Goal: Answer question/provide support: Share knowledge or assist other users

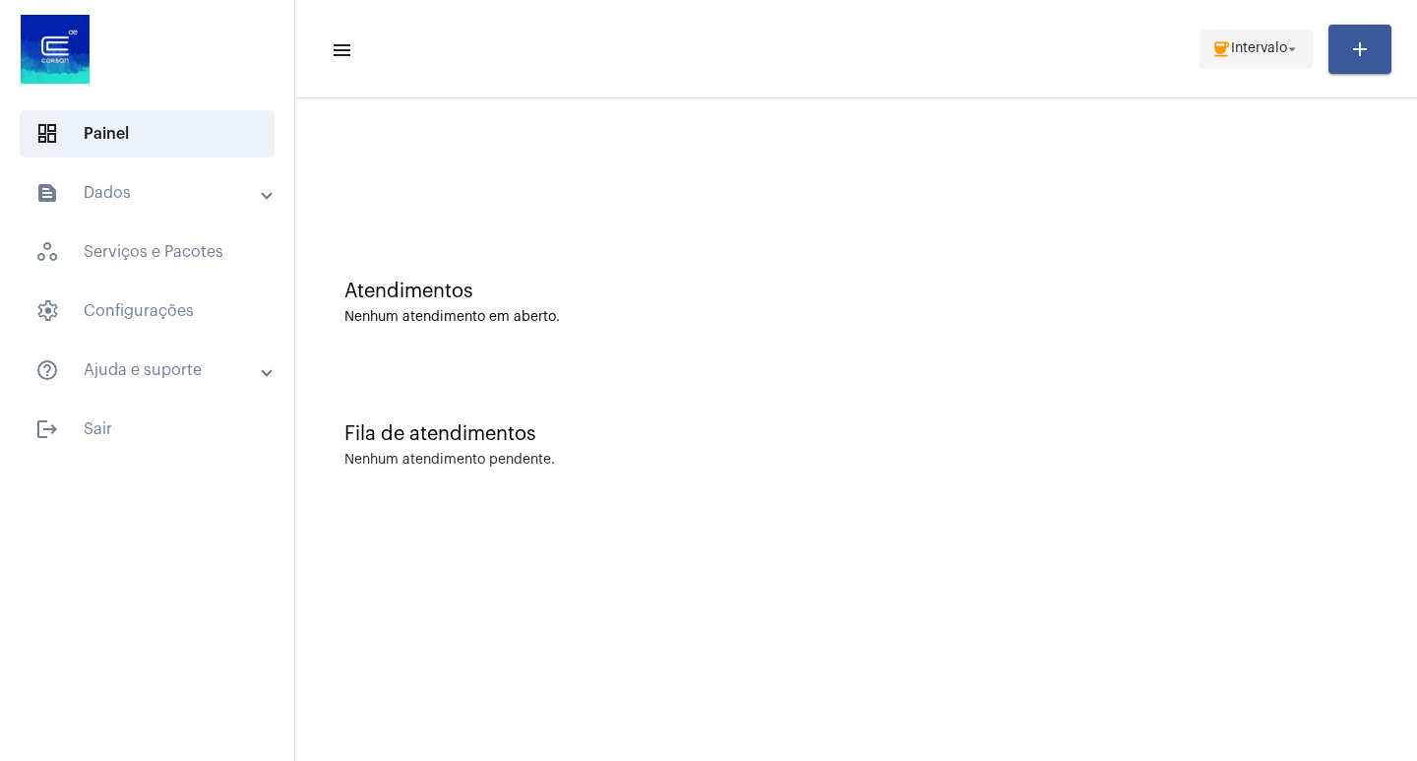
click at [1239, 37] on span "coffee Intervalo arrow_drop_down" at bounding box center [1256, 48] width 90 height 35
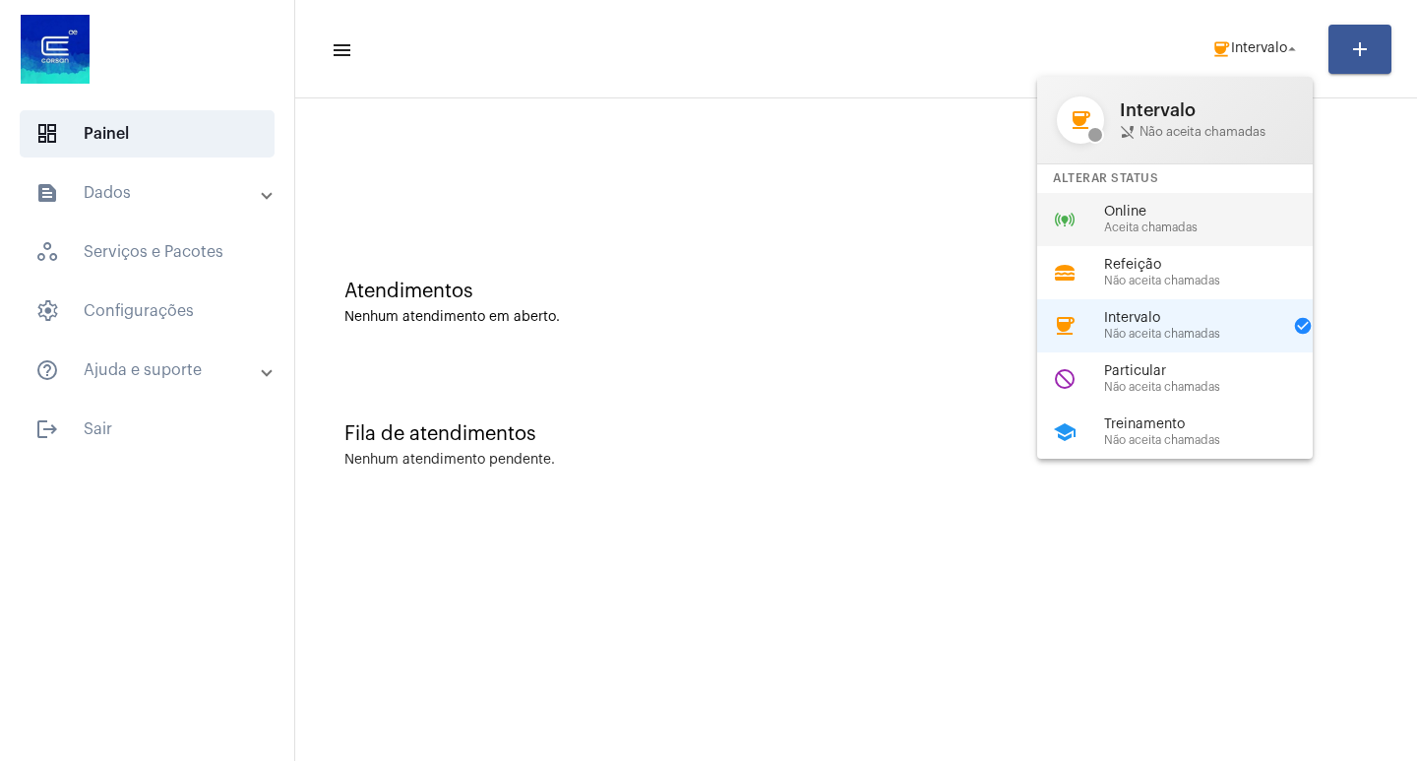
click at [1121, 225] on span "Aceita chamadas" at bounding box center [1216, 227] width 224 height 13
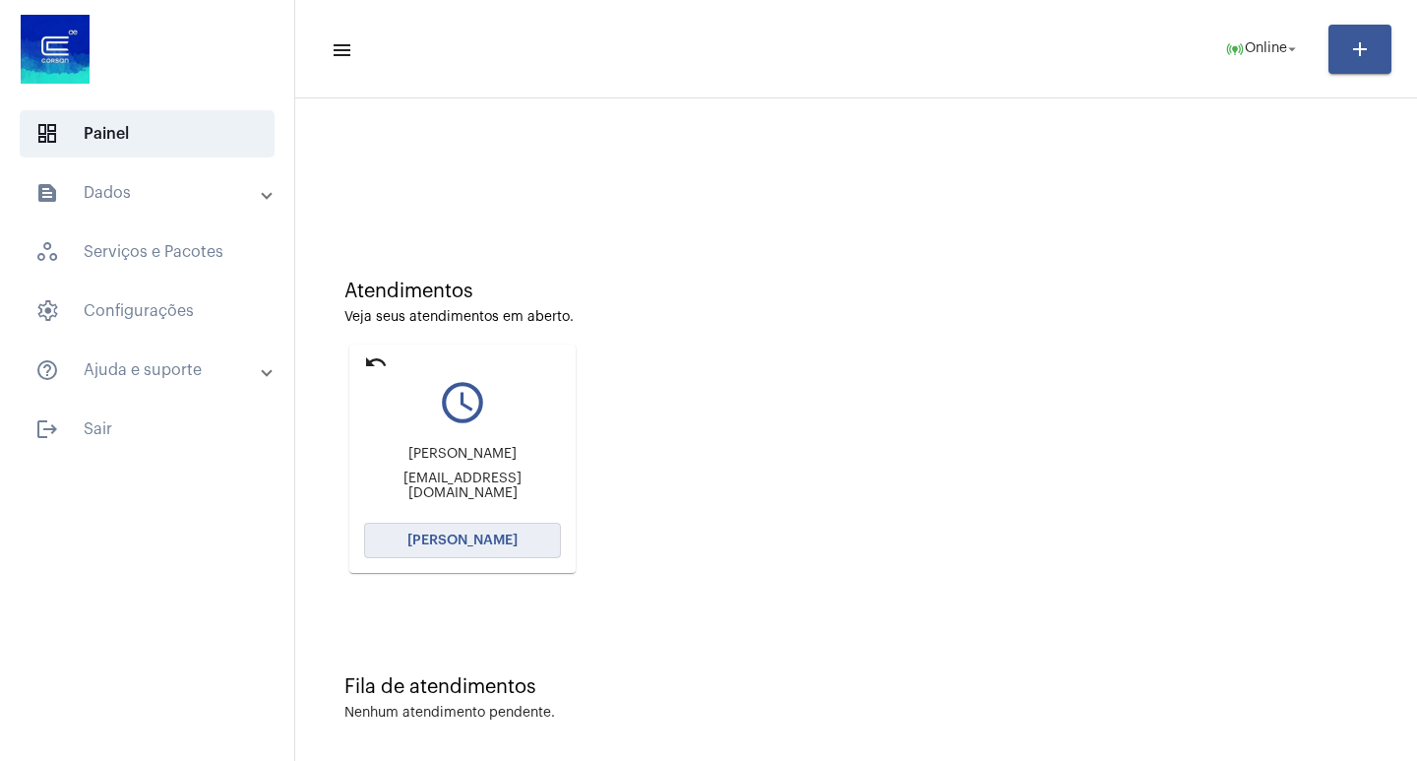
click at [469, 531] on button "[PERSON_NAME]" at bounding box center [462, 540] width 197 height 35
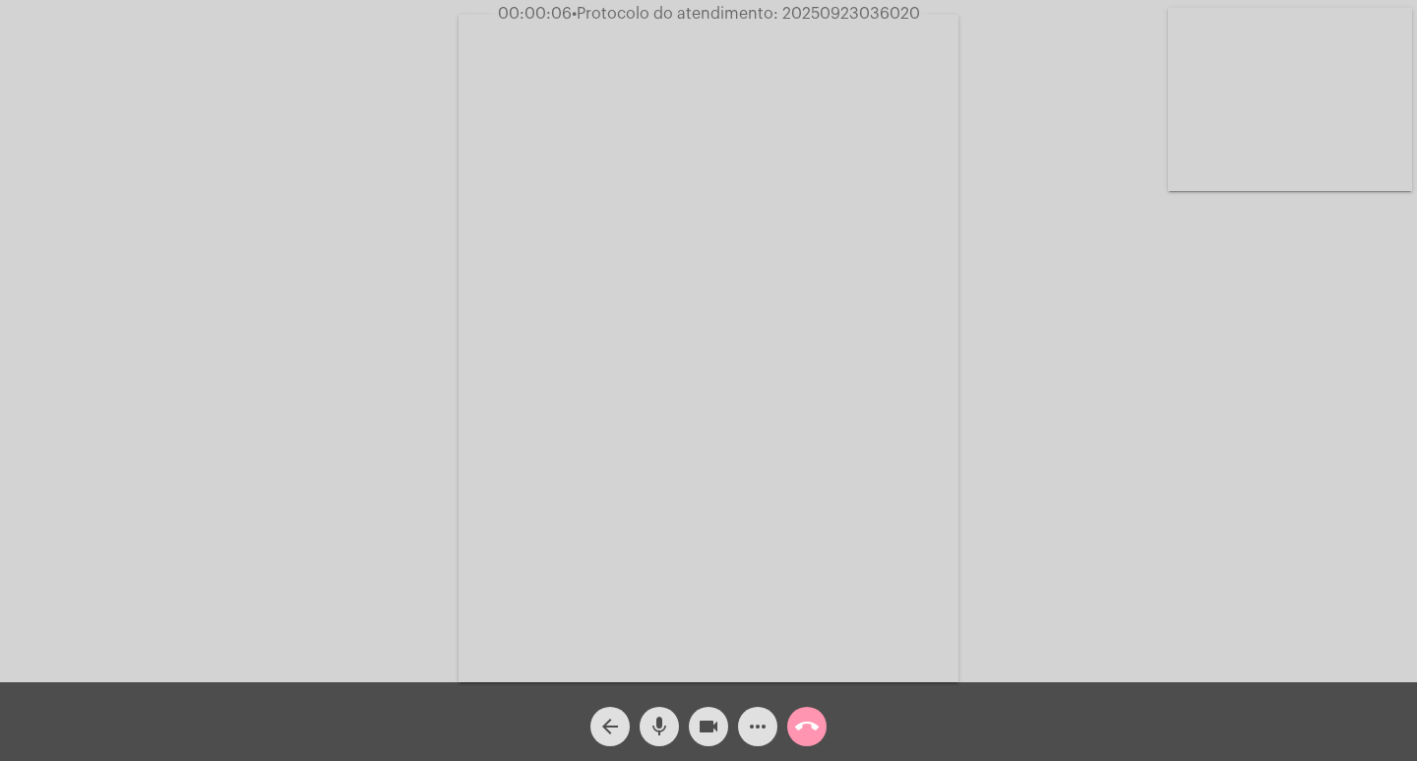
drag, startPoint x: 1295, startPoint y: 559, endPoint x: 1275, endPoint y: 553, distance: 20.5
click at [1296, 559] on div "Acessando Câmera e Microfone..." at bounding box center [708, 346] width 1413 height 682
click at [752, 725] on mat-icon "more_horiz" at bounding box center [758, 726] width 24 height 24
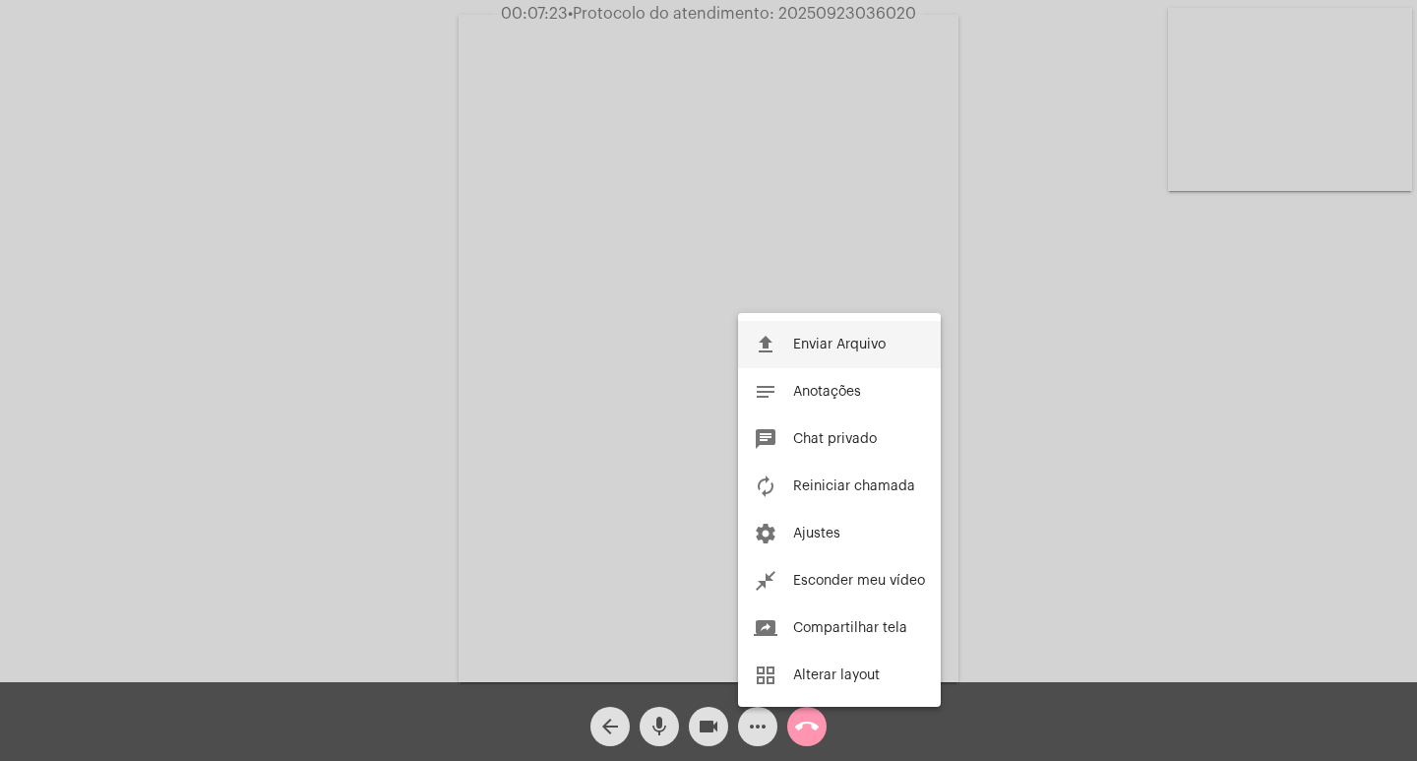
click at [839, 333] on button "file_upload Enviar Arquivo" at bounding box center [839, 344] width 203 height 47
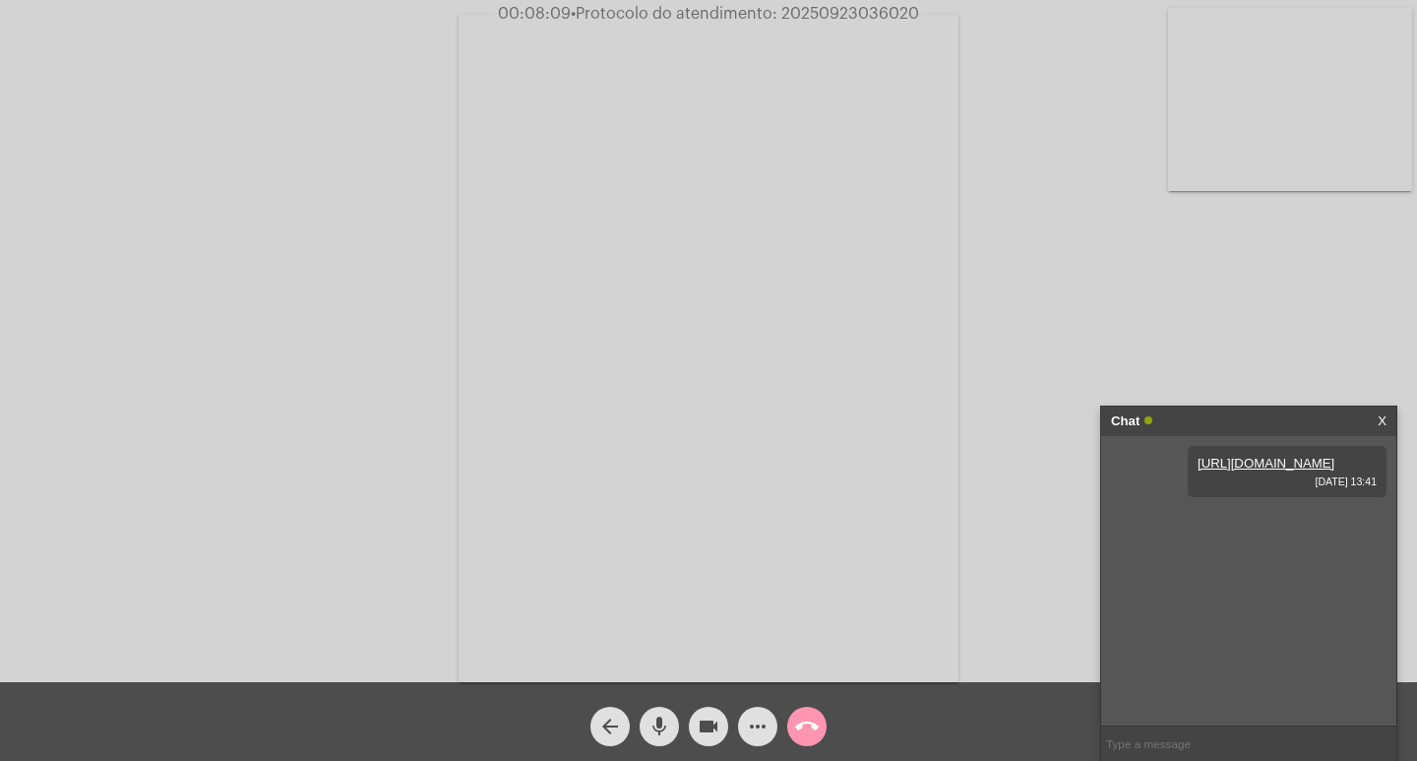
click at [752, 721] on mat-icon "more_horiz" at bounding box center [758, 726] width 24 height 24
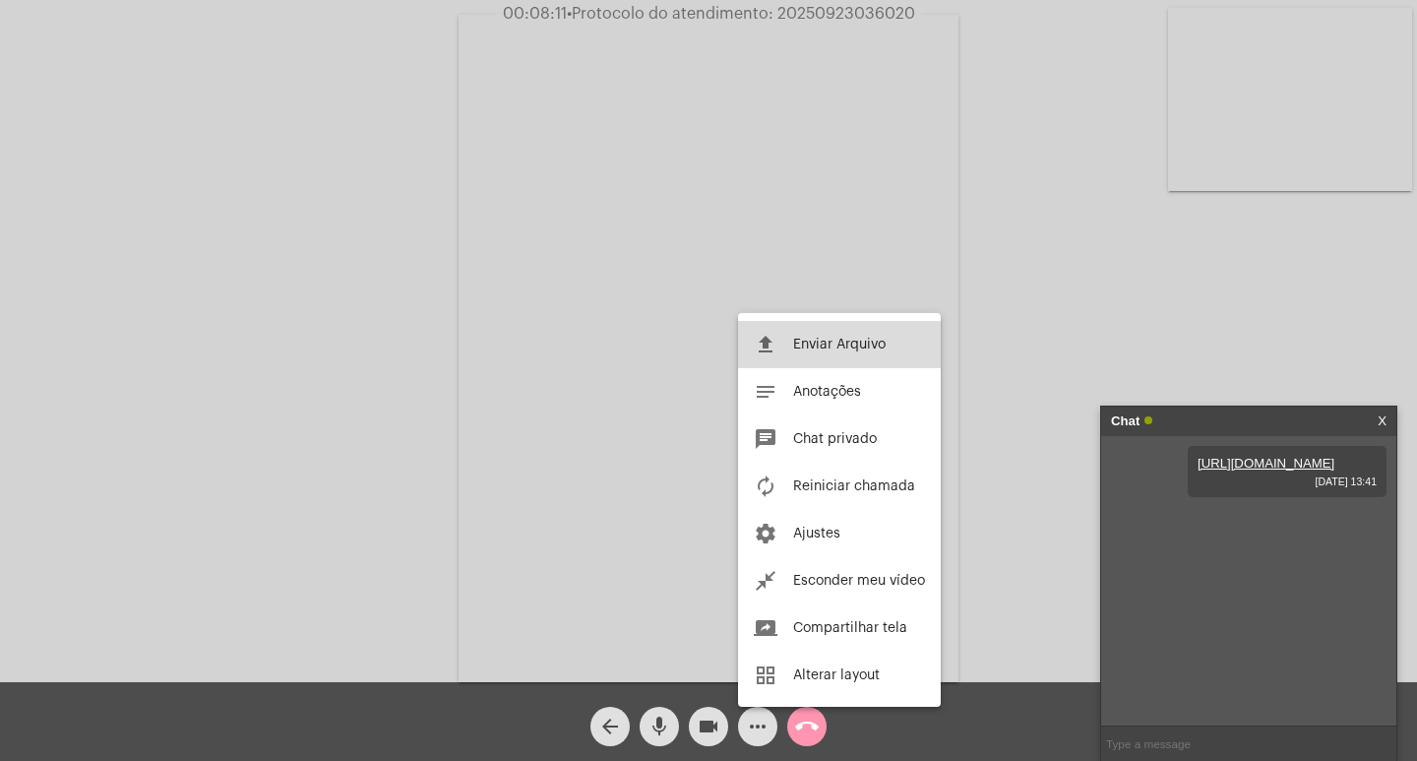
click at [802, 336] on button "file_upload Enviar Arquivo" at bounding box center [839, 344] width 203 height 47
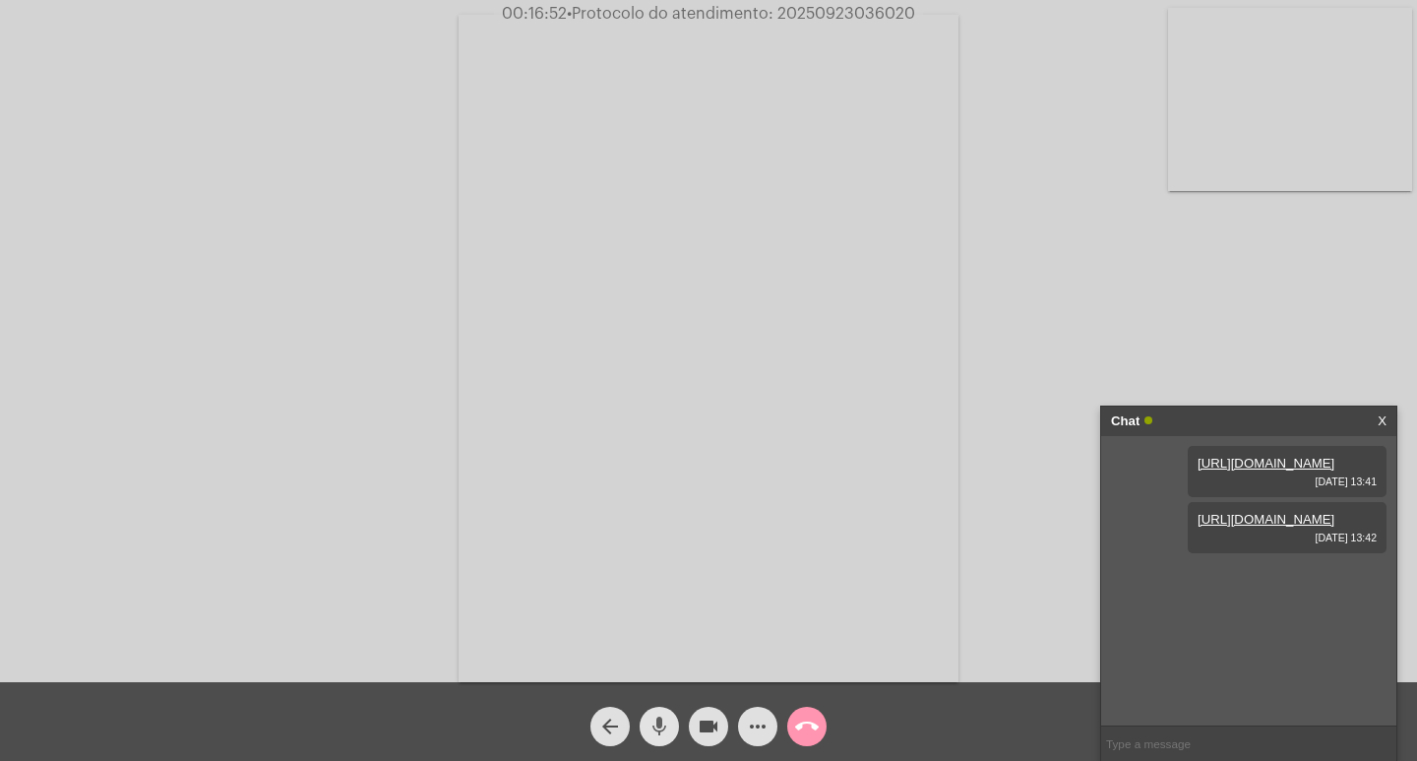
click at [660, 725] on mat-icon "mic" at bounding box center [660, 726] width 24 height 24
click at [703, 724] on mat-icon "videocam" at bounding box center [709, 726] width 24 height 24
drag, startPoint x: 665, startPoint y: 727, endPoint x: 676, endPoint y: 728, distance: 10.9
click at [664, 727] on mat-icon "mic_off" at bounding box center [660, 726] width 24 height 24
click at [706, 730] on mat-icon "videocam_off" at bounding box center [709, 726] width 24 height 24
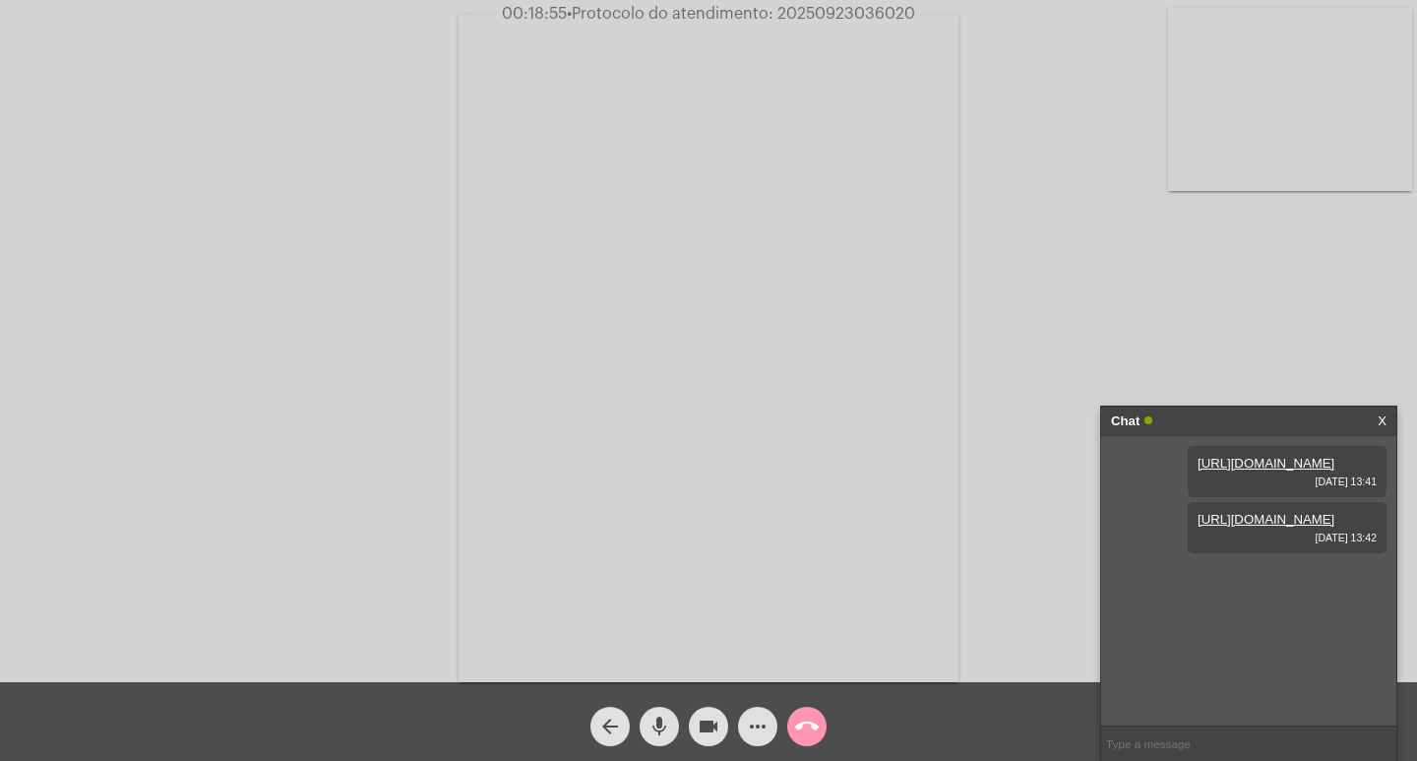
click at [1149, 745] on input "text" at bounding box center [1248, 743] width 295 height 34
type input "densioli@gmail.com"
drag, startPoint x: 777, startPoint y: 13, endPoint x: 858, endPoint y: 10, distance: 80.7
click at [932, 8] on div "00:19:34 • Protocolo do atendimento: 20250923036020" at bounding box center [708, 14] width 1417 height 18
copy span "20250923036020"
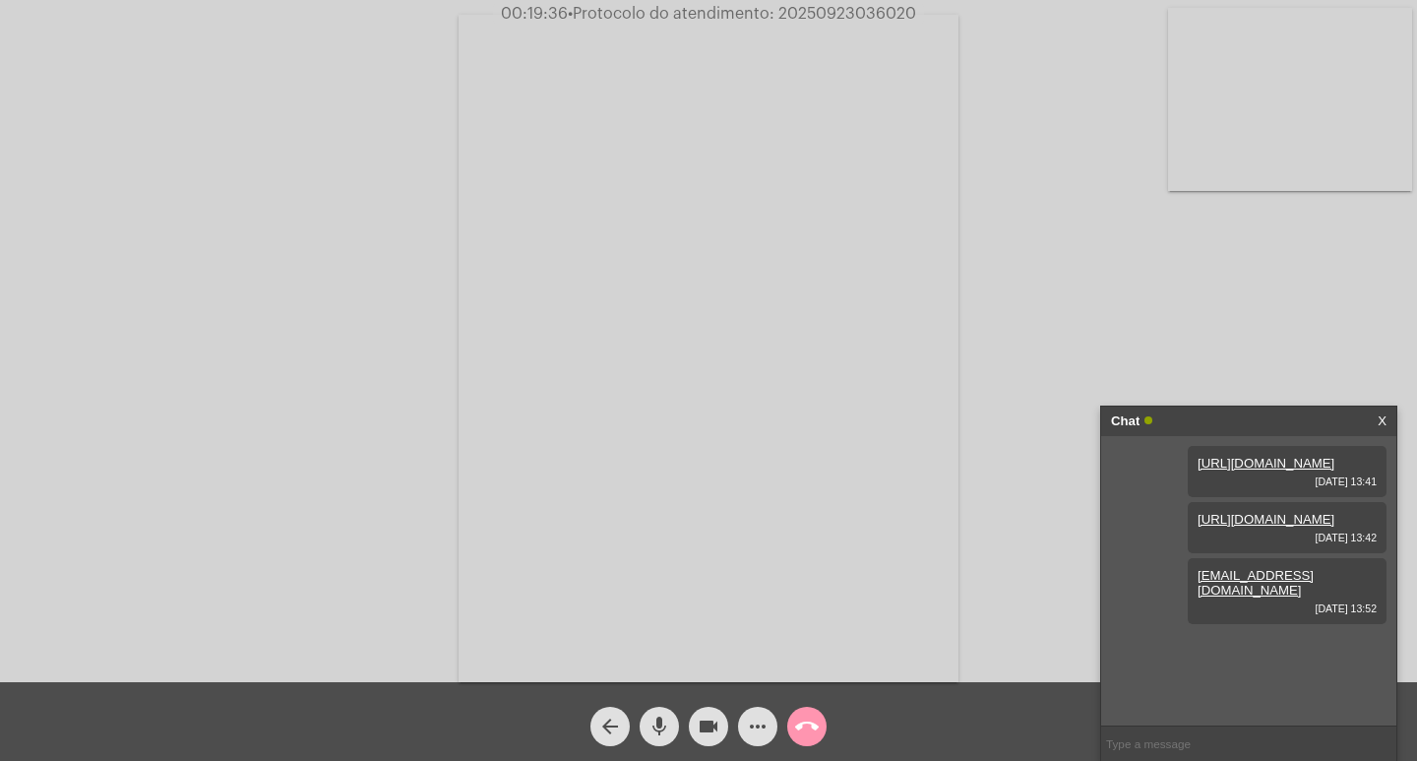
click at [1157, 739] on input "text" at bounding box center [1248, 743] width 295 height 34
paste input "20250923036020"
type input "20250923036020"
drag, startPoint x: 1303, startPoint y: 630, endPoint x: 1181, endPoint y: 639, distance: 122.3
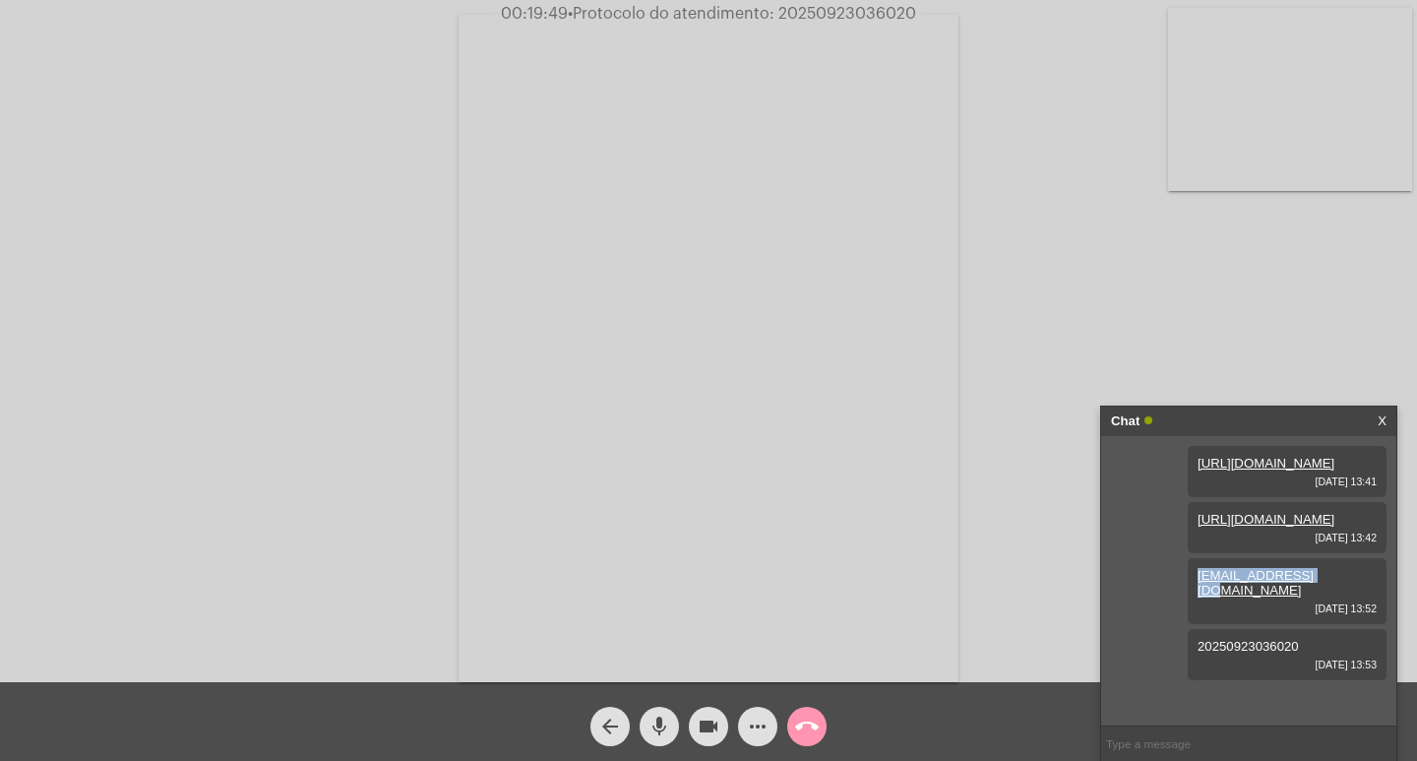
click at [1188, 624] on div "densioli@gmail.com 23/09/2025 13:52" at bounding box center [1287, 591] width 199 height 66
copy link "densioli@gmail.com"
click at [812, 730] on mat-icon "call_end" at bounding box center [807, 726] width 24 height 24
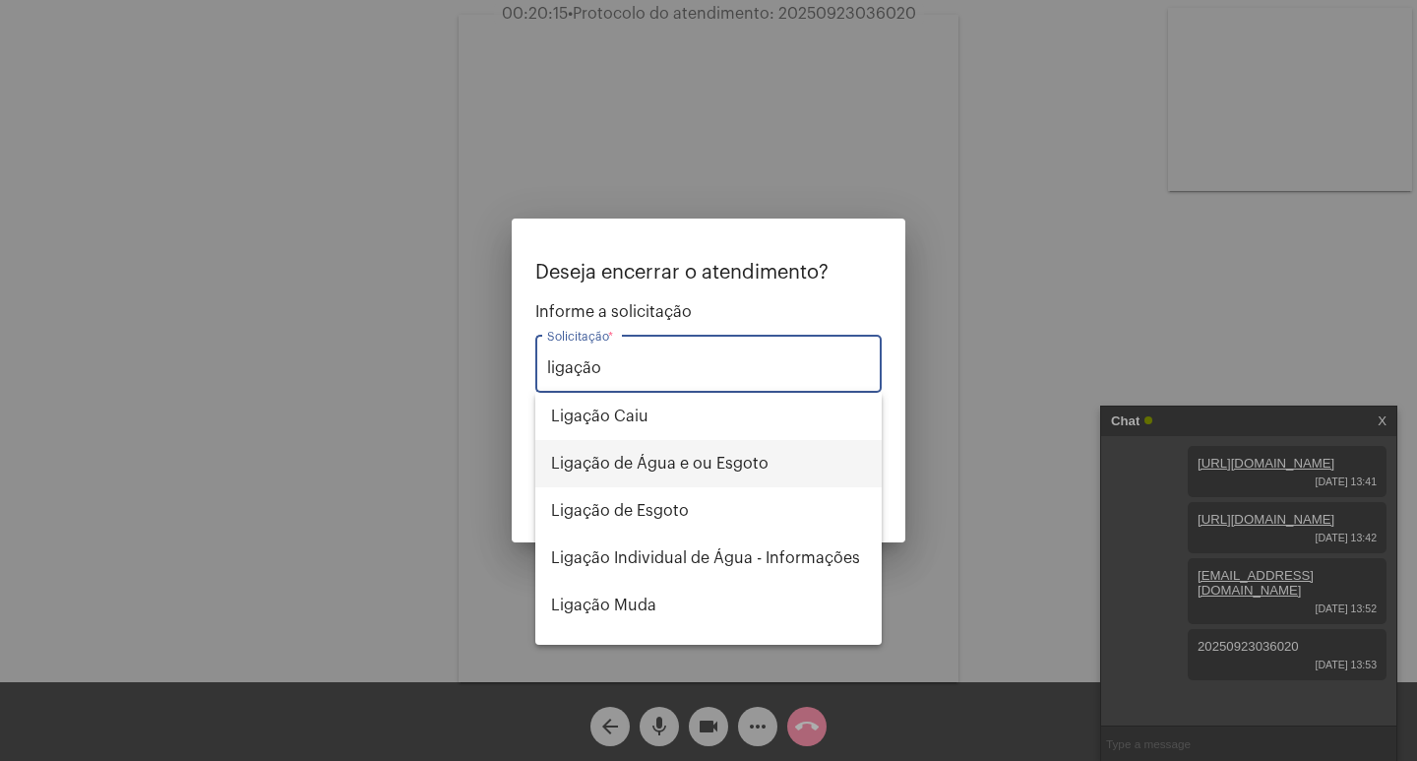
click at [640, 474] on span "Ligação de Água e ou Esgoto" at bounding box center [708, 463] width 315 height 47
type input "Ligação de Água e ou Esgoto"
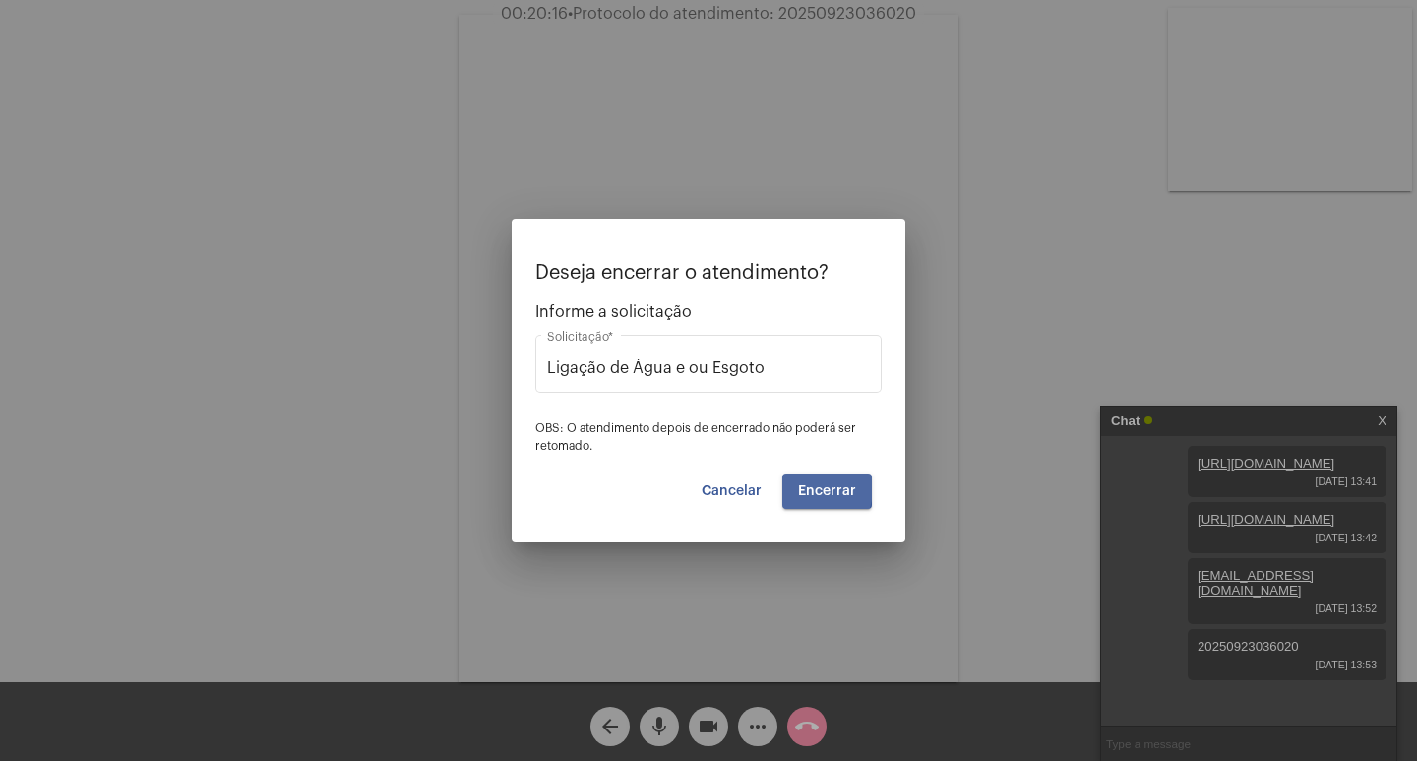
click at [808, 488] on span "Encerrar" at bounding box center [827, 491] width 58 height 14
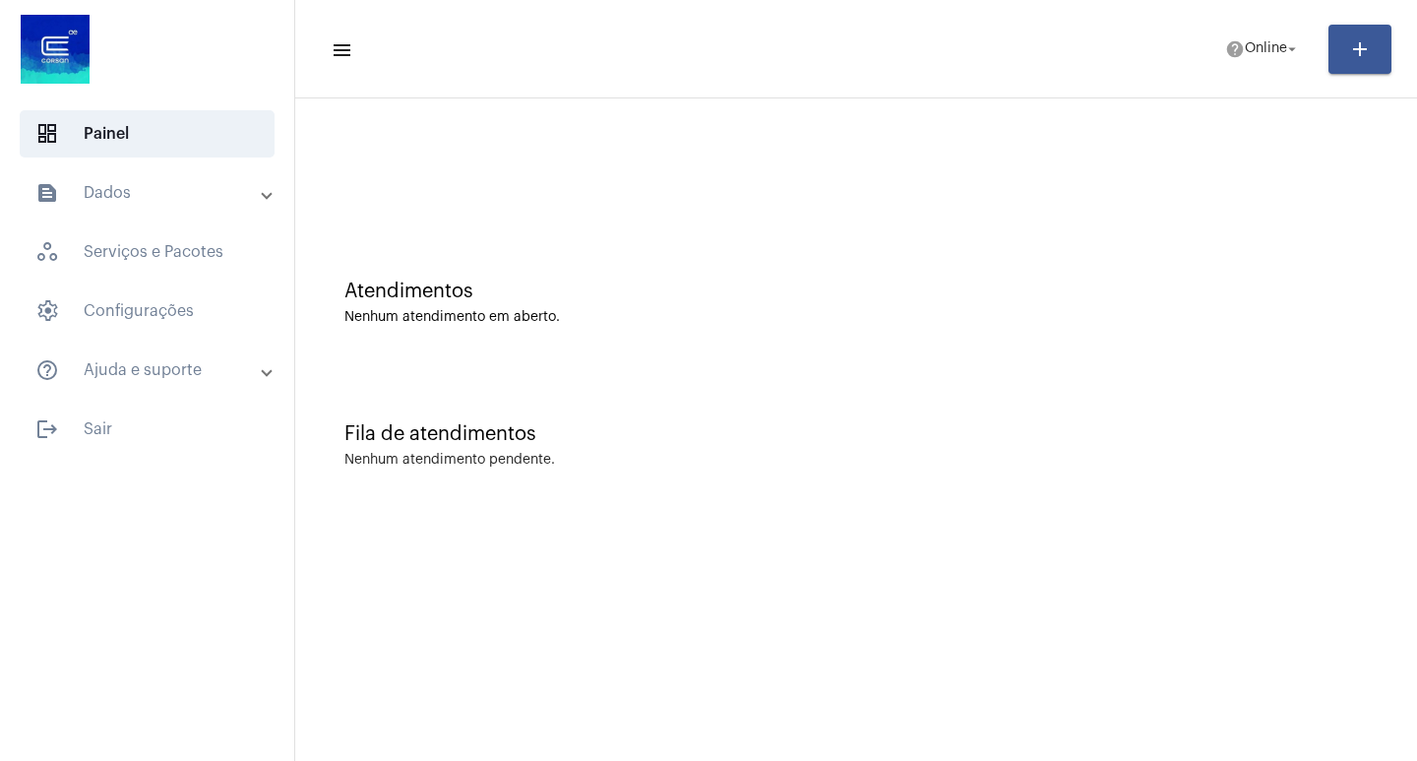
drag, startPoint x: 141, startPoint y: 219, endPoint x: 136, endPoint y: 200, distance: 20.3
click at [141, 218] on mat-accordion "text_snippet_outlined Dados history_outlined Histórico schedule_outlined Agenda…" at bounding box center [147, 281] width 294 height 224
click at [136, 200] on mat-panel-title "text_snippet_outlined Dados" at bounding box center [148, 193] width 227 height 24
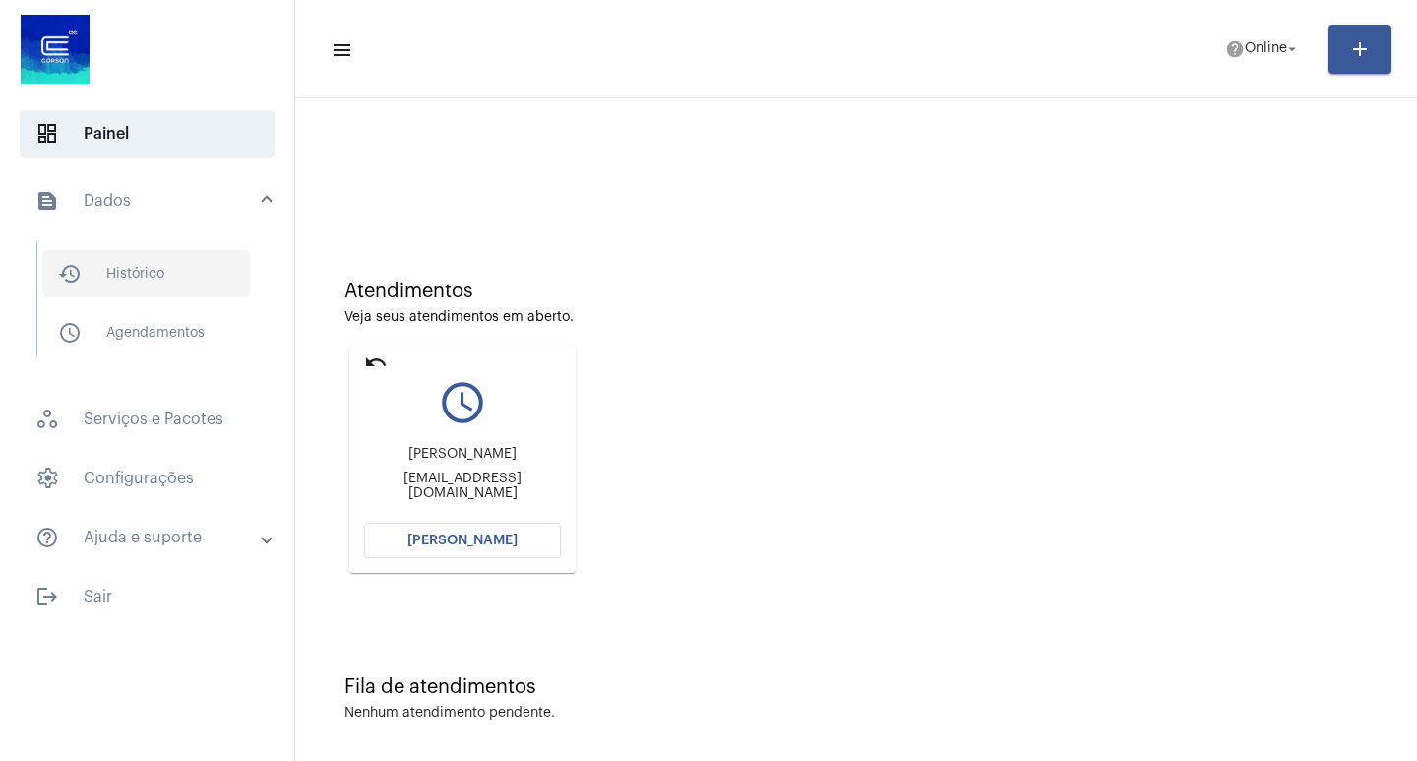
click at [165, 286] on span "history_outlined Histórico" at bounding box center [146, 273] width 208 height 47
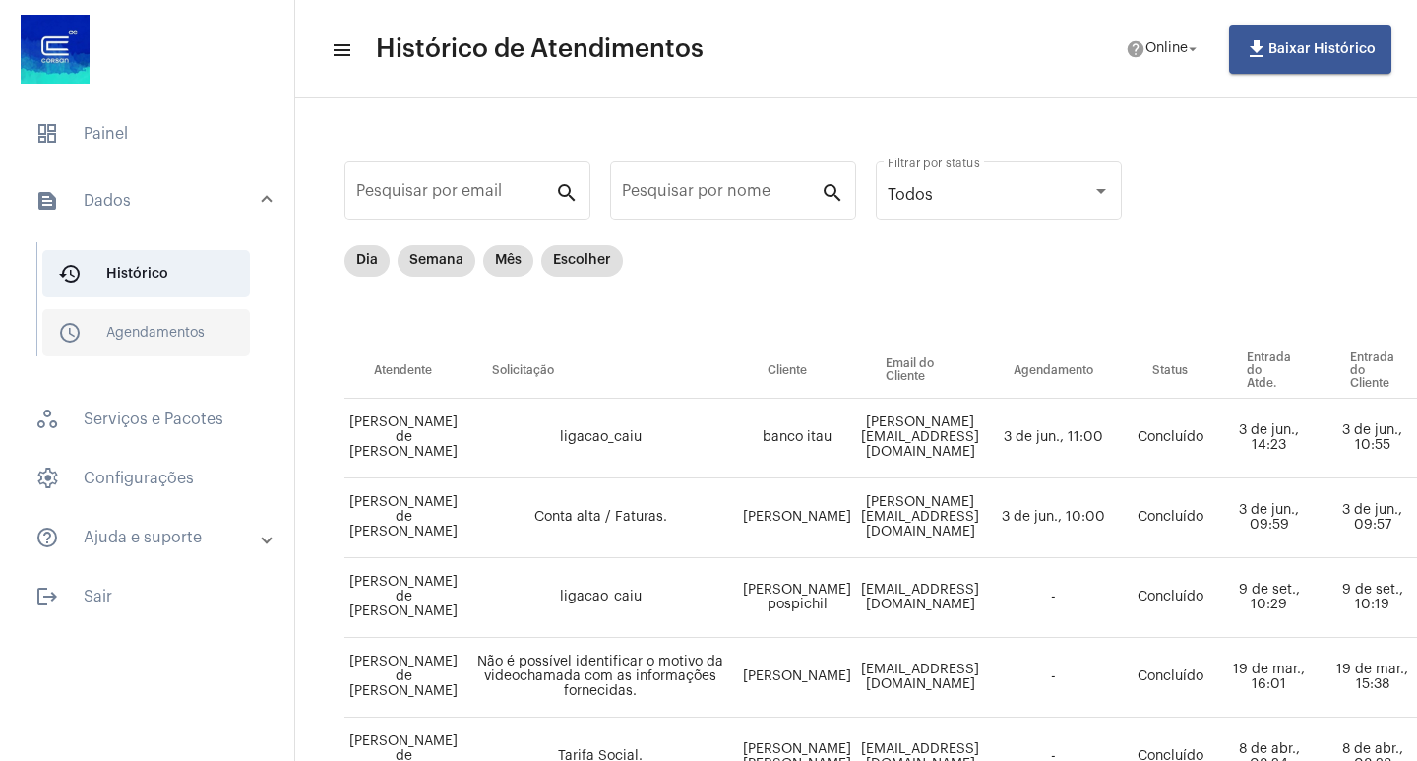
click at [146, 337] on span "schedule_outlined Agendamentos" at bounding box center [146, 332] width 208 height 47
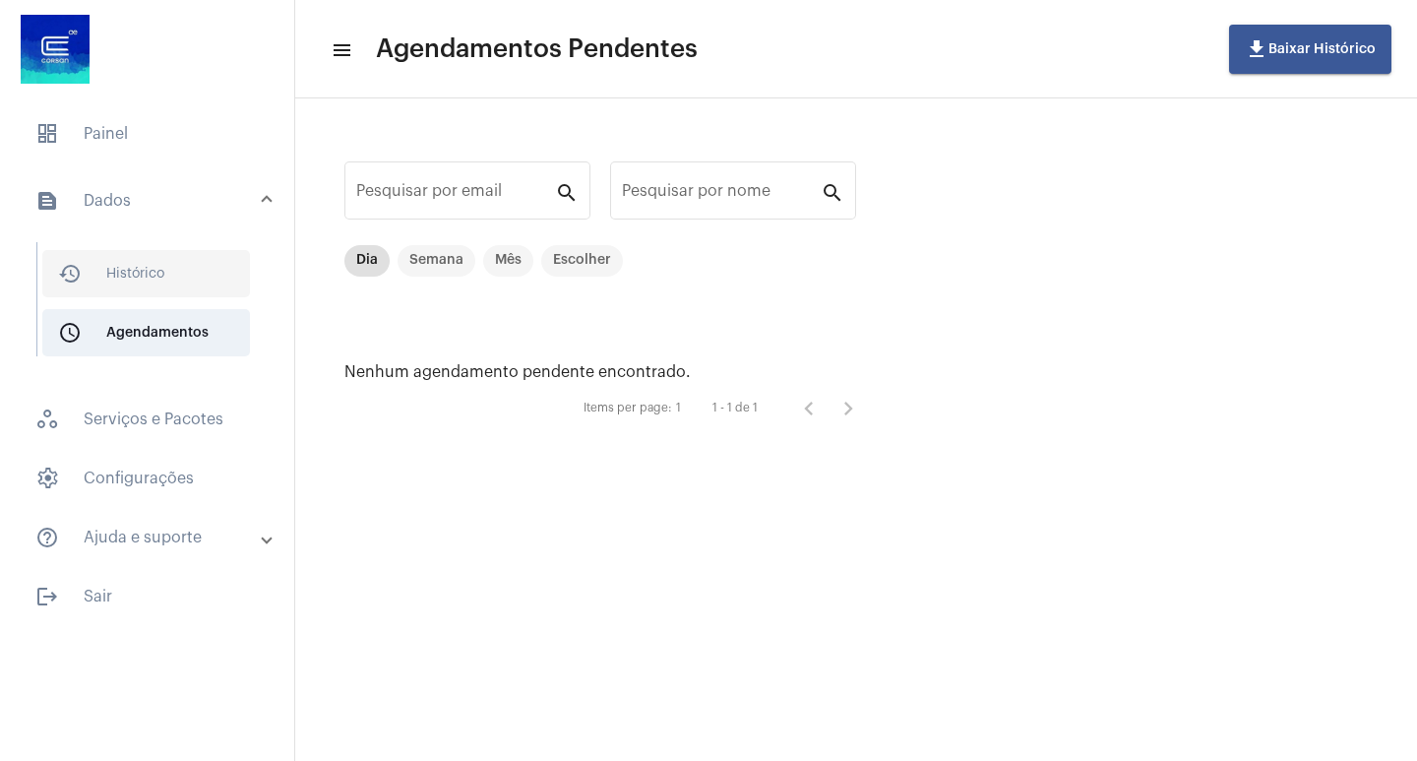
click at [140, 265] on span "history_outlined Histórico" at bounding box center [146, 273] width 208 height 47
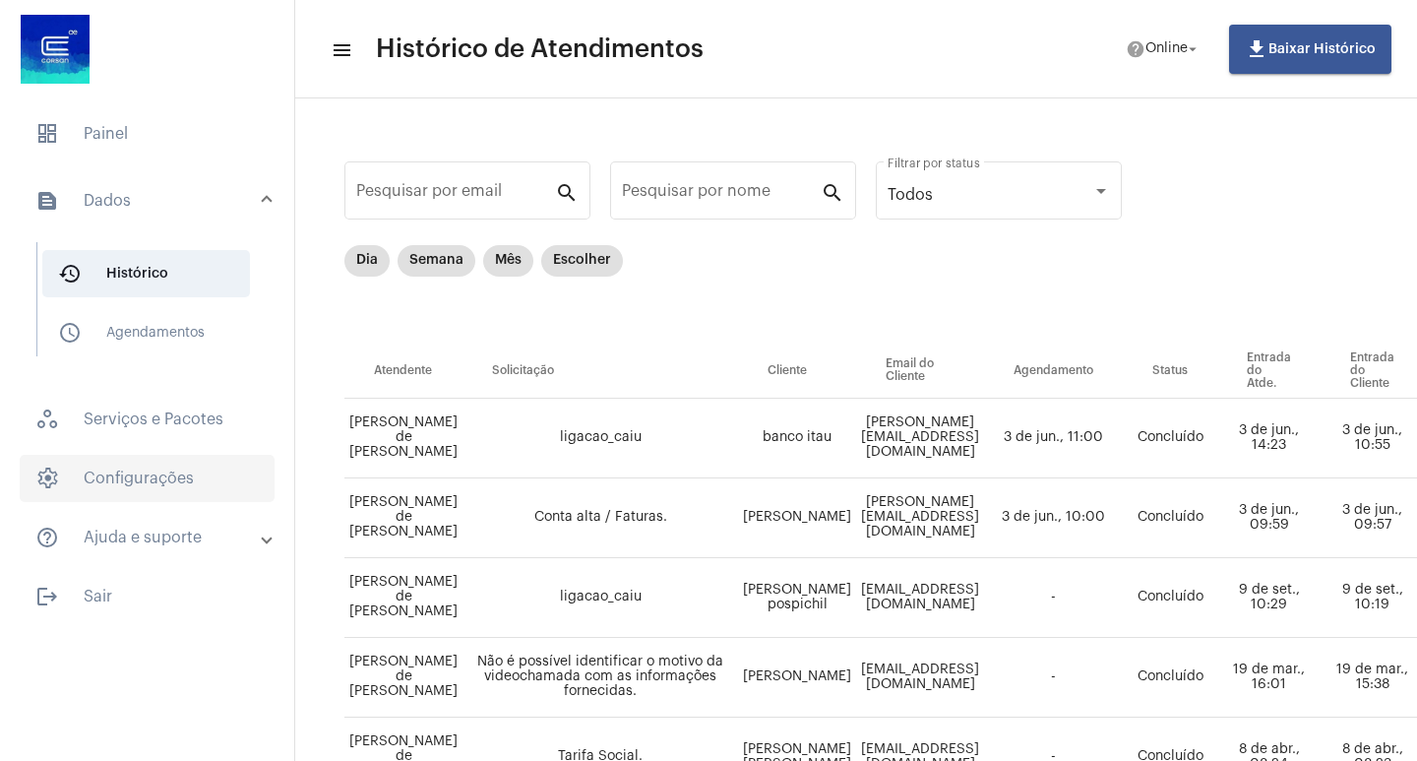
drag, startPoint x: 129, startPoint y: 458, endPoint x: 130, endPoint y: 472, distance: 14.8
click at [129, 463] on span "settings Configurações" at bounding box center [147, 478] width 255 height 47
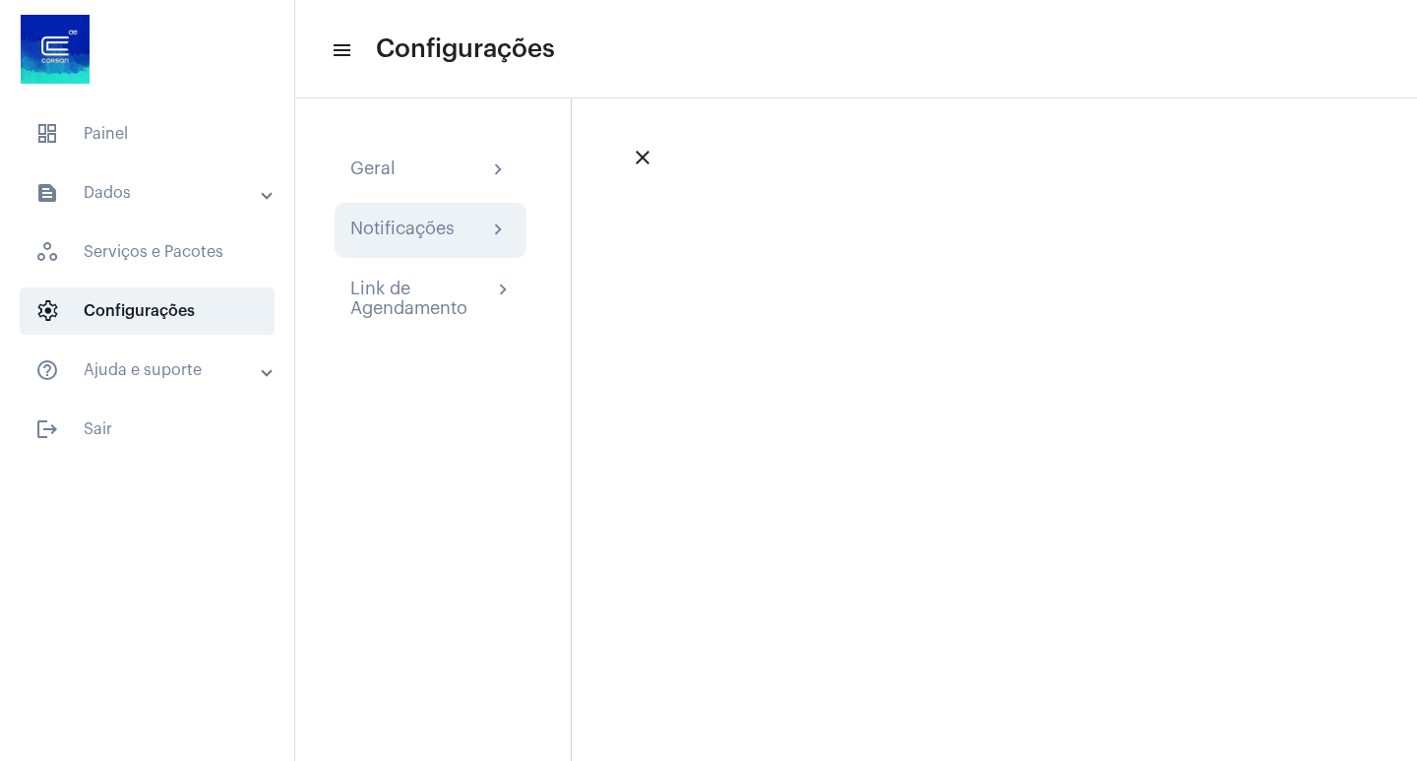
drag, startPoint x: 385, startPoint y: 161, endPoint x: 448, endPoint y: 241, distance: 101.6
click at [385, 160] on div "Geral" at bounding box center [372, 170] width 45 height 24
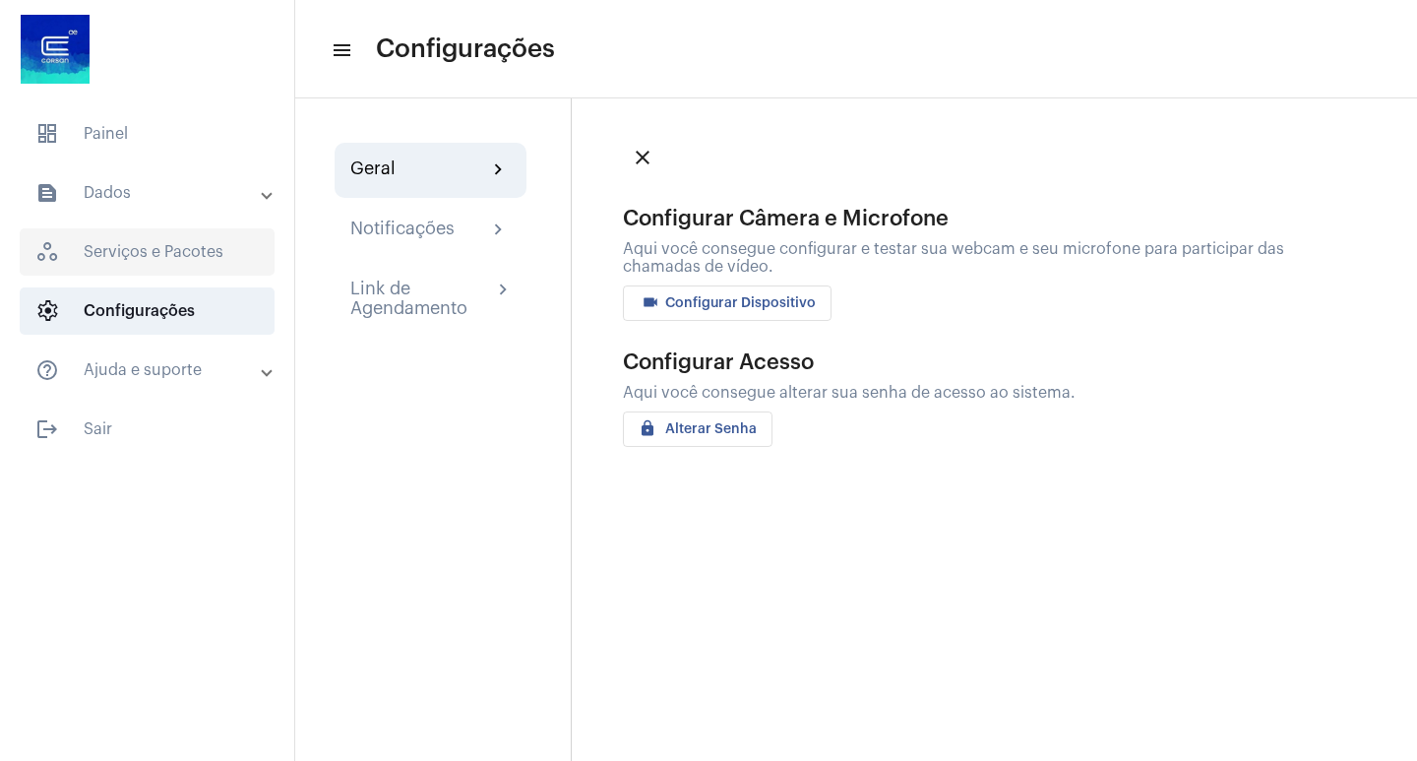
click at [143, 256] on span "workspaces_outlined Serviços e Pacotes" at bounding box center [147, 251] width 255 height 47
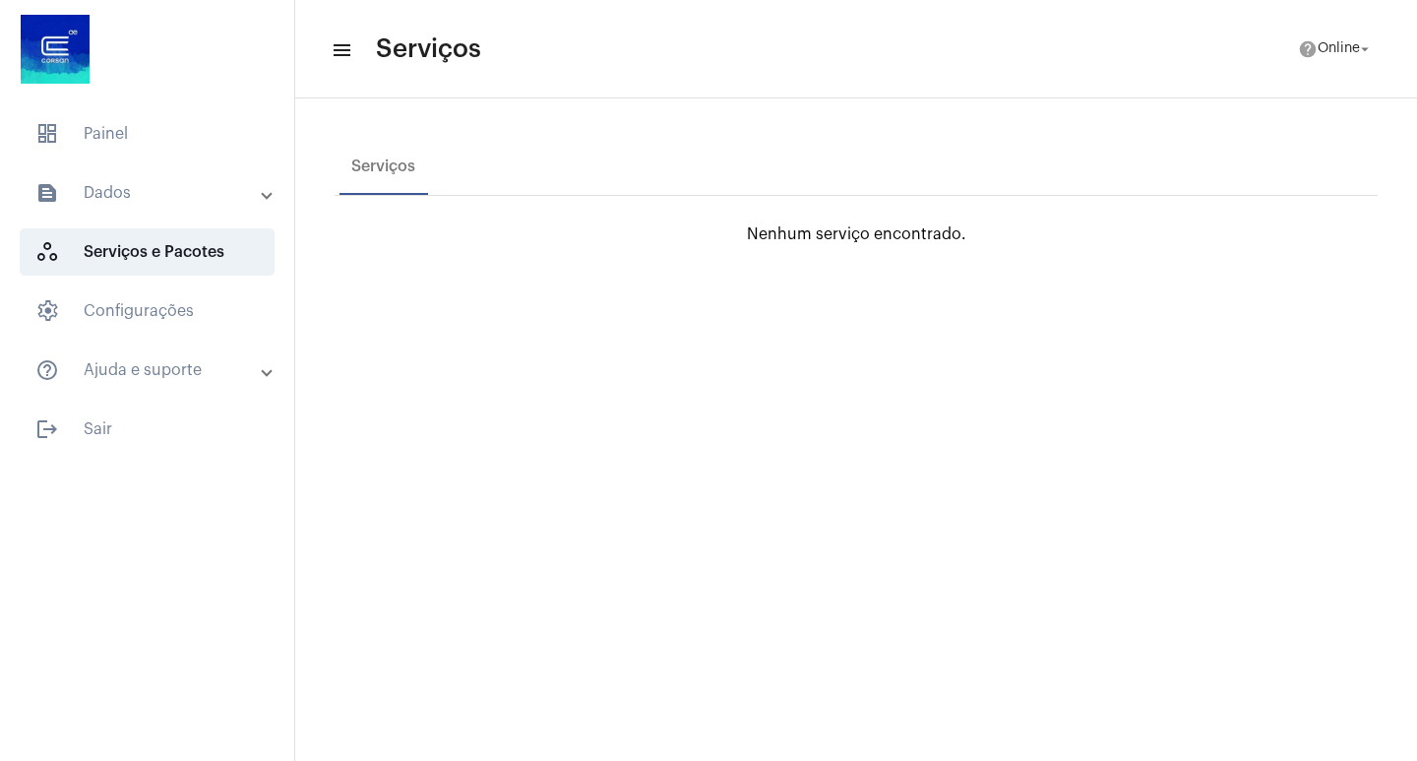
click at [150, 187] on mat-panel-title "text_snippet_outlined Dados" at bounding box center [148, 193] width 227 height 24
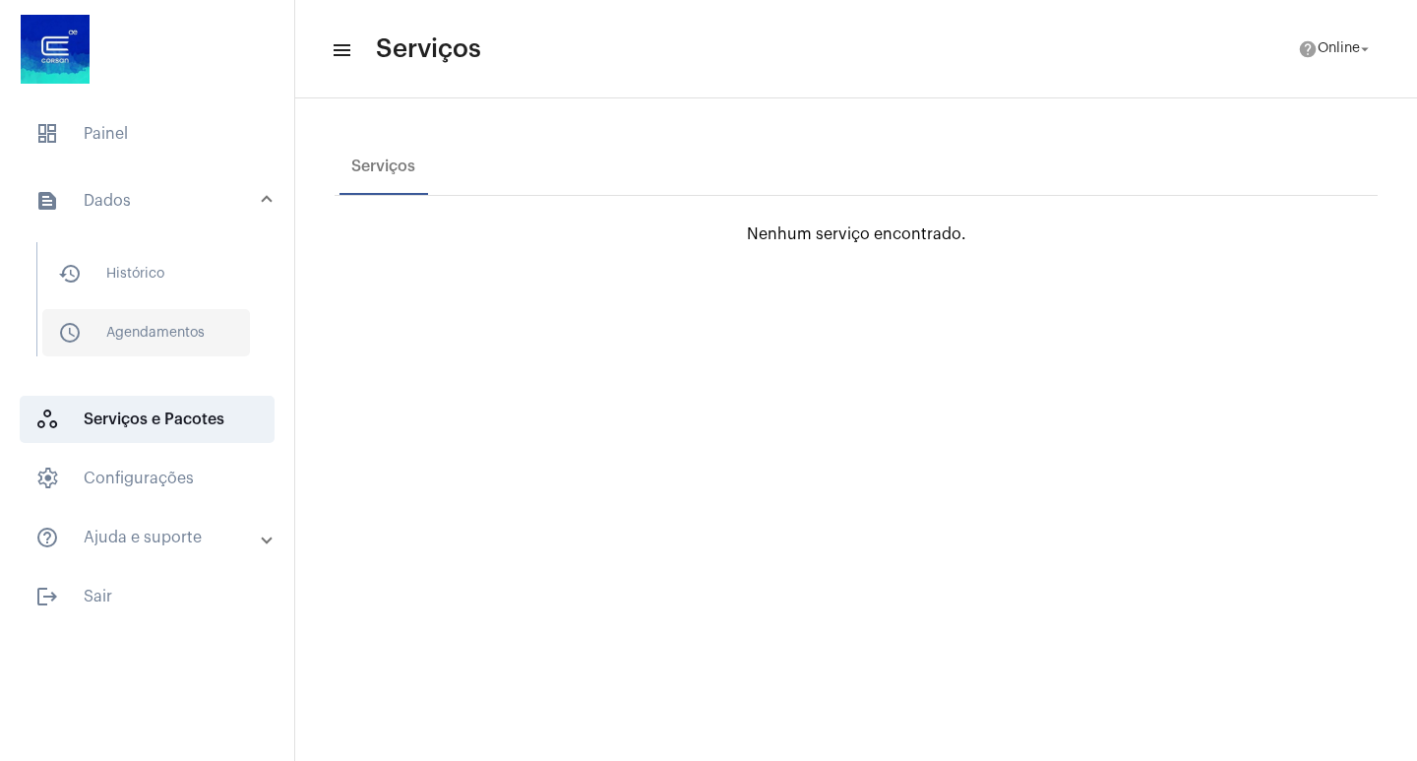
click at [156, 316] on span "schedule_outlined Agendamentos" at bounding box center [146, 332] width 208 height 47
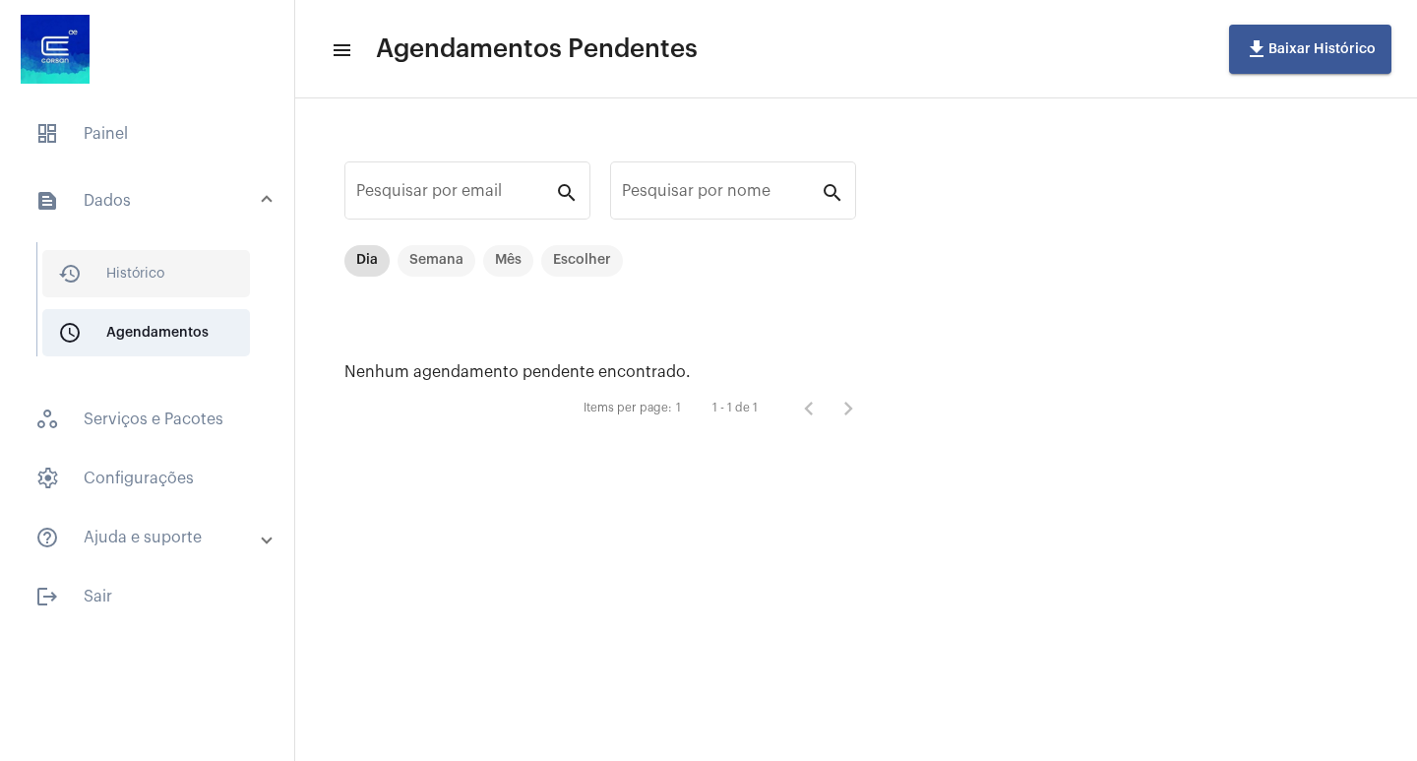
click at [154, 279] on span "history_outlined Histórico" at bounding box center [146, 273] width 208 height 47
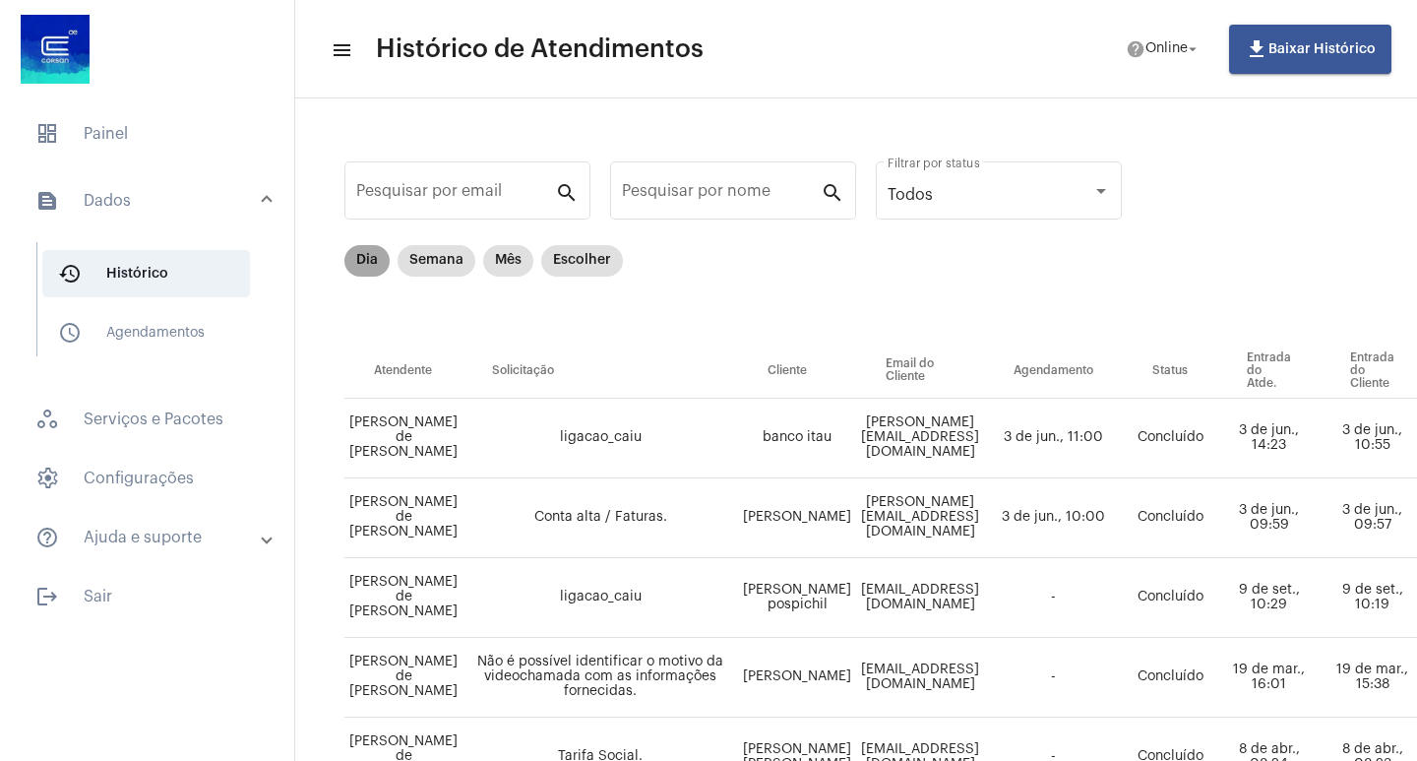
click at [366, 269] on mat-chip "Dia" at bounding box center [366, 260] width 45 height 31
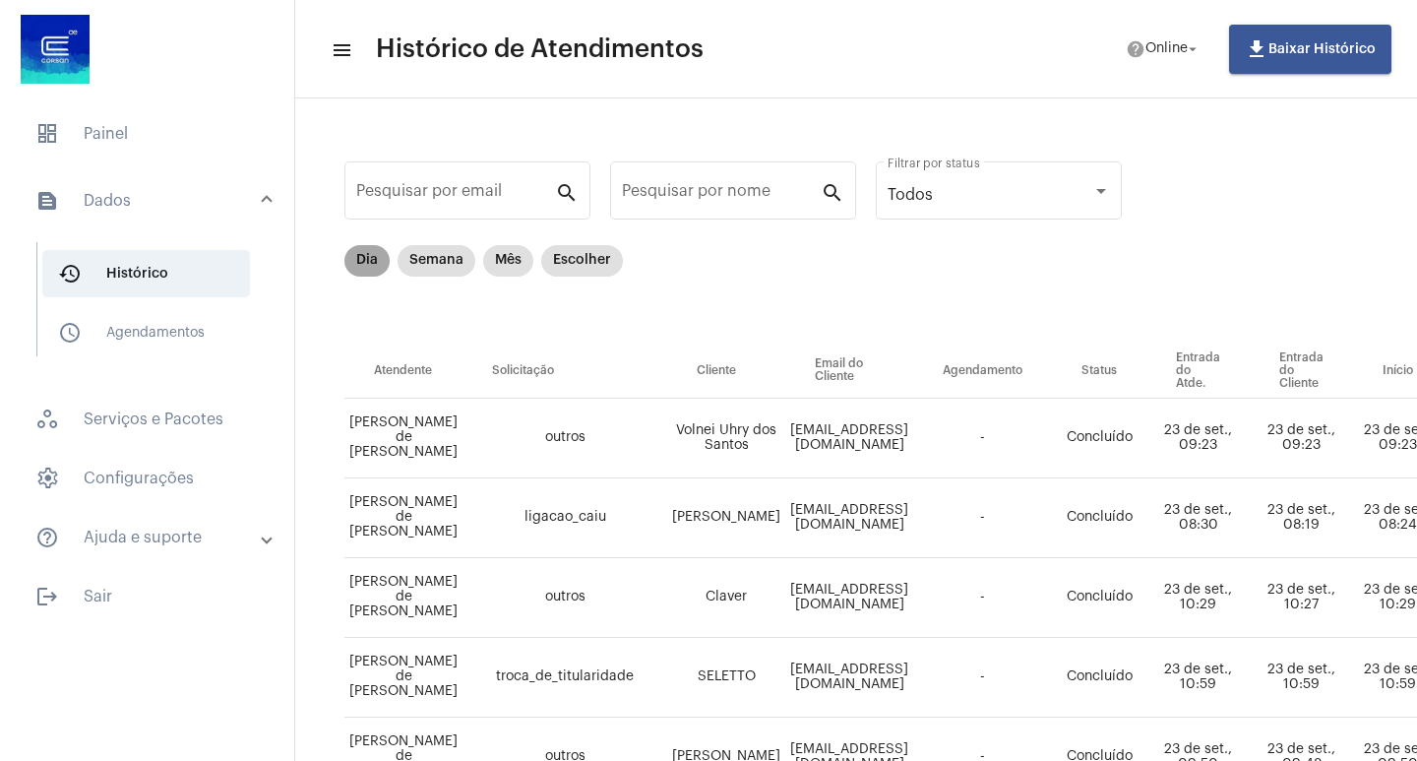
click at [374, 255] on mat-chip "Dia" at bounding box center [366, 260] width 45 height 31
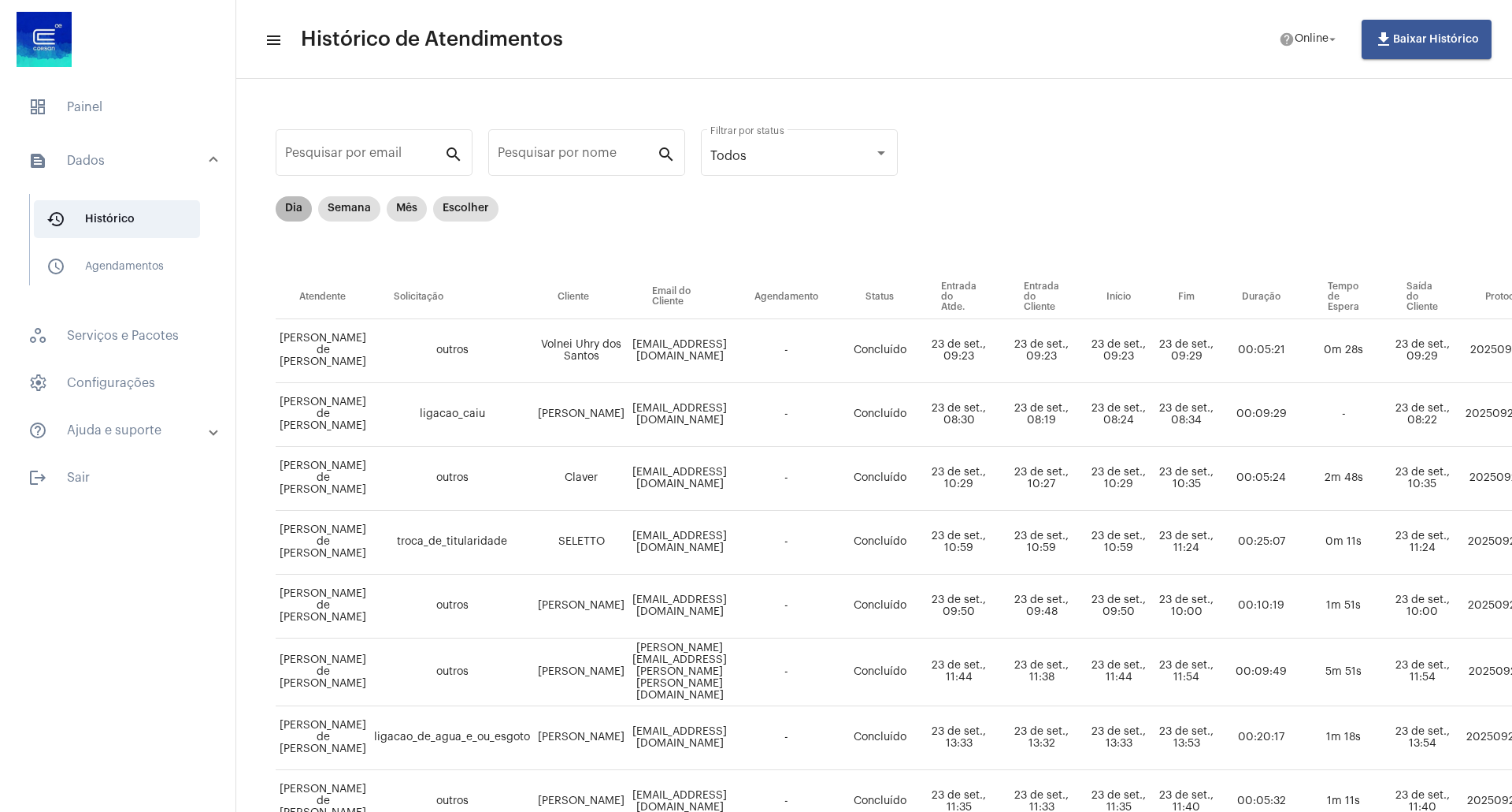
click at [294, 215] on mat-chip "Dia" at bounding box center [293, 208] width 36 height 25
click at [791, 159] on div "Todos" at bounding box center [792, 156] width 164 height 14
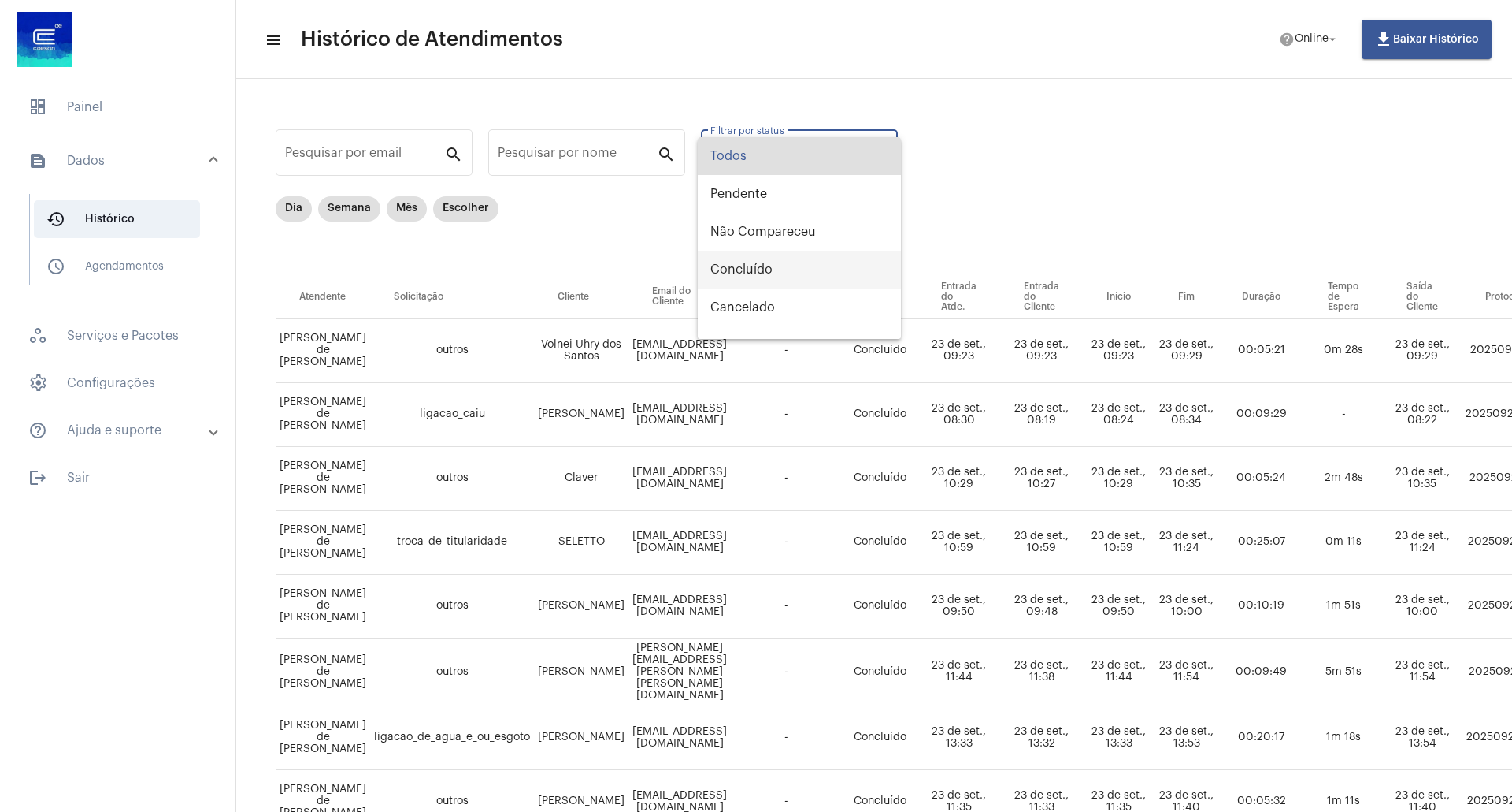
drag, startPoint x: 763, startPoint y: 268, endPoint x: 729, endPoint y: 266, distance: 34.1
click at [761, 268] on span "Concluído" at bounding box center [800, 269] width 178 height 38
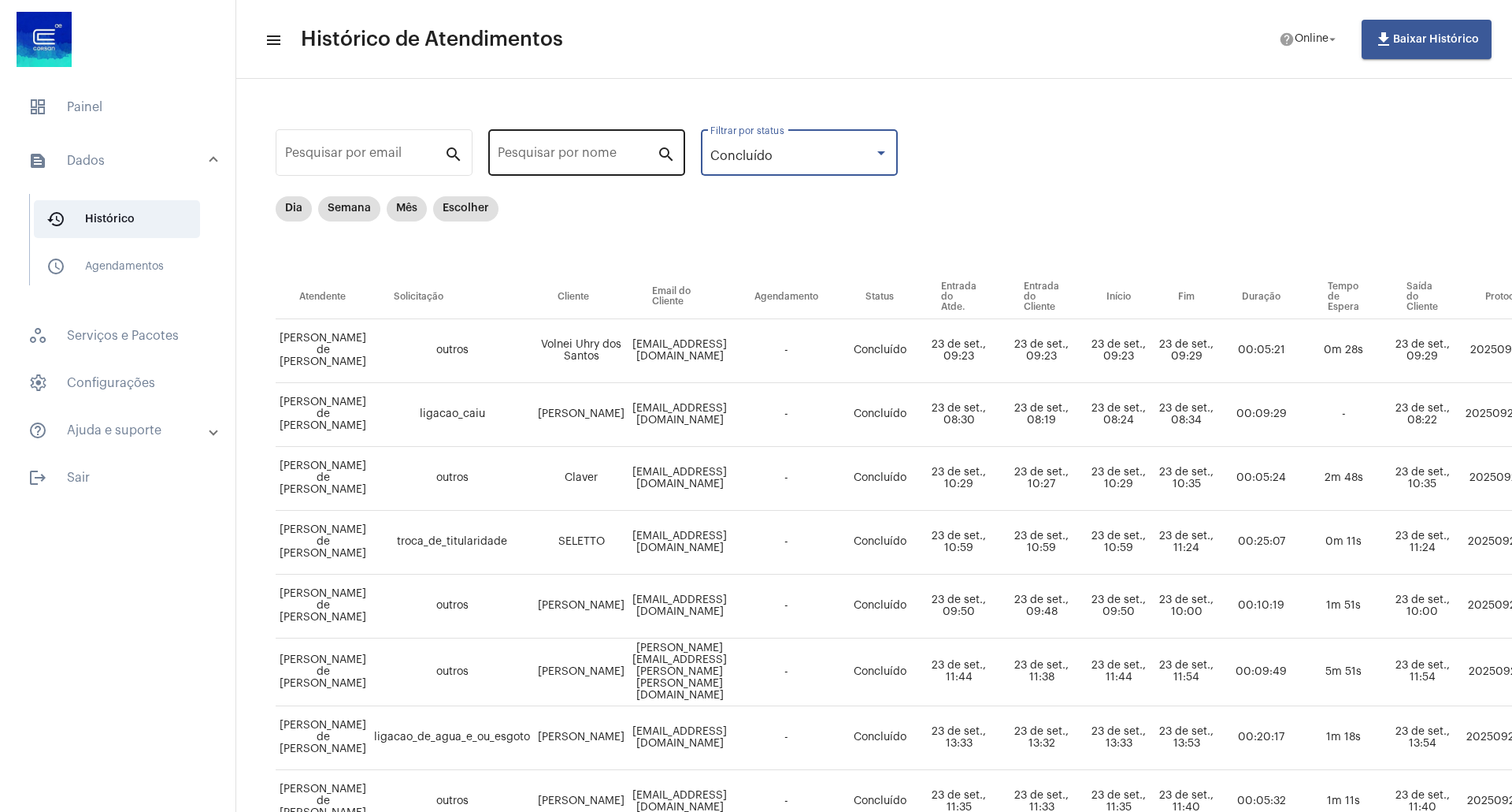
click at [578, 166] on div "Pesquisar por nome" at bounding box center [577, 151] width 159 height 50
type input "denise"
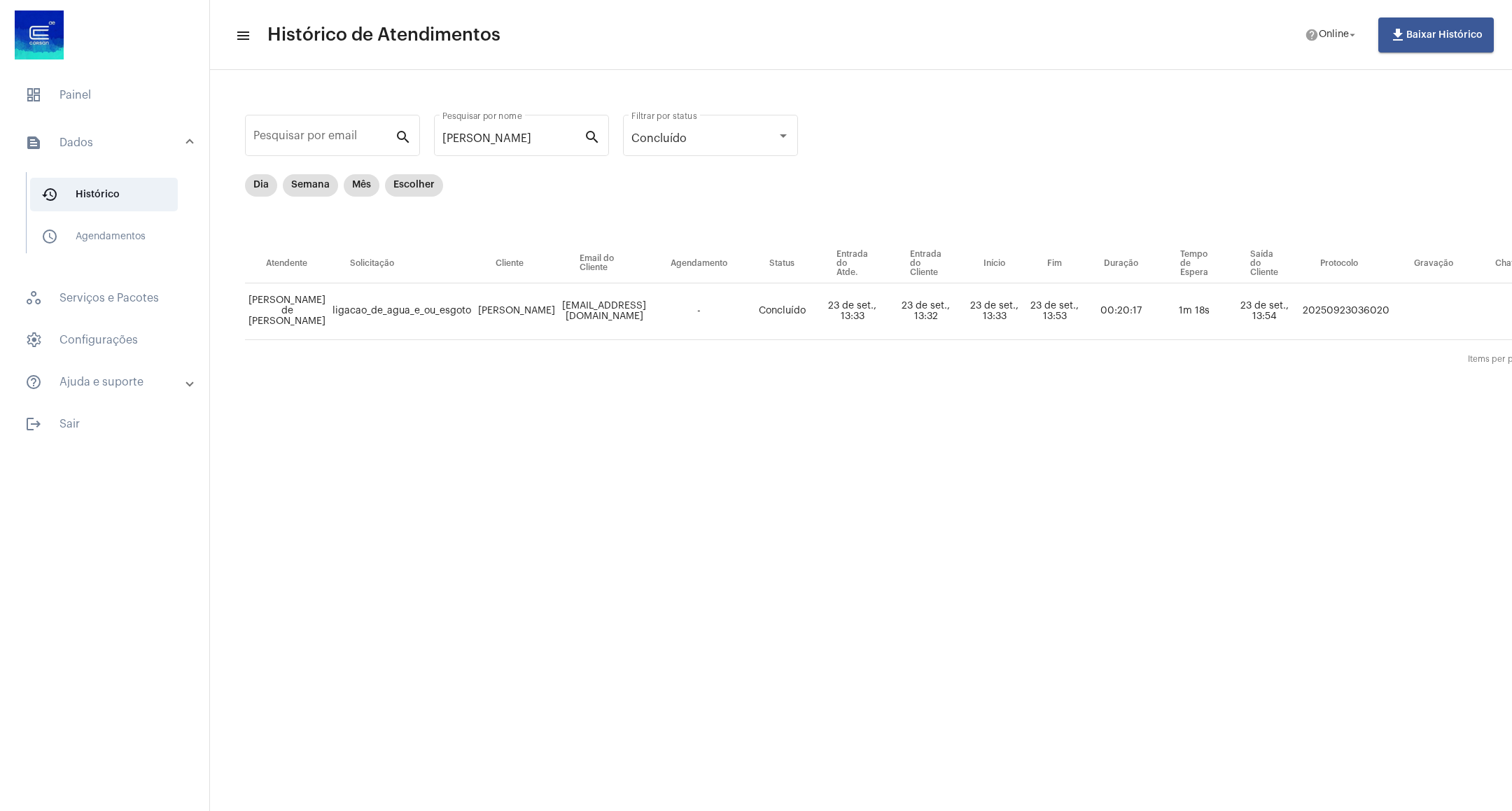
drag, startPoint x: 1294, startPoint y: 308, endPoint x: 1392, endPoint y: 311, distance: 98.0
click at [1007, 311] on tr "Gustavo Antunes de Alexandre ligacao_de_agua_e_ou_esgoto Denise Densioli@gmail.…" at bounding box center [959, 312] width 1430 height 57
copy td "20250923036020"
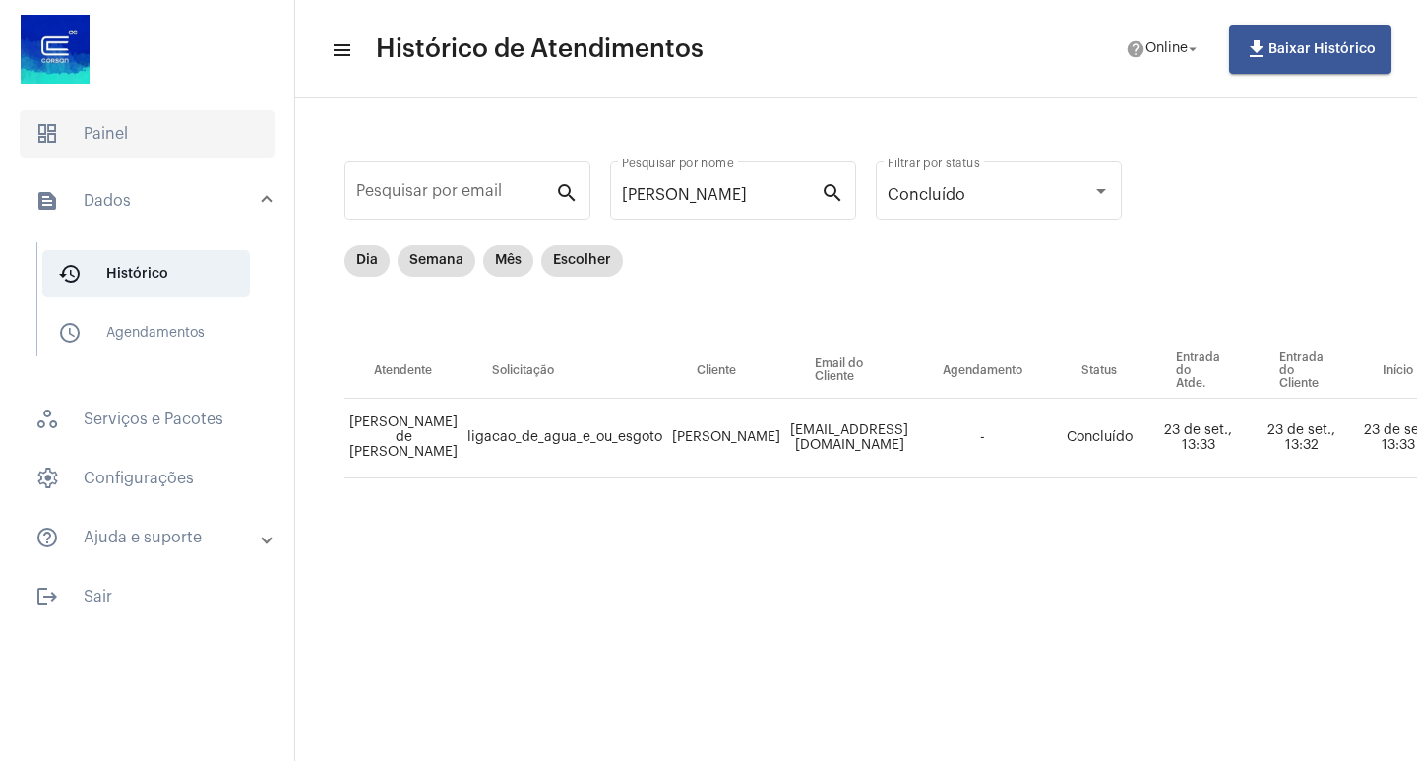
drag, startPoint x: 106, startPoint y: 192, endPoint x: 119, endPoint y: 145, distance: 48.9
click at [106, 191] on mat-panel-title "text_snippet_outlined Dados" at bounding box center [148, 201] width 227 height 24
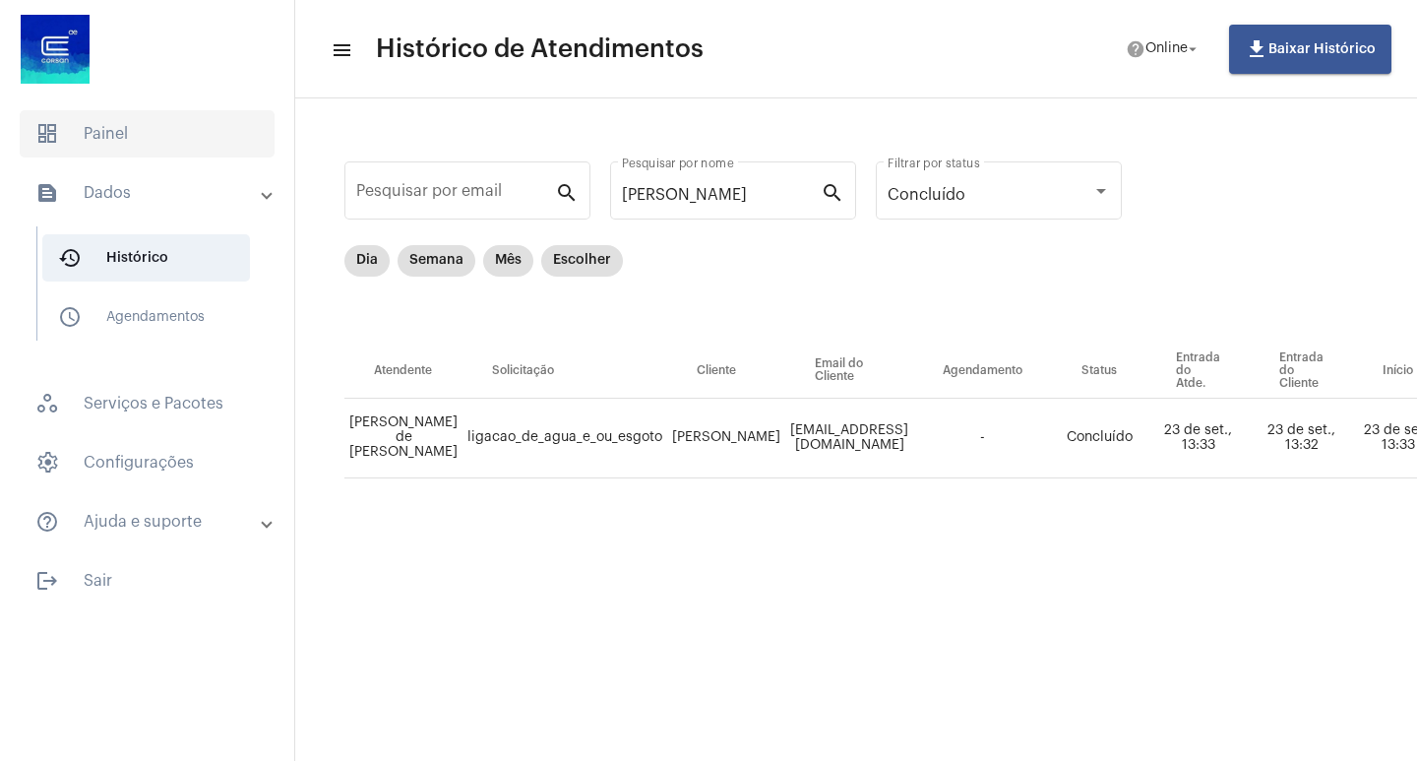
drag, startPoint x: 119, startPoint y: 119, endPoint x: 121, endPoint y: 133, distance: 13.9
click at [119, 120] on span "dashboard Painel" at bounding box center [147, 133] width 255 height 47
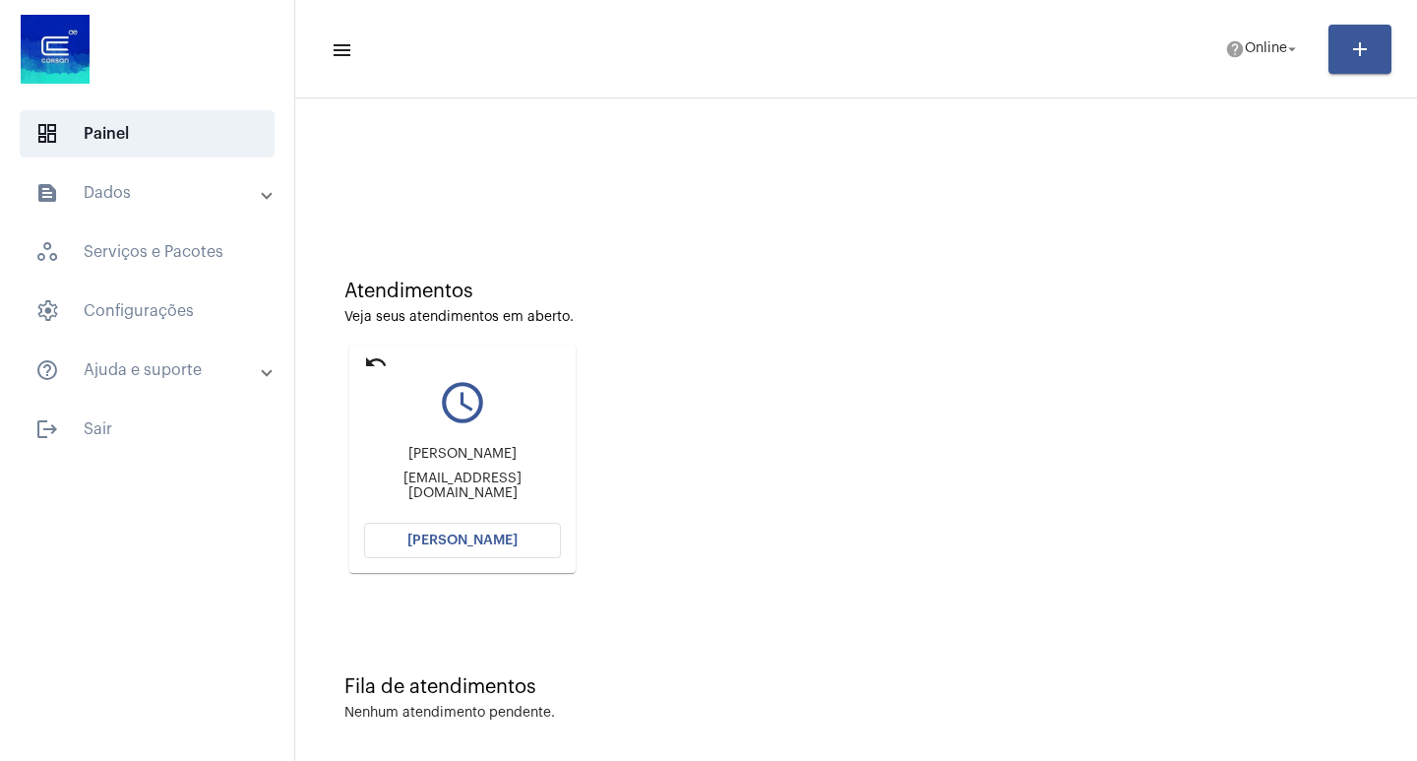
click at [438, 542] on span "[PERSON_NAME]" at bounding box center [462, 540] width 110 height 14
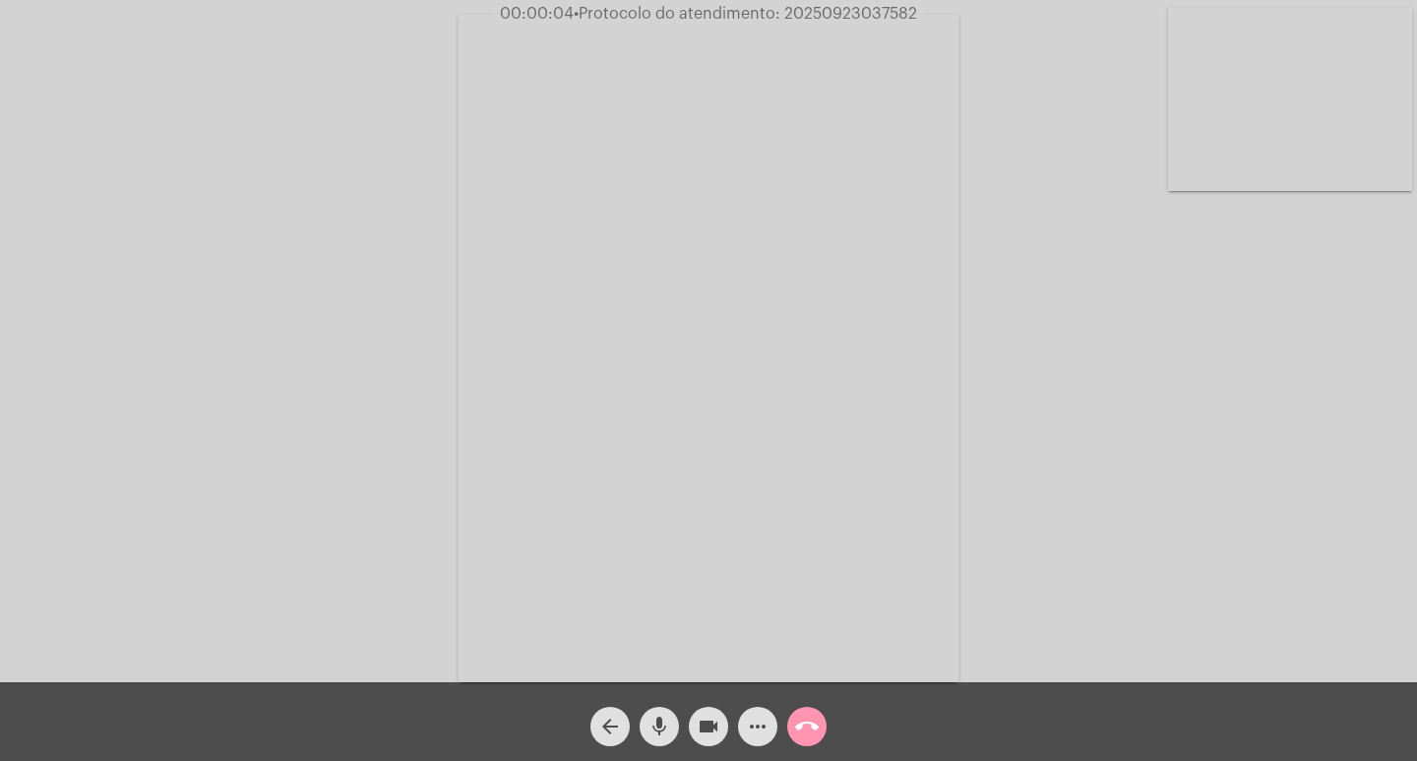
click at [1323, 620] on div "Acessando Câmera e Microfone..." at bounding box center [708, 346] width 1413 height 682
click at [746, 719] on mat-icon "more_horiz" at bounding box center [758, 726] width 24 height 24
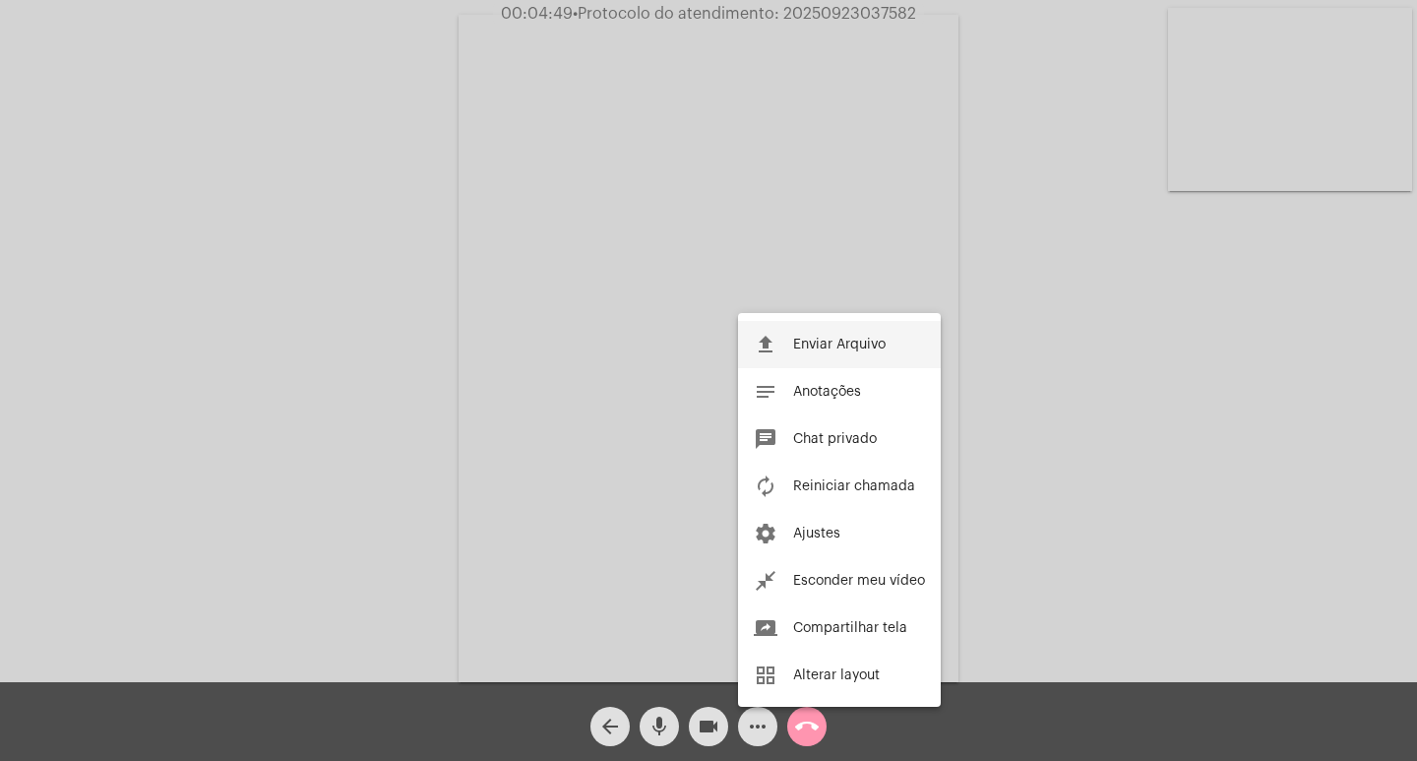
click at [861, 334] on button "file_upload Enviar Arquivo" at bounding box center [839, 344] width 203 height 47
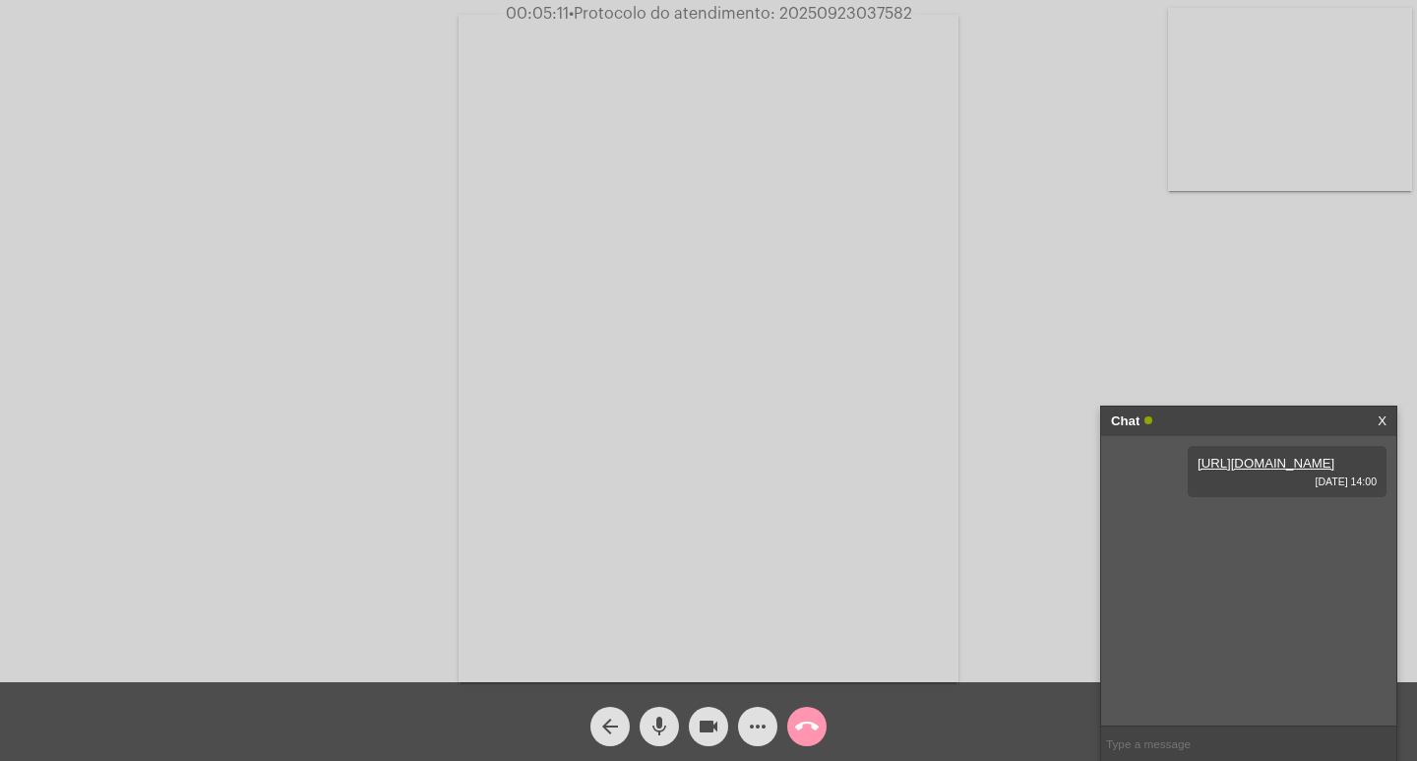
click at [1154, 740] on input "text" at bounding box center [1248, 743] width 295 height 34
paste input "2025/3515579"
drag, startPoint x: 1135, startPoint y: 742, endPoint x: 1220, endPoint y: 759, distance: 87.2
click at [1140, 743] on input "2025/3515579" at bounding box center [1248, 743] width 295 height 34
click at [1194, 741] on input "2025/515579" at bounding box center [1248, 743] width 295 height 34
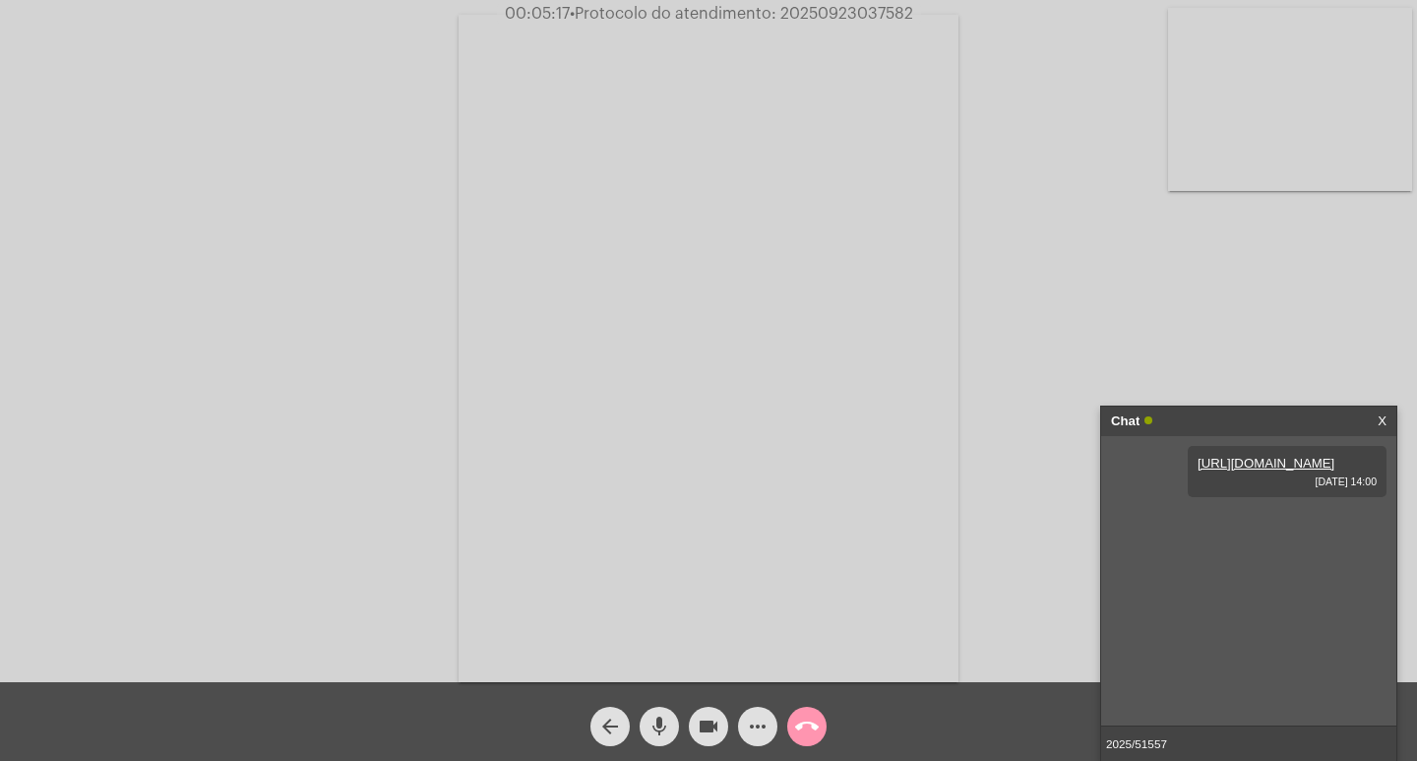
click at [1209, 746] on input "2025/51557" at bounding box center [1248, 743] width 295 height 34
click at [1130, 758] on input "2025/51557" at bounding box center [1248, 743] width 295 height 34
type input "2"
paste input "2025/3515579"
click at [1135, 745] on input "2025/3515579" at bounding box center [1248, 743] width 295 height 34
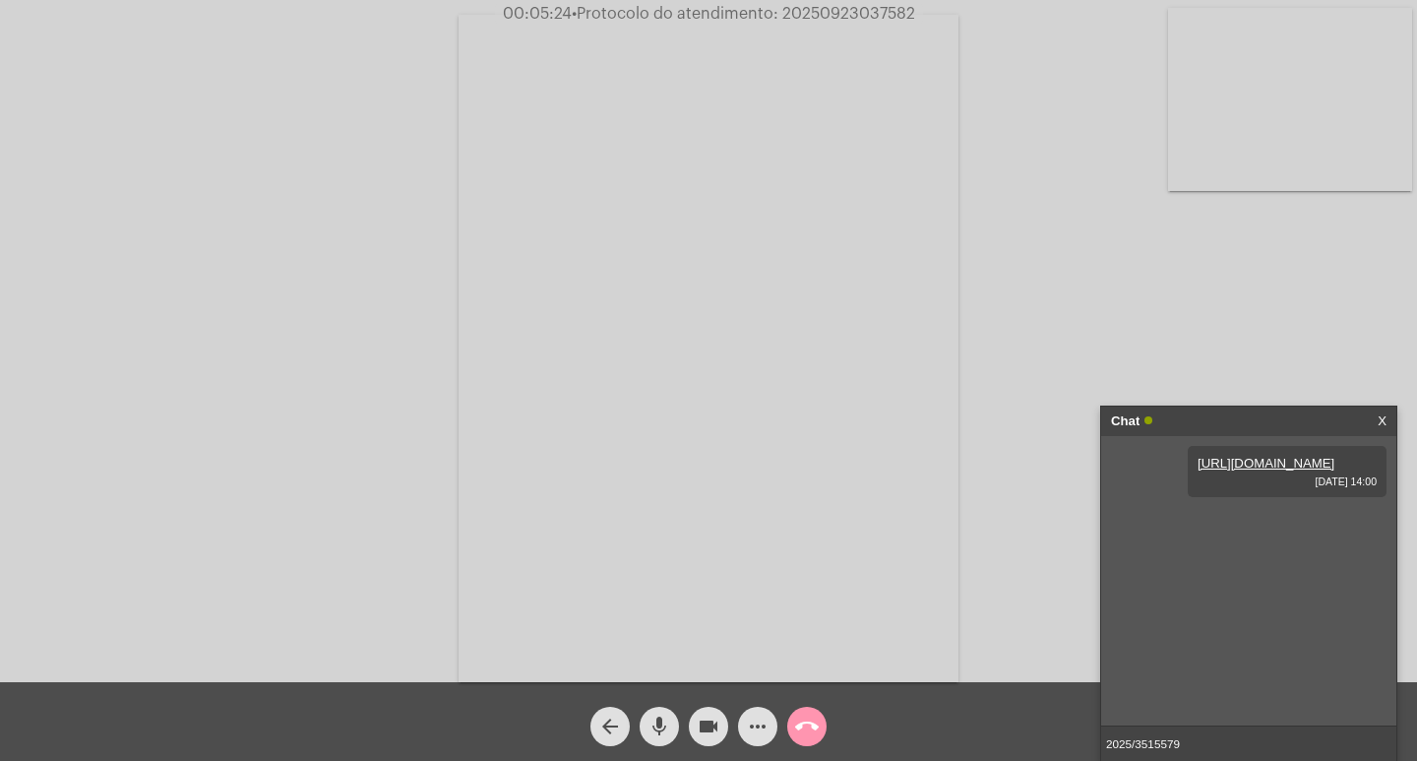
type input "20253515579"
click at [1196, 733] on input "20253515579" at bounding box center [1248, 743] width 295 height 34
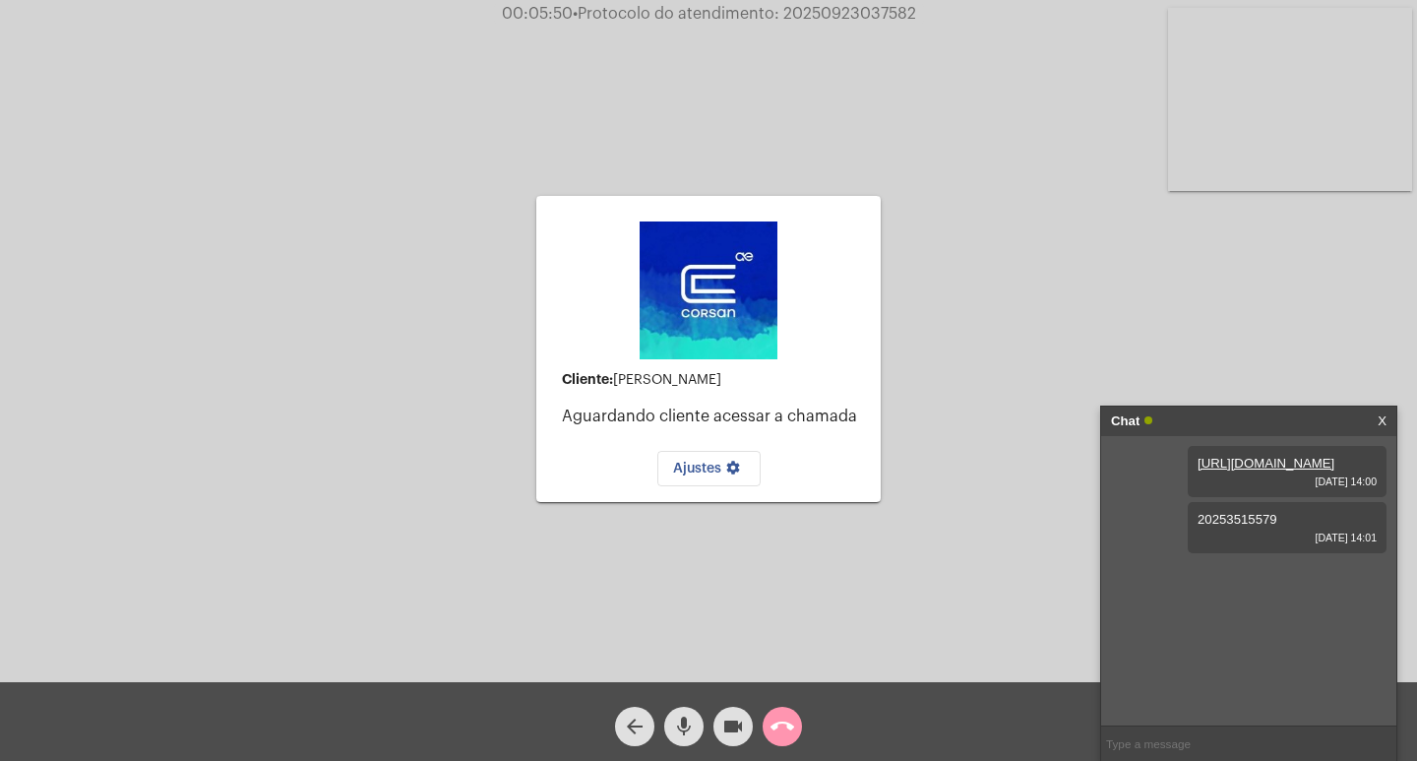
click at [636, 721] on mat-icon "arrow_back" at bounding box center [635, 726] width 24 height 24
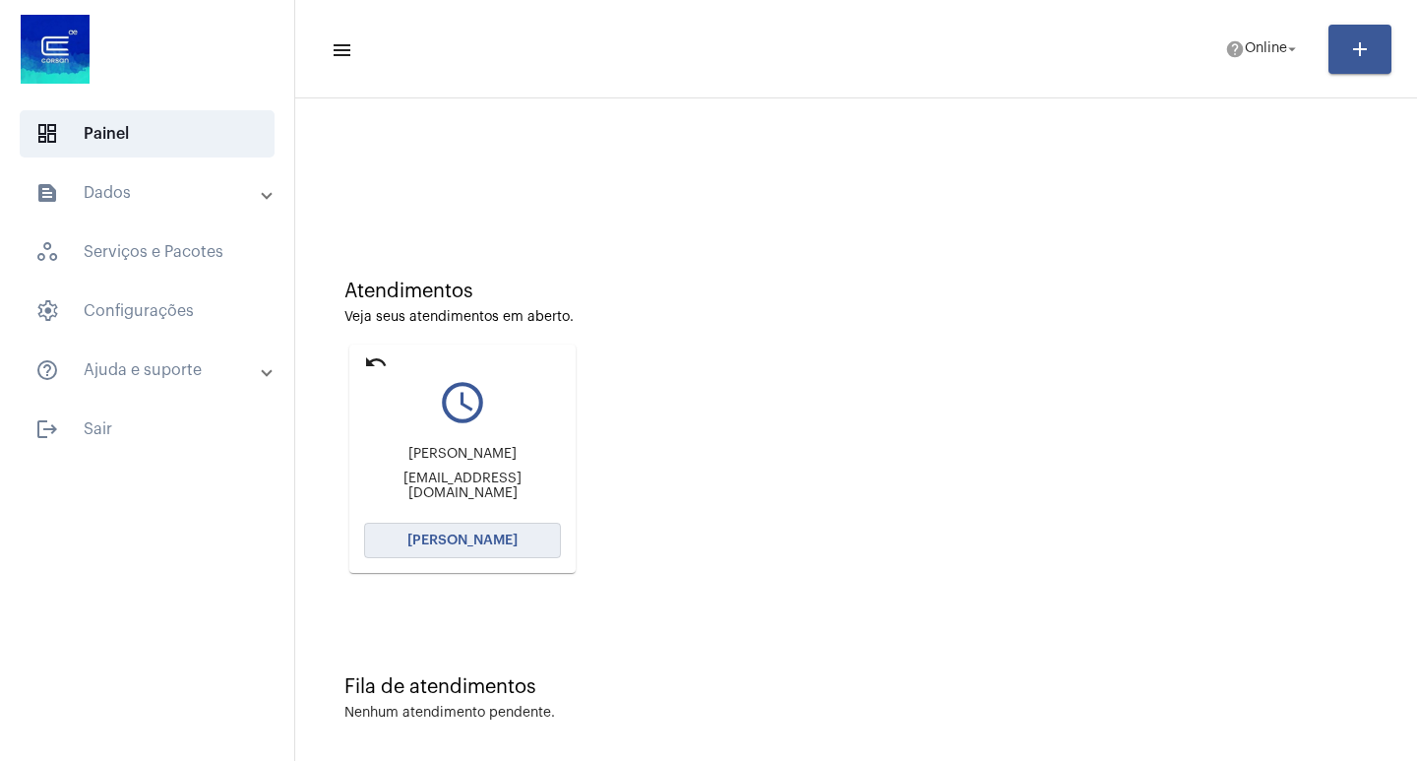
click at [429, 536] on span "[PERSON_NAME]" at bounding box center [462, 540] width 110 height 14
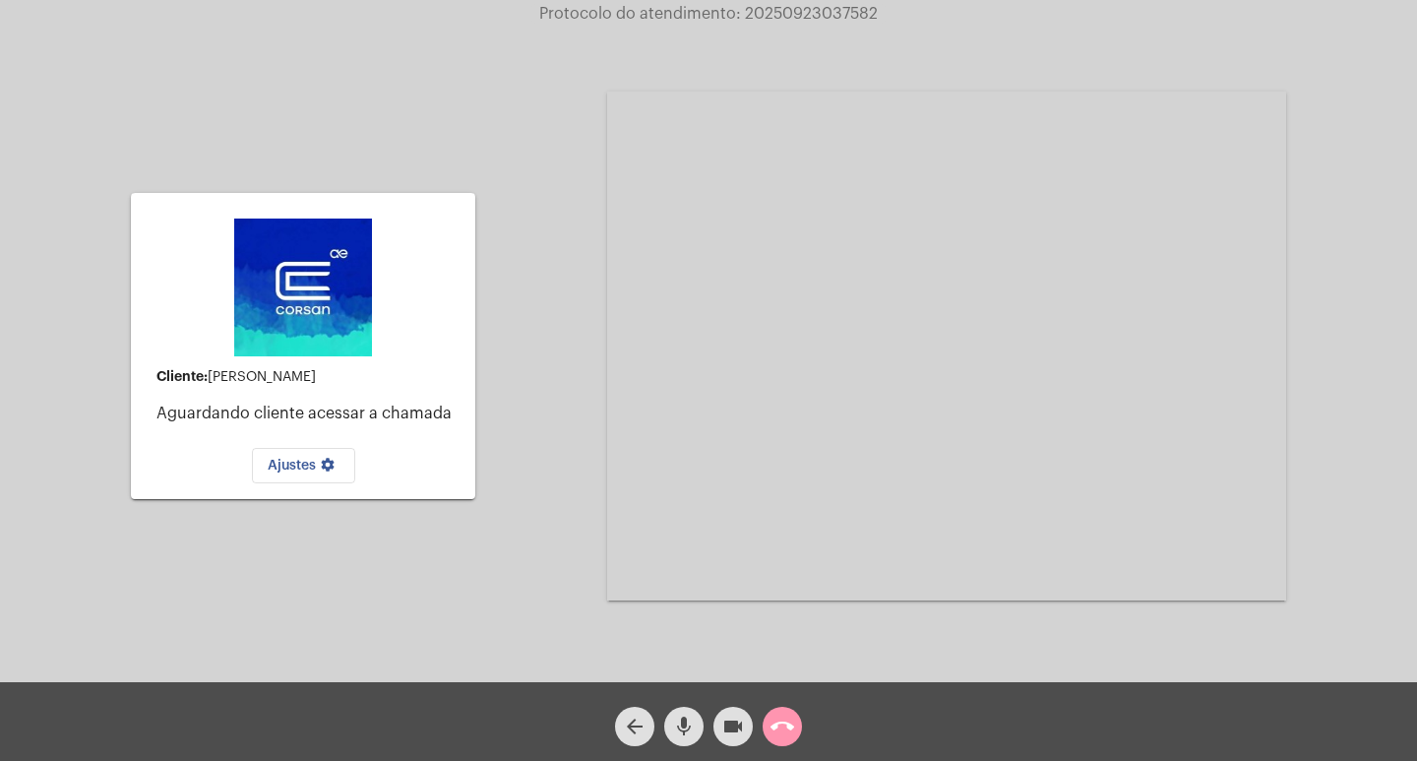
click at [632, 723] on mat-icon "arrow_back" at bounding box center [635, 726] width 24 height 24
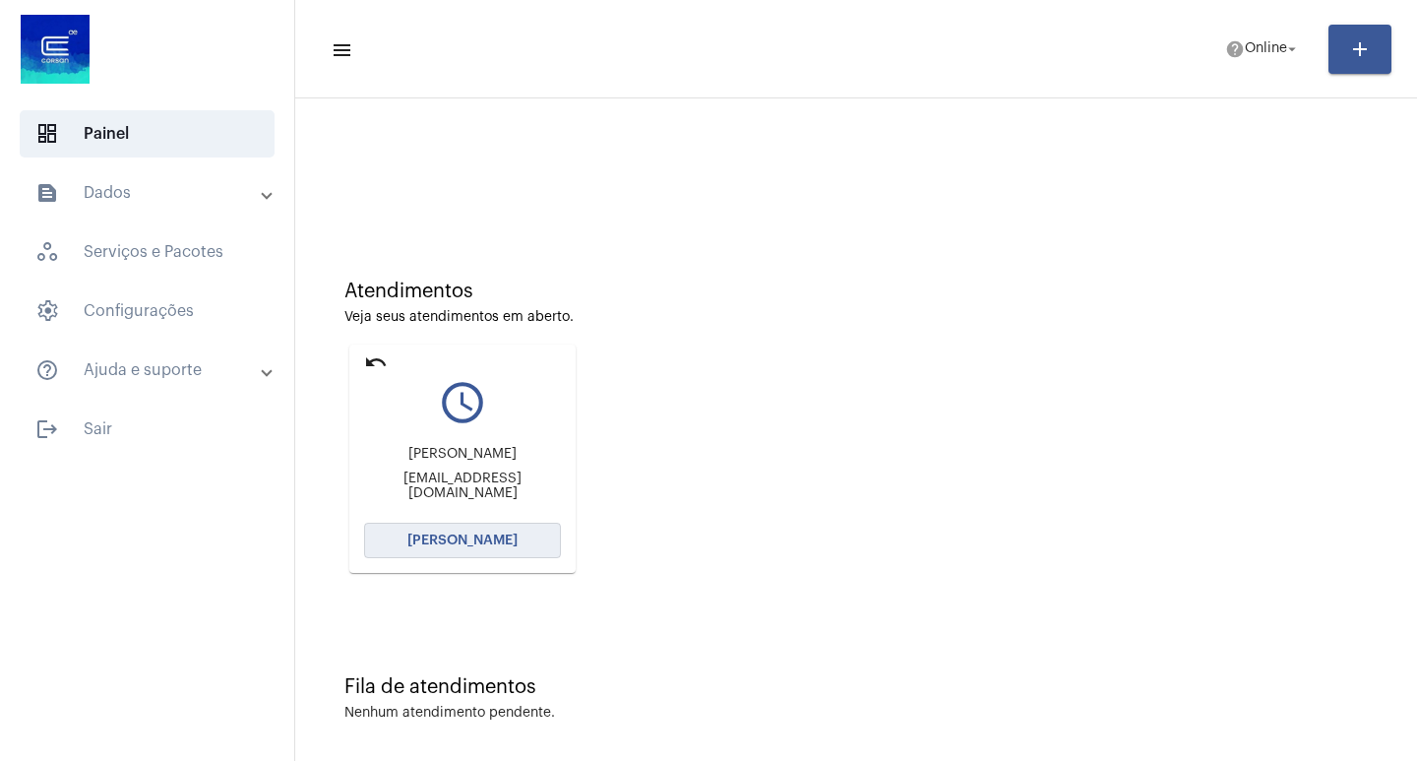
click at [445, 540] on span "[PERSON_NAME]" at bounding box center [462, 540] width 110 height 14
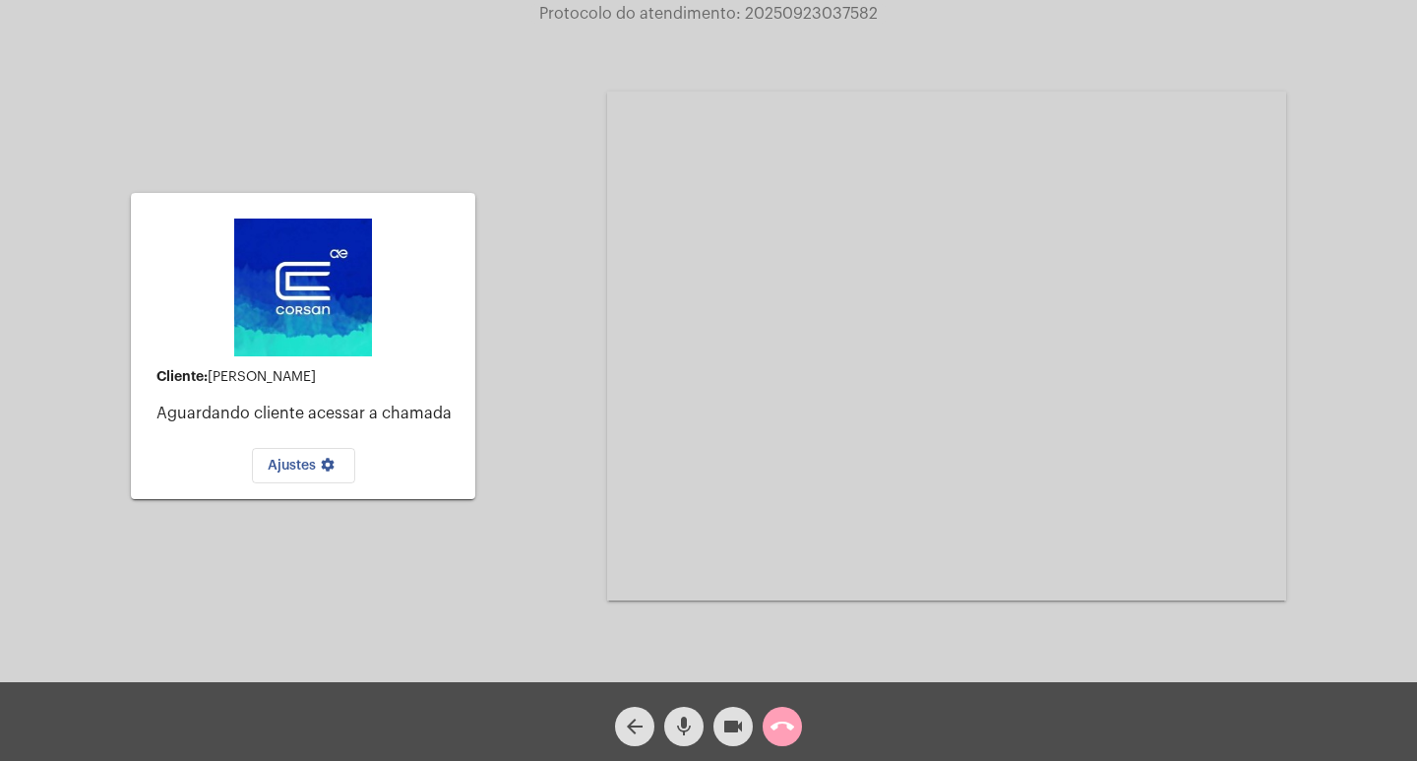
click at [777, 722] on mat-icon "call_end" at bounding box center [783, 726] width 24 height 24
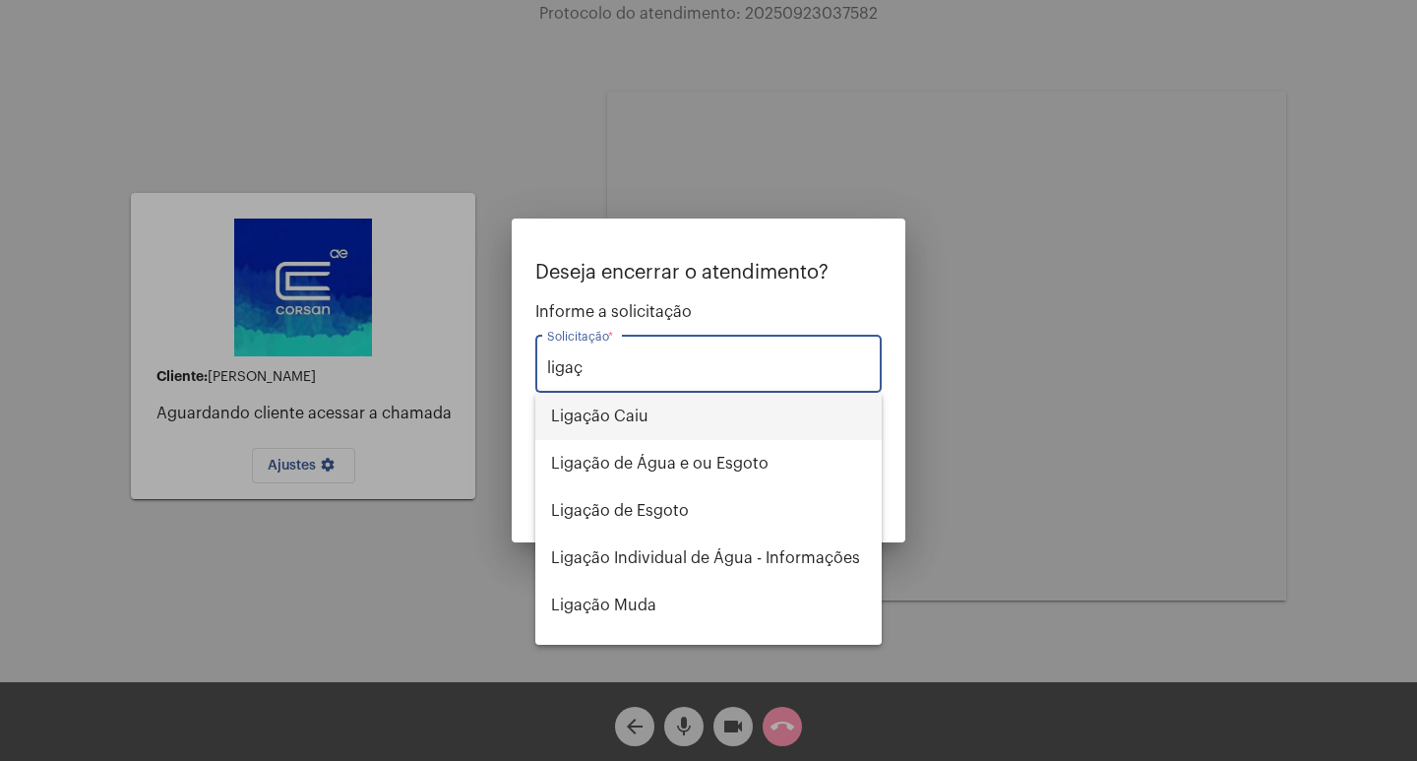
click at [649, 416] on span "Ligação Caiu" at bounding box center [708, 416] width 315 height 47
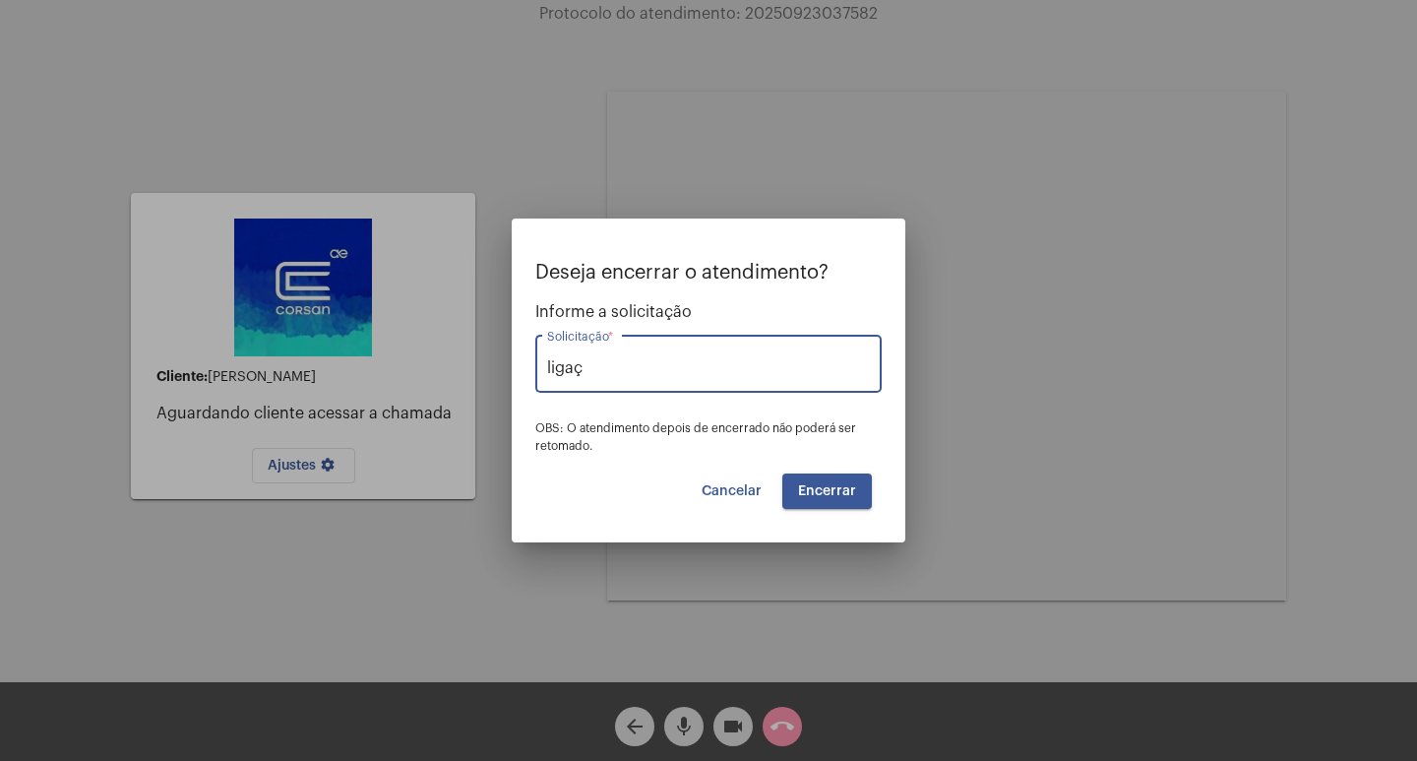
type input "Ligação Caiu"
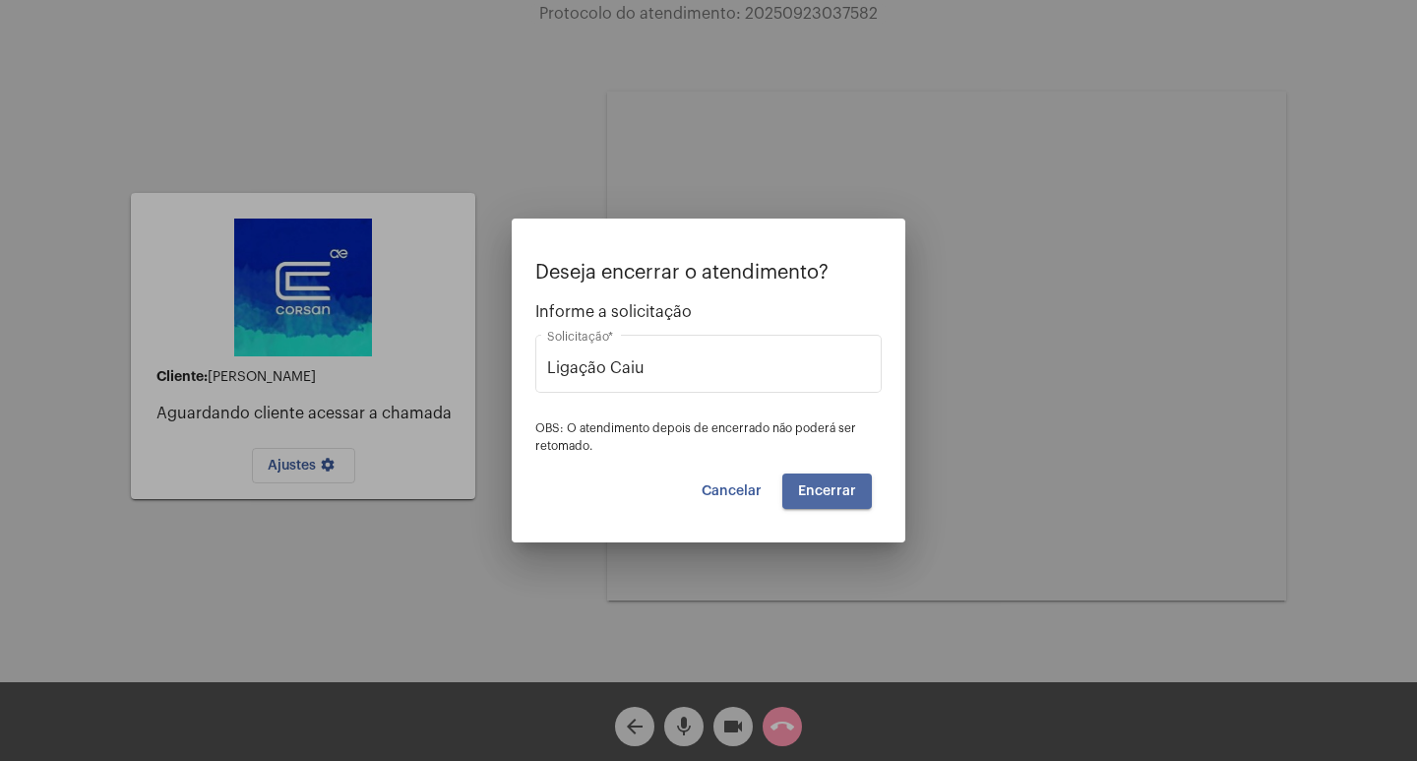
click at [831, 491] on span "Encerrar" at bounding box center [827, 491] width 58 height 14
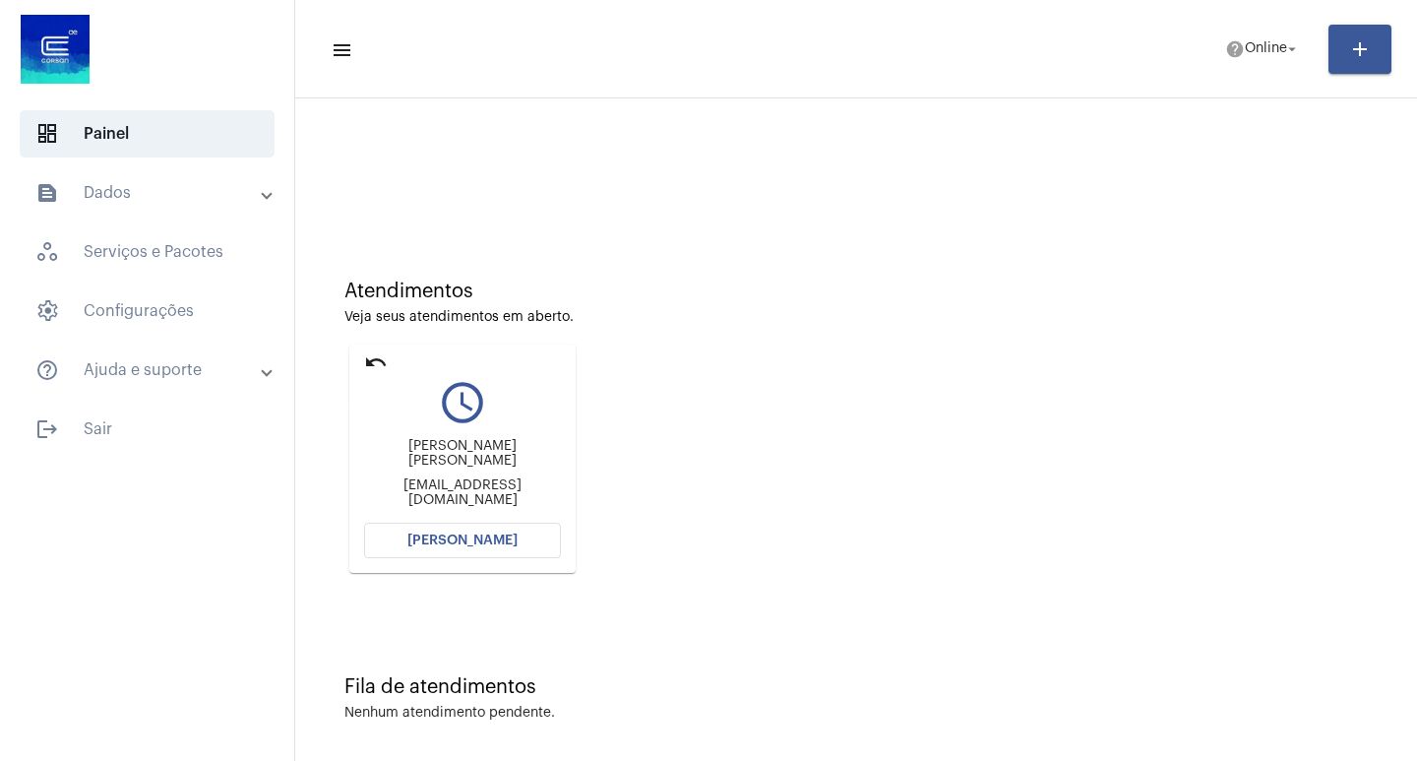
click at [379, 366] on mat-icon "undo" at bounding box center [376, 362] width 24 height 24
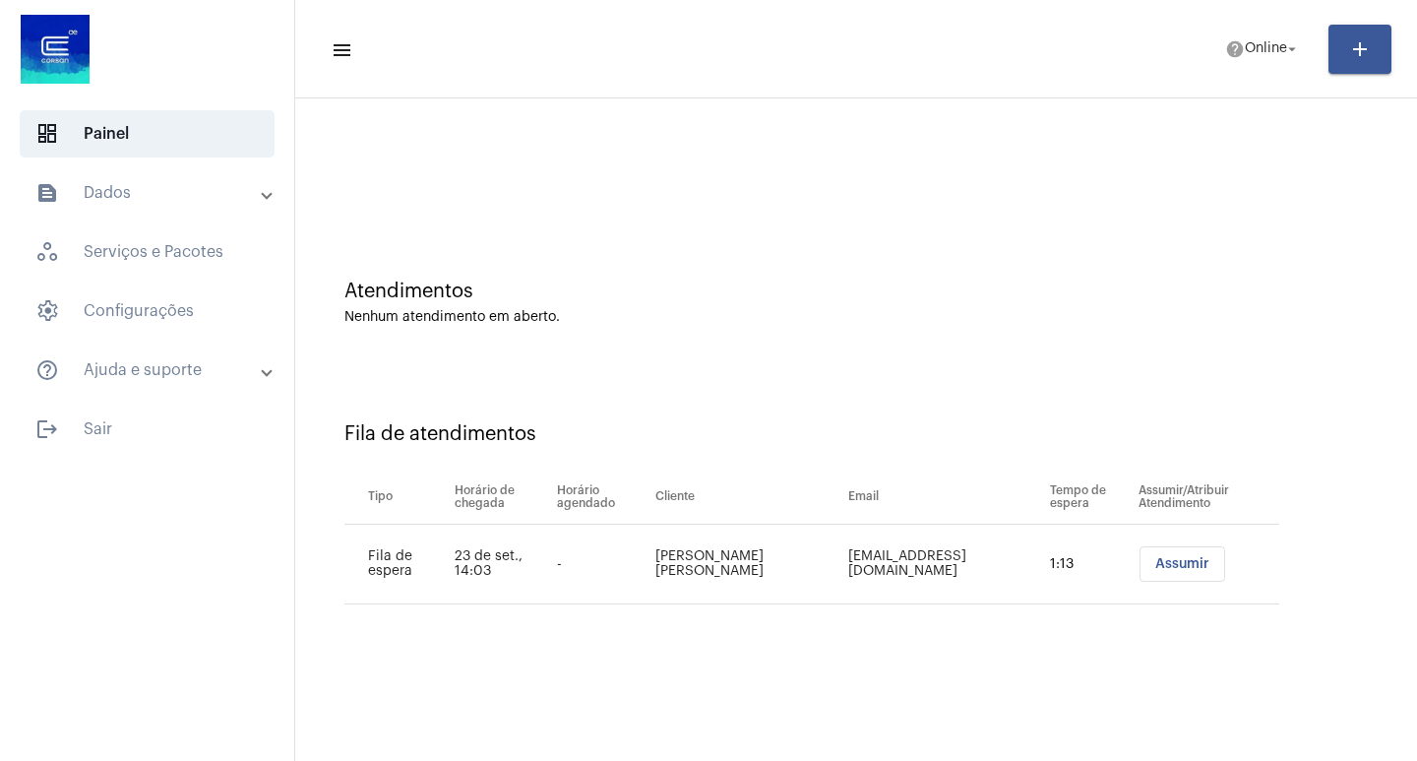
click at [1161, 566] on span "Assumir" at bounding box center [1182, 564] width 54 height 14
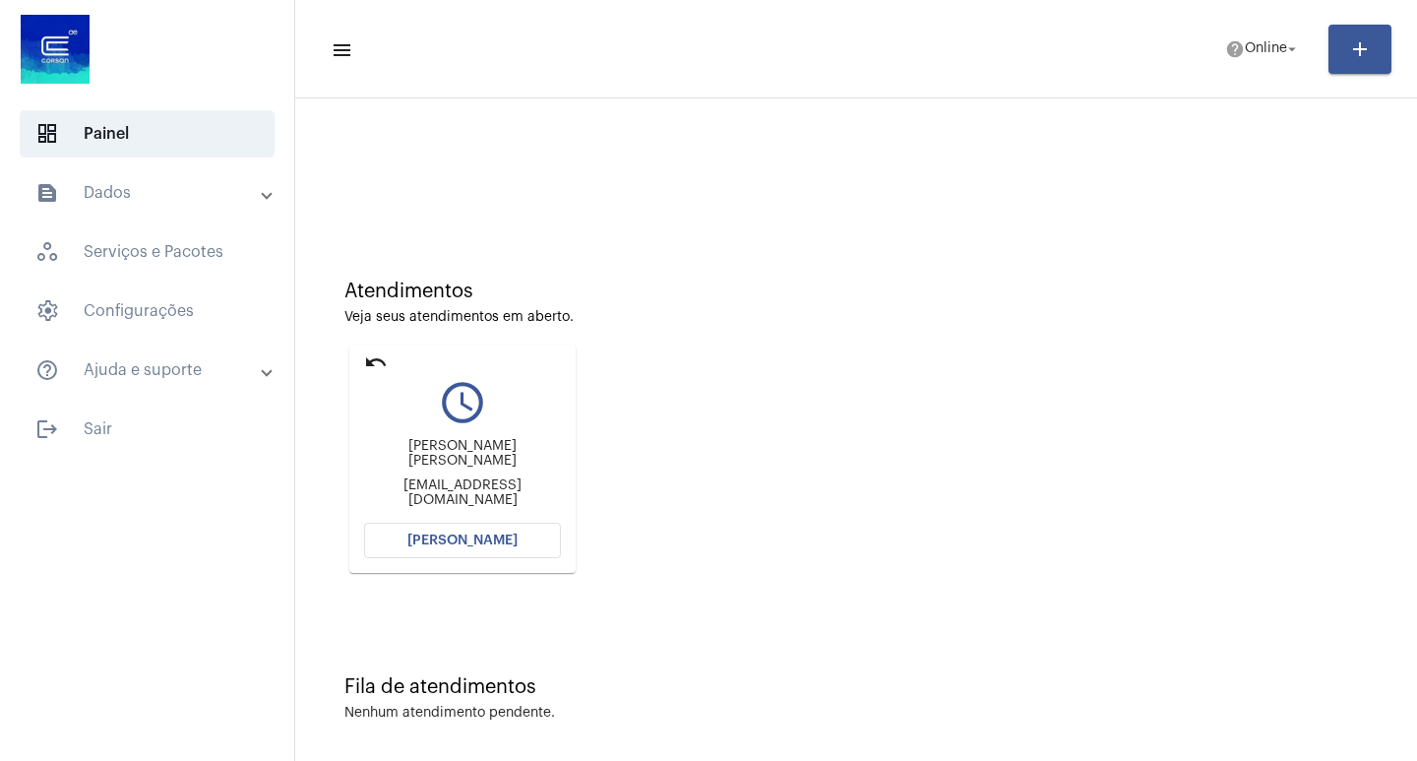
click at [456, 538] on span "[PERSON_NAME]" at bounding box center [462, 540] width 110 height 14
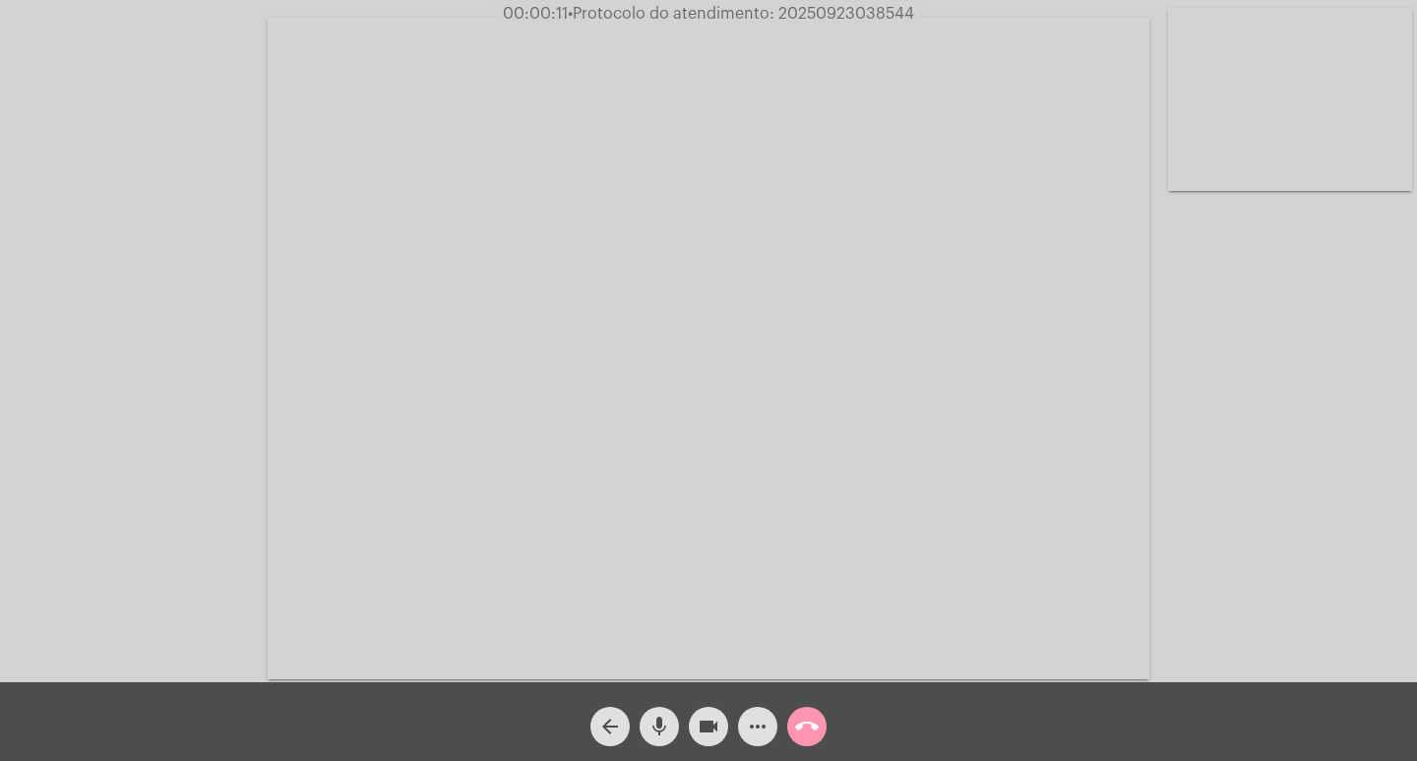
click at [1360, 588] on div "Acessando Câmera e Microfone..." at bounding box center [708, 346] width 1413 height 682
click at [608, 723] on mat-icon "arrow_back" at bounding box center [610, 726] width 24 height 24
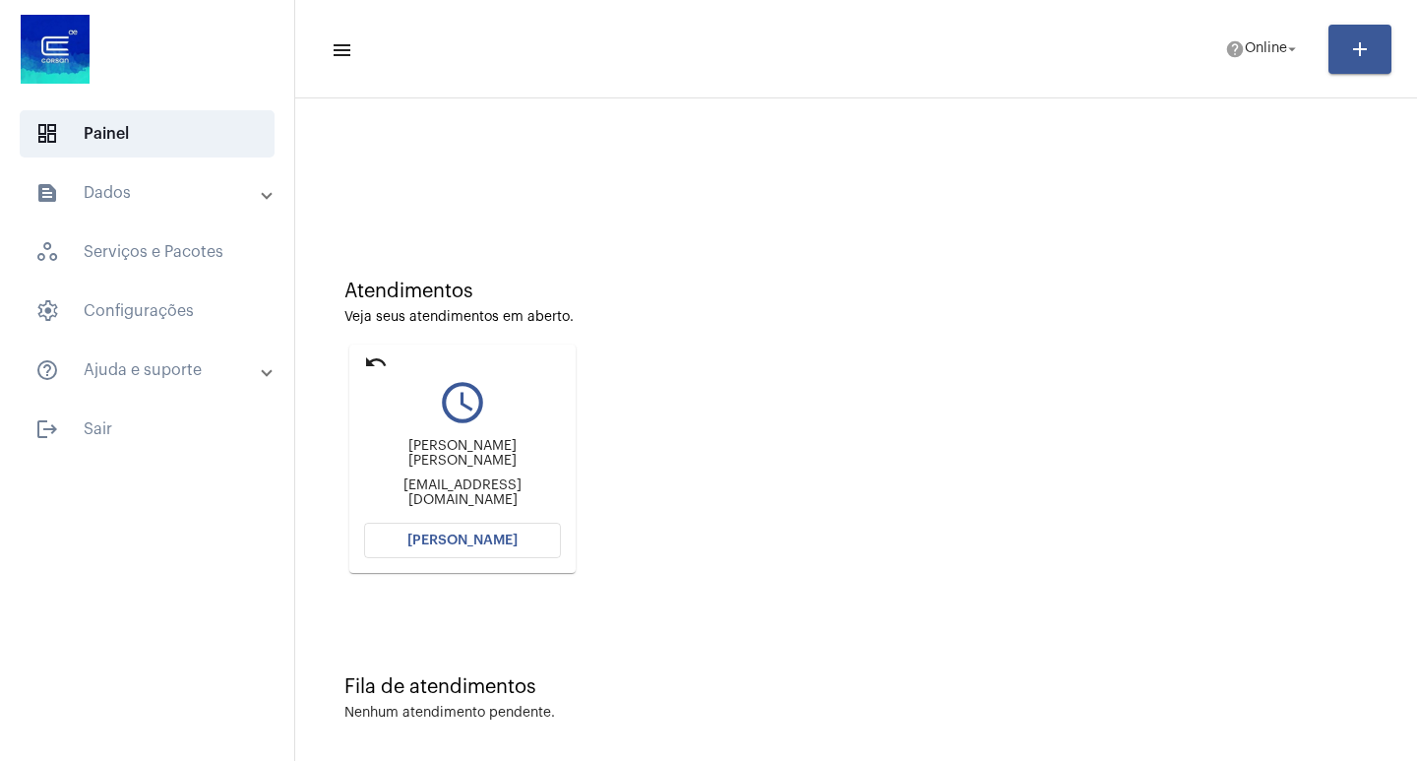
click at [375, 362] on mat-icon "undo" at bounding box center [376, 362] width 24 height 24
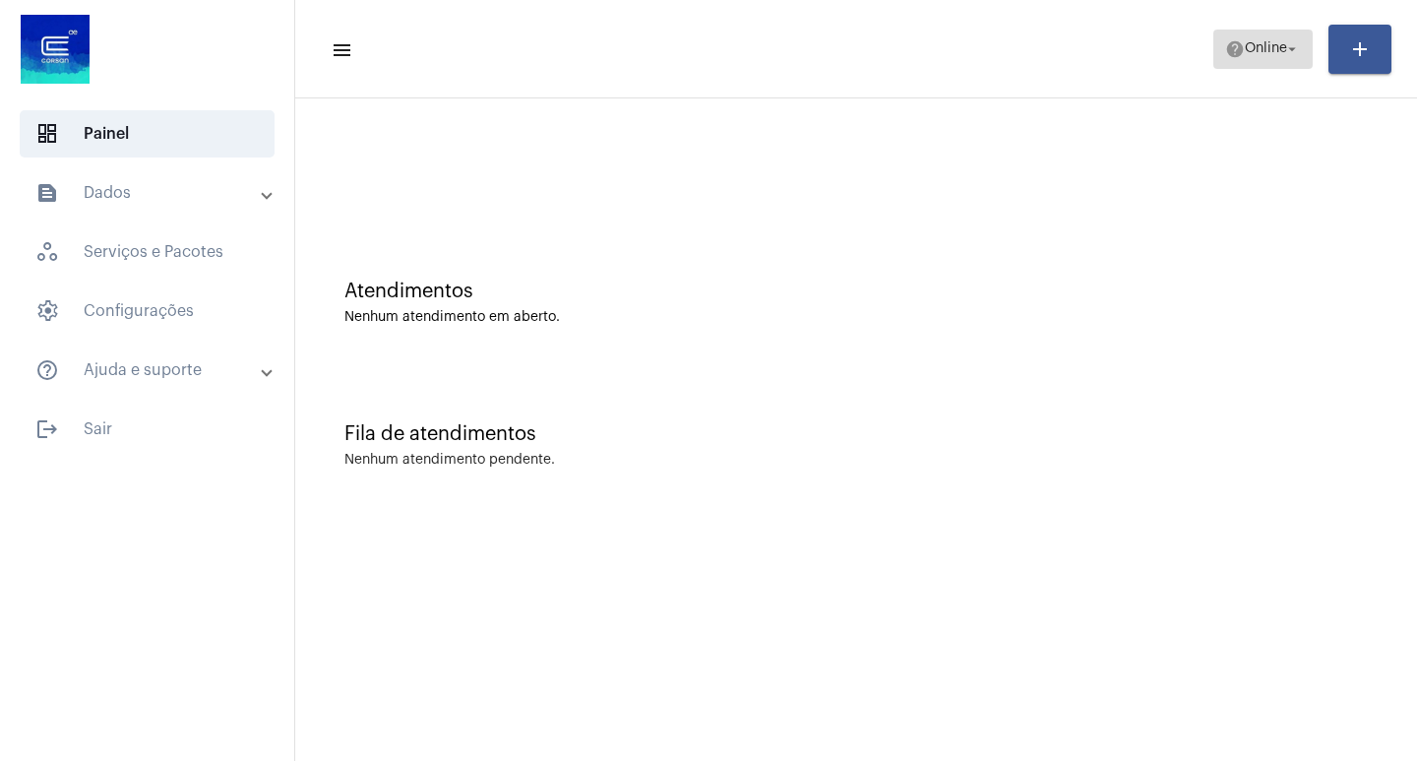
click at [1257, 55] on span "Online" at bounding box center [1266, 49] width 42 height 14
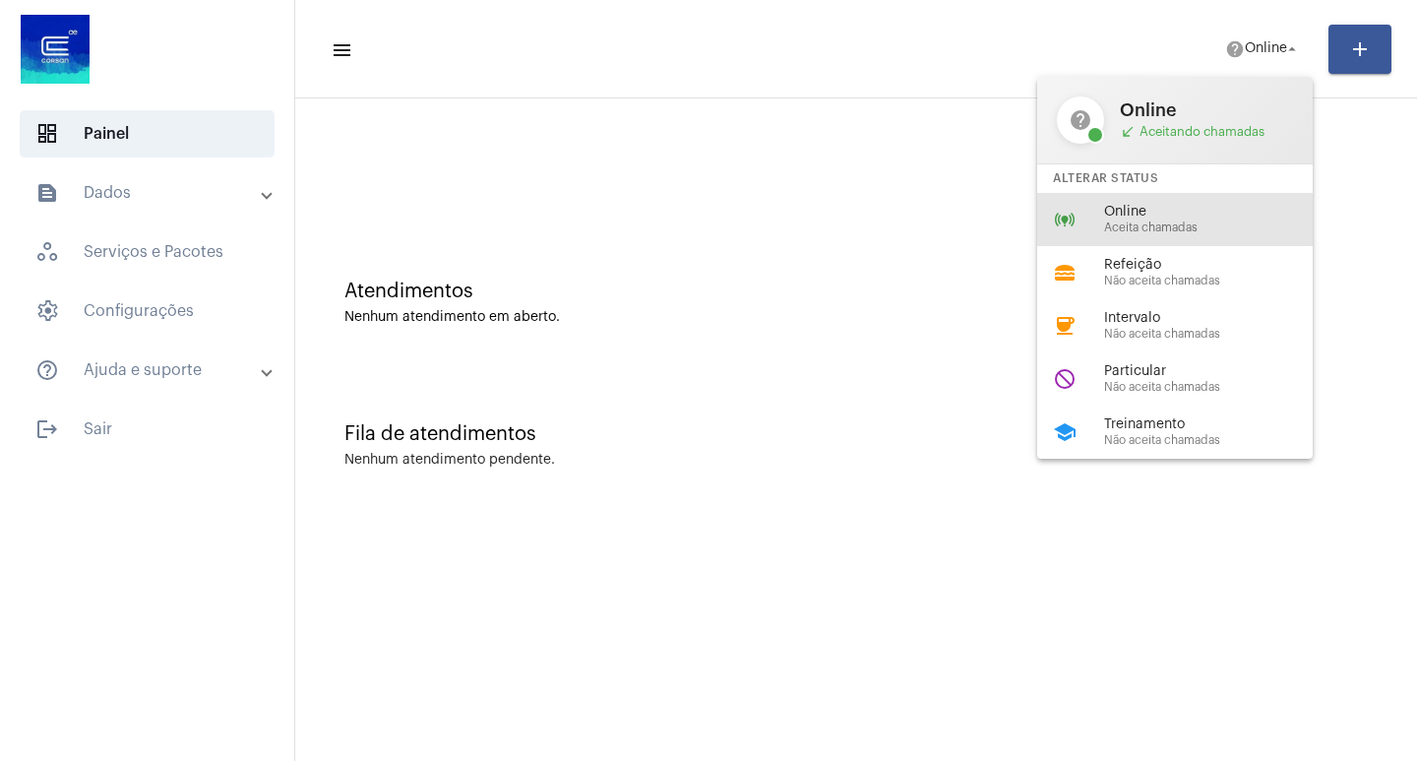
click at [1163, 235] on div "online_prediction Online Aceita chamadas" at bounding box center [1190, 219] width 307 height 53
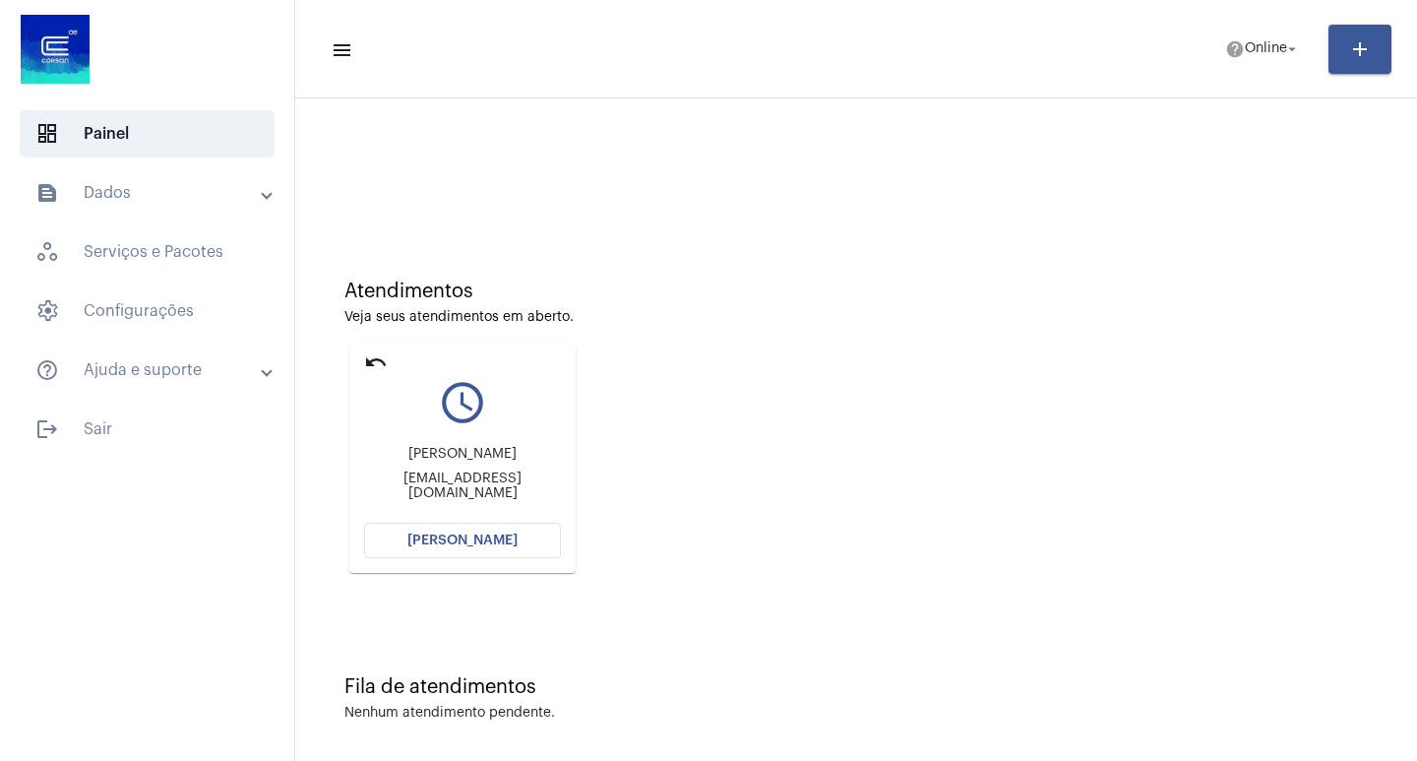
click at [456, 537] on span "[PERSON_NAME]" at bounding box center [462, 540] width 110 height 14
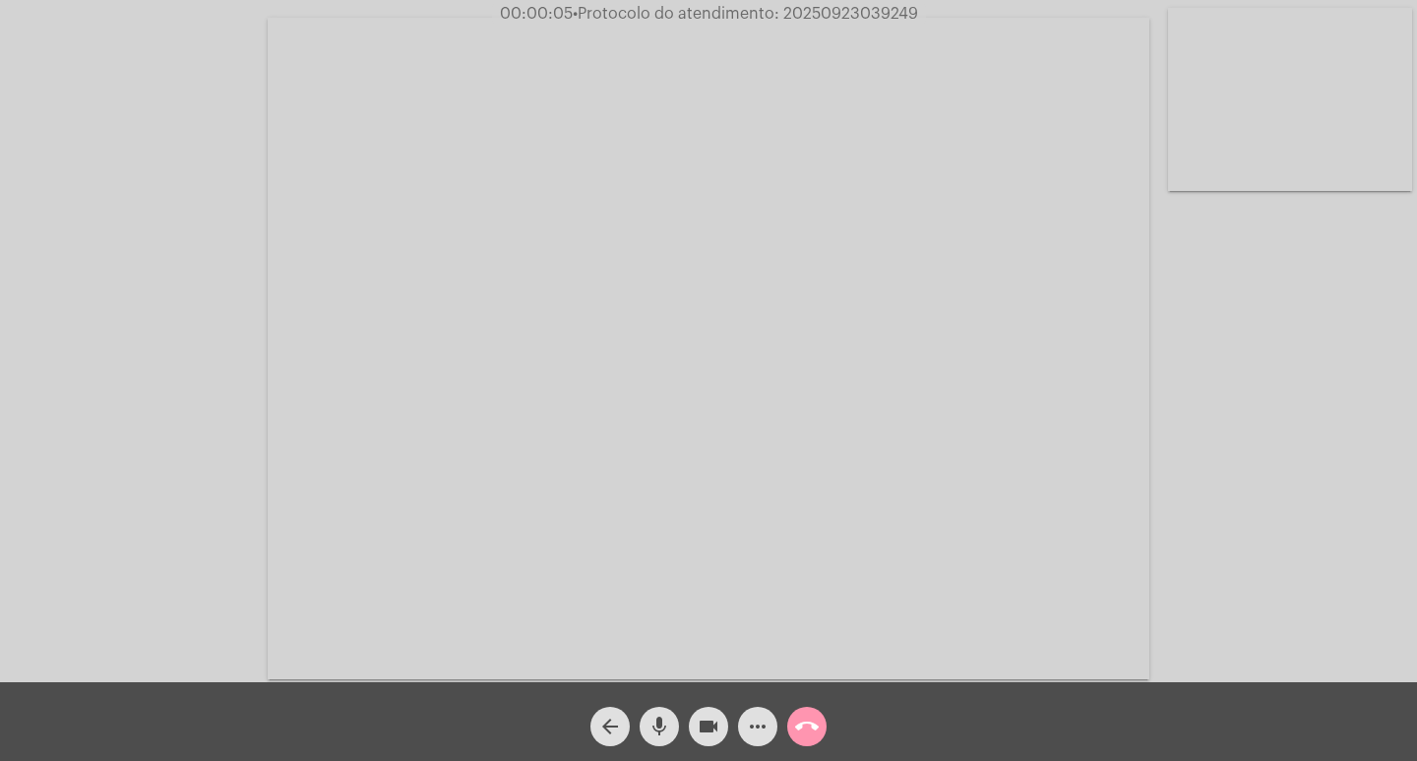
click at [1337, 572] on div "Acessando Câmera e Microfone..." at bounding box center [708, 346] width 1413 height 682
click at [1353, 560] on div "Acessando Câmera e Microfone..." at bounding box center [708, 346] width 1413 height 682
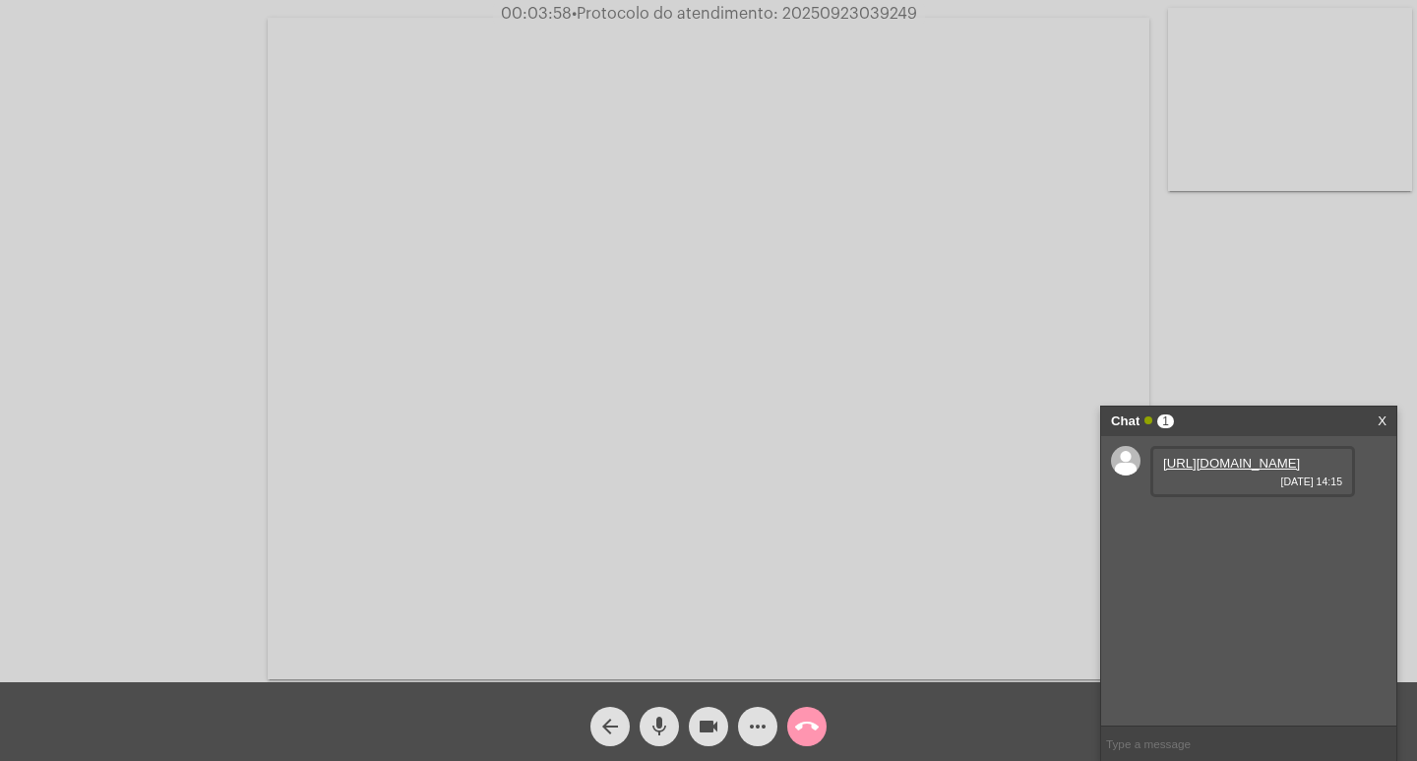
click at [1228, 470] on link "https://neft-transfer-bucket.s3.amazonaws.com/temp-5068d141-2b50-97a2-dda6-d6b8…" at bounding box center [1231, 463] width 137 height 15
click at [803, 723] on mat-icon "call_end" at bounding box center [807, 726] width 24 height 24
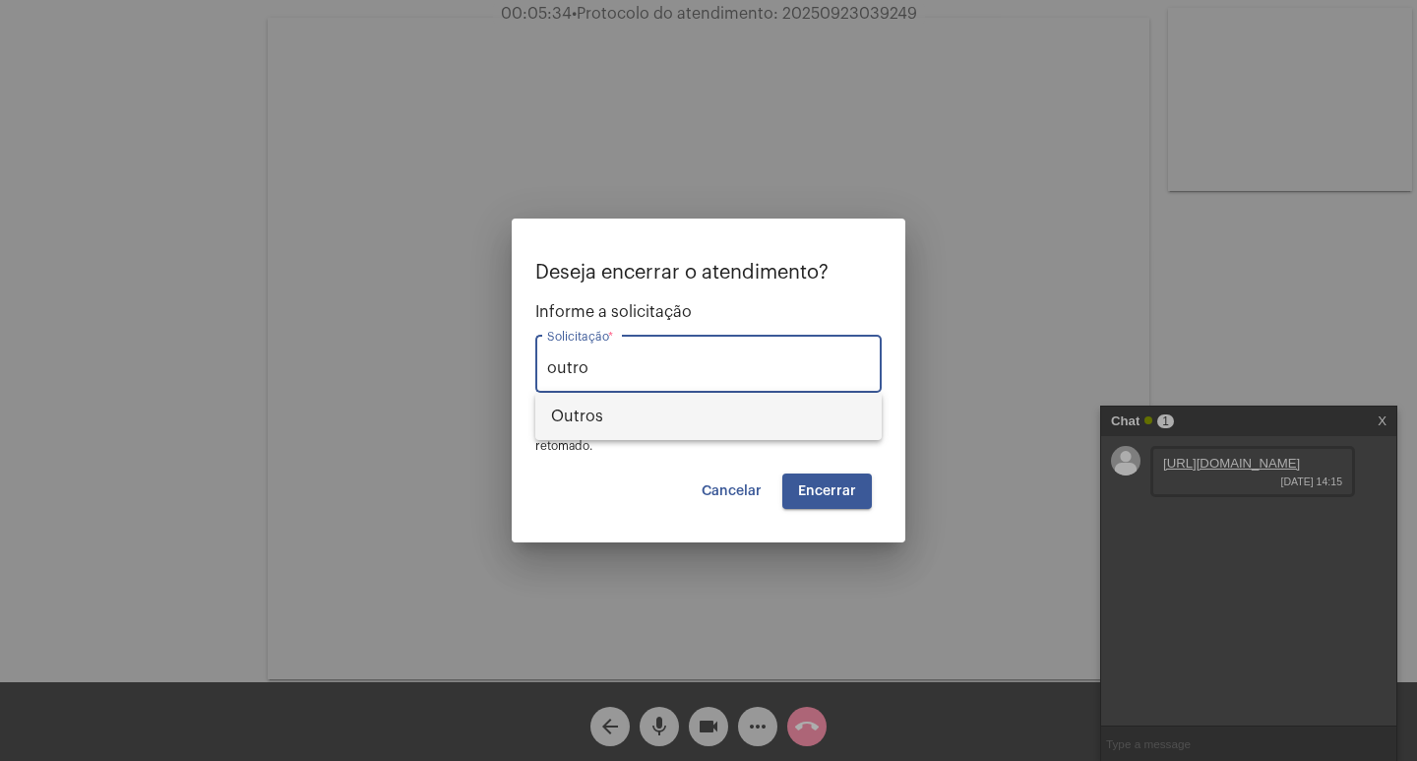
click at [600, 411] on span "Outros" at bounding box center [708, 416] width 315 height 47
type input "Outros"
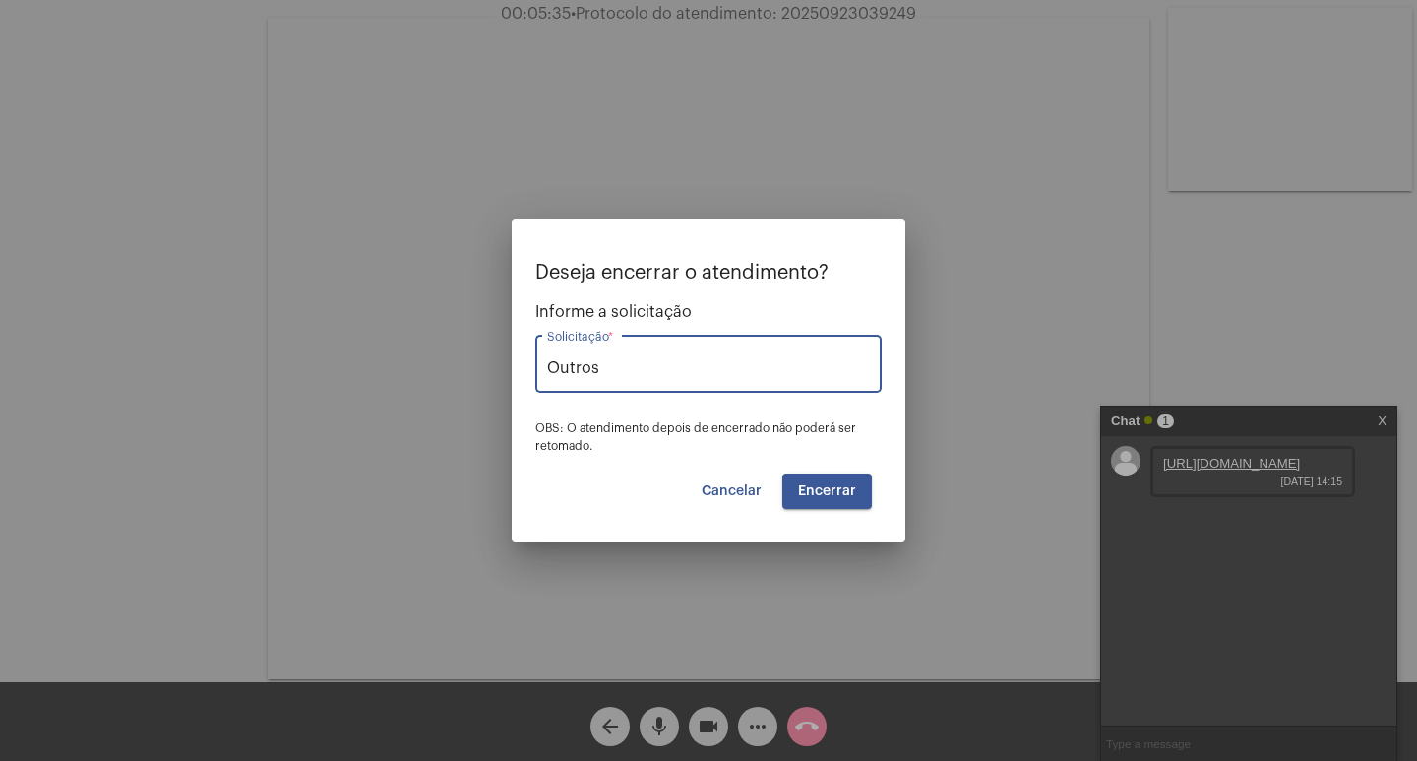
click at [799, 488] on span "Encerrar" at bounding box center [827, 491] width 58 height 14
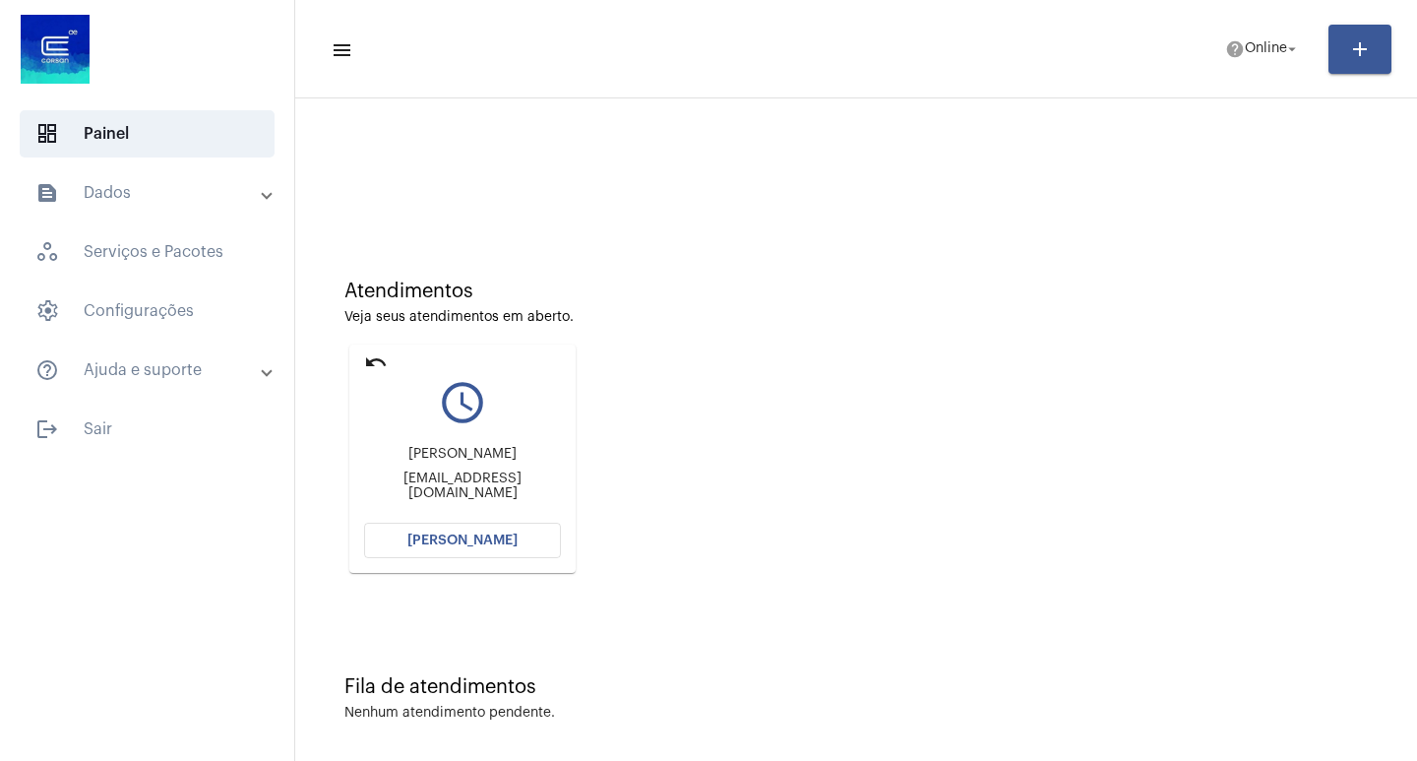
click at [461, 535] on span "Abrir Chamada" at bounding box center [462, 540] width 110 height 14
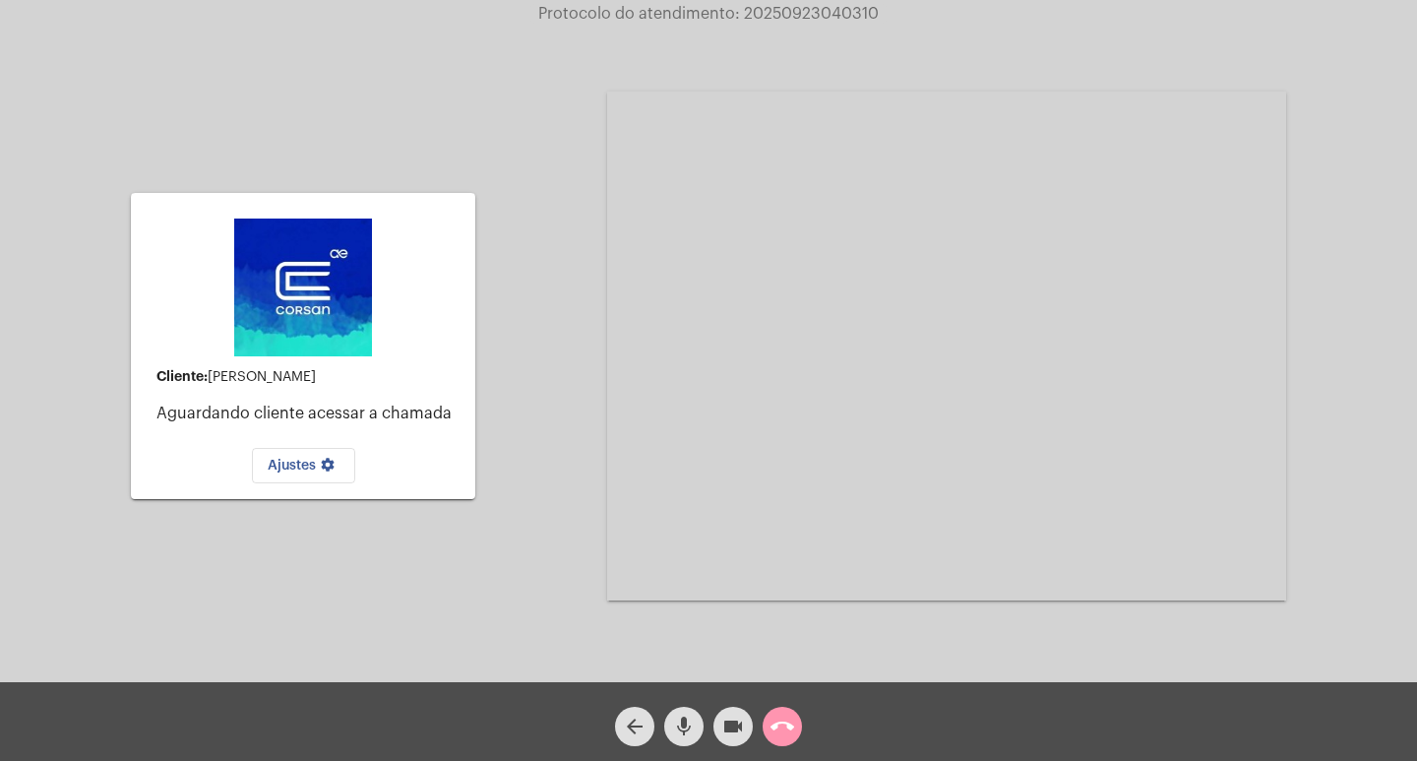
click at [782, 712] on span "call_end" at bounding box center [783, 726] width 24 height 39
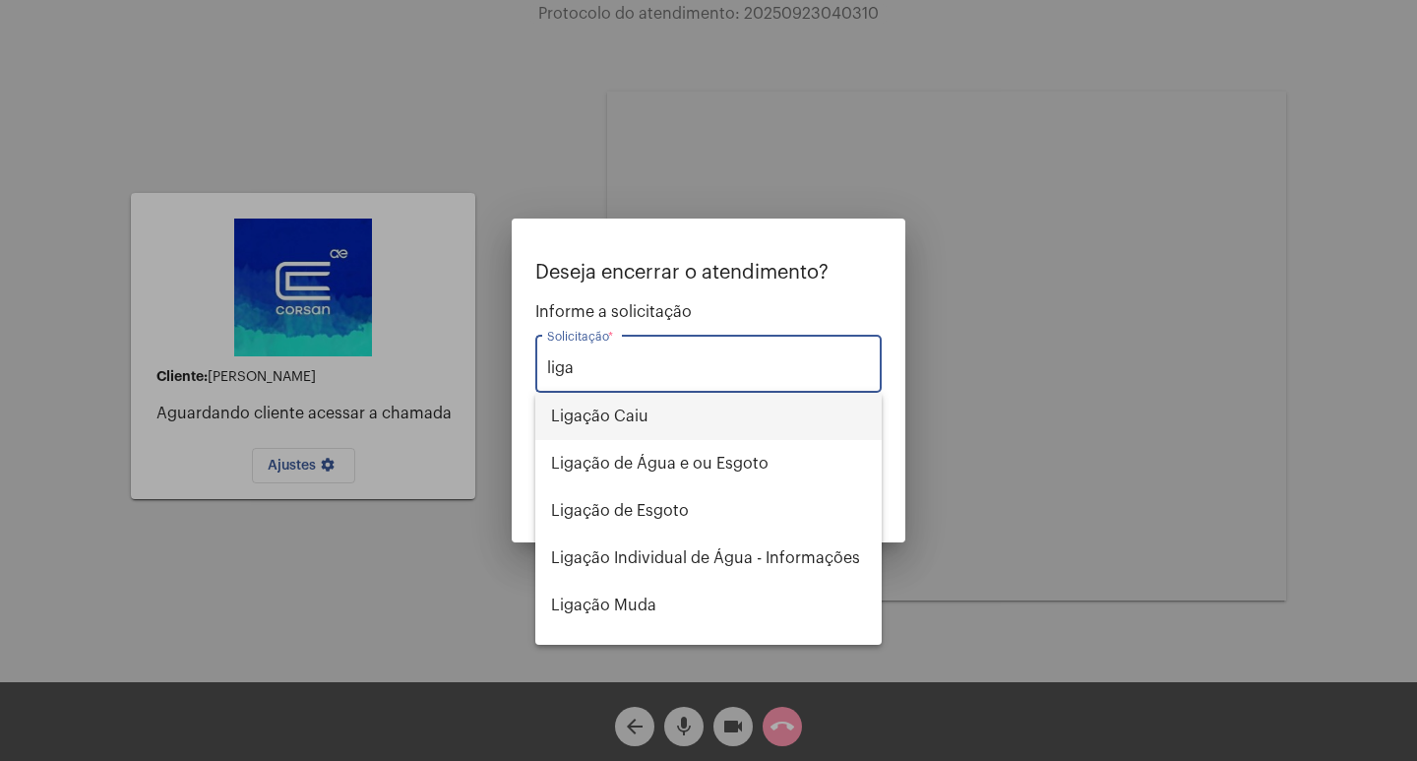
click at [657, 409] on span "Ligação Caiu" at bounding box center [708, 416] width 315 height 47
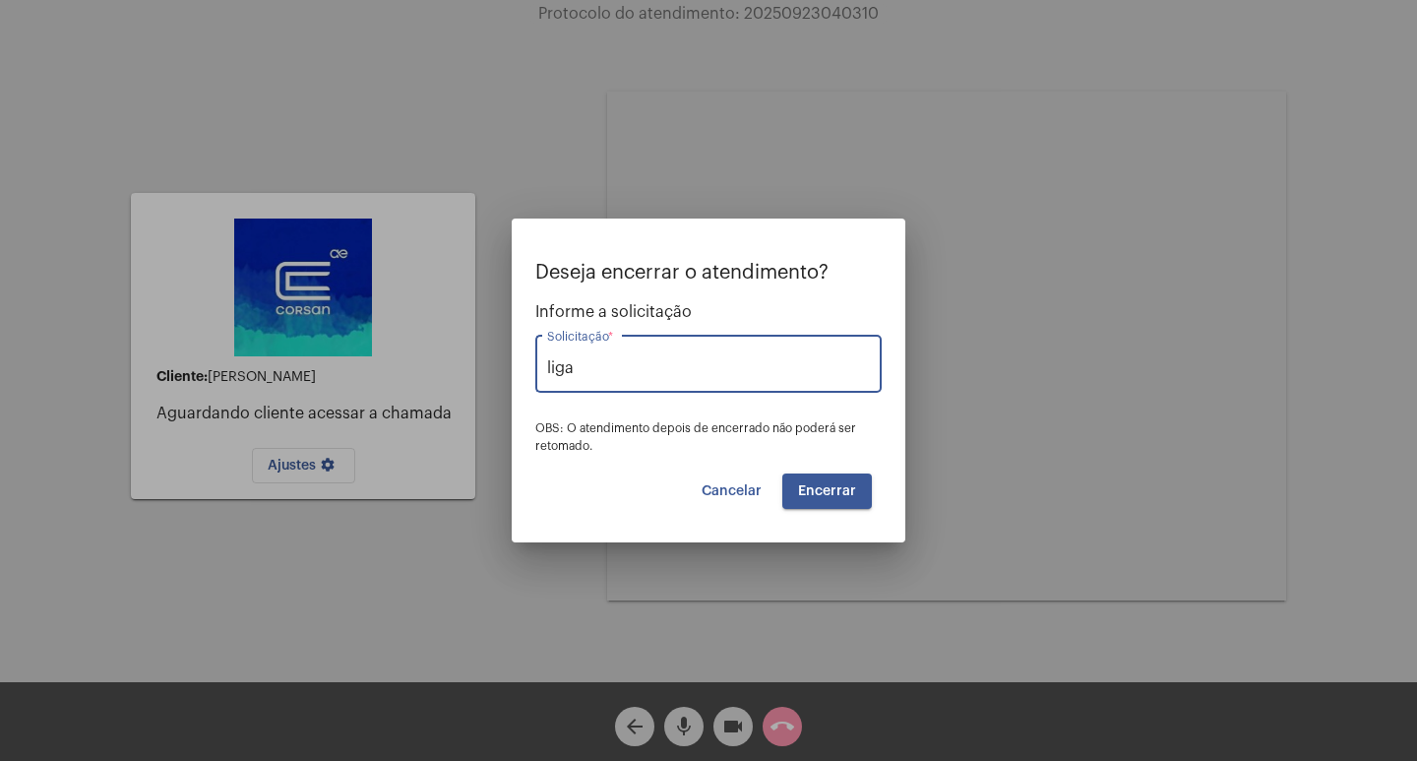
type input "Ligação Caiu"
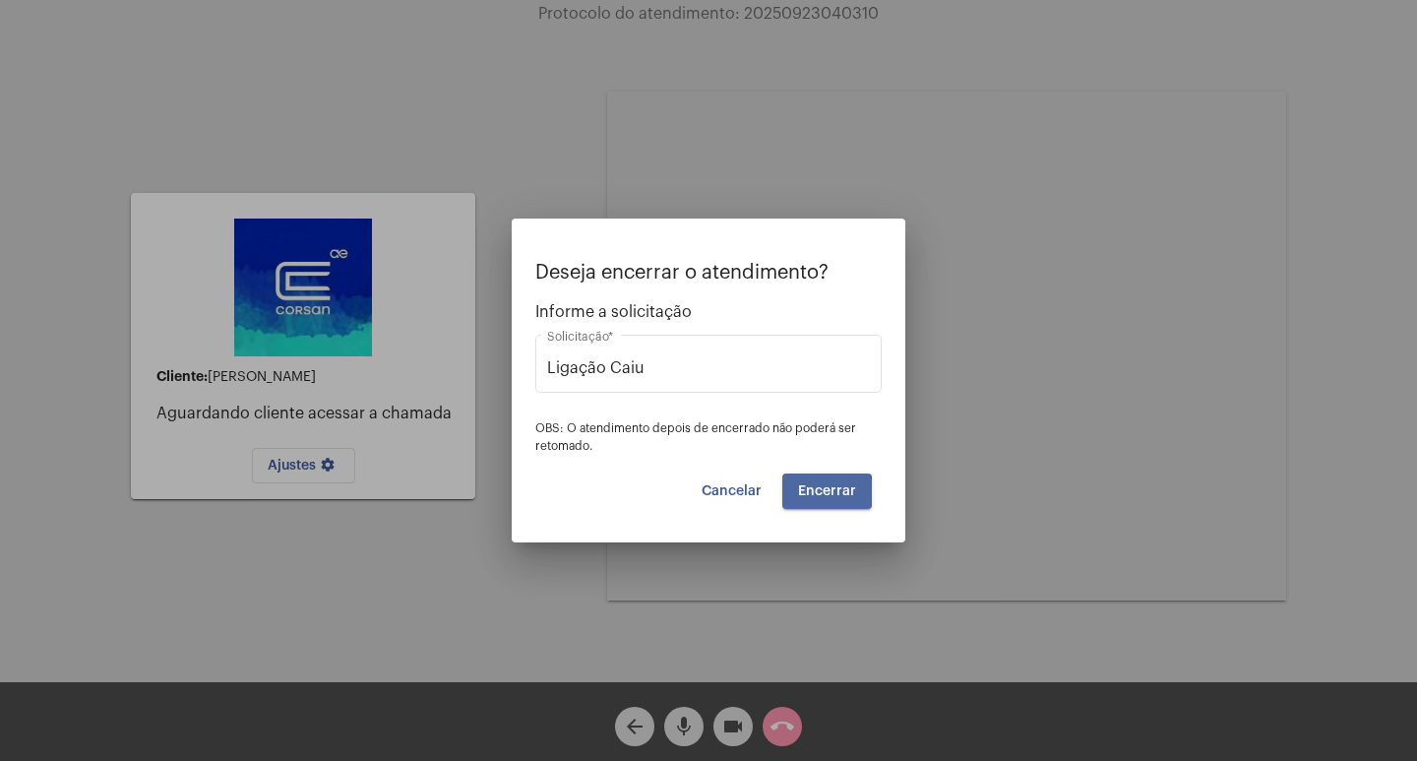
click at [812, 493] on span "Encerrar" at bounding box center [827, 491] width 58 height 14
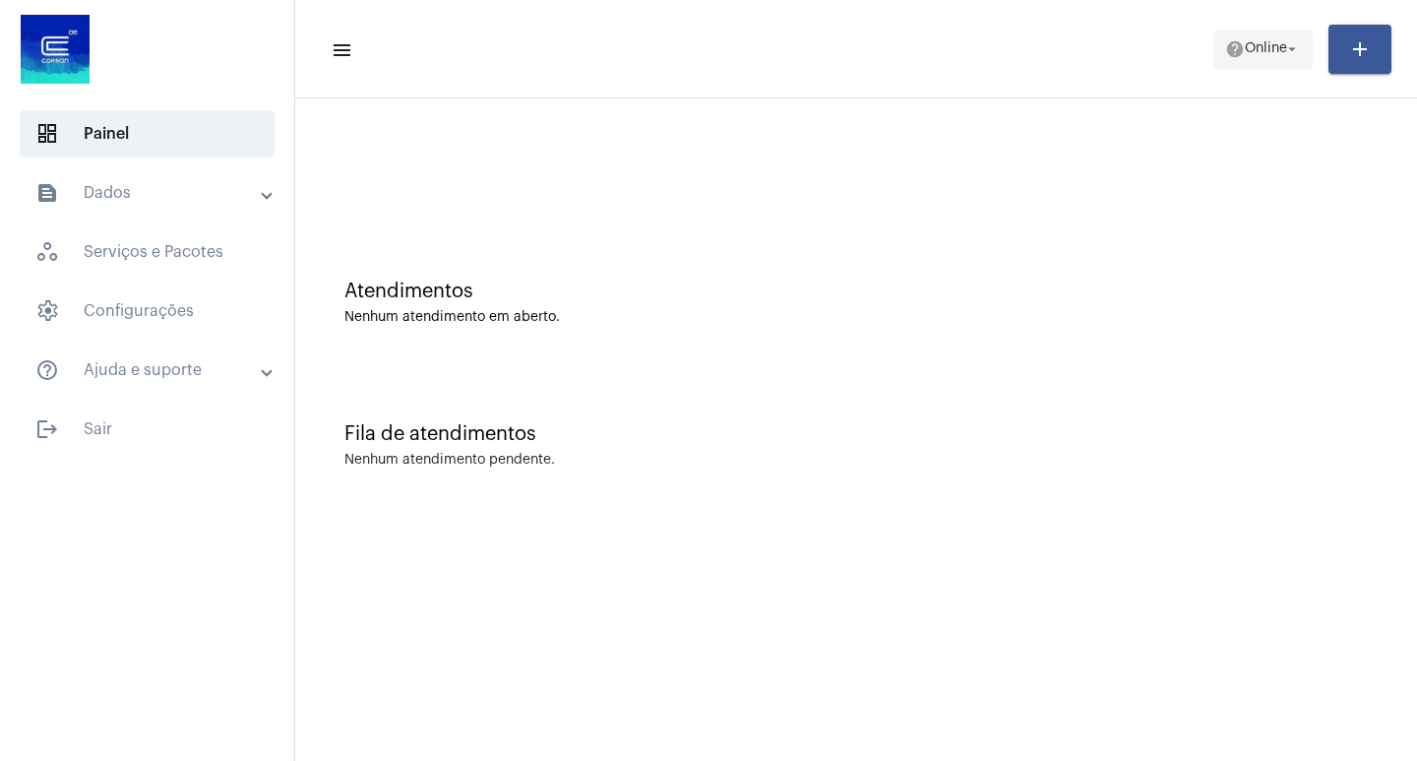
drag, startPoint x: 1225, startPoint y: 40, endPoint x: 1228, endPoint y: 57, distance: 17.0
click at [1226, 47] on mat-icon "help" at bounding box center [1235, 49] width 20 height 20
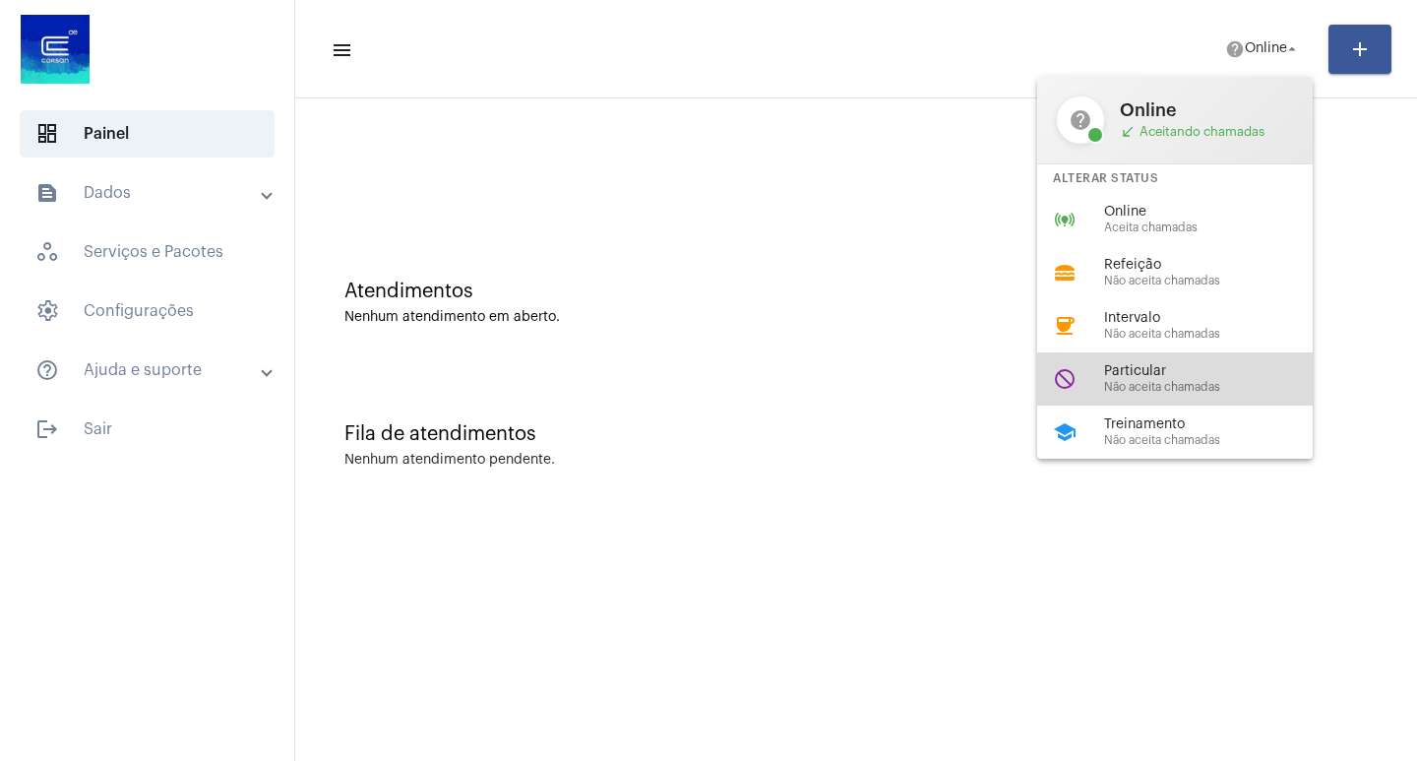
click at [1133, 378] on span "Particular" at bounding box center [1216, 371] width 224 height 15
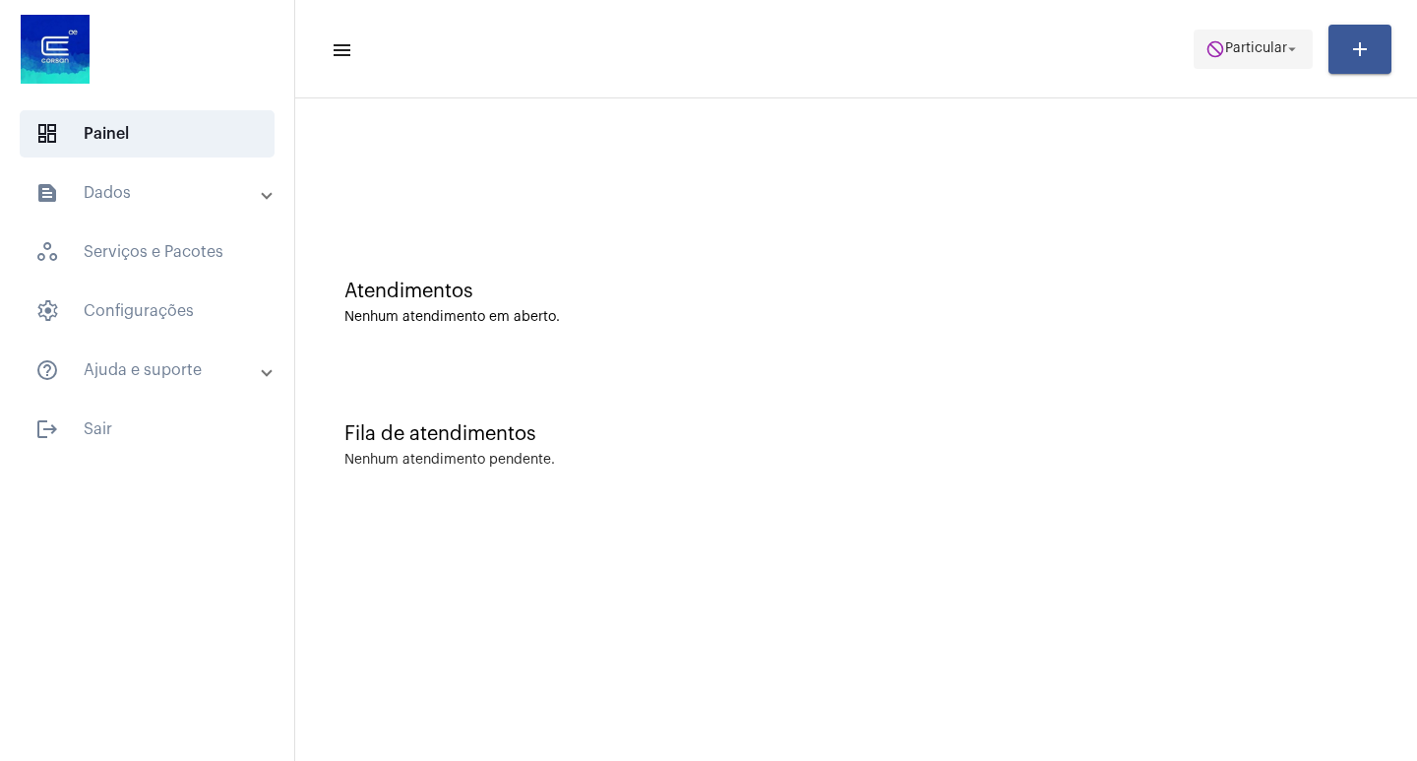
click at [1291, 29] on mat-toolbar-row "menu do_not_disturb Particular arrow_drop_down add" at bounding box center [856, 49] width 1122 height 63
click at [1266, 67] on button "do_not_disturb Particular arrow_drop_down" at bounding box center [1253, 49] width 119 height 39
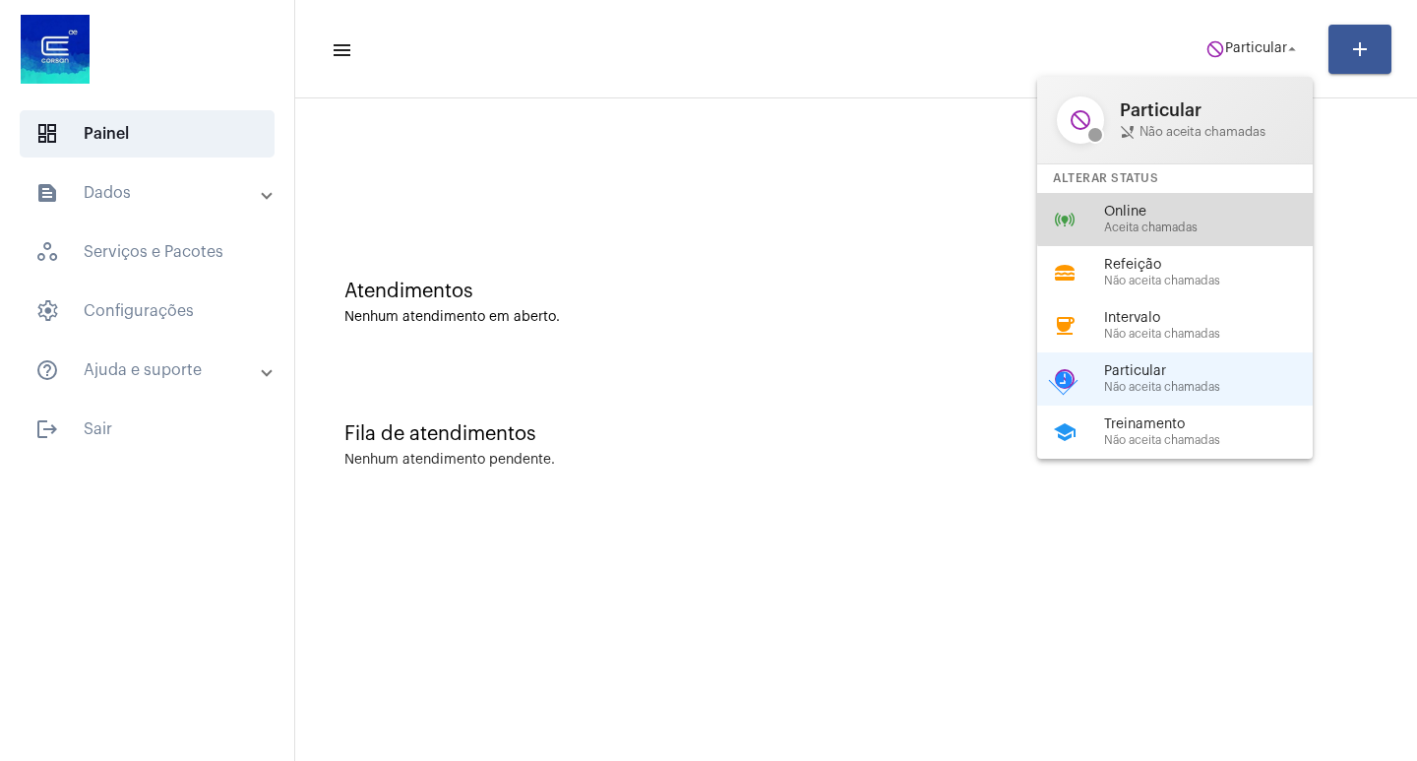
click at [1186, 210] on span "Online" at bounding box center [1216, 212] width 224 height 15
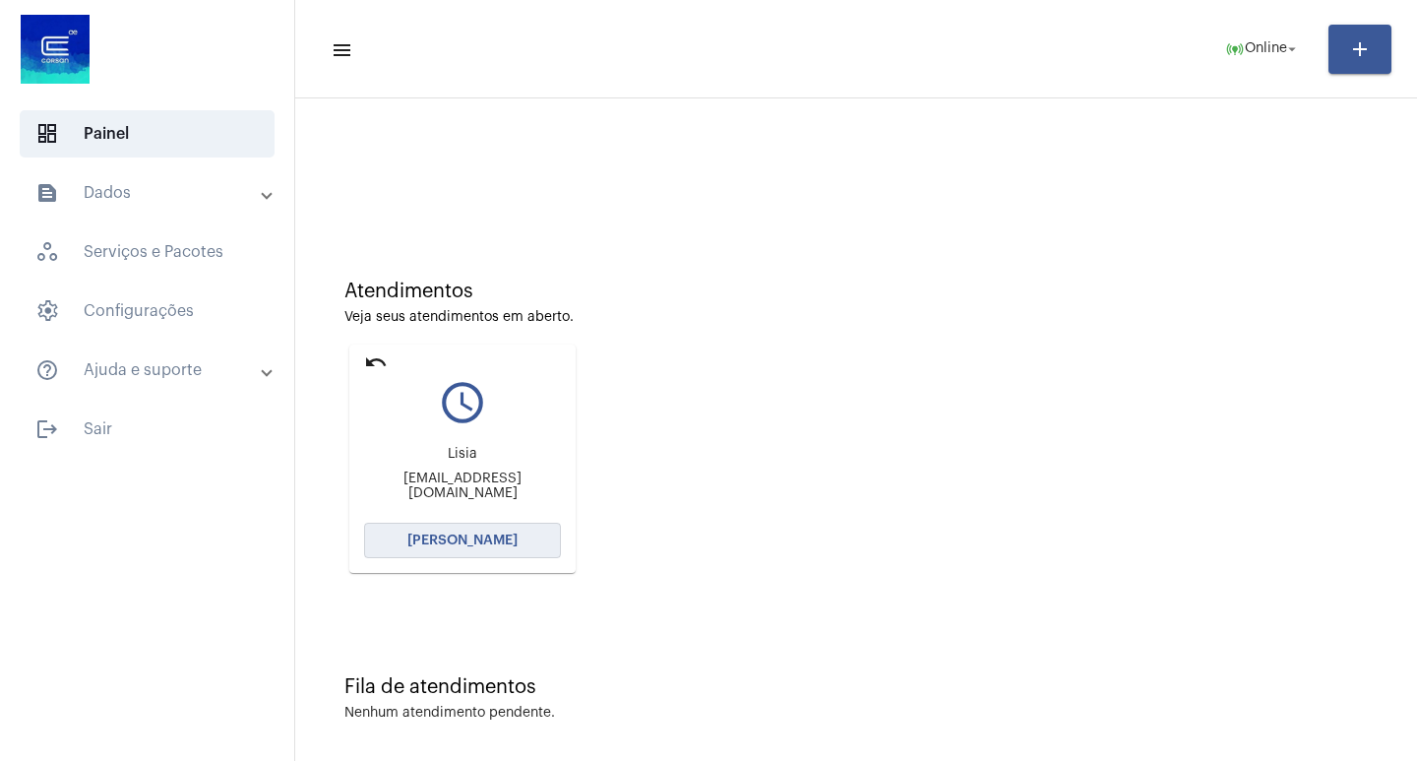
click at [502, 540] on span "[PERSON_NAME]" at bounding box center [462, 540] width 110 height 14
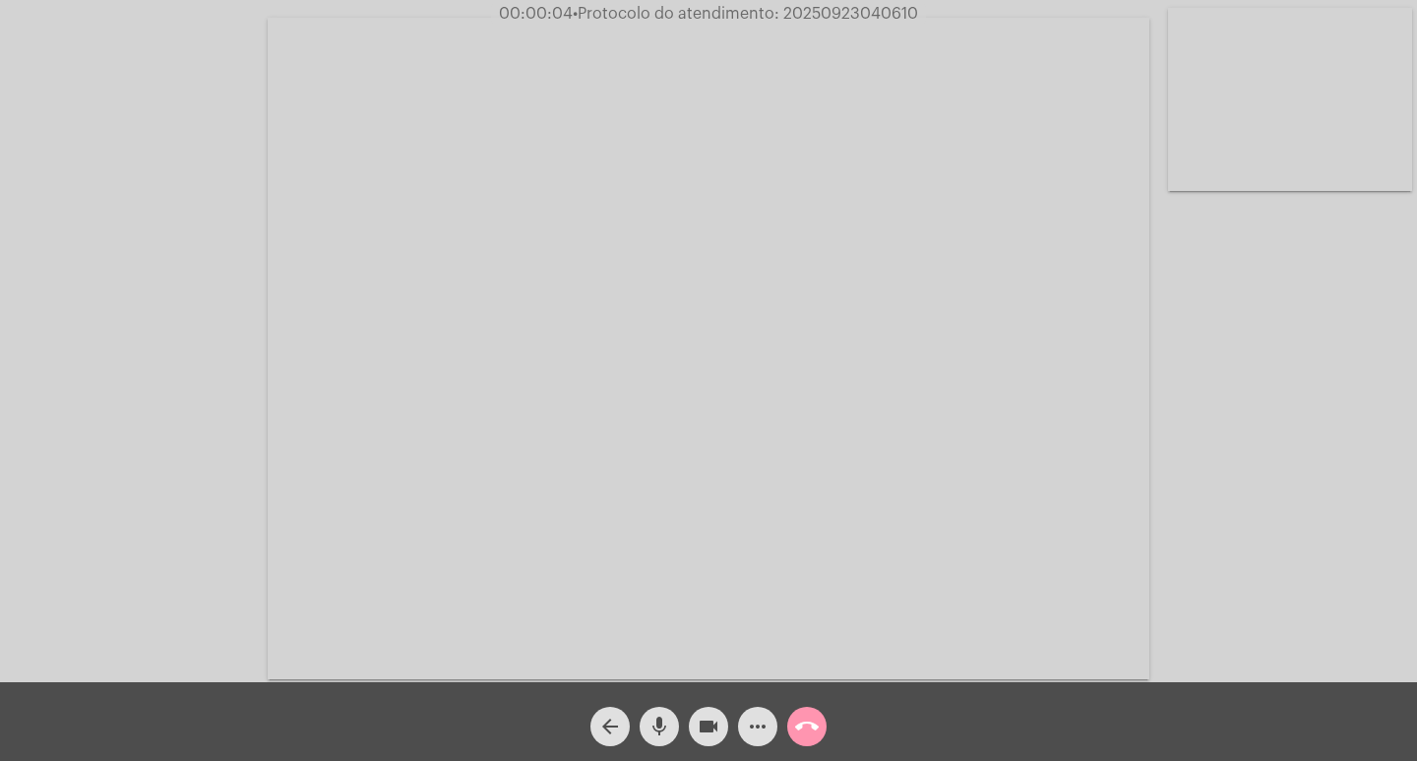
click at [1276, 587] on div "Acessando Câmera e Microfone..." at bounding box center [708, 346] width 1413 height 682
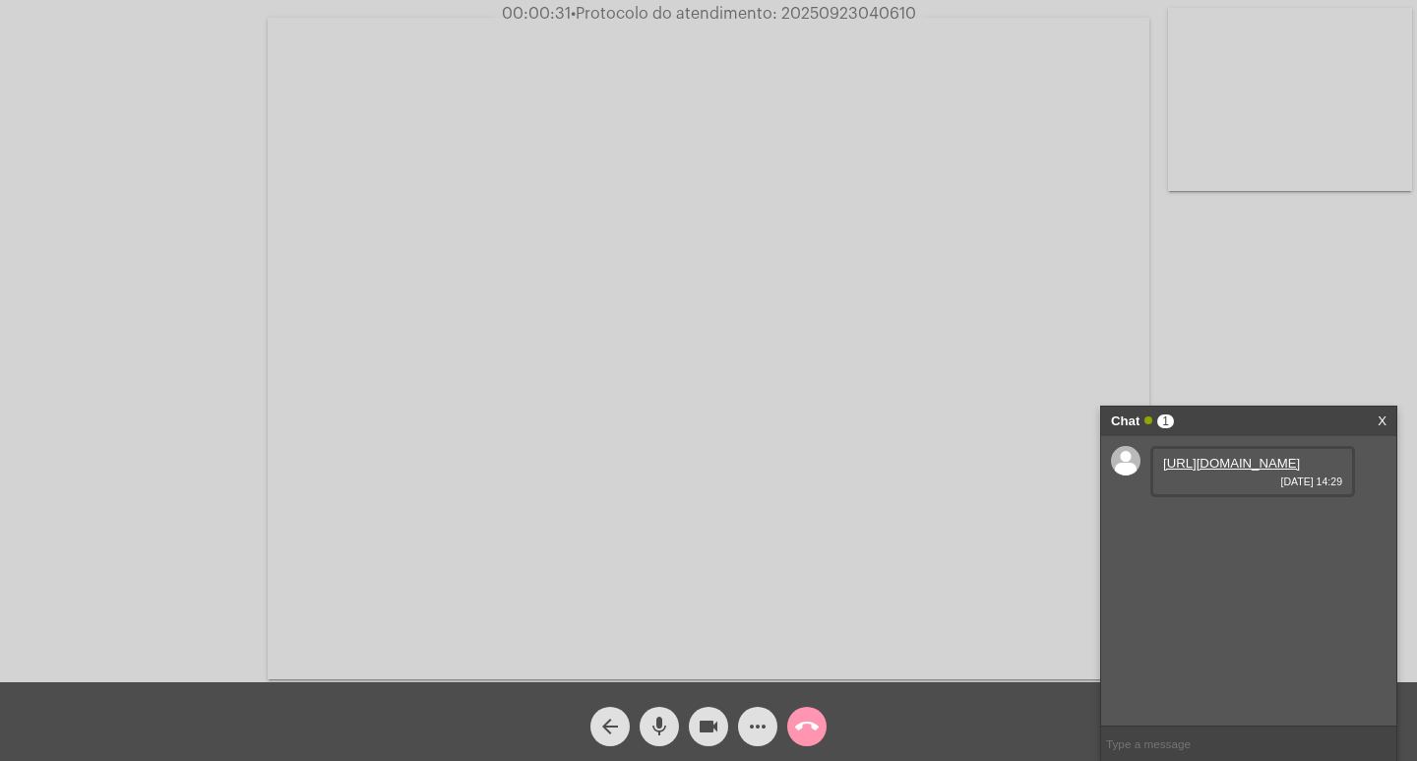
click at [1238, 470] on link "https://neft-transfer-bucket.s3.amazonaws.com/temp-11d00907-7393-9c99-d12c-32f9…" at bounding box center [1231, 463] width 137 height 15
click at [1231, 526] on link "https://neft-transfer-bucket.s3.amazonaws.com/temp-34aeb86d-8309-d61f-a48d-9940…" at bounding box center [1231, 519] width 137 height 15
click at [1226, 639] on link "https://neft-transfer-bucket.s3.amazonaws.com/temp-278bebd5-9627-3747-a78e-ba0e…" at bounding box center [1231, 631] width 137 height 15
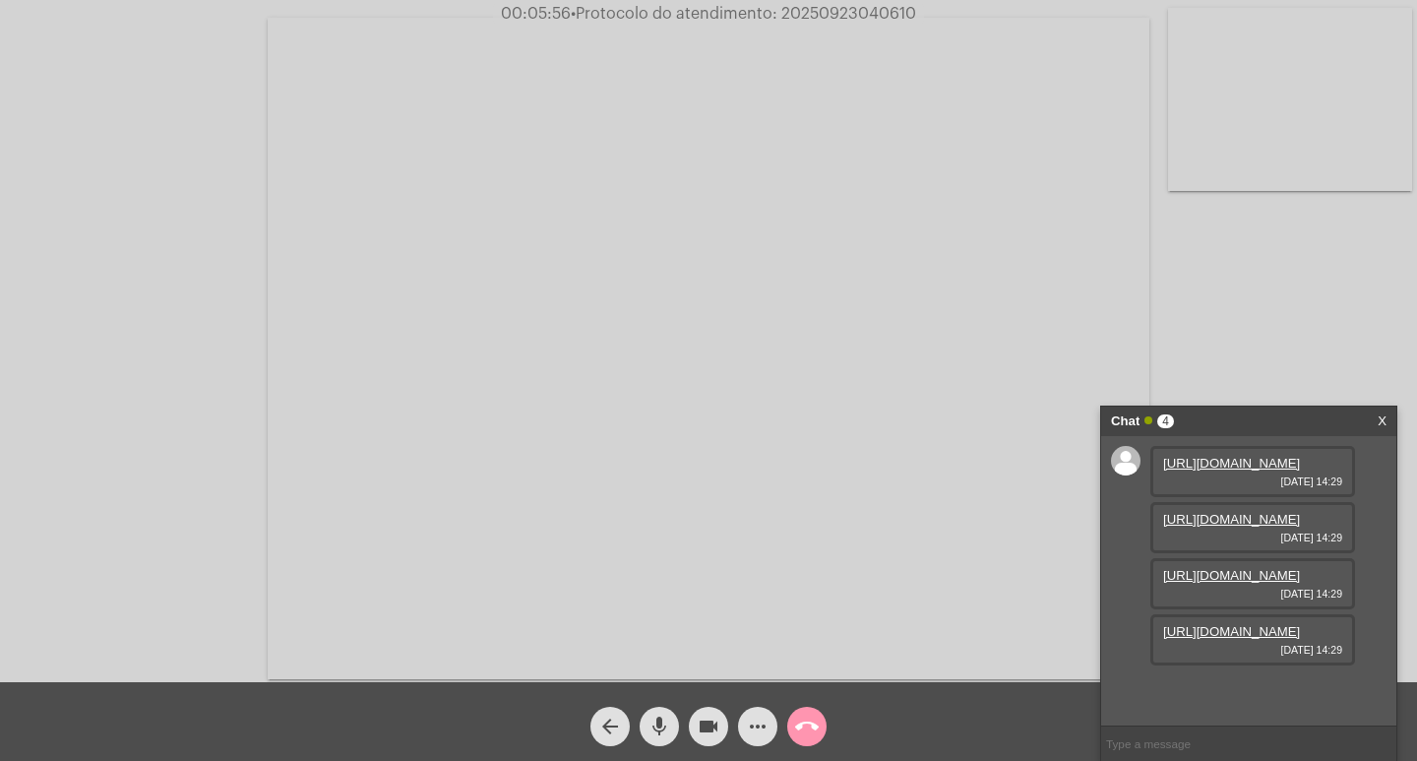
click at [753, 727] on mat-icon "more_horiz" at bounding box center [758, 726] width 24 height 24
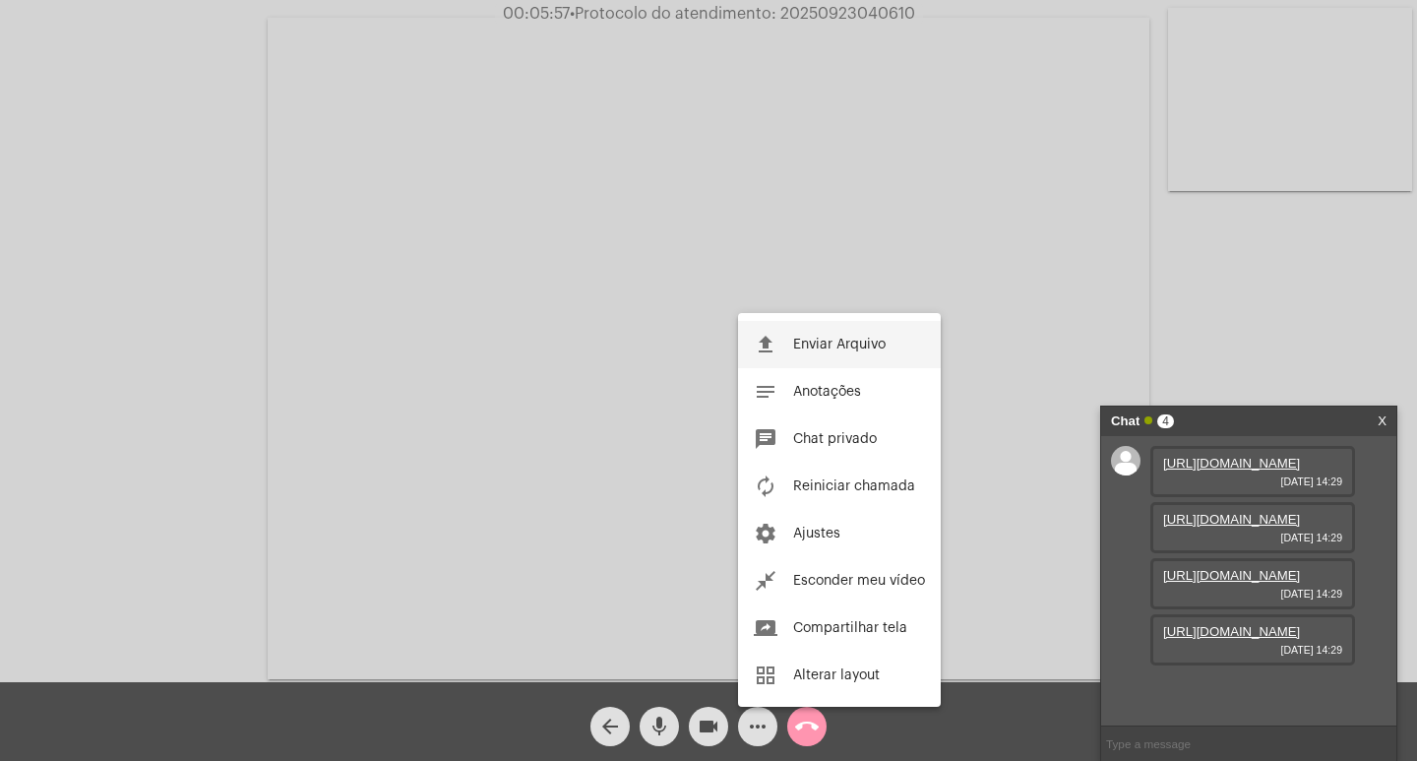
click at [825, 340] on span "Enviar Arquivo" at bounding box center [839, 345] width 93 height 14
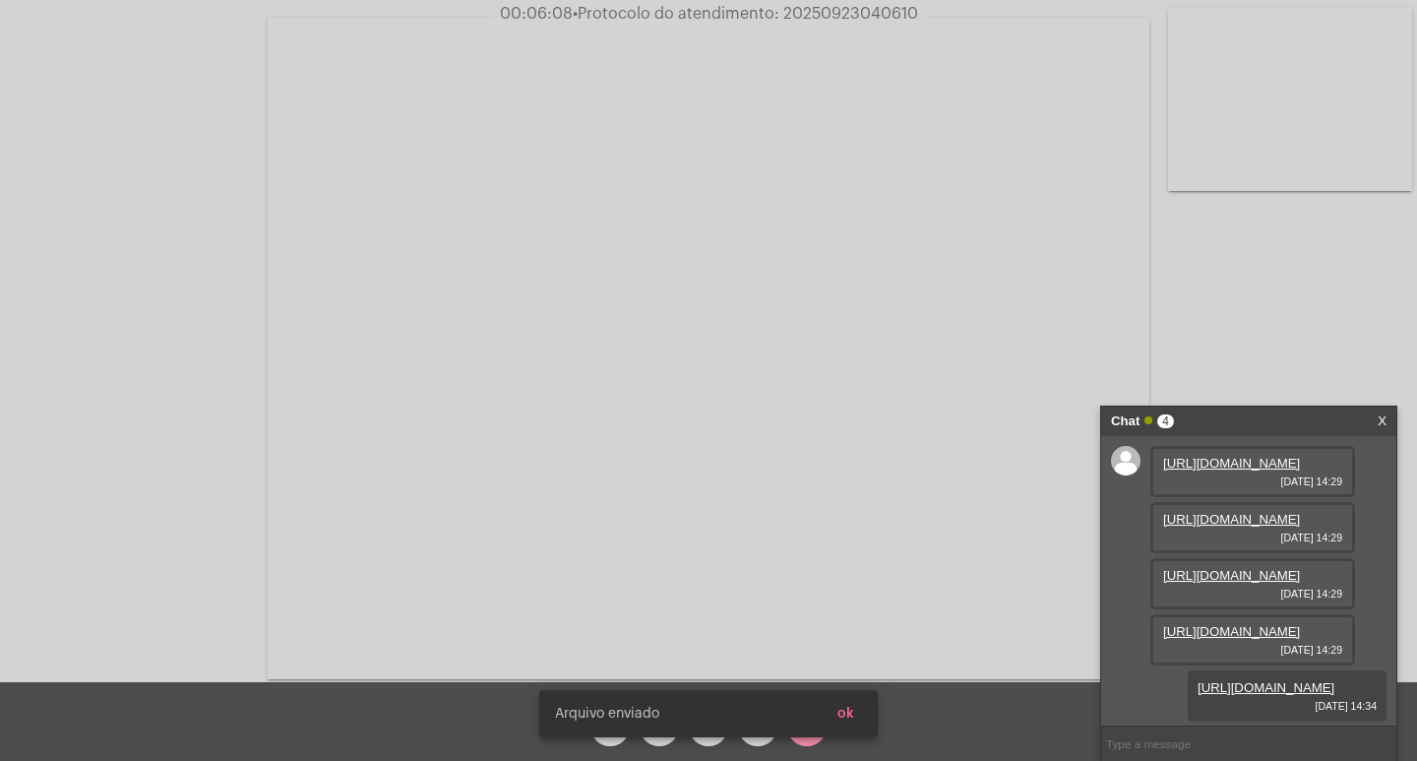
scroll to position [217, 0]
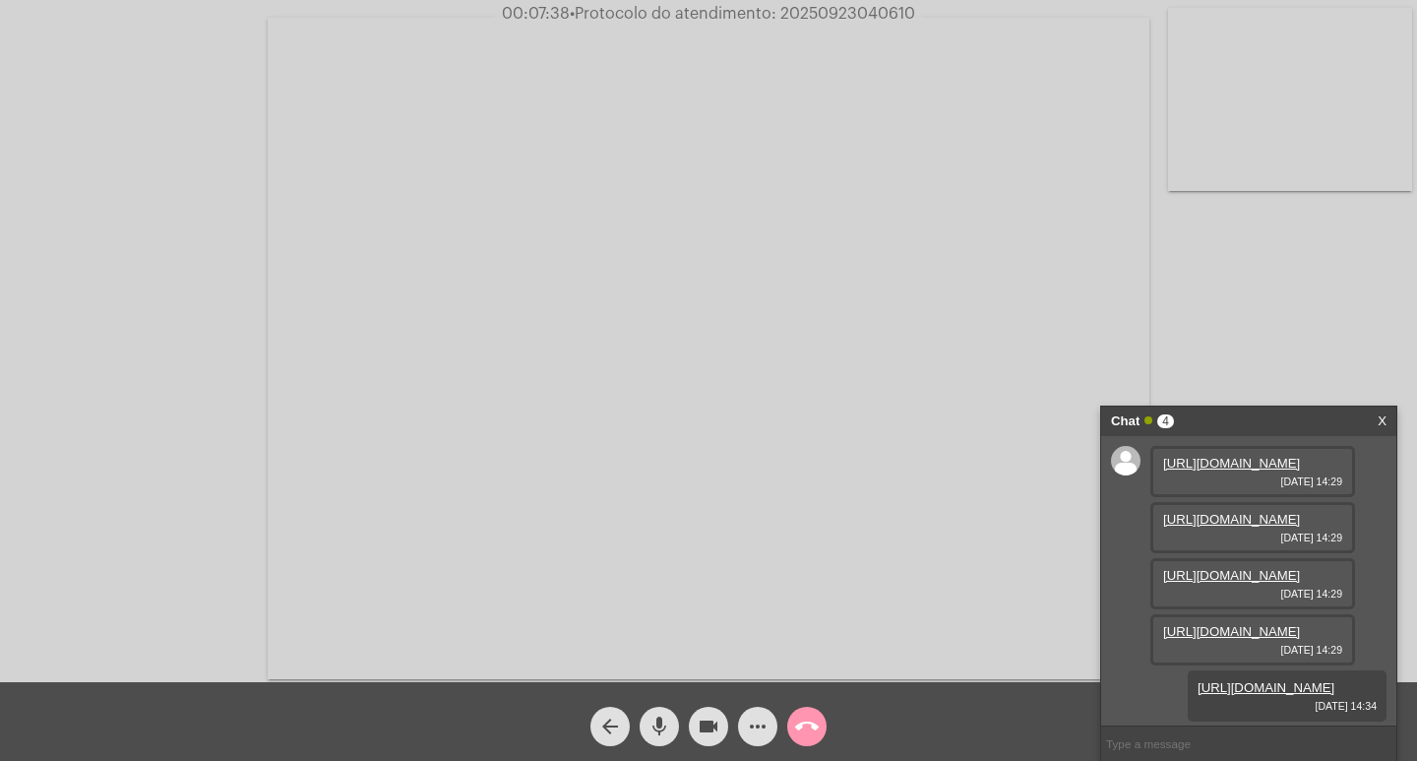
click at [757, 729] on mat-icon "more_horiz" at bounding box center [758, 726] width 24 height 24
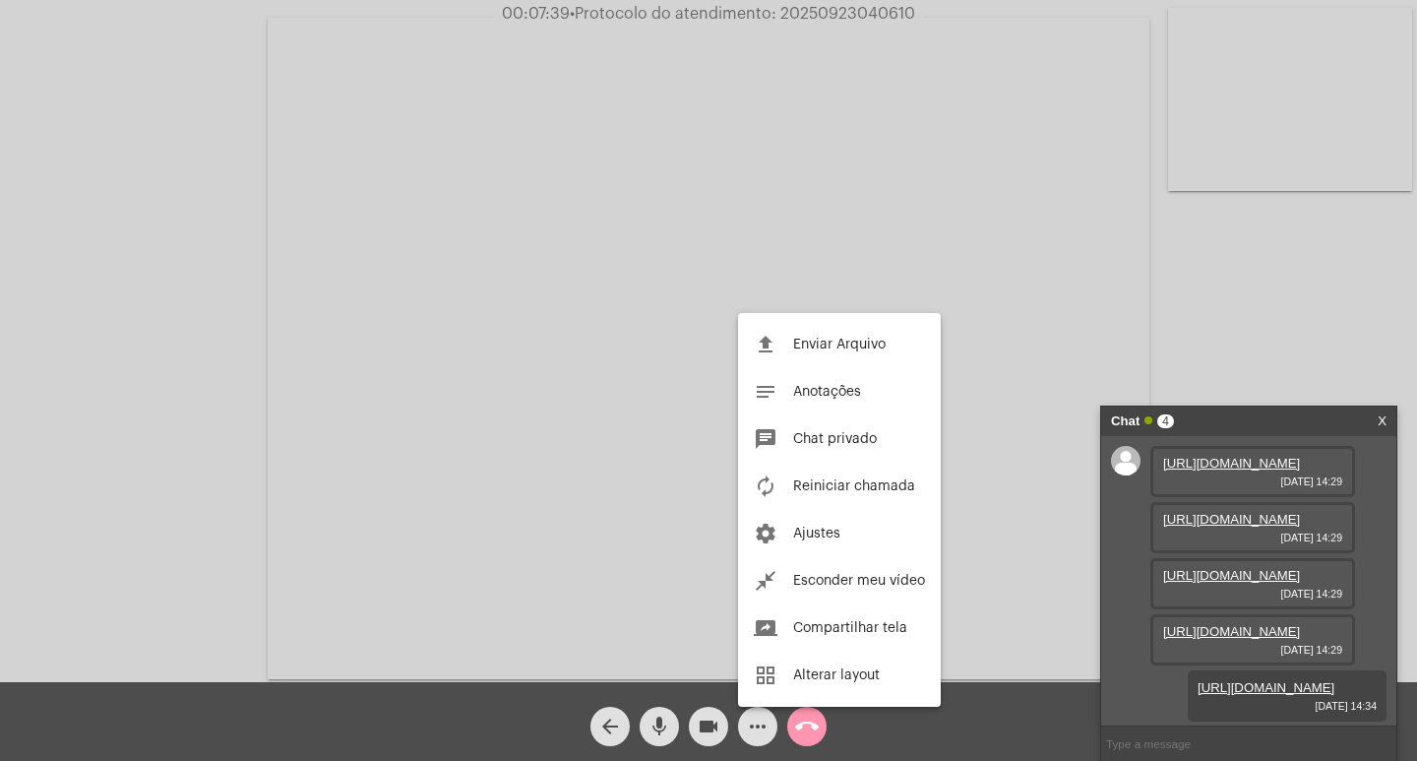
click at [1212, 682] on div at bounding box center [708, 380] width 1417 height 761
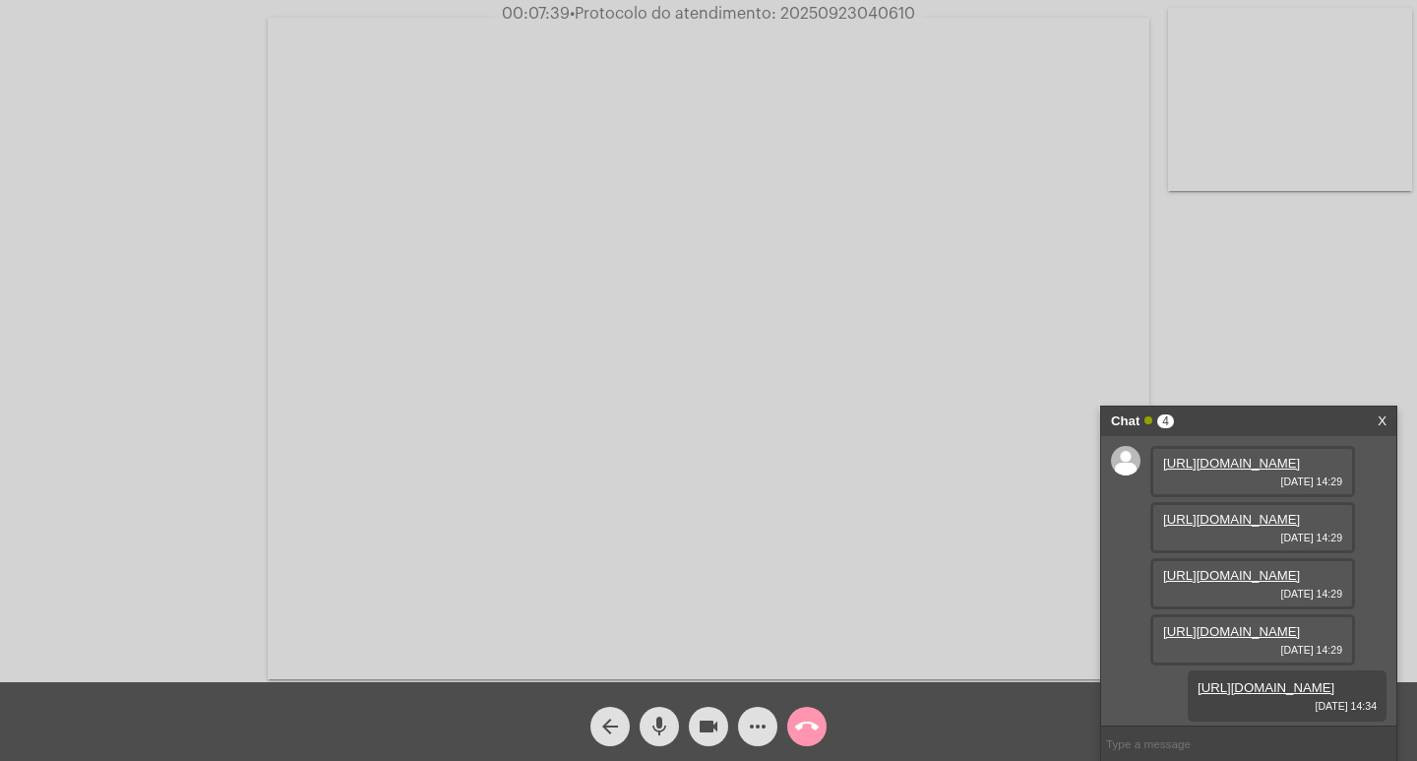
click at [1230, 680] on link "https://neft-transfer-bucket.s3.amazonaws.com/temp-95de0ef0-71c0-3436-3029-8663…" at bounding box center [1266, 687] width 137 height 15
click at [799, 723] on mat-icon "call_end" at bounding box center [807, 726] width 24 height 24
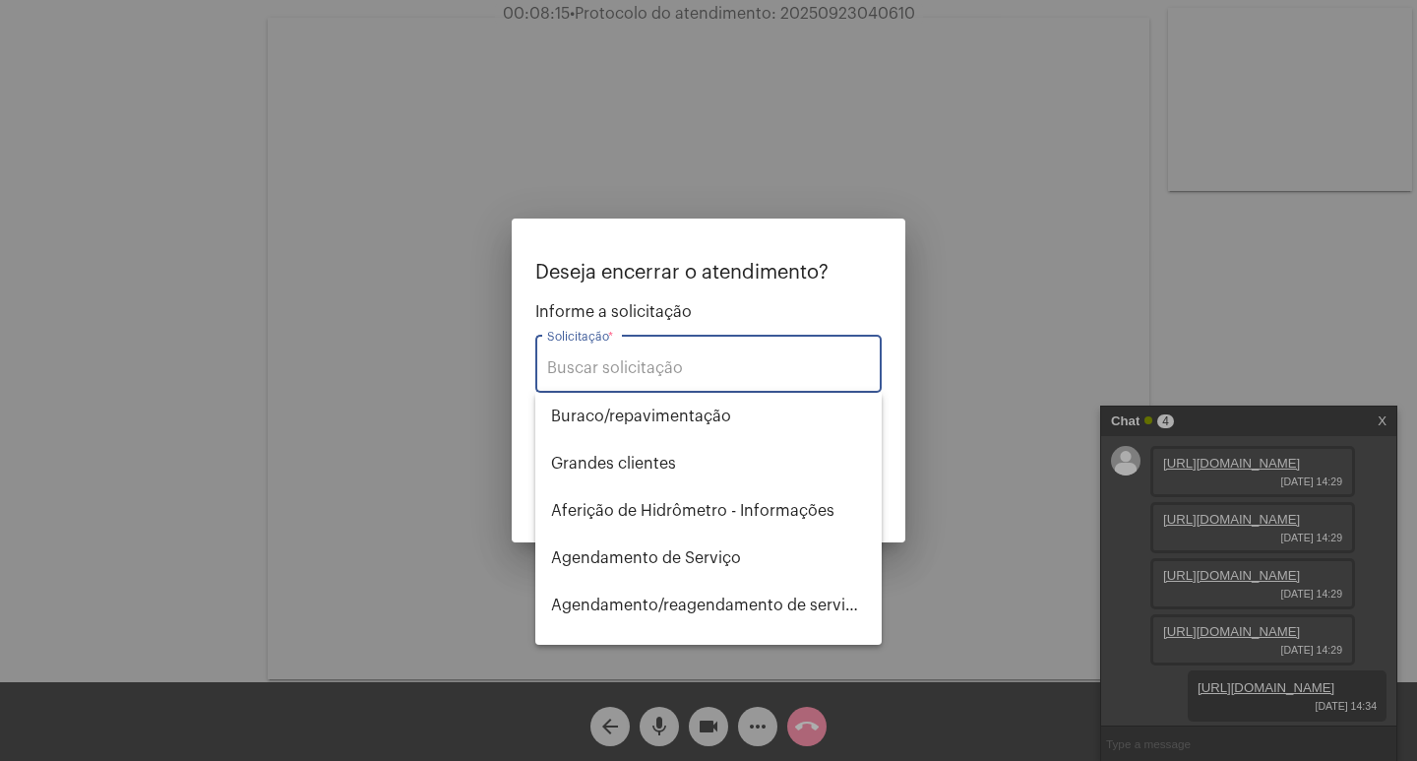
click at [616, 343] on div "Solicitação *" at bounding box center [708, 362] width 323 height 62
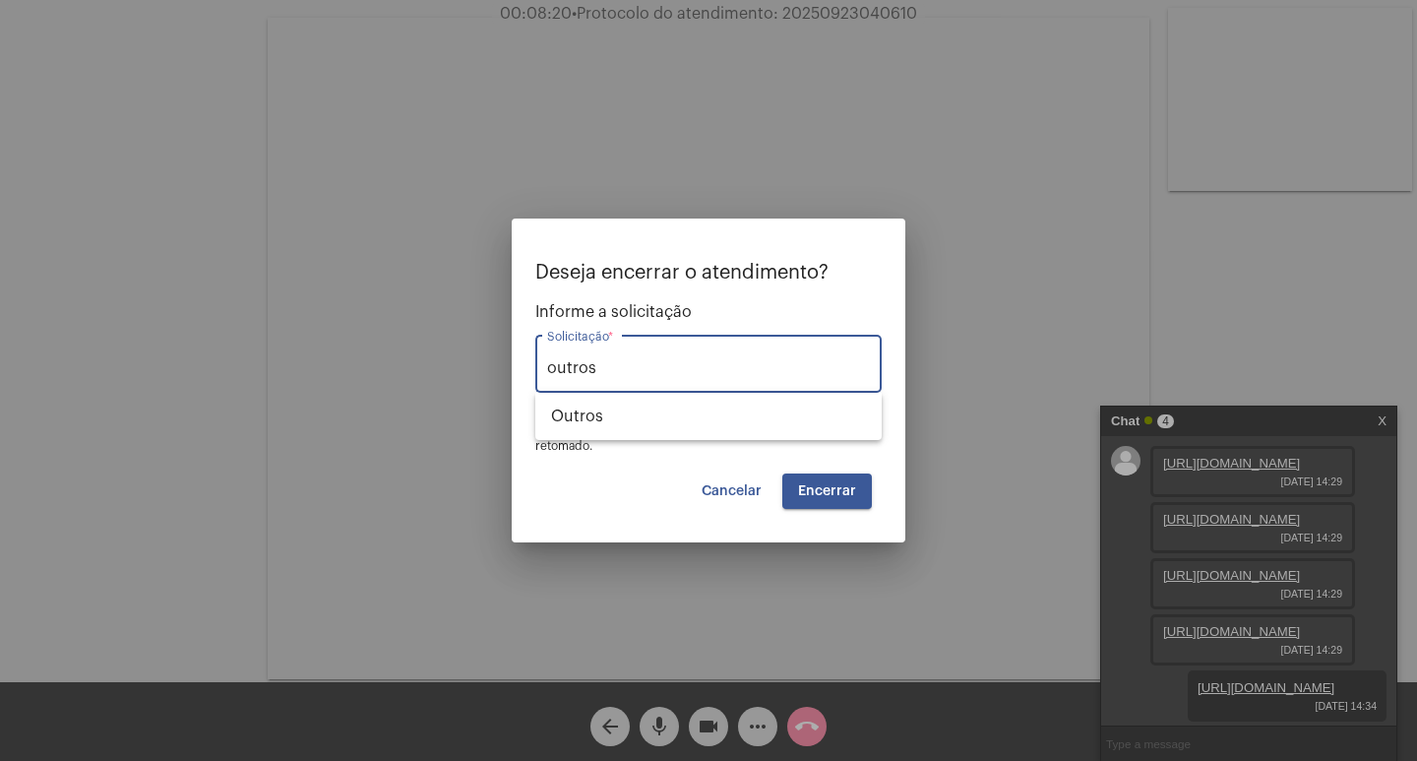
click at [835, 486] on span "Encerrar" at bounding box center [827, 491] width 58 height 14
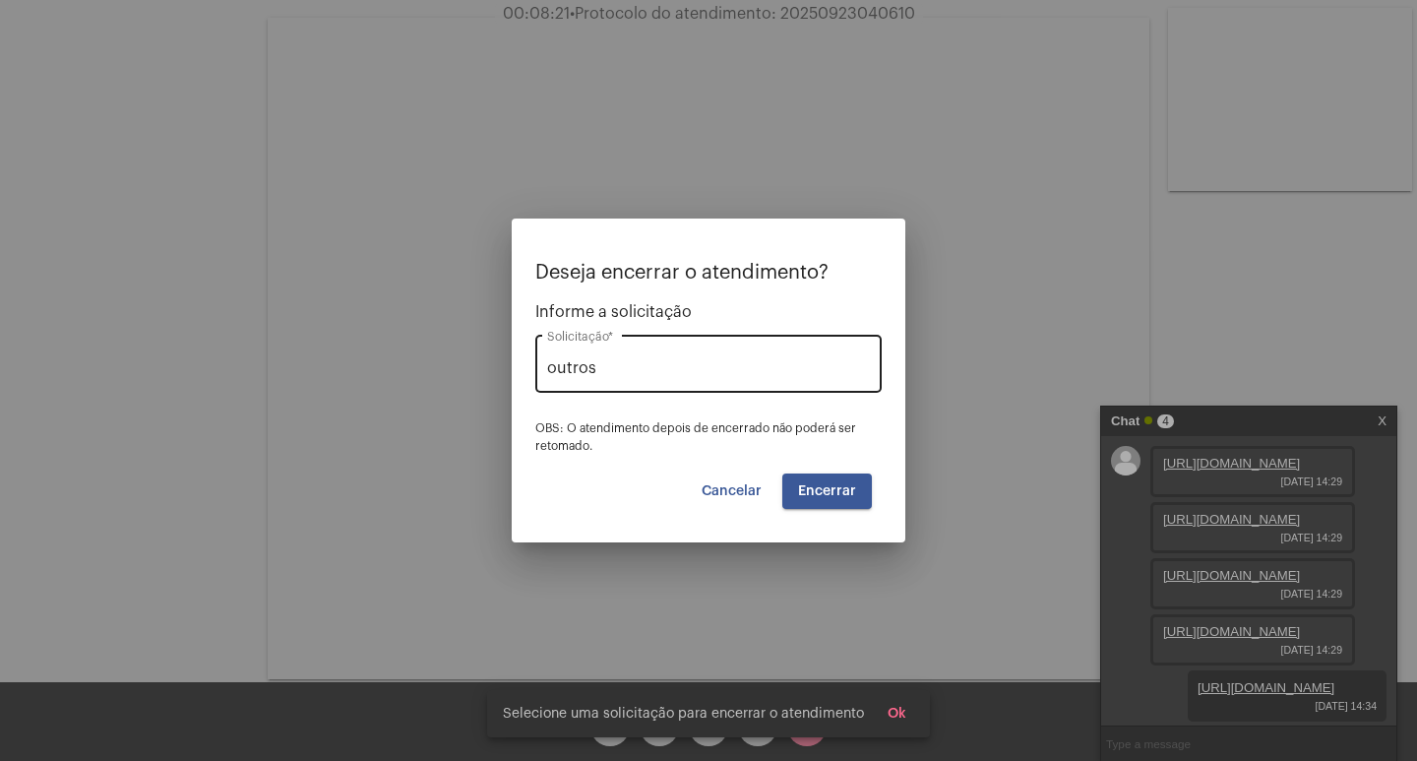
click at [671, 375] on input "outros" at bounding box center [708, 368] width 323 height 18
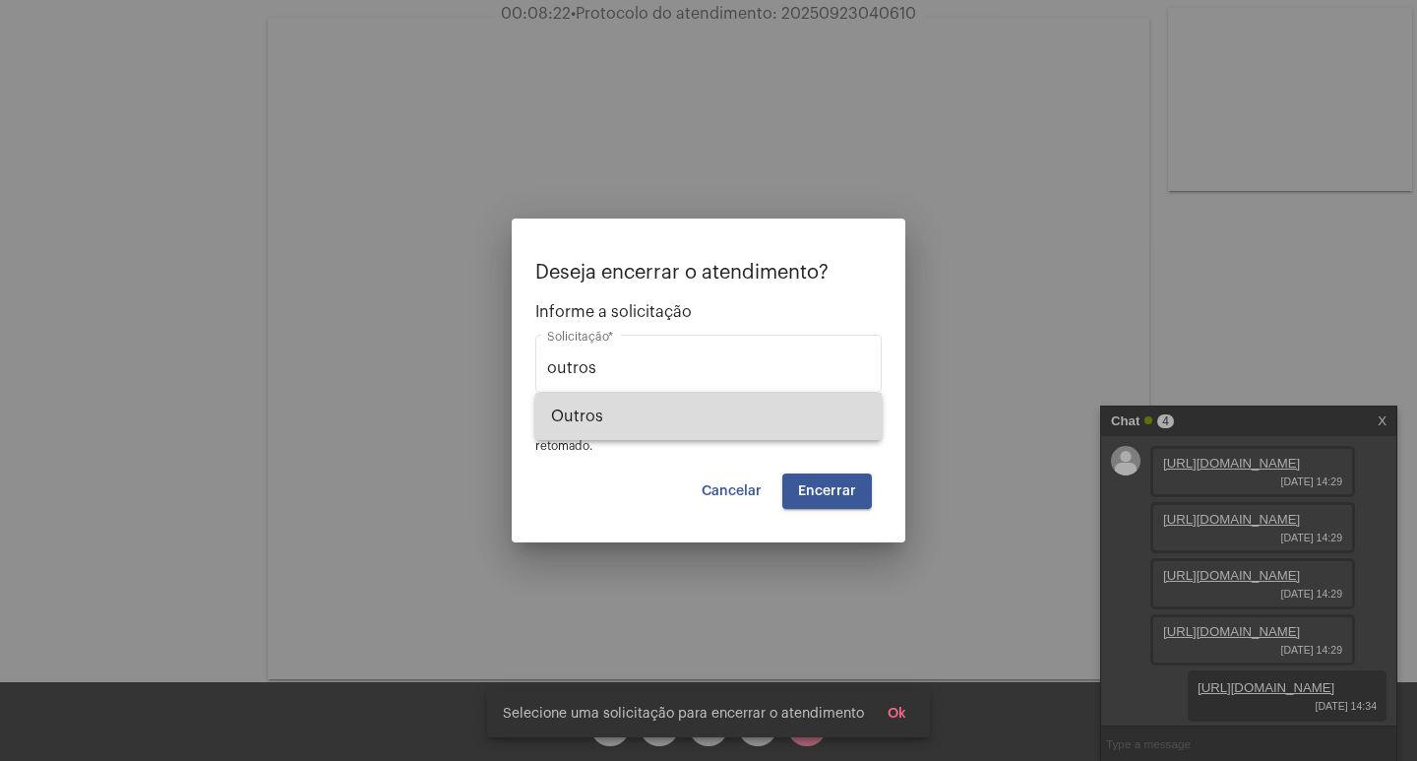
click at [734, 416] on span "Outros" at bounding box center [708, 416] width 315 height 47
type input "Outros"
click at [824, 487] on span "Encerrar" at bounding box center [827, 491] width 58 height 14
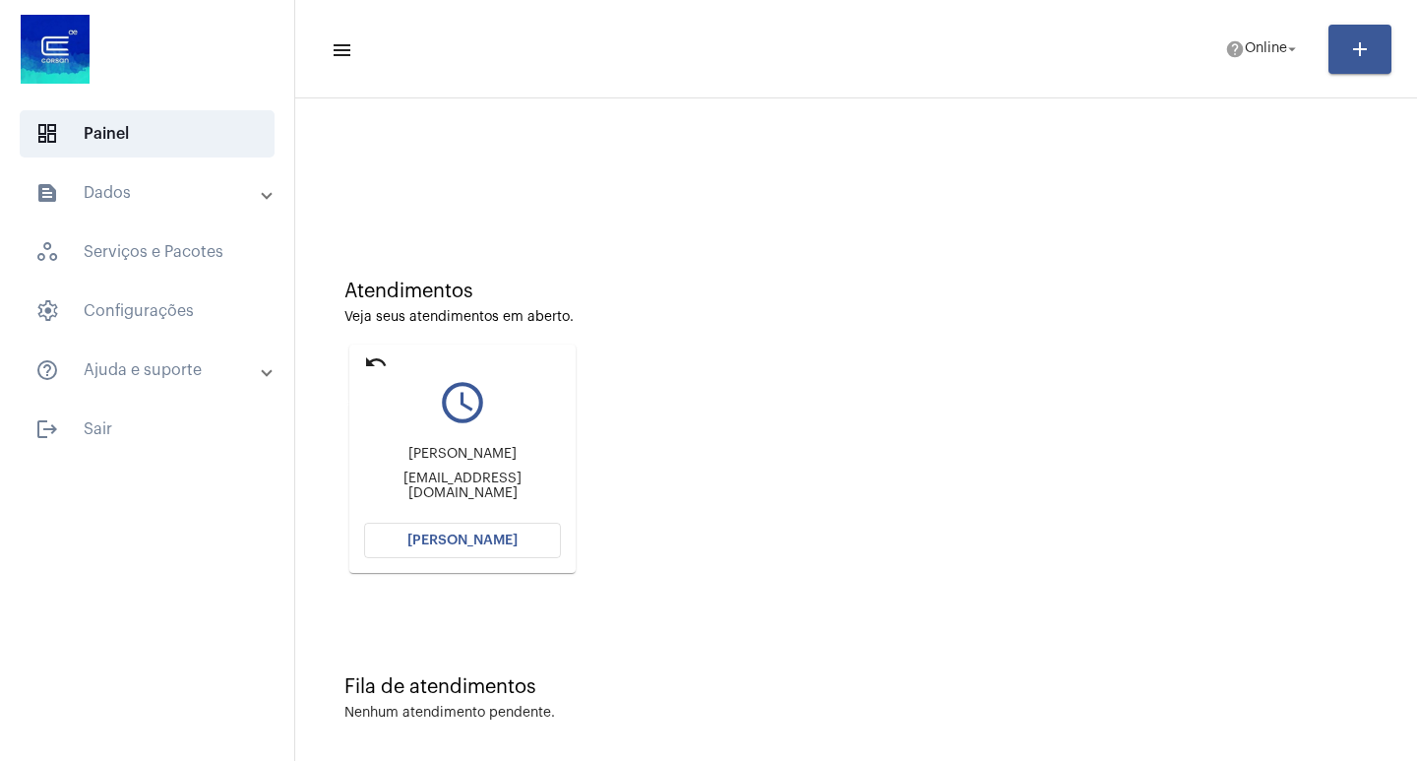
click at [372, 365] on mat-icon "undo" at bounding box center [376, 362] width 24 height 24
click at [481, 537] on span "[PERSON_NAME]" at bounding box center [462, 540] width 110 height 14
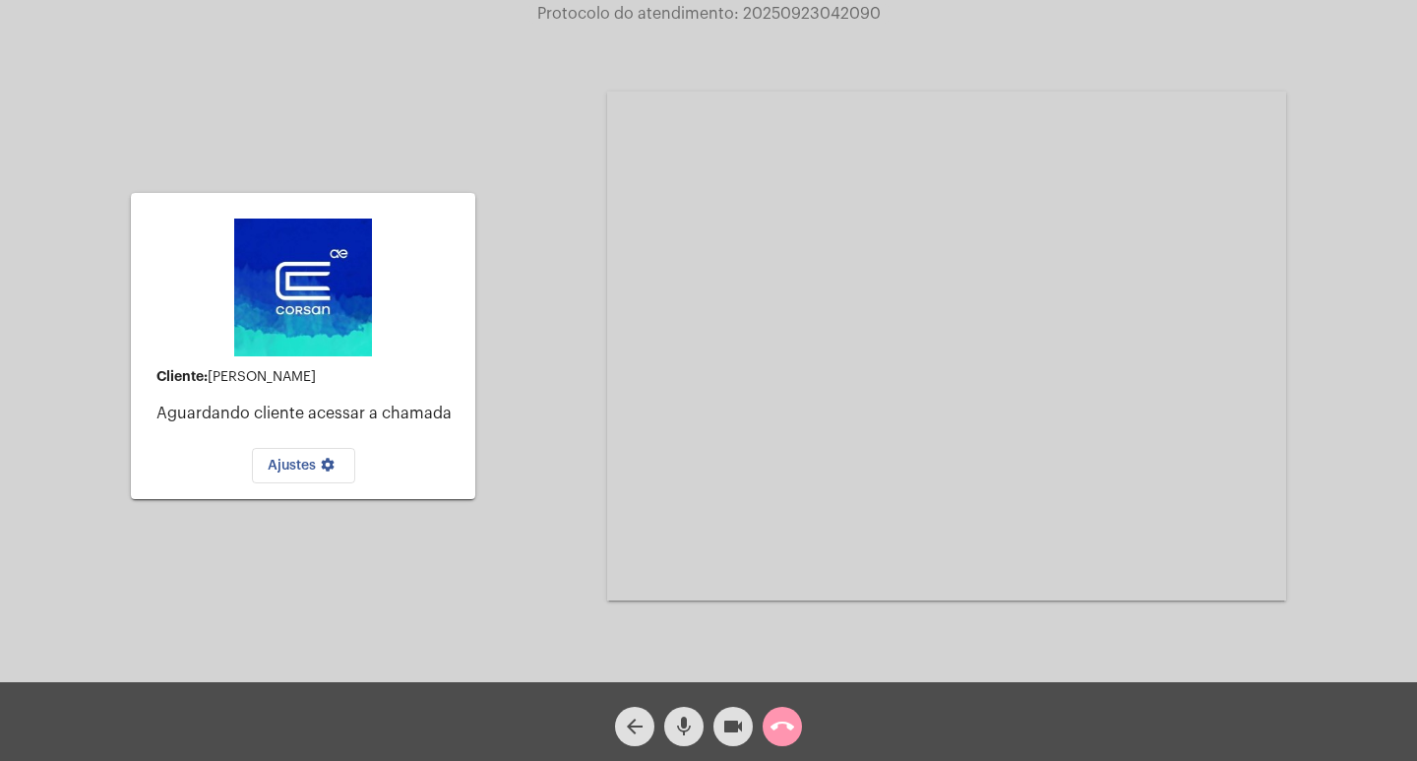
drag, startPoint x: 1376, startPoint y: 594, endPoint x: 1302, endPoint y: 536, distance: 93.9
click at [1373, 590] on div "Cliente: Paulo Cesar Aguardando cliente acessar a chamada Ajustes settings Aces…" at bounding box center [708, 344] width 1413 height 682
click at [778, 728] on mat-icon "call_end" at bounding box center [783, 726] width 24 height 24
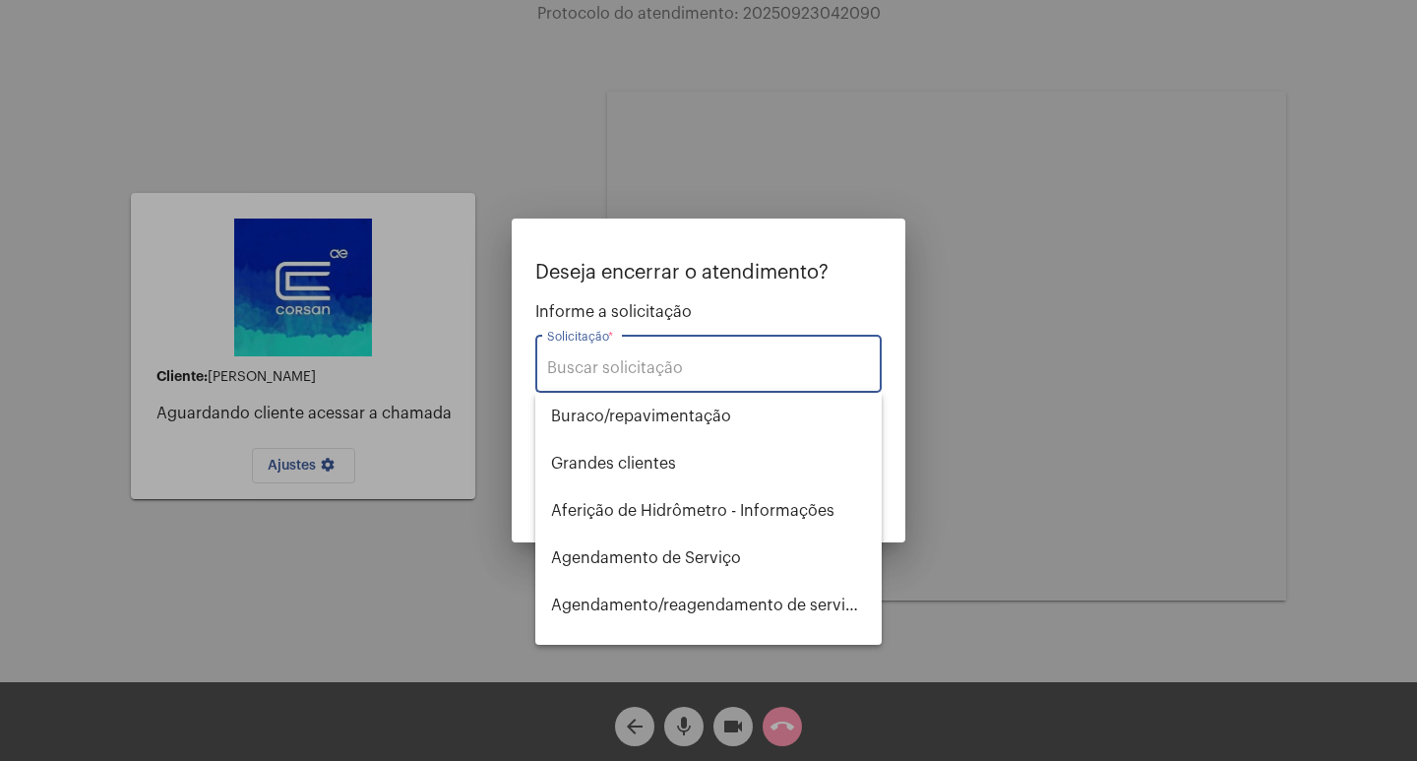
click at [662, 371] on input "Solicitação *" at bounding box center [708, 368] width 323 height 18
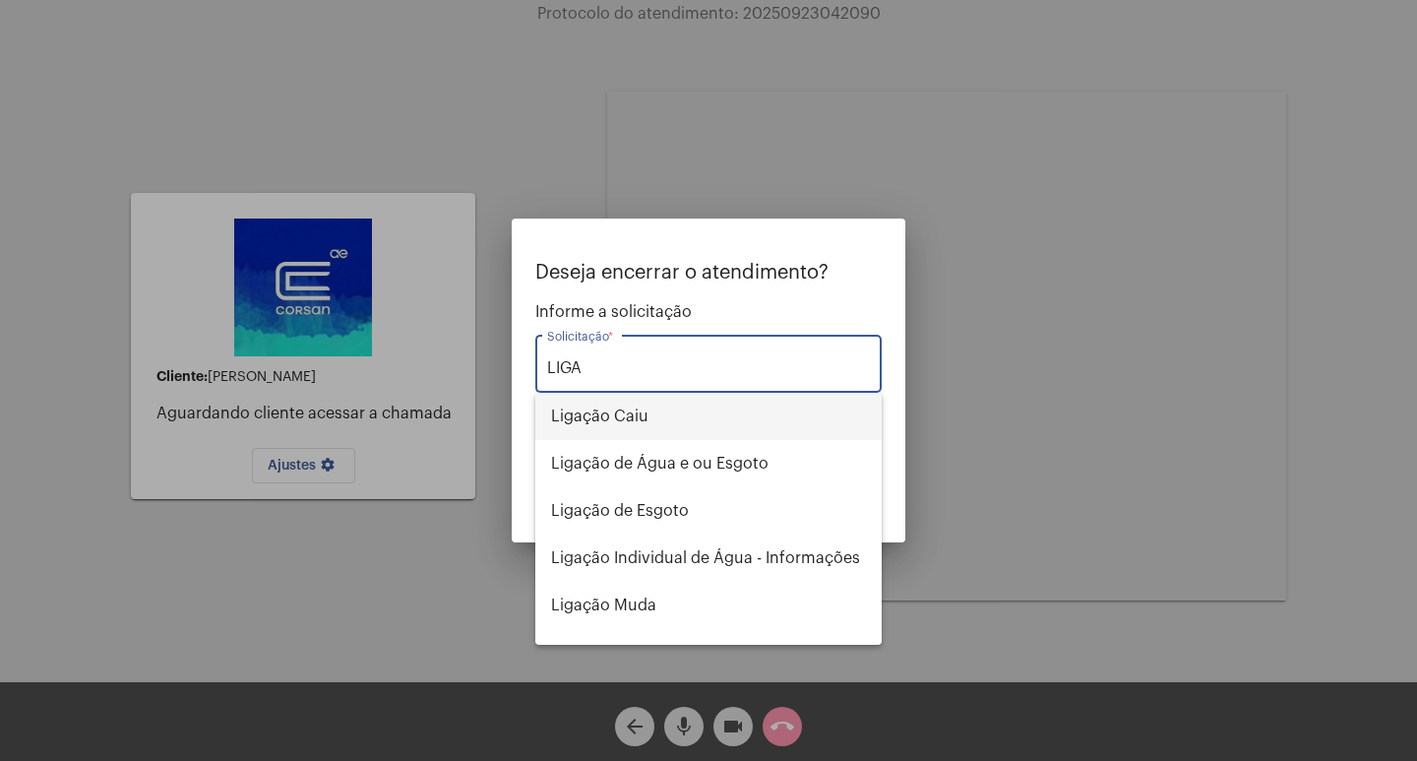
drag, startPoint x: 645, startPoint y: 427, endPoint x: 680, endPoint y: 414, distance: 37.7
click at [646, 427] on span "Ligação Caiu" at bounding box center [708, 416] width 315 height 47
type input "Ligação Caiu"
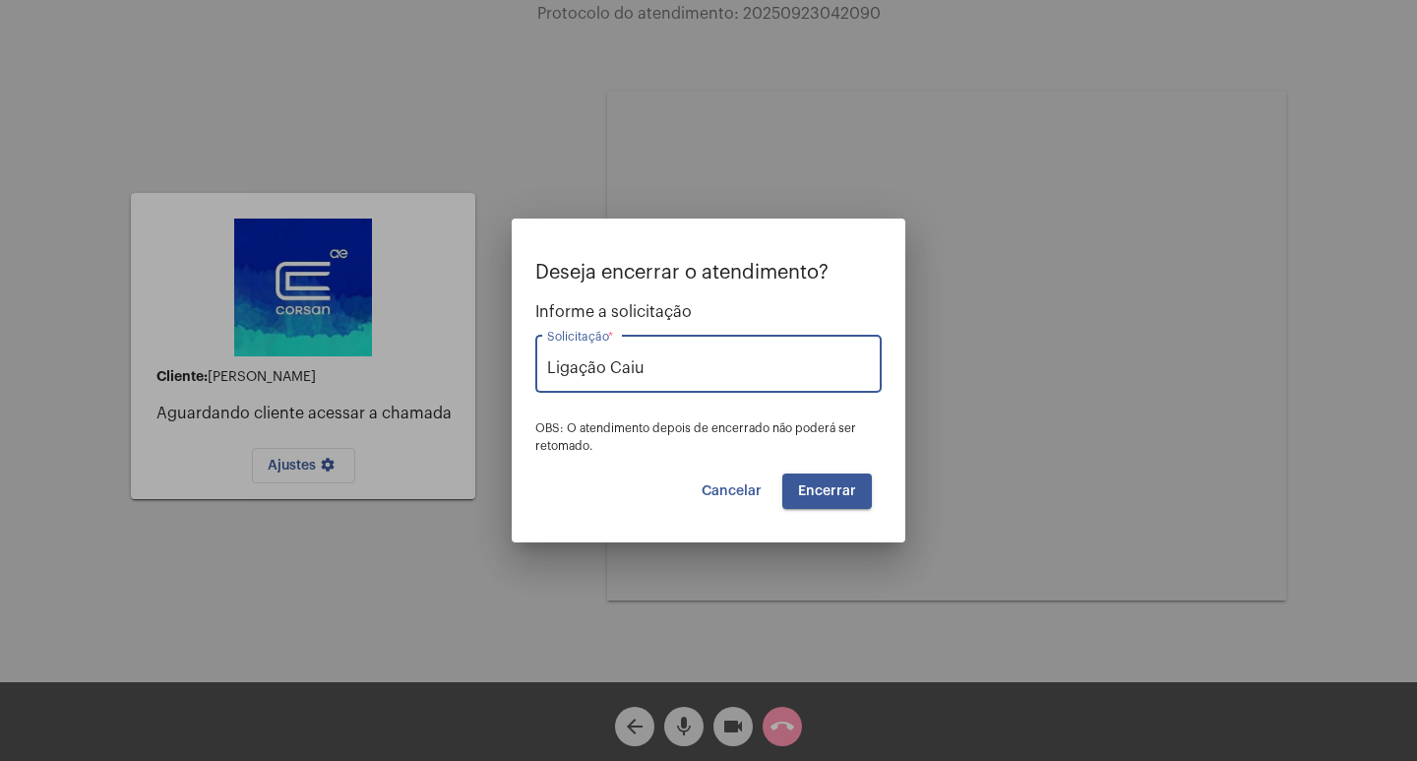
click at [816, 475] on button "Encerrar" at bounding box center [827, 490] width 90 height 35
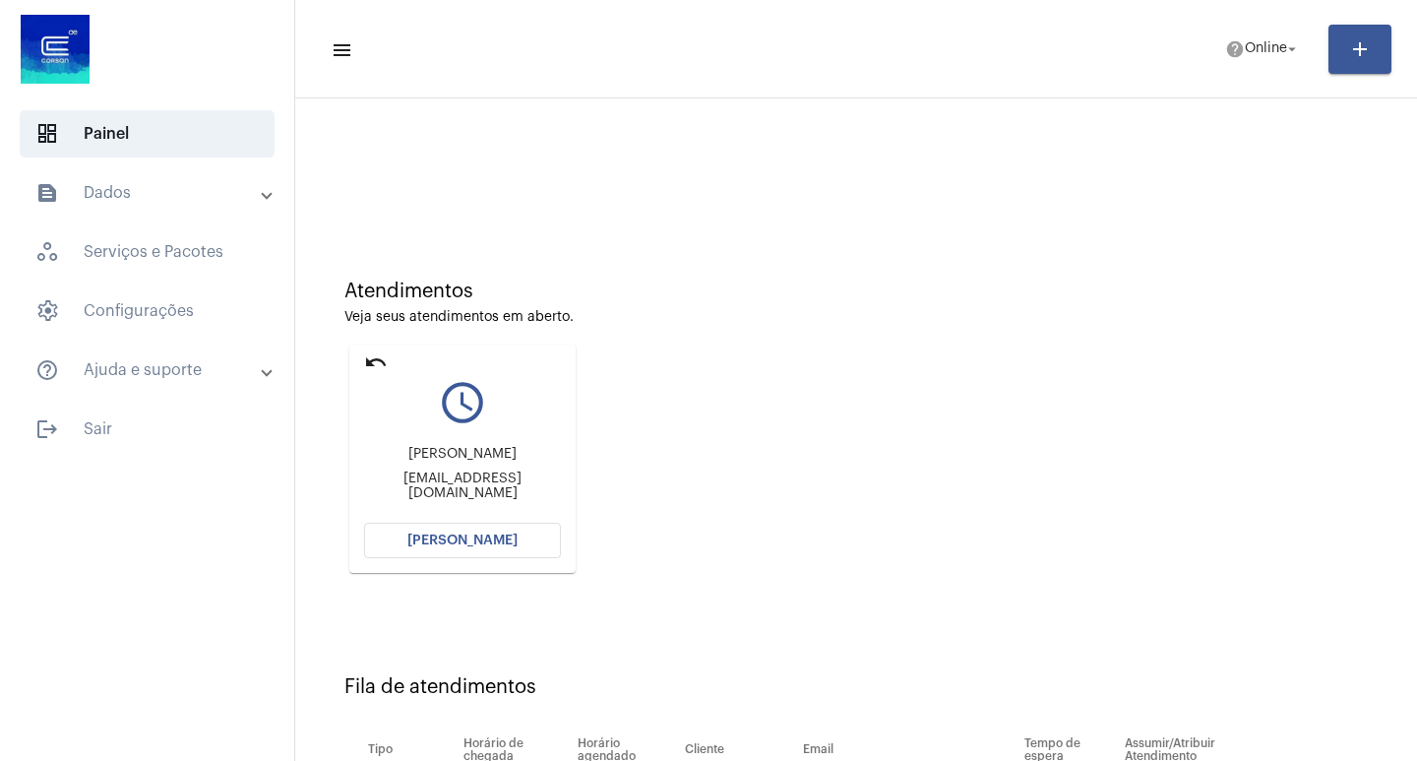
click at [449, 552] on button "[PERSON_NAME]" at bounding box center [462, 540] width 197 height 35
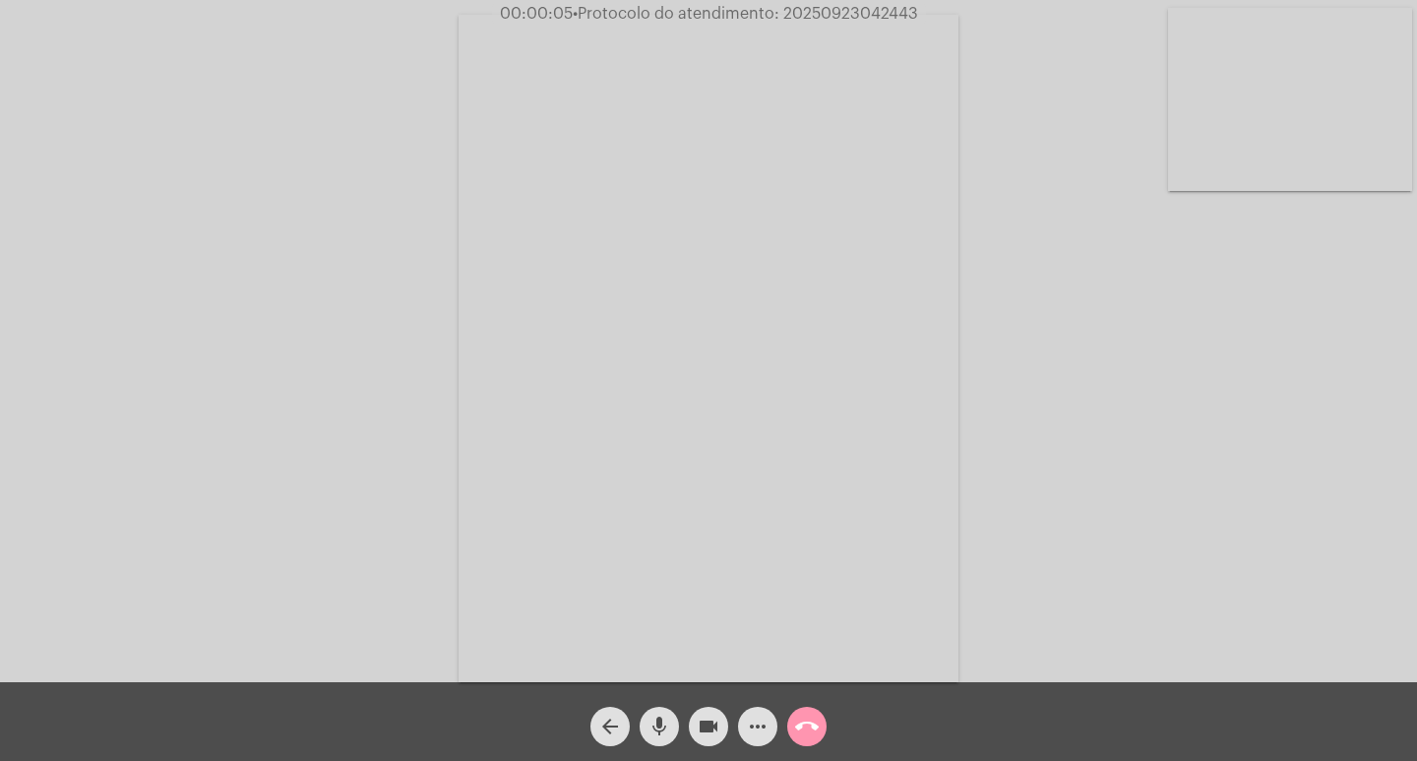
click at [1368, 512] on div "Acessando Câmera e Microfone..." at bounding box center [708, 346] width 1413 height 682
click at [1347, 578] on div "Acessando Câmera e Microfone..." at bounding box center [708, 346] width 1413 height 682
drag, startPoint x: 779, startPoint y: 11, endPoint x: 930, endPoint y: 14, distance: 150.6
click at [930, 14] on div "00:13:24 • Protocolo do atendimento: 20250923042443" at bounding box center [708, 14] width 1417 height 18
copy span "20250923042443"
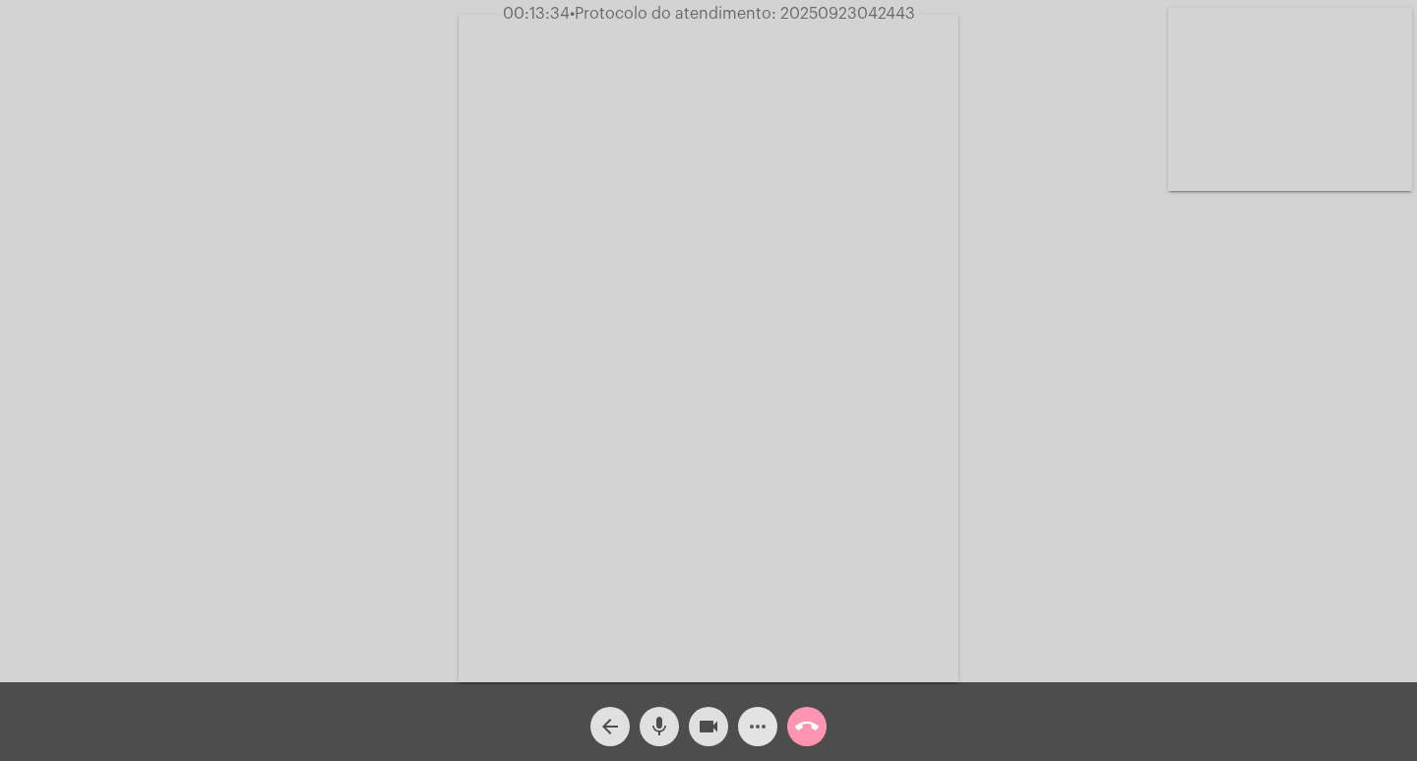
click at [751, 715] on span "more_horiz" at bounding box center [758, 726] width 24 height 39
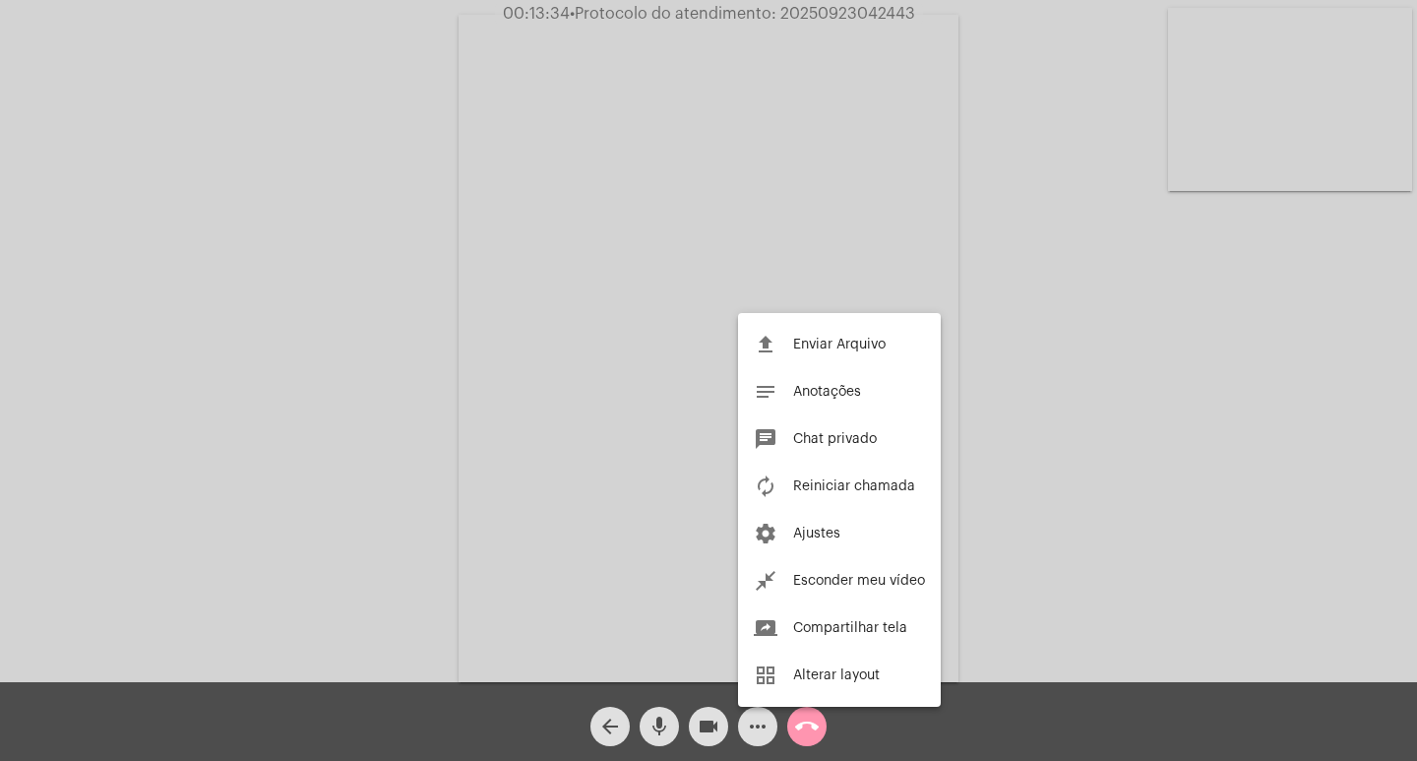
click at [838, 428] on button "chat Chat privado" at bounding box center [839, 438] width 203 height 47
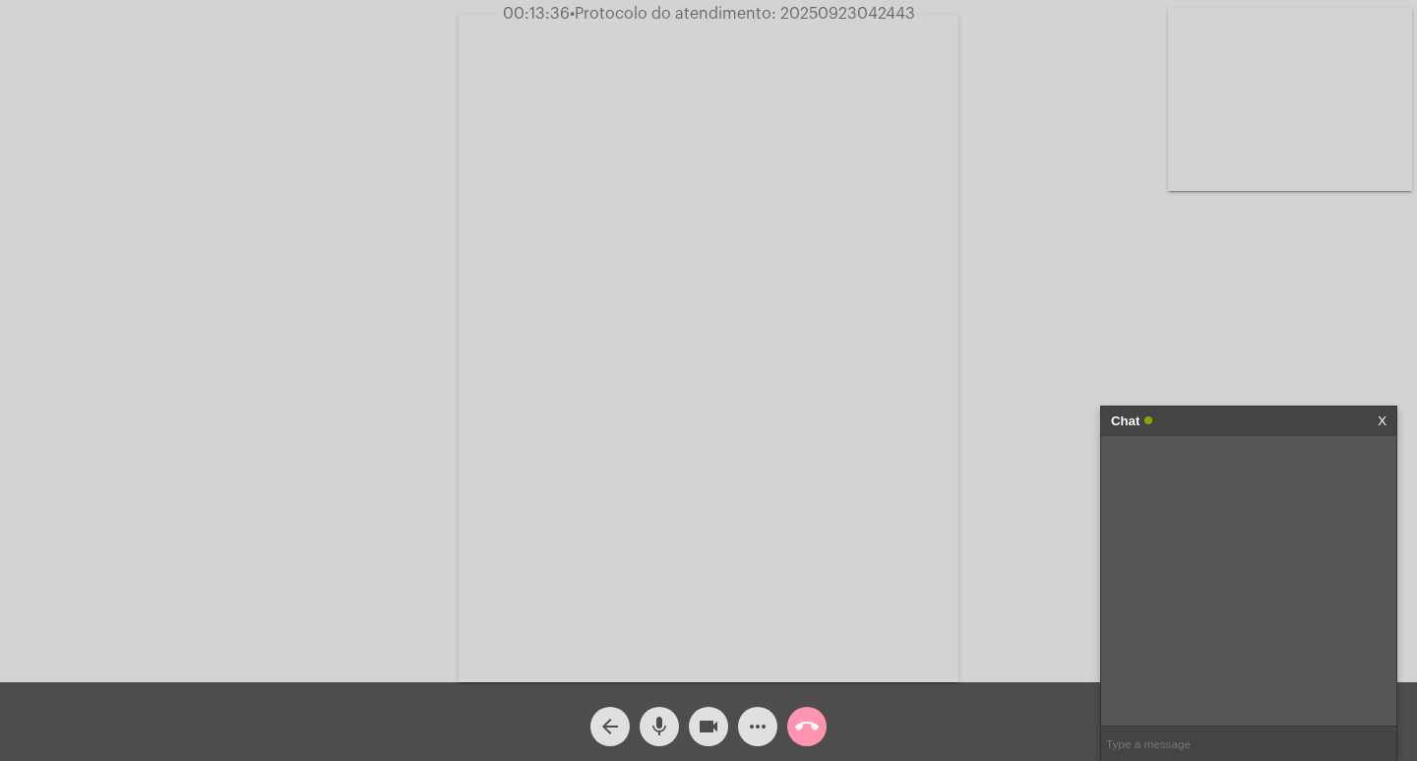
click at [1136, 738] on input "text" at bounding box center [1248, 743] width 295 height 34
paste input "20250923042443"
type input "20250923042443"
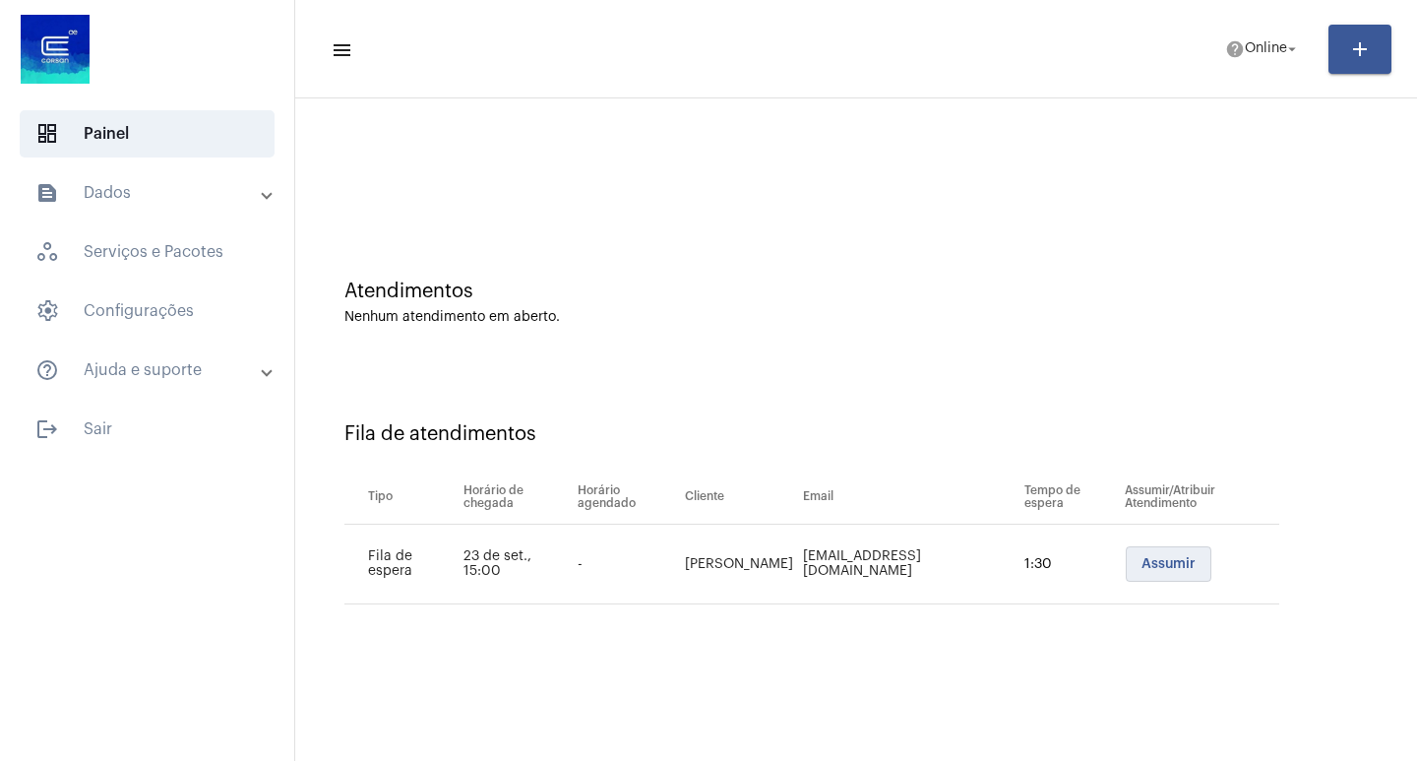
click at [1142, 551] on button "Assumir" at bounding box center [1169, 563] width 86 height 35
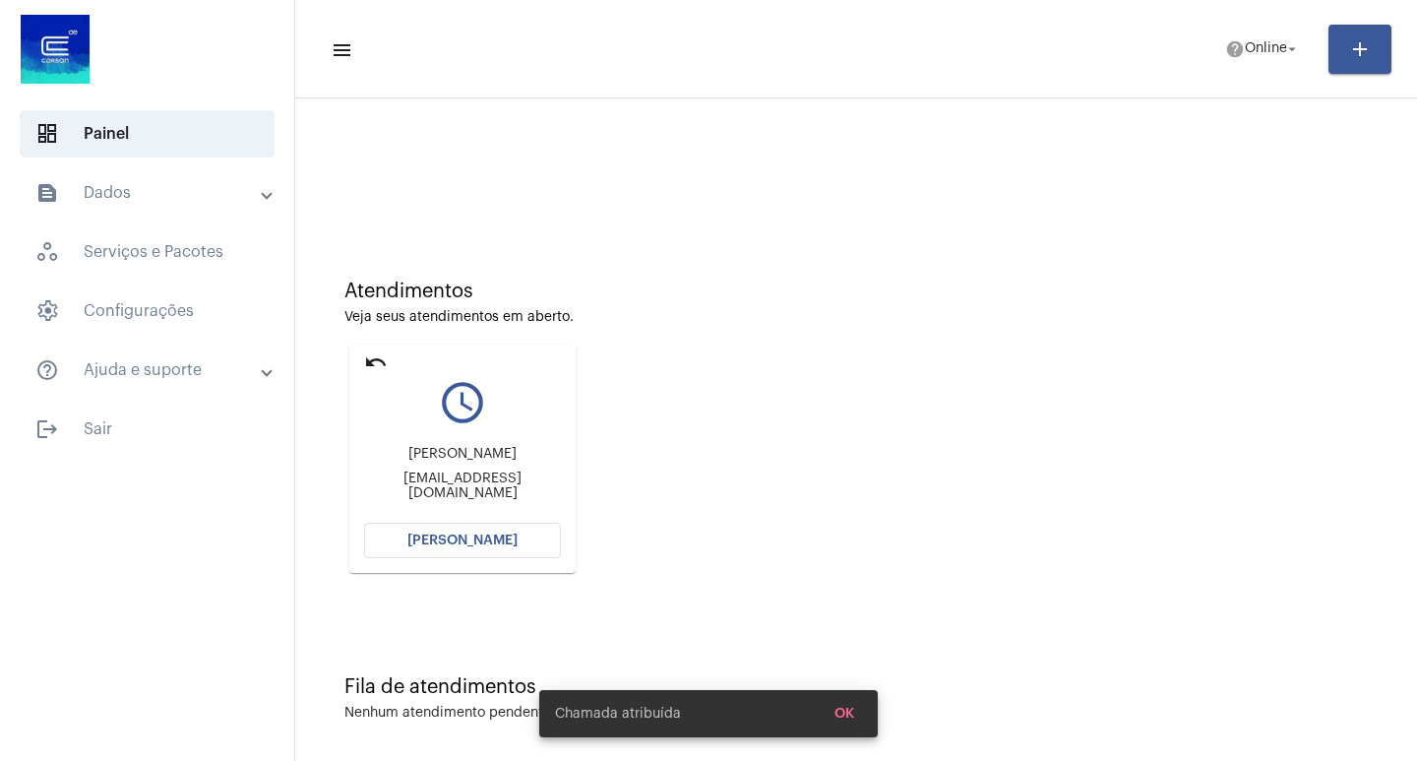
click at [471, 555] on button "Abrir Chamada" at bounding box center [462, 540] width 197 height 35
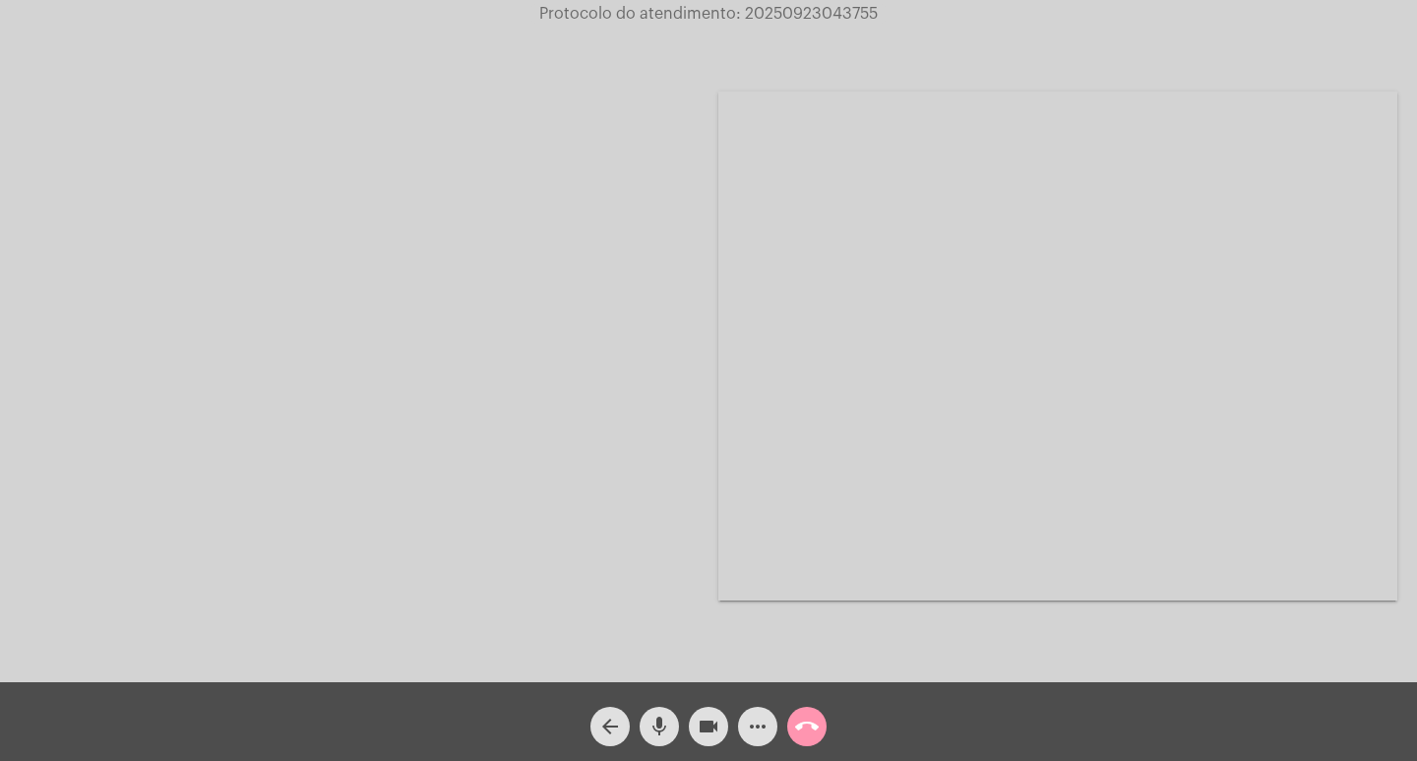
click at [758, 726] on mat-icon "more_horiz" at bounding box center [758, 726] width 24 height 24
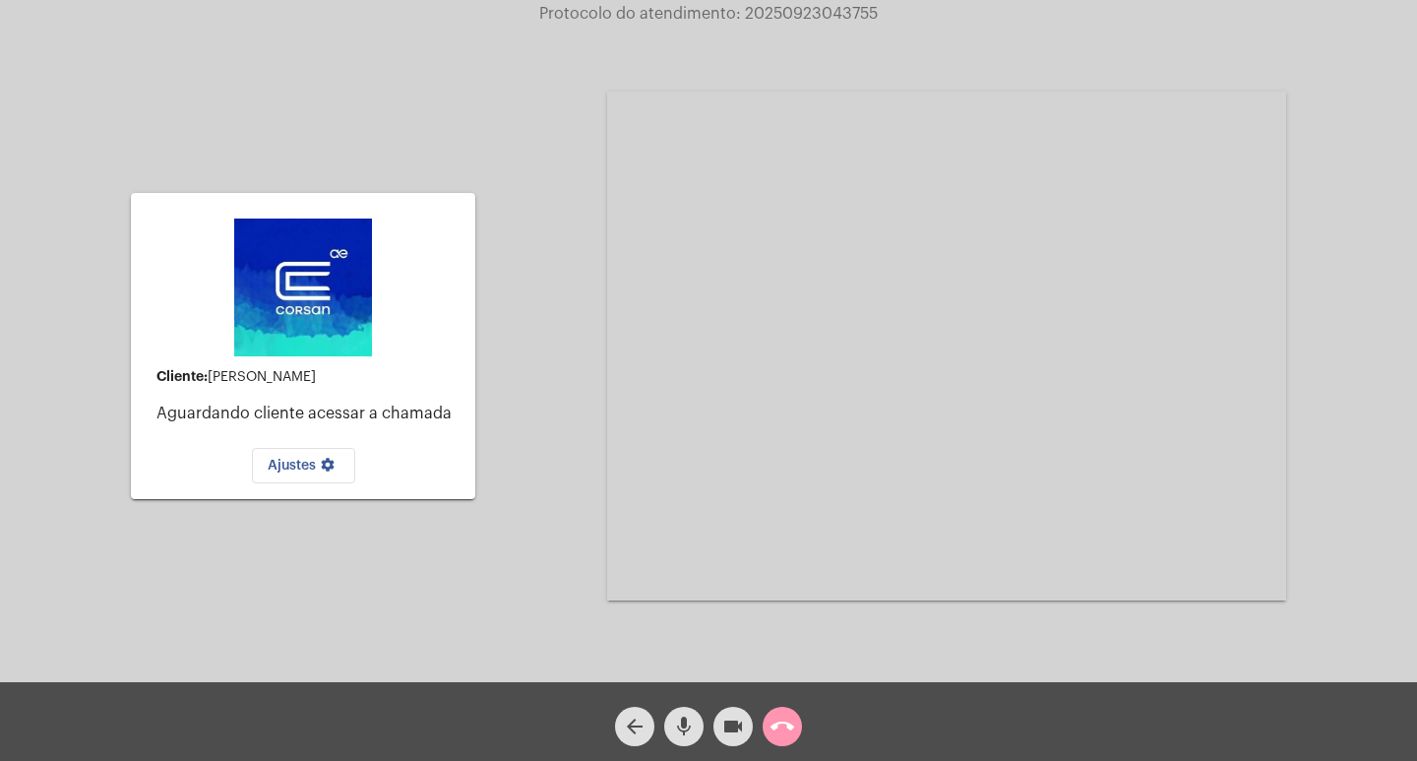
click at [625, 724] on mat-icon "arrow_back" at bounding box center [635, 726] width 24 height 24
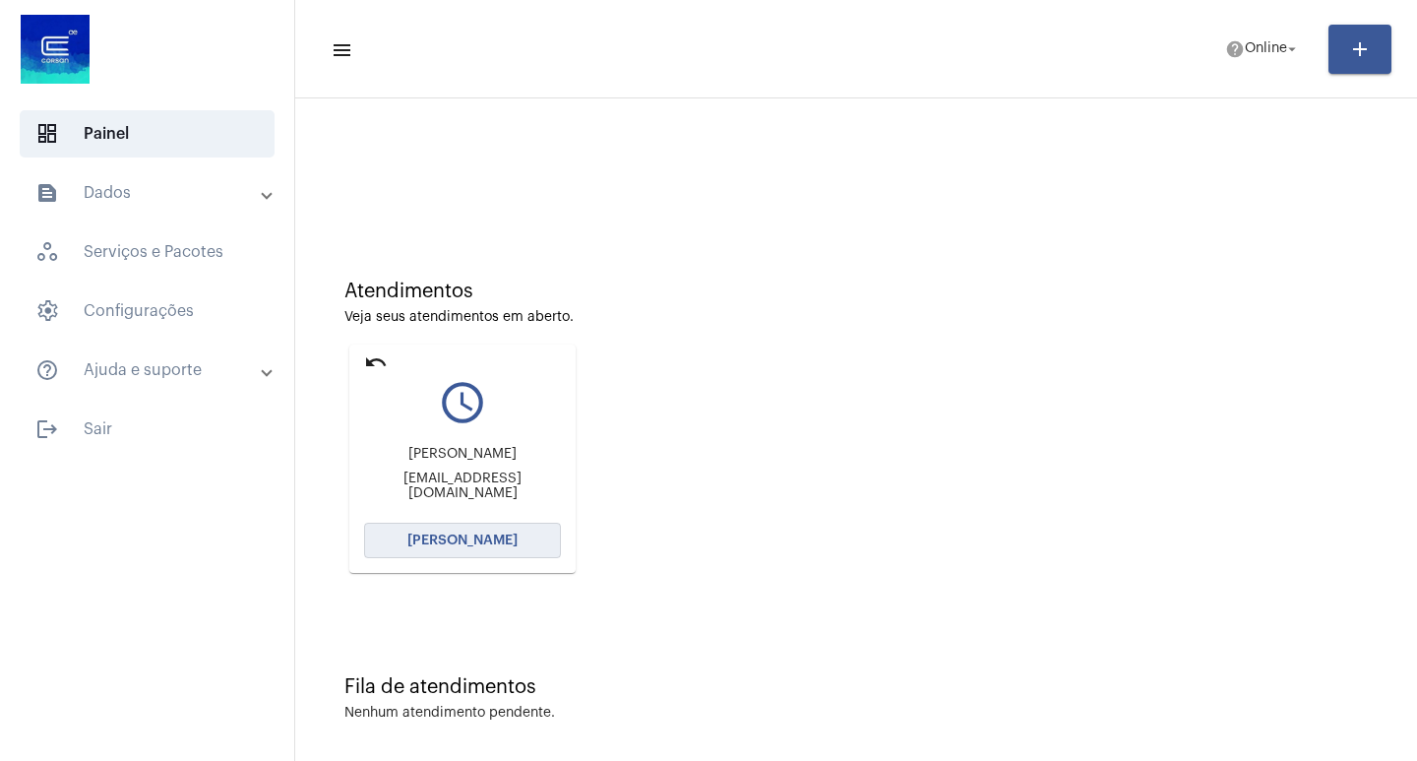
click at [462, 543] on span "Abrir Chamada" at bounding box center [462, 540] width 110 height 14
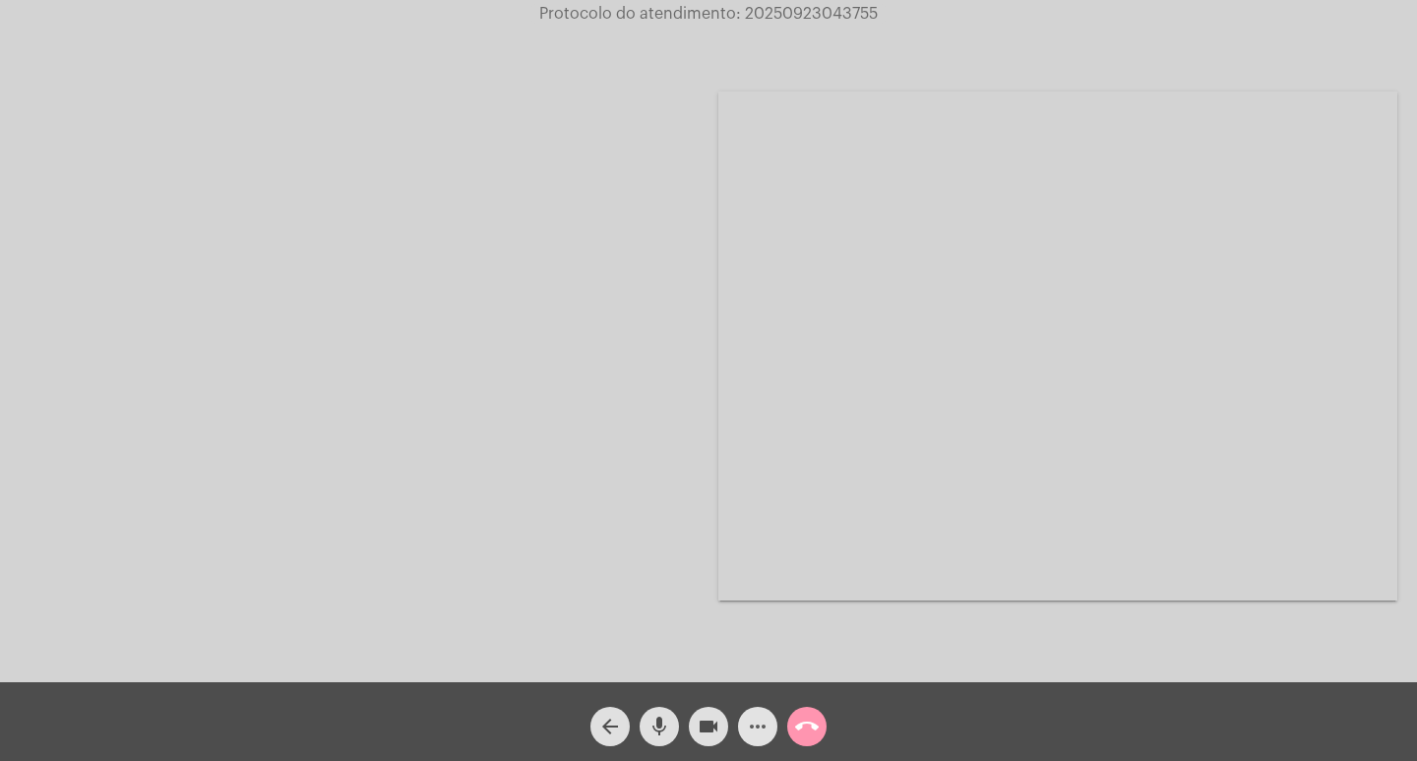
click at [737, 732] on div "more_horiz" at bounding box center [757, 721] width 49 height 49
click at [763, 720] on mat-icon "more_horiz" at bounding box center [758, 726] width 24 height 24
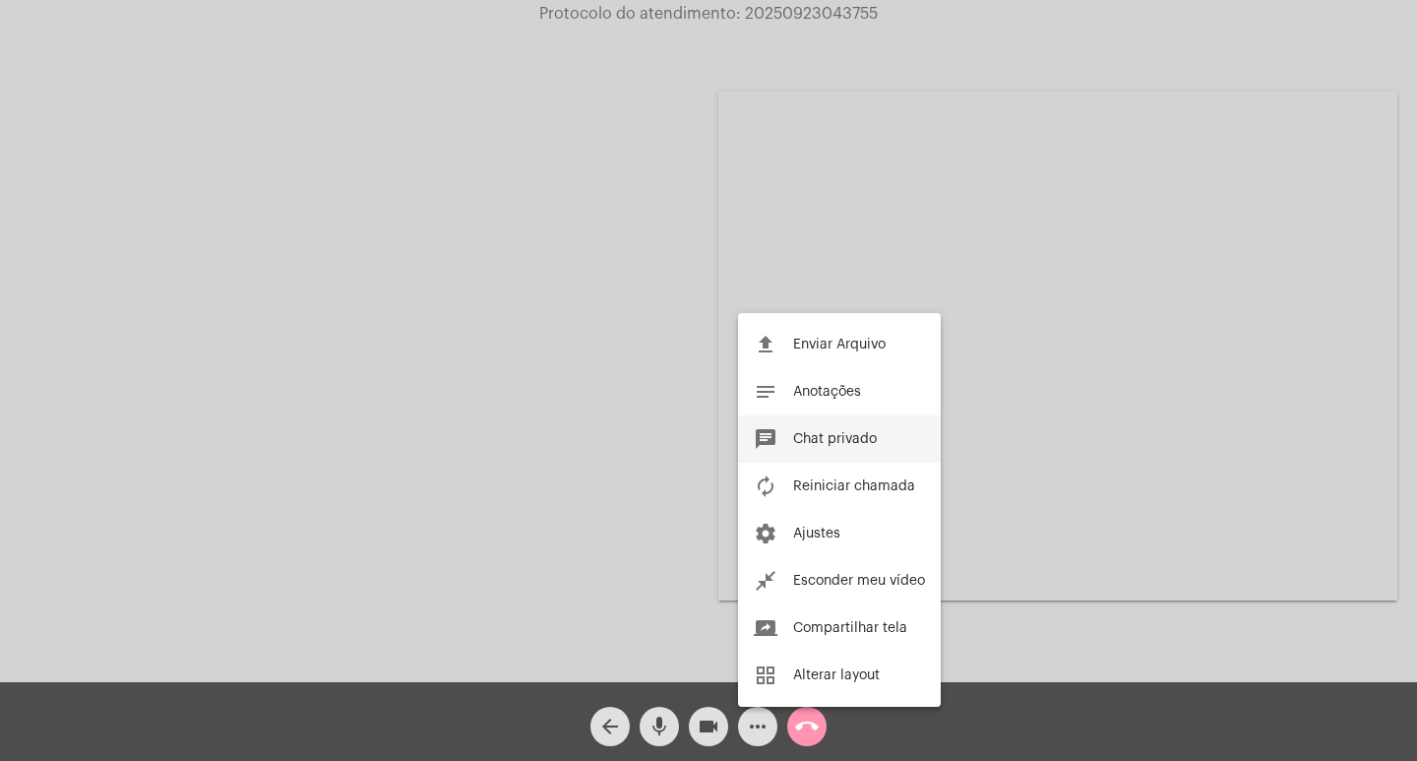
click at [840, 440] on span "Chat privado" at bounding box center [835, 439] width 84 height 14
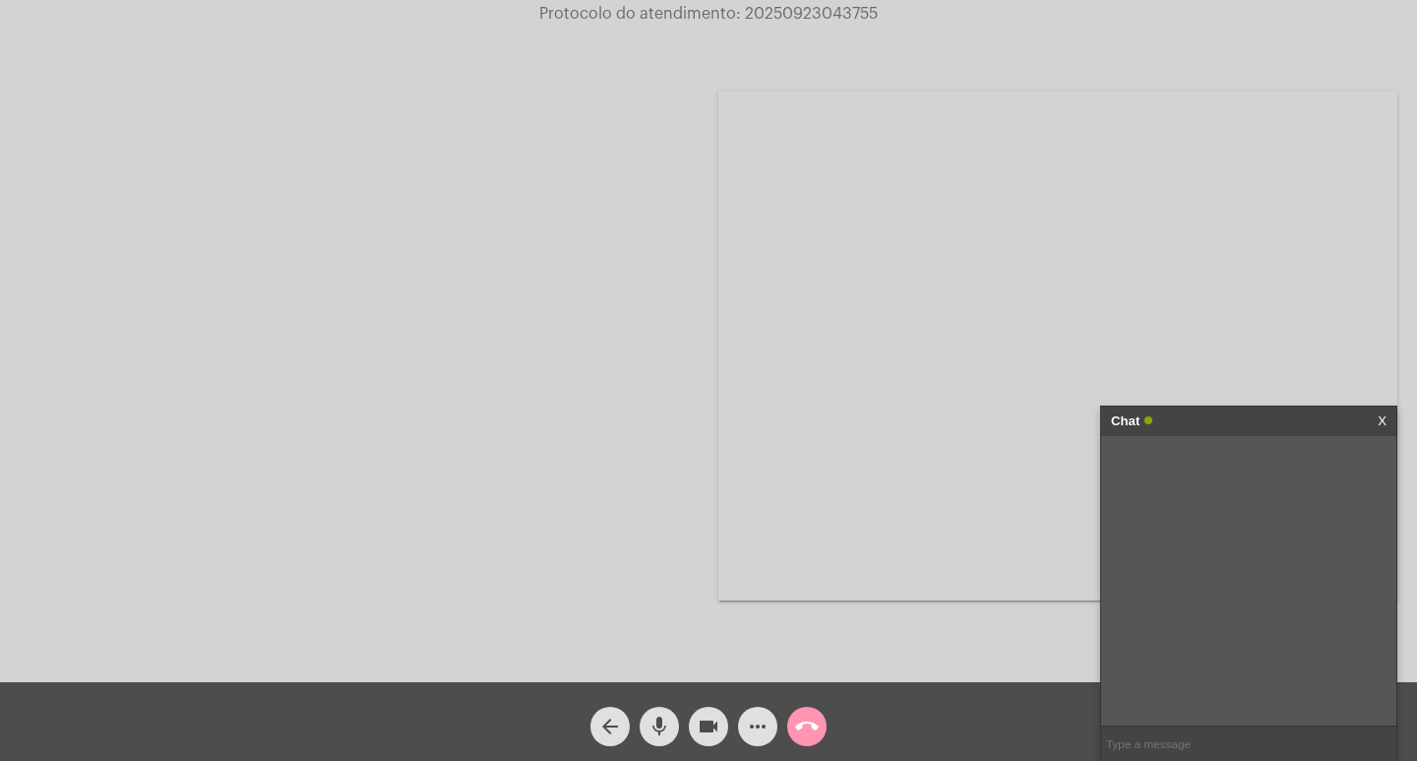
click at [738, 707] on button "more_horiz" at bounding box center [757, 726] width 39 height 39
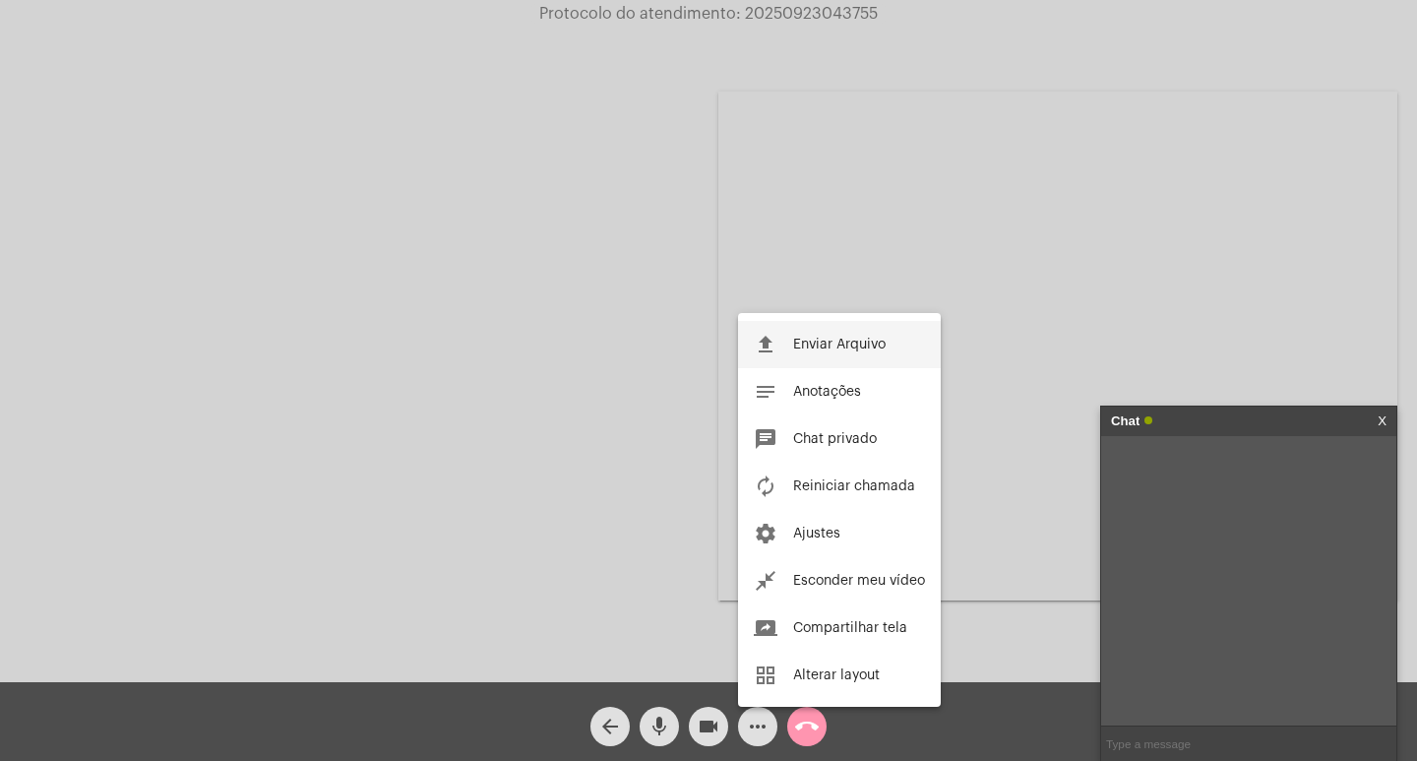
click button "file_upload Enviar Arquivo" at bounding box center [839, 344] width 203 height 47
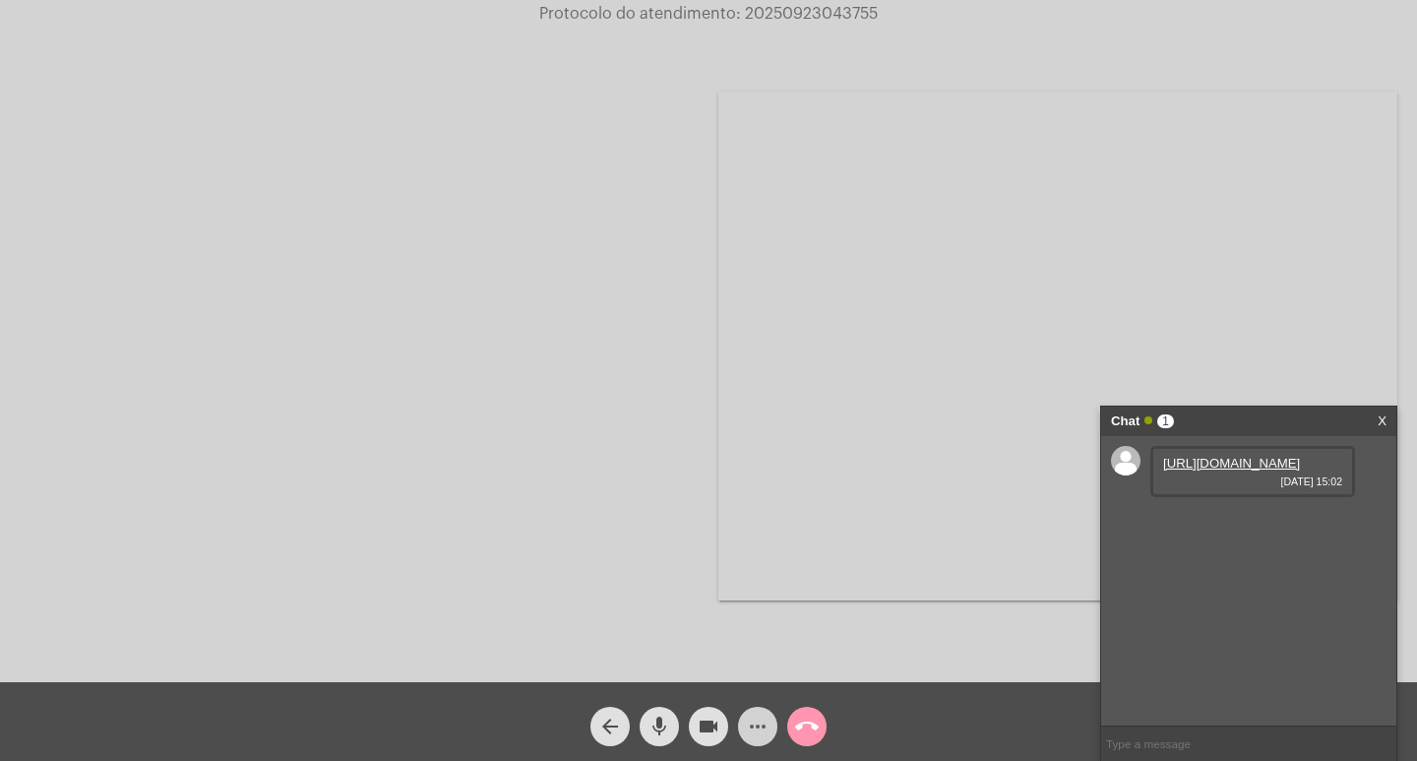
click at [749, 721] on mat-icon "more_horiz" at bounding box center [758, 726] width 24 height 24
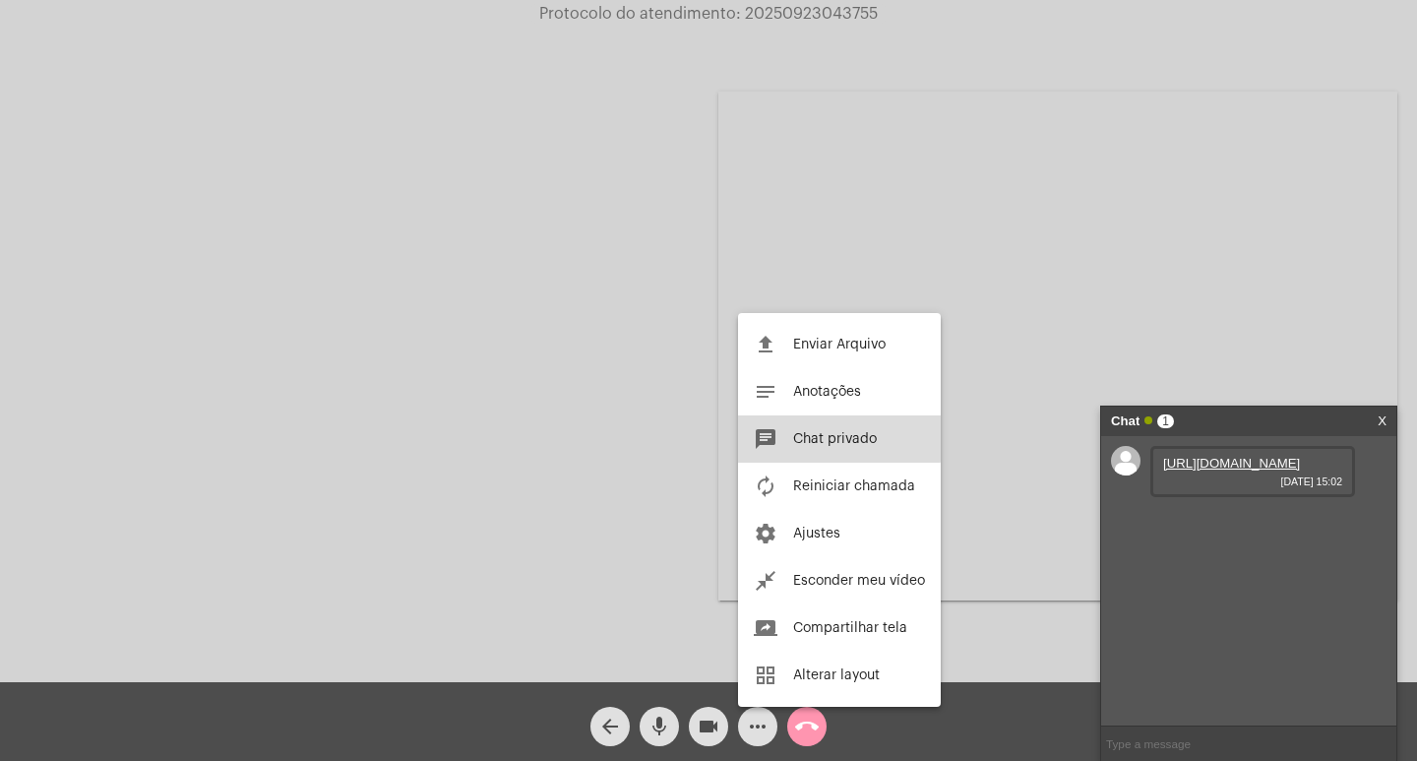
click at [803, 438] on span "Chat privado" at bounding box center [835, 439] width 84 height 14
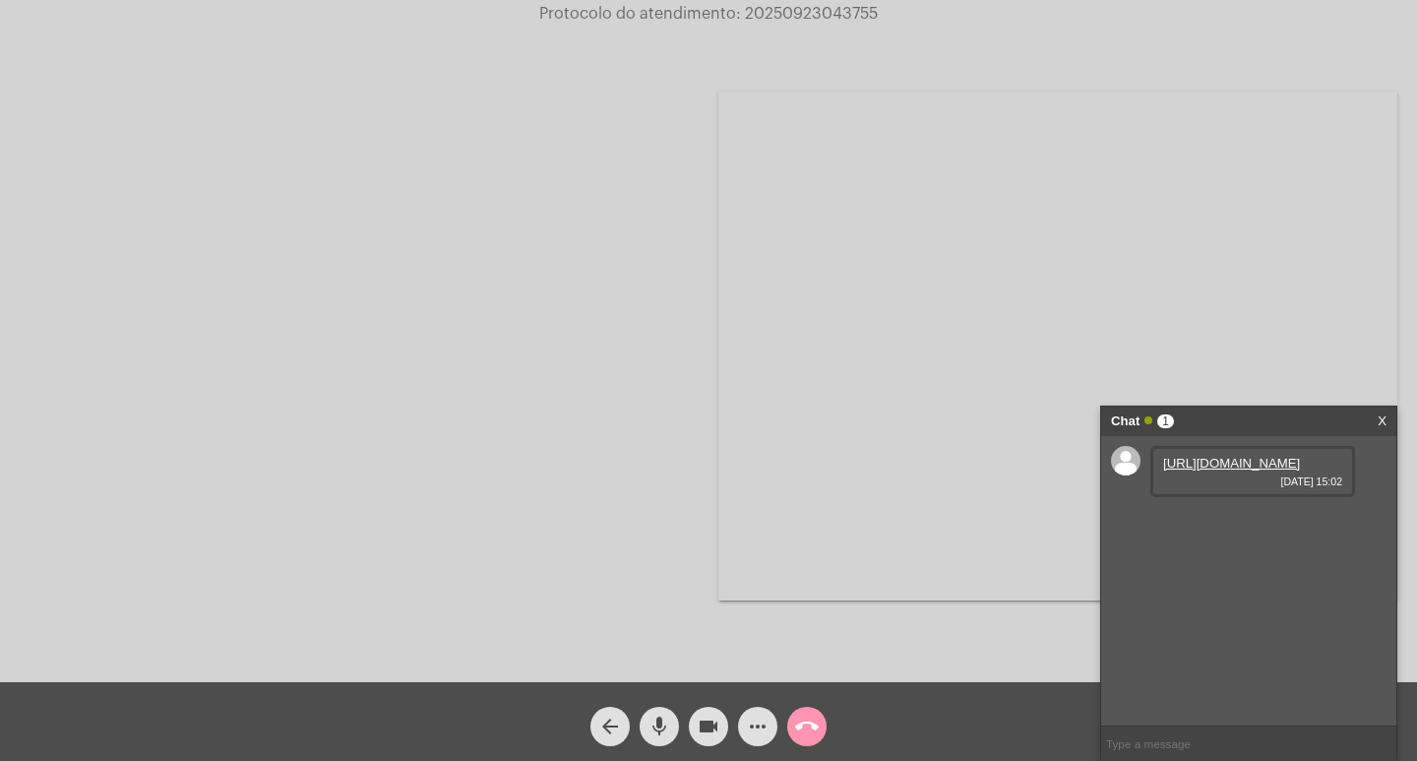
click at [1163, 734] on input "text" at bounding box center [1248, 743] width 295 height 34
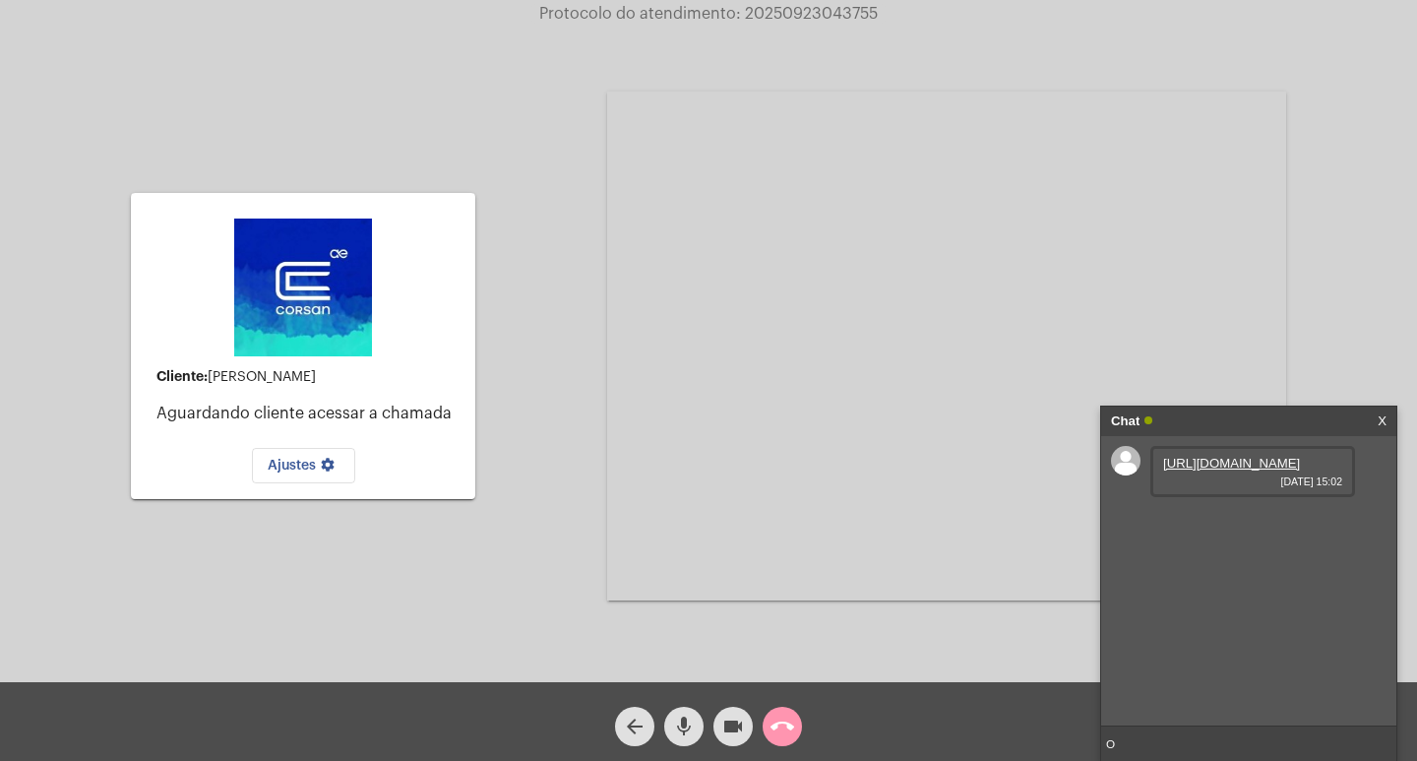
type input "O"
type input "o senhor consegue me escuta?"
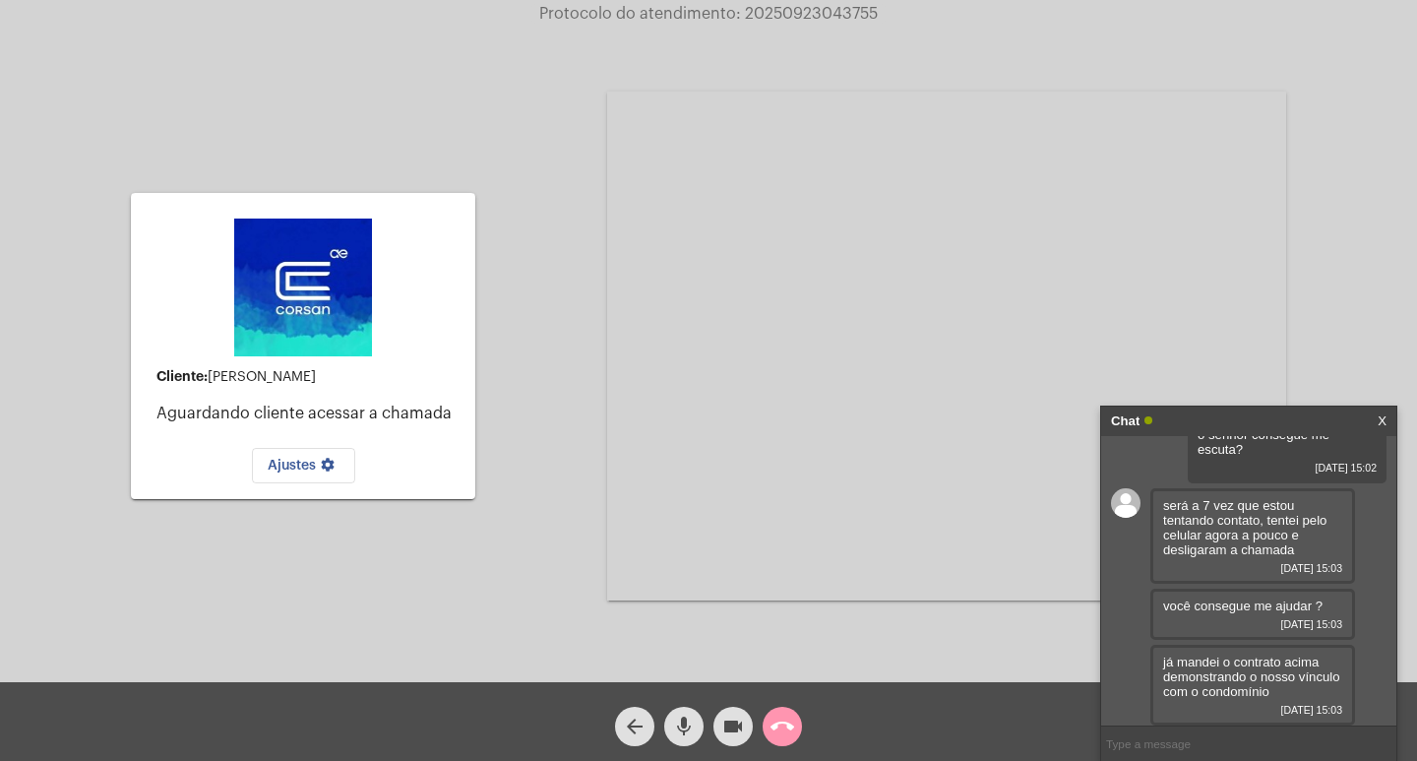
scroll to position [129, 0]
click at [772, 722] on mat-icon "call_end" at bounding box center [783, 726] width 24 height 24
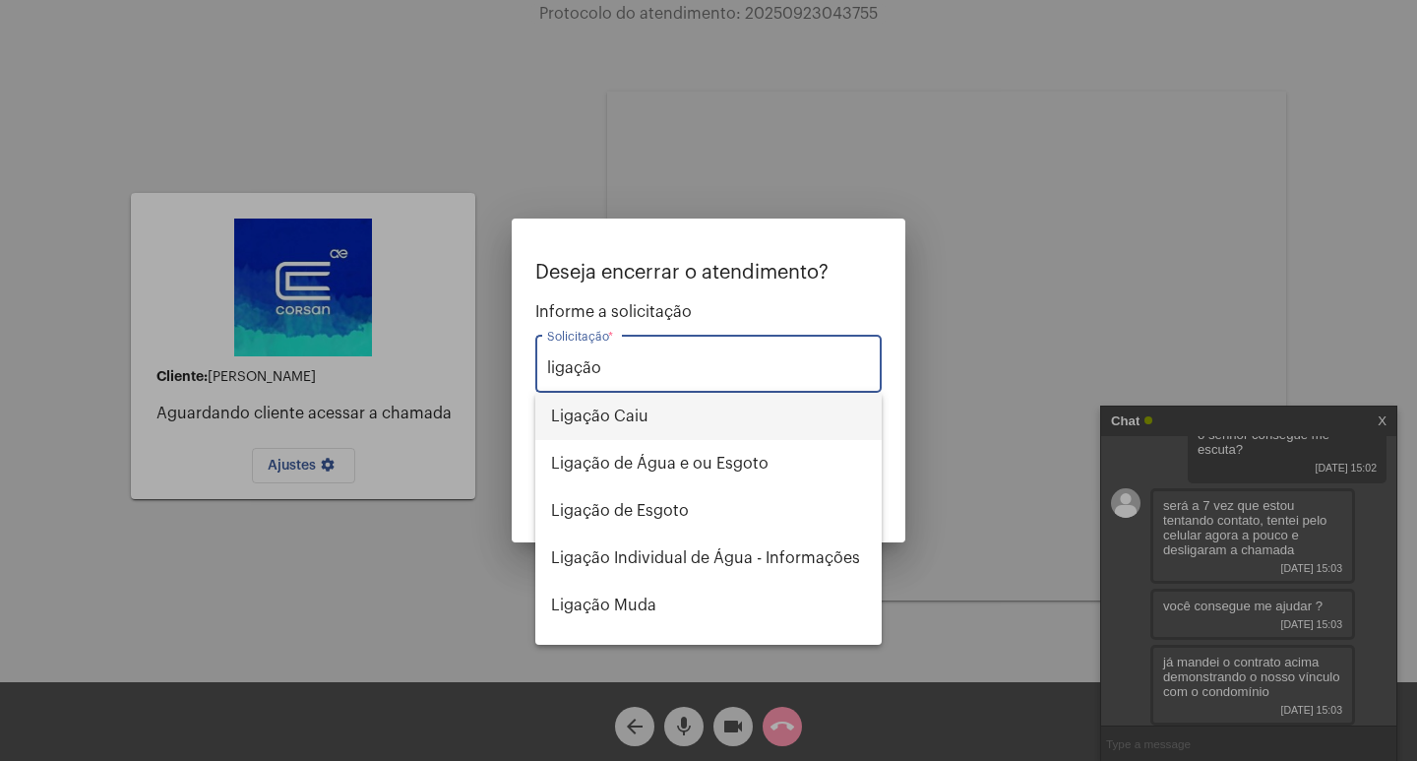
click at [659, 420] on span "Ligação Caiu" at bounding box center [708, 416] width 315 height 47
type input "Ligação Caiu"
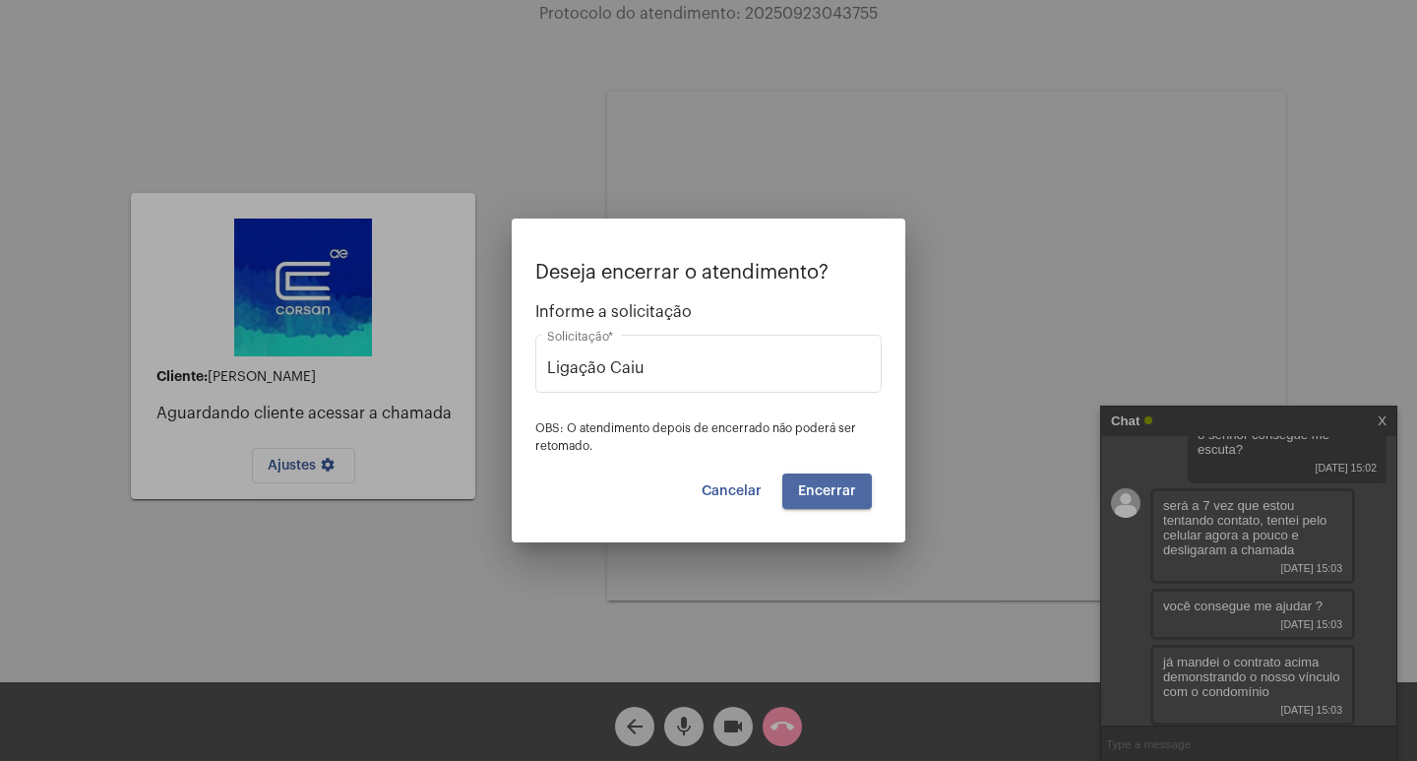
click at [835, 493] on span "Encerrar" at bounding box center [827, 491] width 58 height 14
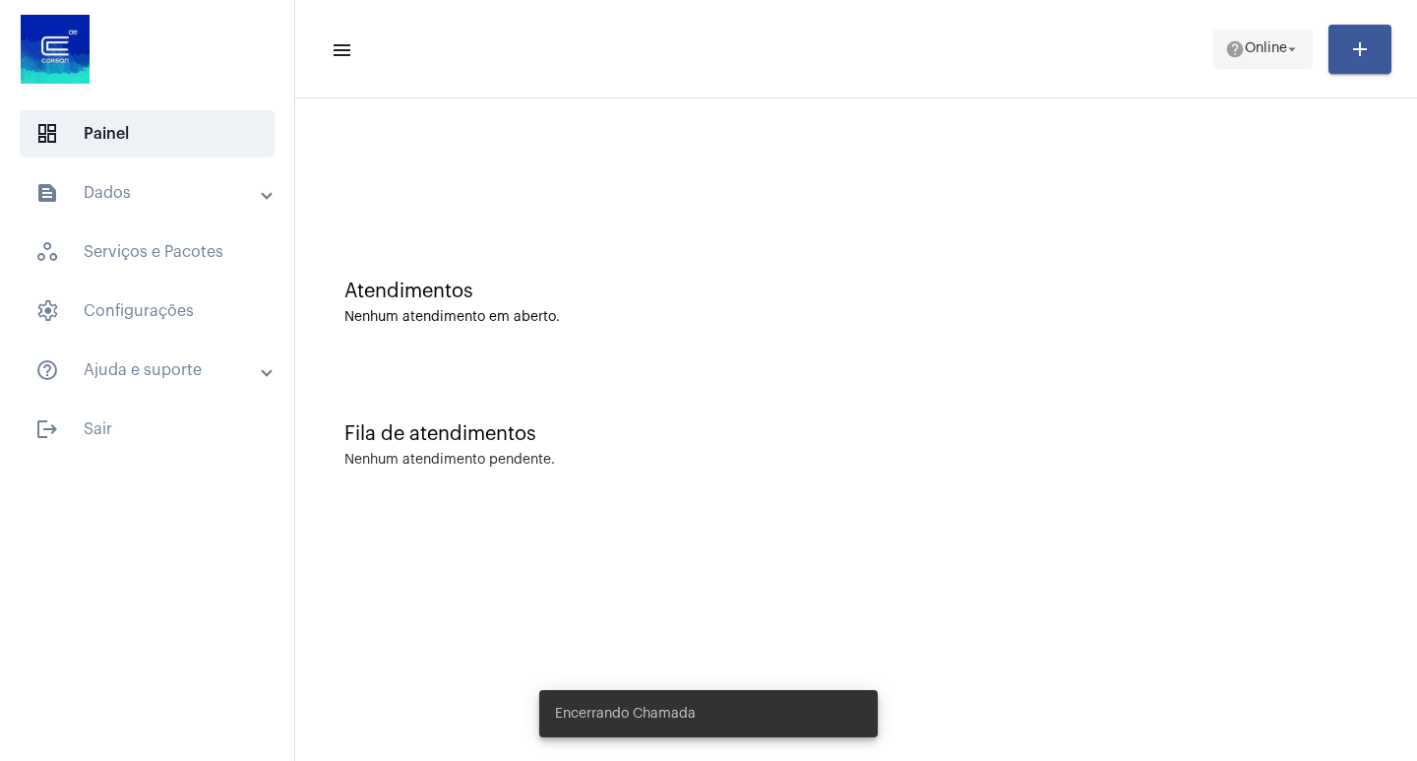
click at [1265, 55] on span "Online" at bounding box center [1266, 49] width 42 height 14
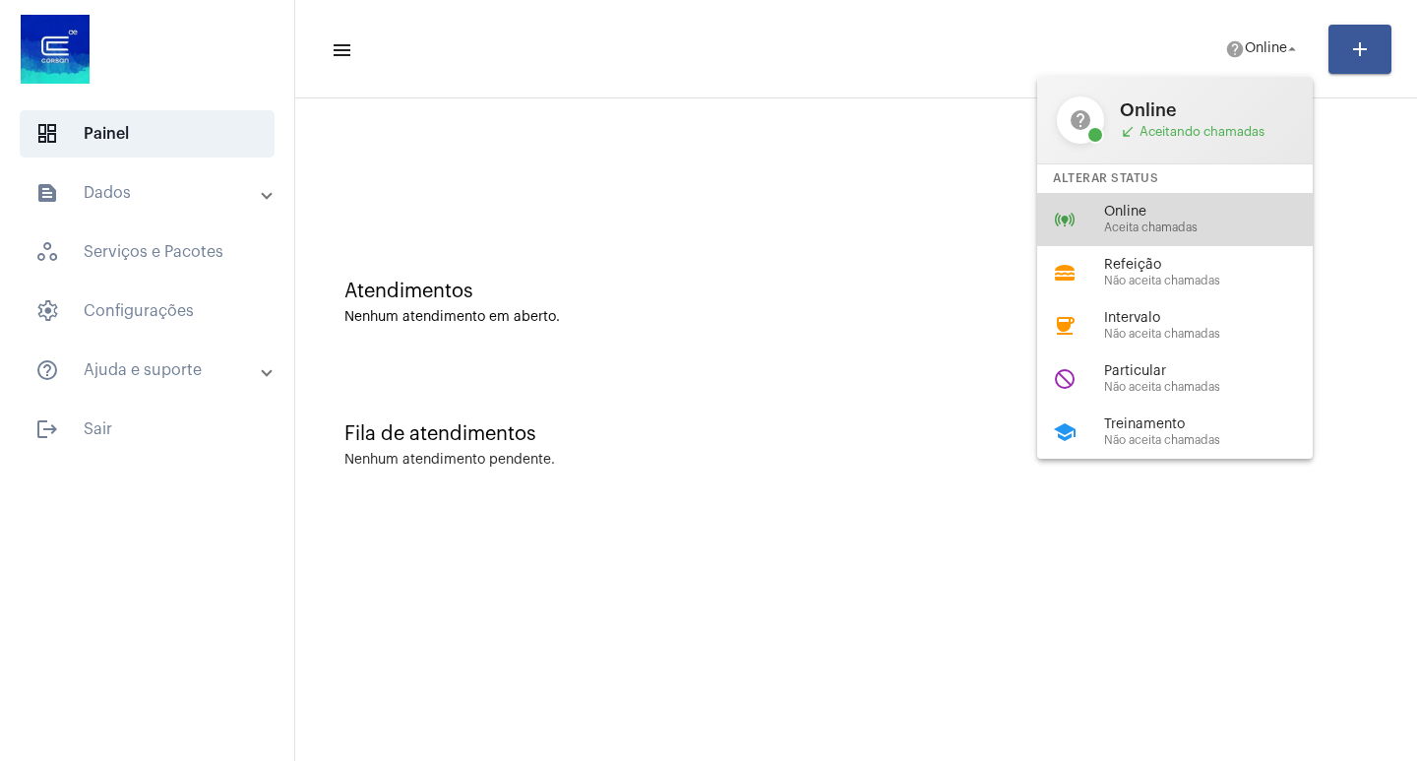
click at [1174, 203] on div "online_prediction Online Aceita chamadas" at bounding box center [1190, 219] width 307 height 53
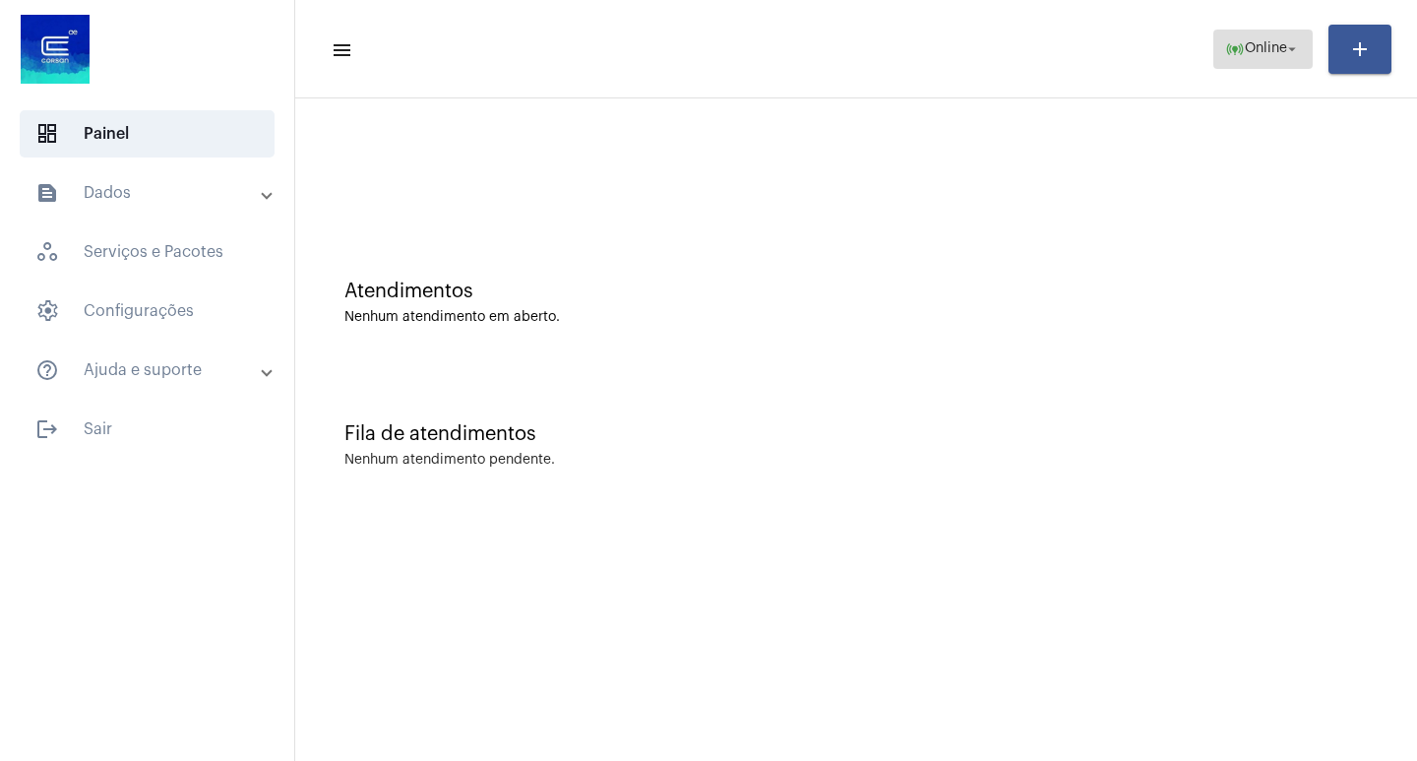
drag, startPoint x: 1274, startPoint y: 48, endPoint x: 1272, endPoint y: 64, distance: 15.9
click at [1274, 49] on span "Online" at bounding box center [1266, 49] width 42 height 14
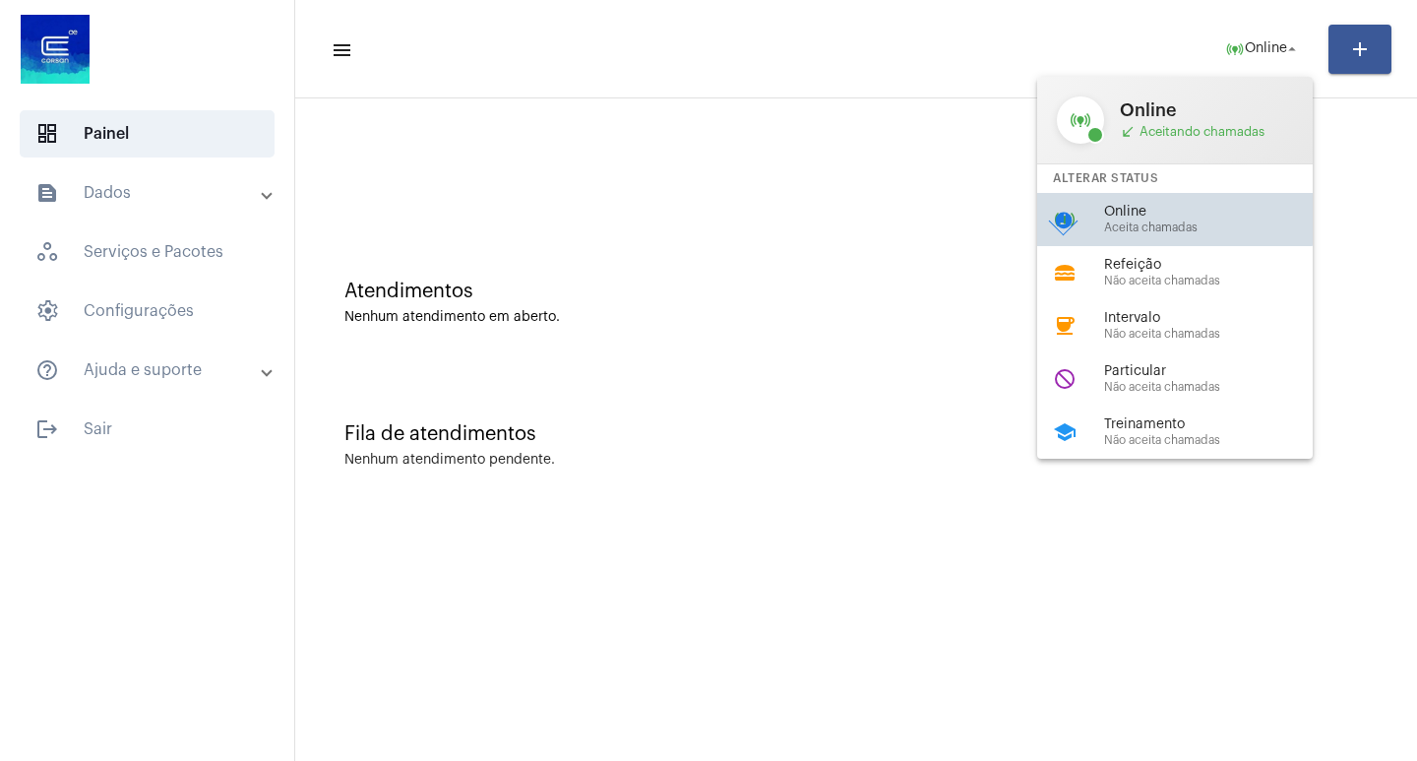
click at [1155, 206] on span "Online" at bounding box center [1216, 212] width 224 height 15
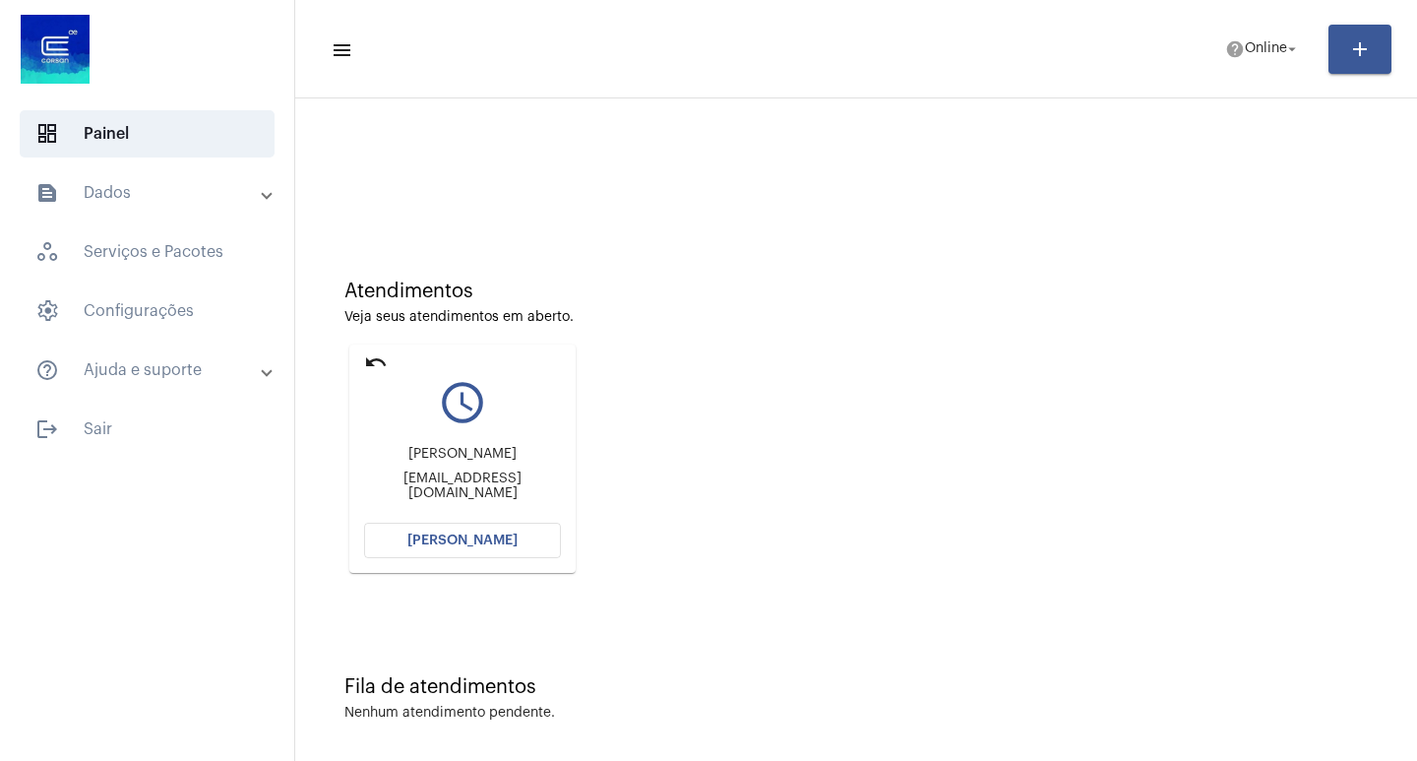
click at [452, 536] on span "[PERSON_NAME]" at bounding box center [462, 540] width 110 height 14
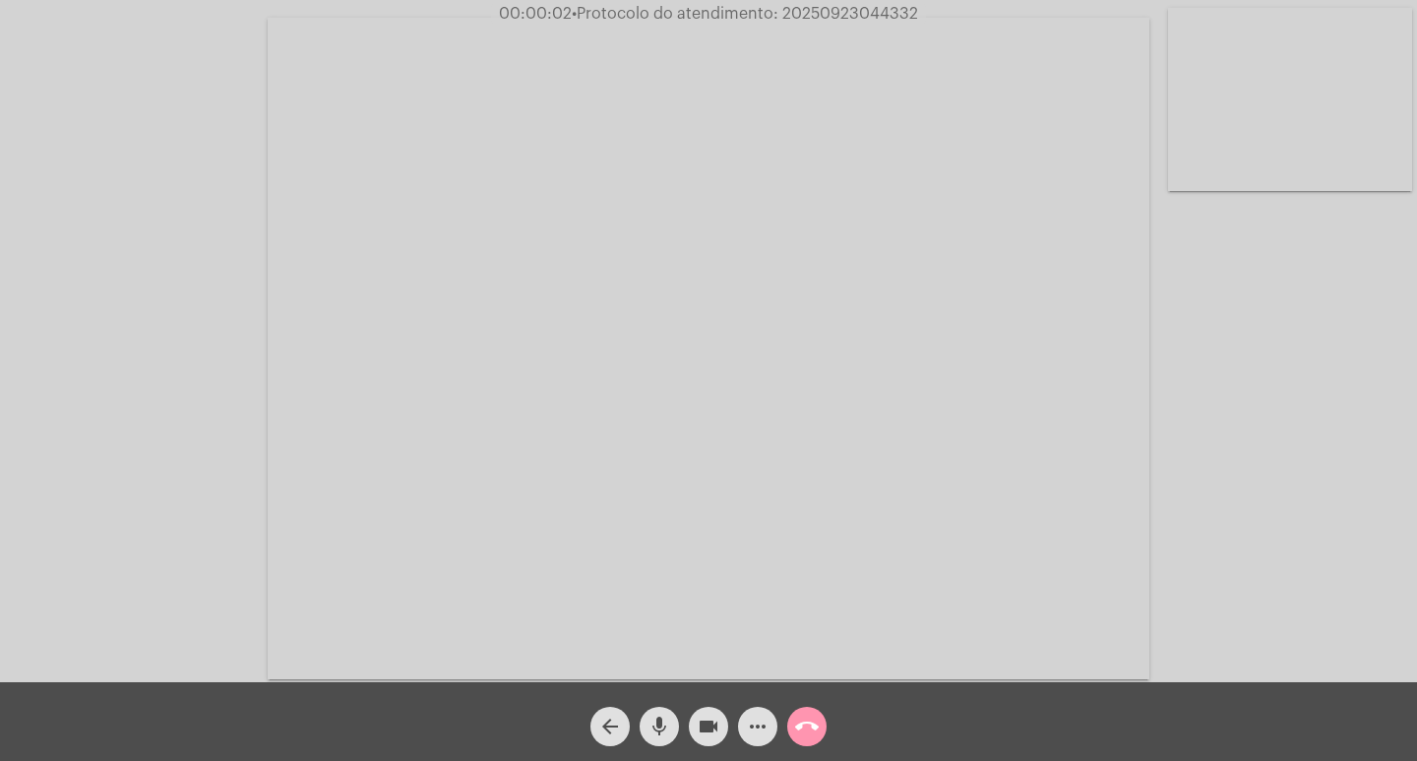
click at [1316, 587] on div "Acessando Câmera e Microfone..." at bounding box center [708, 346] width 1413 height 682
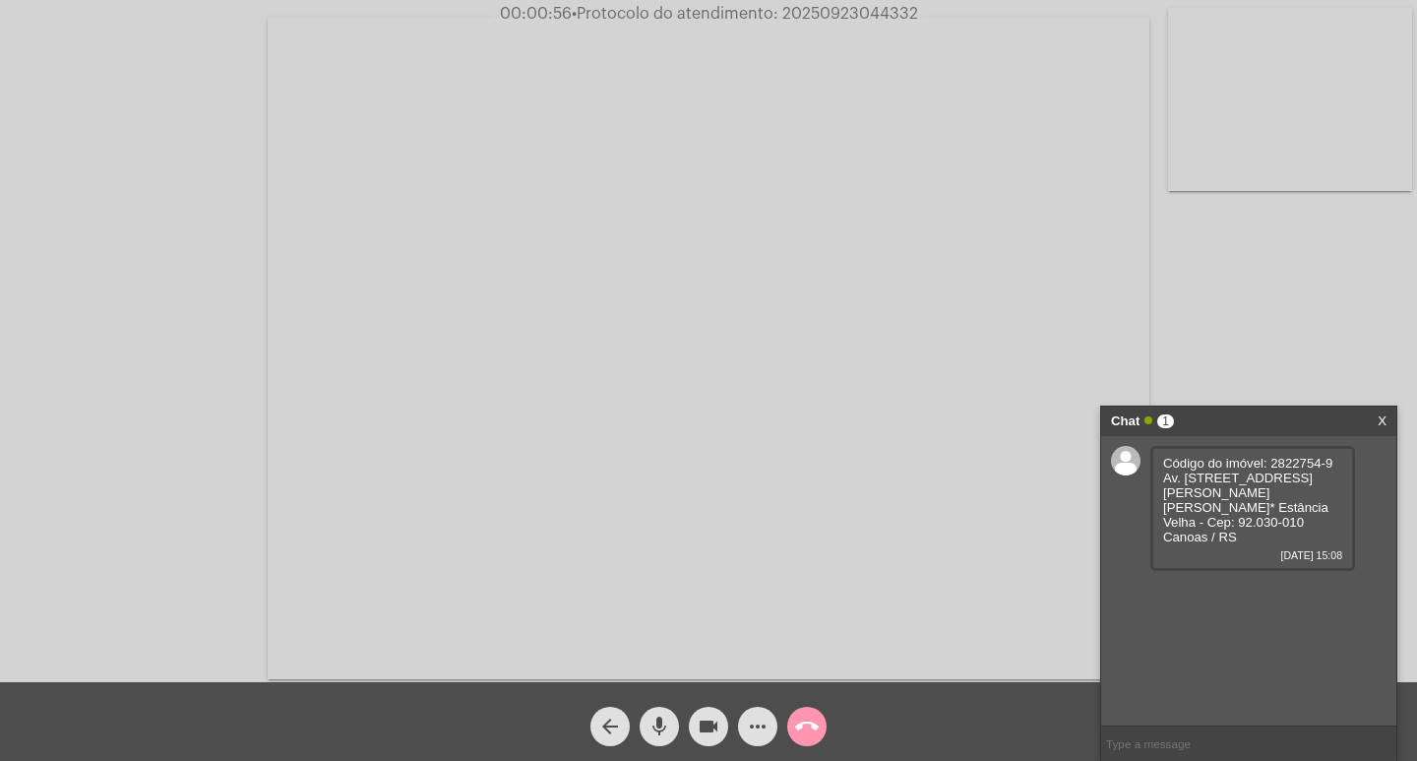
click at [1291, 461] on span "Código do imóvel: 2822754-9 Av. [STREET_ADDRESS][PERSON_NAME] [PERSON_NAME]* Es…" at bounding box center [1247, 500] width 169 height 89
click at [1288, 461] on span "Código do imóvel: 2822754-9 Av. [STREET_ADDRESS][PERSON_NAME] [PERSON_NAME]* Es…" at bounding box center [1247, 500] width 169 height 89
copy span "2822754"
click at [1241, 591] on link "[URL][DOMAIN_NAME]" at bounding box center [1231, 593] width 137 height 15
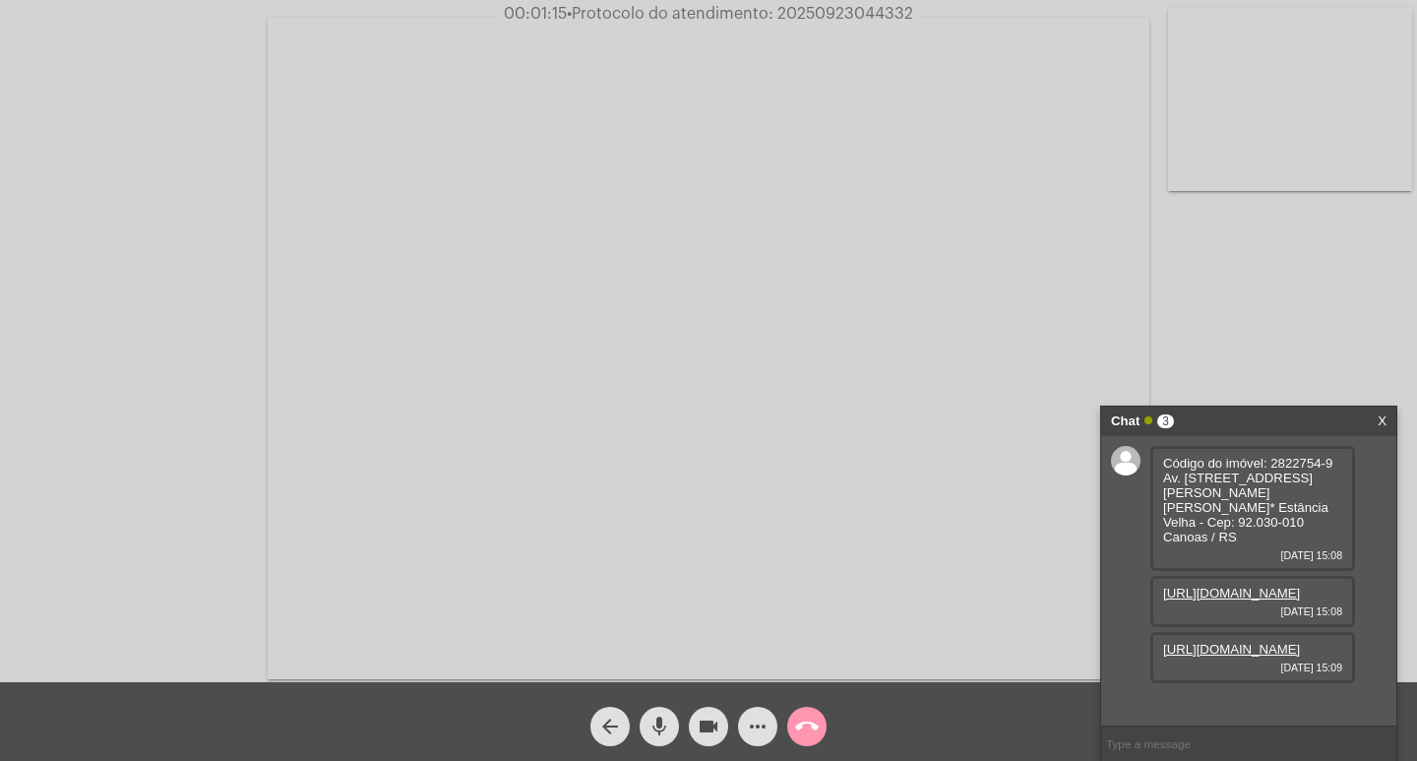
click at [1227, 636] on div "[URL][DOMAIN_NAME] [DATE] 15:09" at bounding box center [1252, 657] width 205 height 51
click at [1223, 653] on link "https://neft-transfer-bucket.s3.amazonaws.com/temp-b9024570-c5f0-1f56-e63f-b5d3…" at bounding box center [1231, 649] width 137 height 15
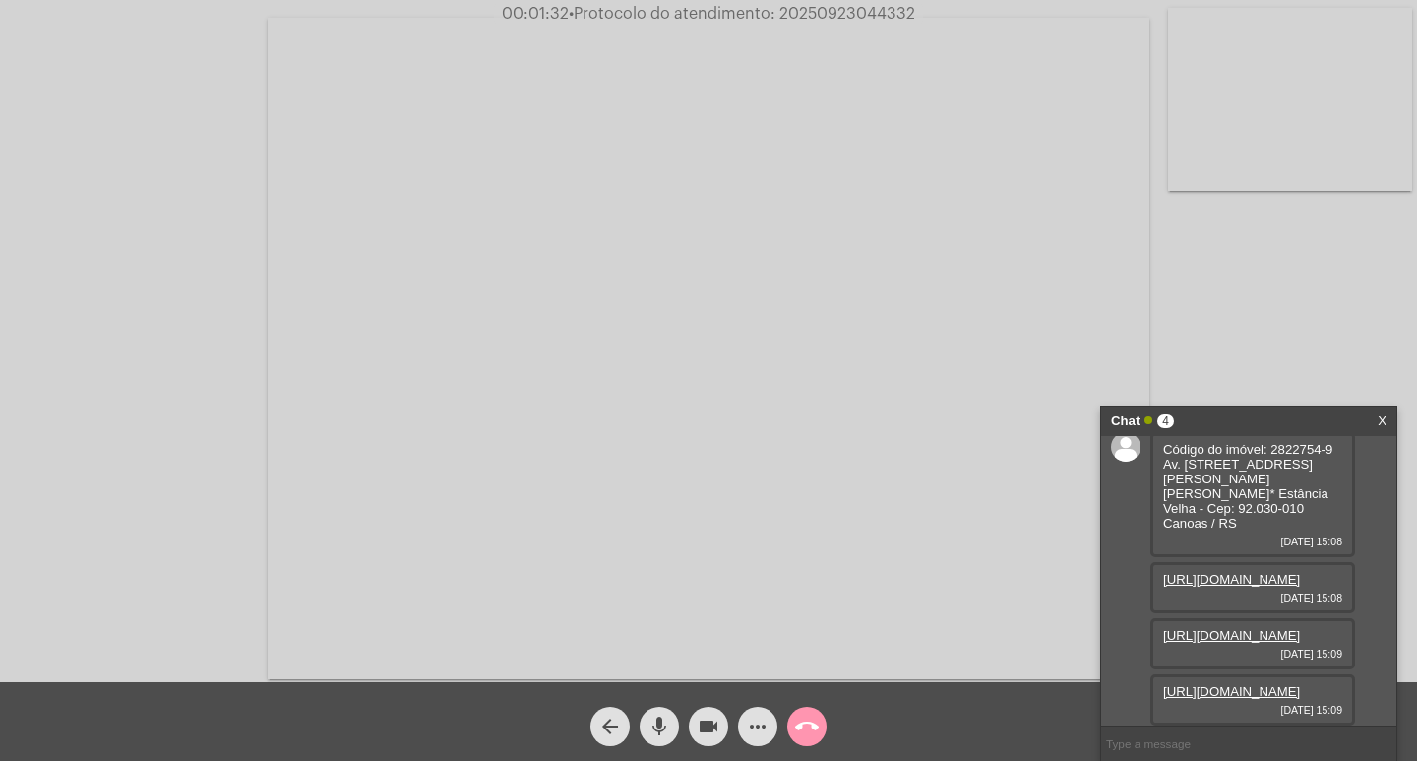
scroll to position [132, 0]
click at [1220, 684] on link "https://neft-transfer-bucket.s3.amazonaws.com/temp-f3064c36-664a-3cb9-6d55-eccf…" at bounding box center [1231, 691] width 137 height 15
click at [1268, 684] on link "https://neft-transfer-bucket.s3.amazonaws.com/temp-27e6bbff-7557-c6af-48e3-e41a…" at bounding box center [1231, 691] width 137 height 15
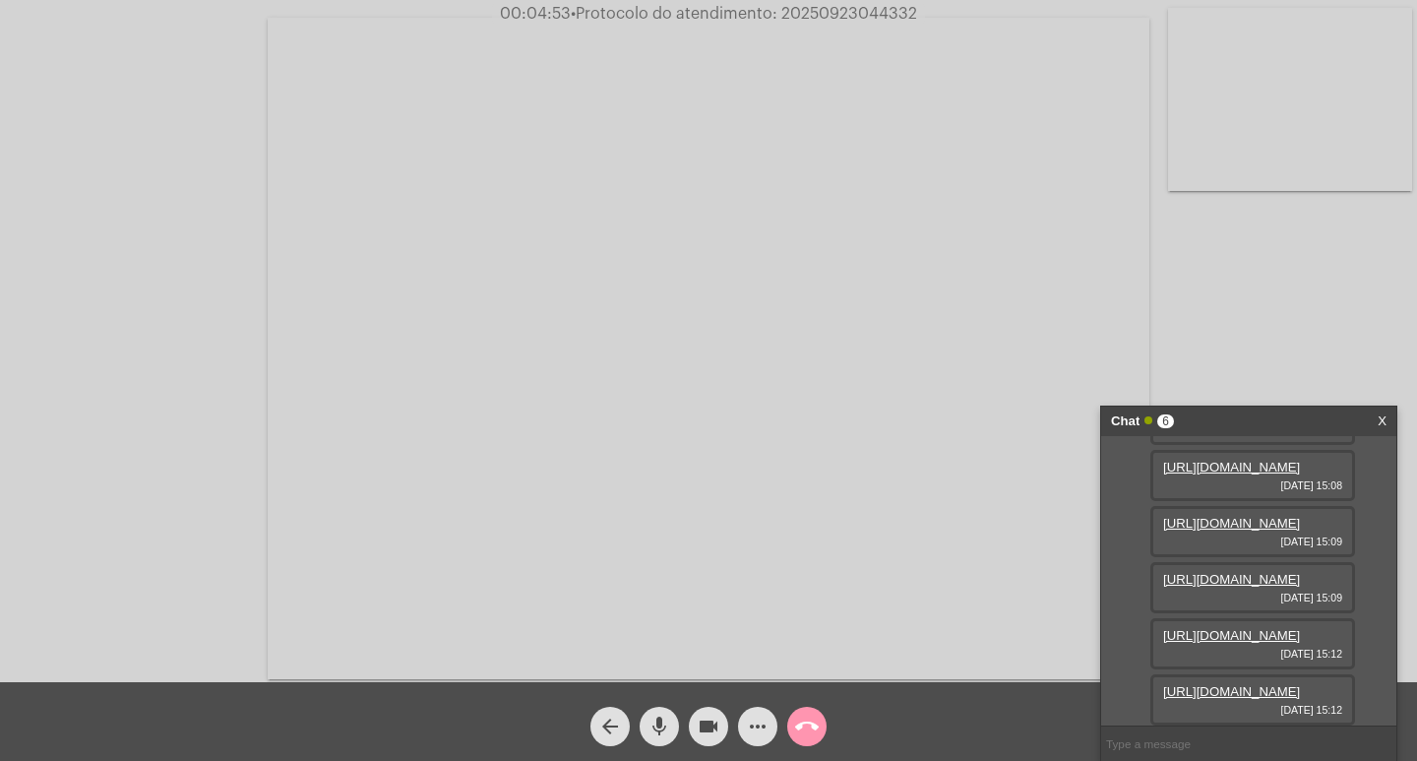
click at [1207, 684] on link "https://neft-transfer-bucket.s3.amazonaws.com/temp-909787ea-da88-6c76-1d1b-9a41…" at bounding box center [1231, 691] width 137 height 15
click at [1227, 684] on link "https://neft-transfer-bucket.s3.amazonaws.com/temp-081a6b54-83b9-22b1-fb83-235a…" at bounding box center [1231, 691] width 137 height 15
drag, startPoint x: 899, startPoint y: 442, endPoint x: 824, endPoint y: 540, distance: 124.2
click at [900, 450] on video at bounding box center [709, 348] width 882 height 661
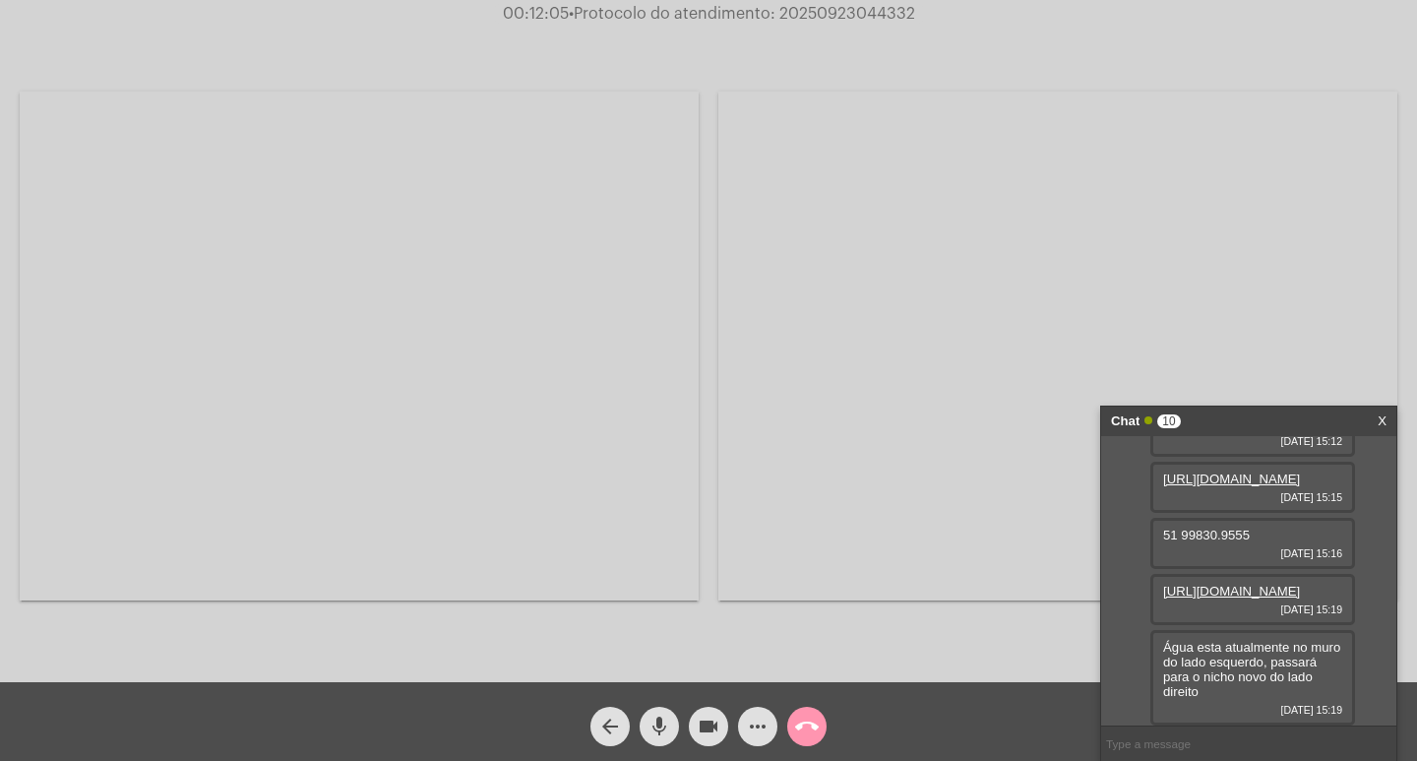
scroll to position [589, 0]
click at [751, 731] on mat-icon "more_horiz" at bounding box center [758, 726] width 24 height 24
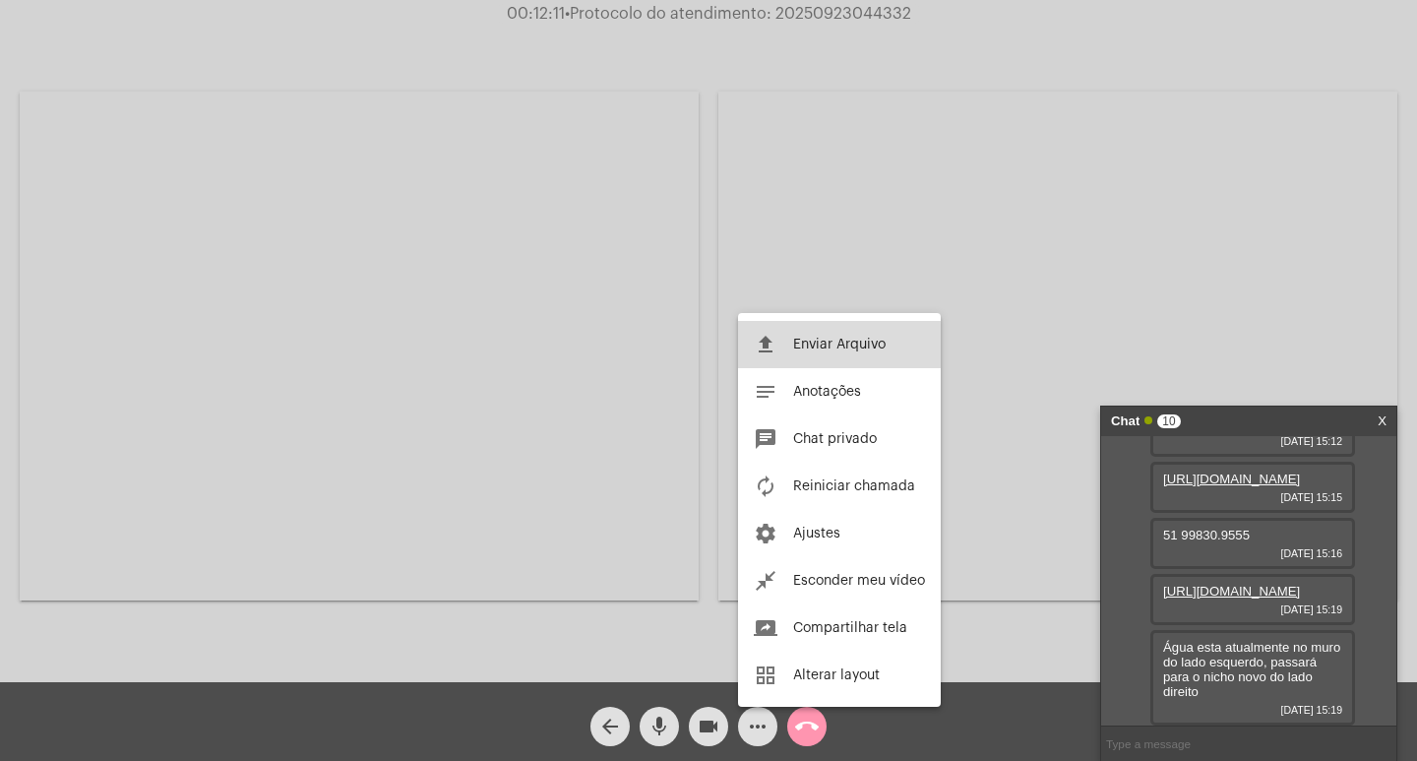
click at [805, 351] on button "file_upload Enviar Arquivo" at bounding box center [839, 344] width 203 height 47
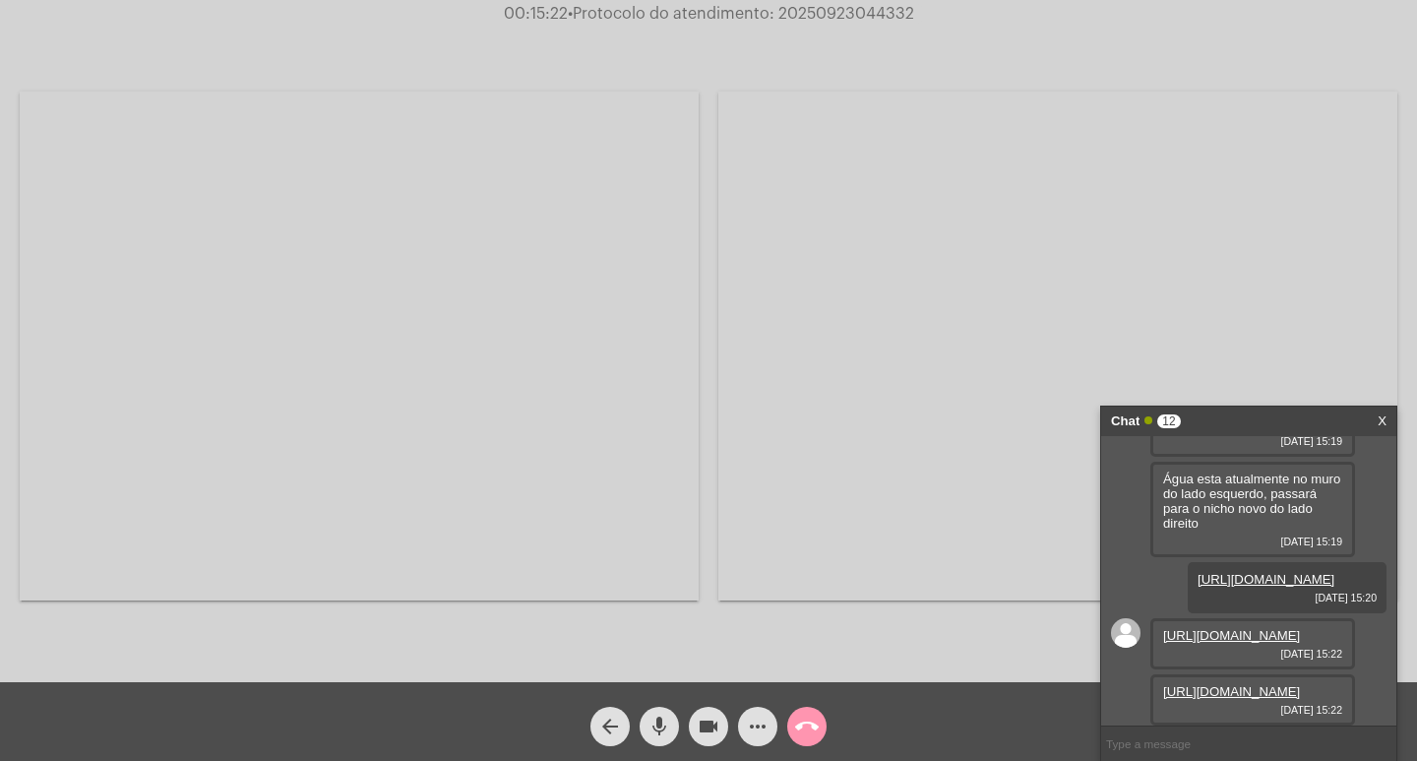
scroll to position [991, 0]
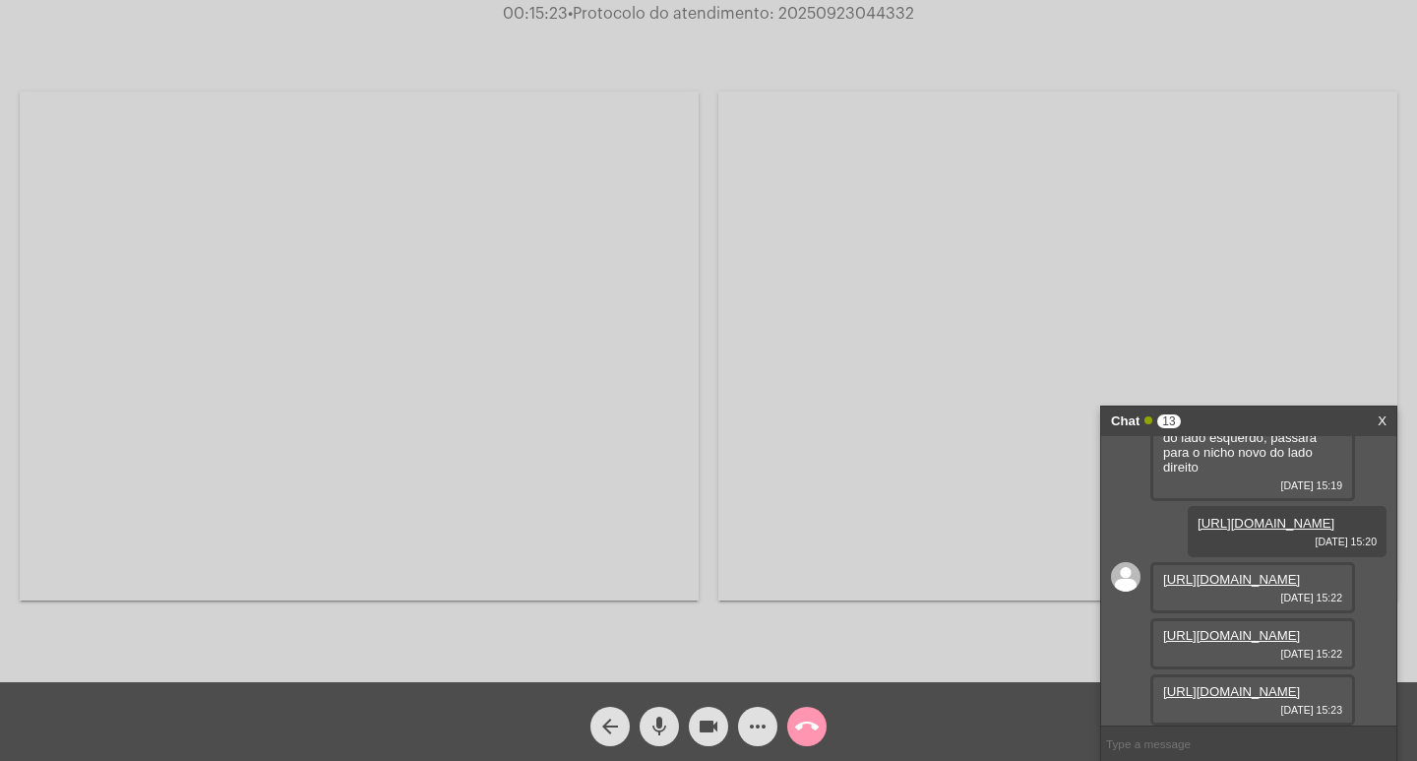
click at [1219, 574] on link "https://neft-transfer-bucket.s3.amazonaws.com/temp-3789bd39-21ae-5884-9f3e-ce3e…" at bounding box center [1231, 579] width 137 height 15
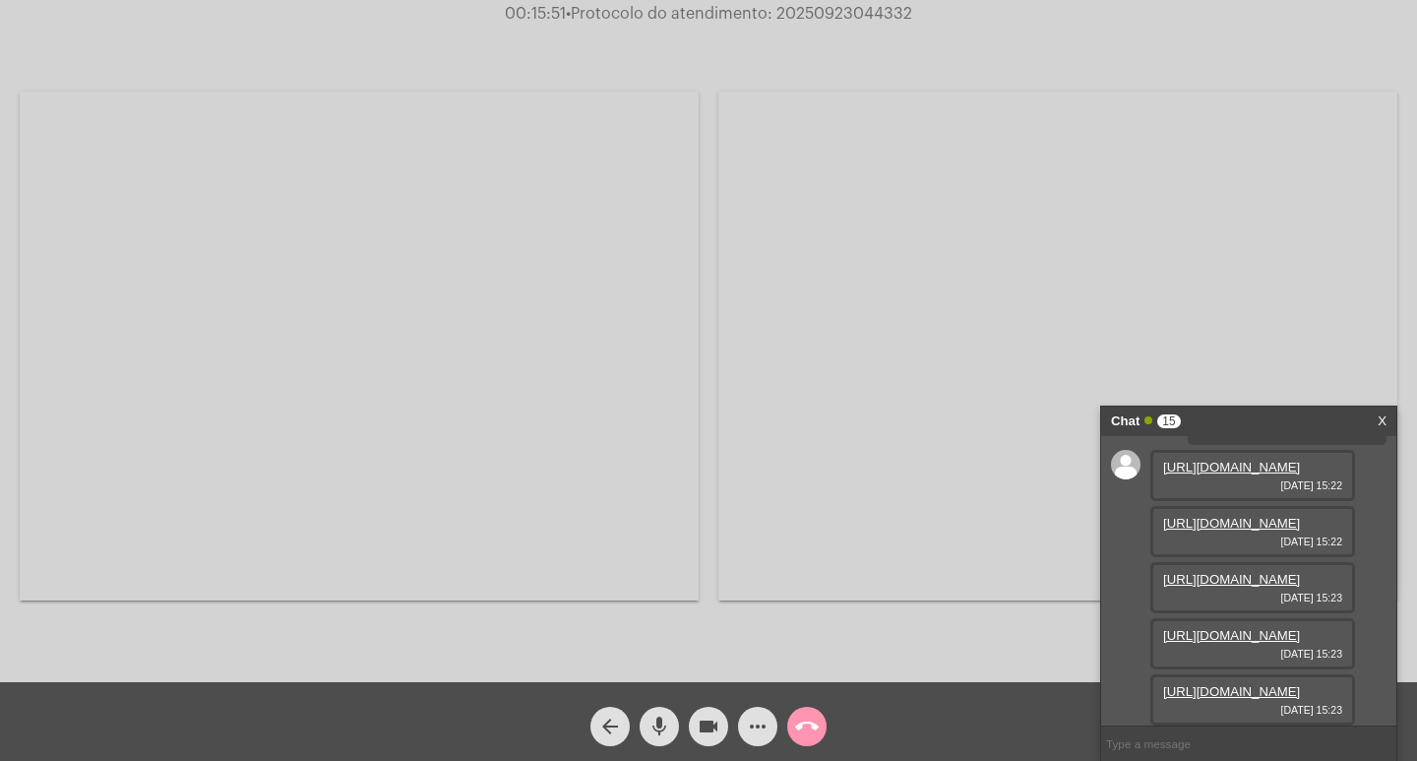
scroll to position [1093, 0]
click at [1225, 530] on link "https://neft-transfer-bucket.s3.amazonaws.com/temp-f5c39de4-e304-6d96-5609-9370…" at bounding box center [1231, 523] width 137 height 15
click at [1213, 585] on link "https://neft-transfer-bucket.s3.amazonaws.com/temp-dec1d613-9792-9002-4ac2-4c0e…" at bounding box center [1231, 579] width 137 height 15
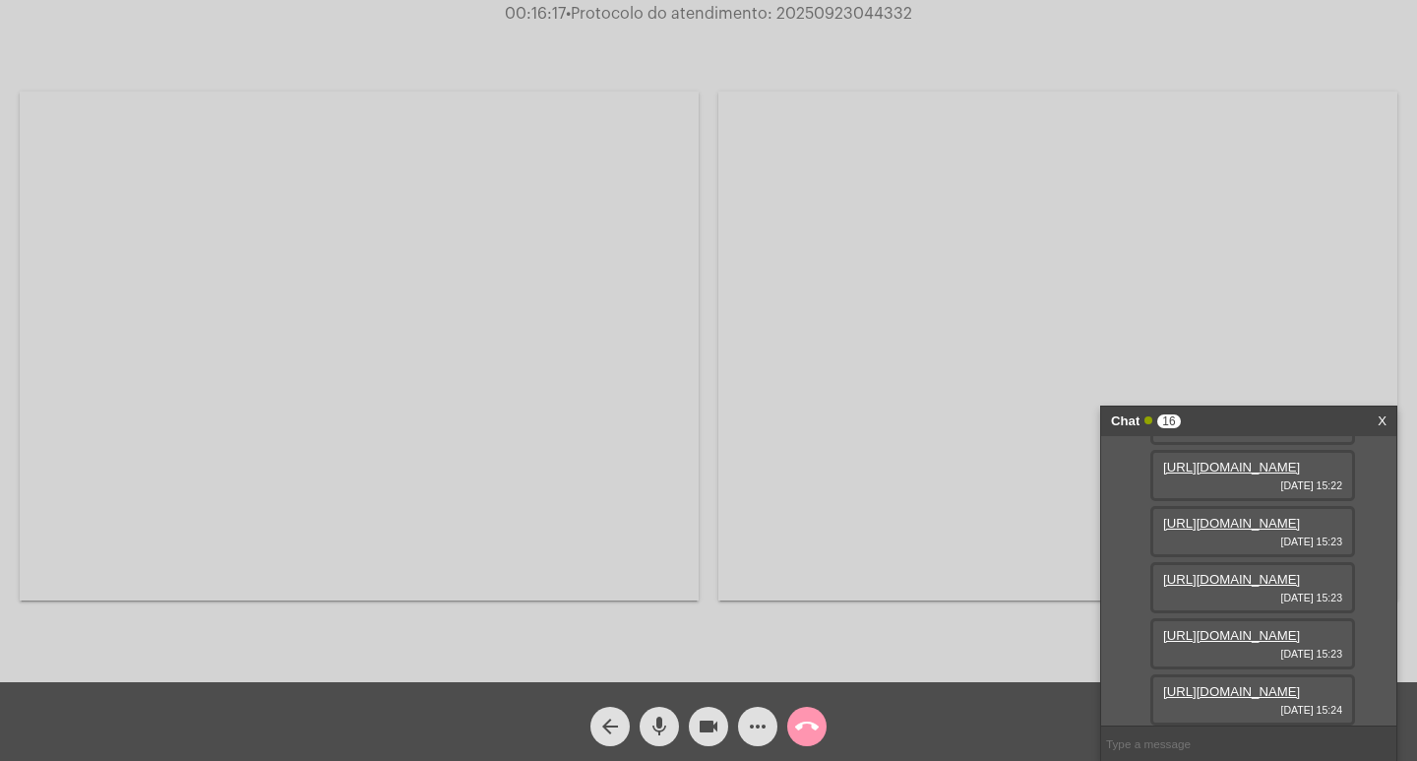
click at [1395, 239] on video at bounding box center [1057, 346] width 679 height 509
click at [1234, 474] on link "https://neft-transfer-bucket.s3.amazonaws.com/temp-dec1d613-9792-9002-4ac2-4c0e…" at bounding box center [1231, 467] width 137 height 15
click at [1220, 587] on link "https://neft-transfer-bucket.s3.amazonaws.com/temp-bbe8264a-eb82-b047-614e-37cf…" at bounding box center [1231, 579] width 137 height 15
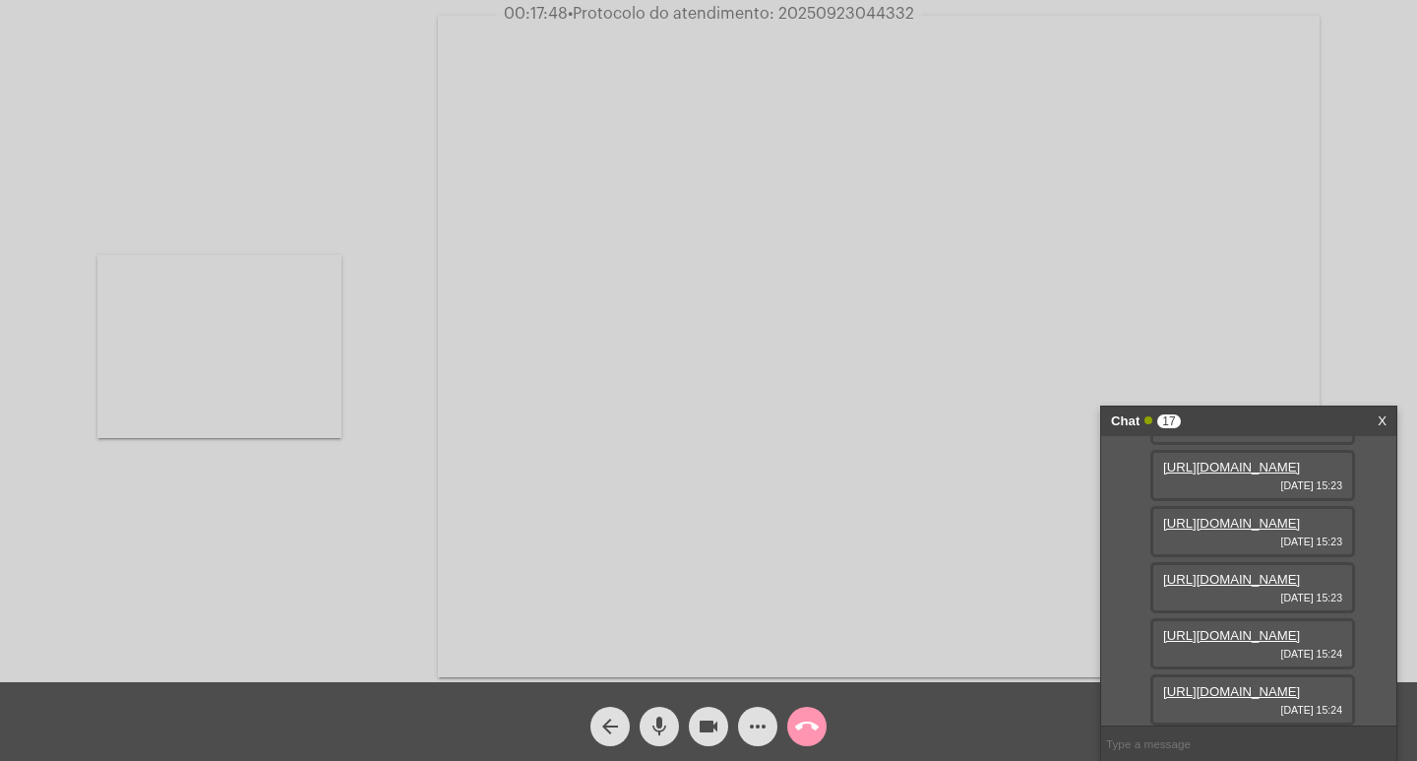
scroll to position [1493, 0]
click at [1236, 572] on link "https://neft-transfer-bucket.s3.amazonaws.com/temp-bbe8264a-eb82-b047-614e-37cf…" at bounding box center [1231, 579] width 137 height 15
click at [1215, 628] on link "https://neft-transfer-bucket.s3.amazonaws.com/temp-f68d357e-e065-b1a8-2ff1-d3f3…" at bounding box center [1231, 635] width 137 height 15
click at [1224, 684] on link "https://neft-transfer-bucket.s3.amazonaws.com/temp-128e83ba-7efc-c6e5-ec75-ec10…" at bounding box center [1231, 691] width 137 height 15
click at [1207, 684] on link "https://neft-transfer-bucket.s3.amazonaws.com/temp-128e83ba-7efc-c6e5-ec75-ec10…" at bounding box center [1231, 691] width 137 height 15
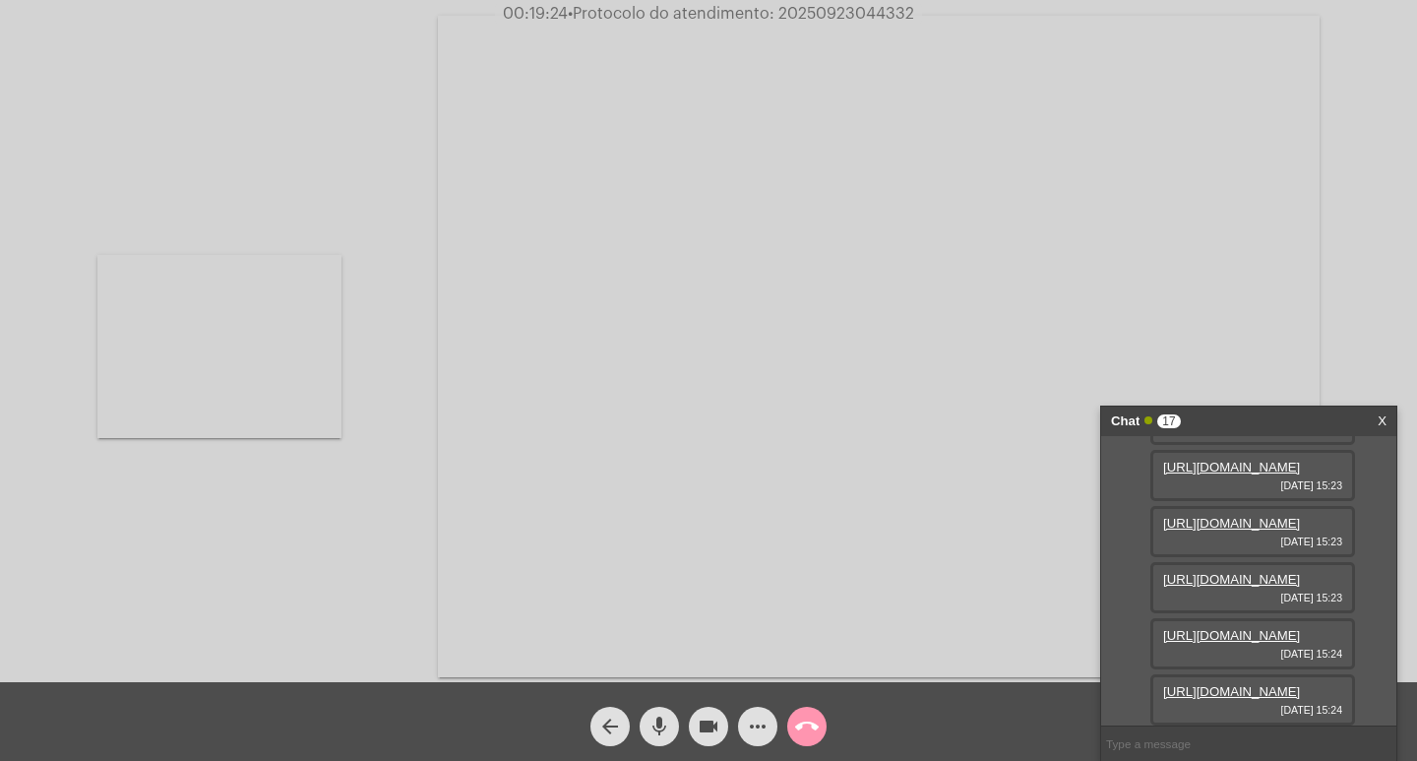
click at [1380, 413] on link "X" at bounding box center [1382, 421] width 9 height 30
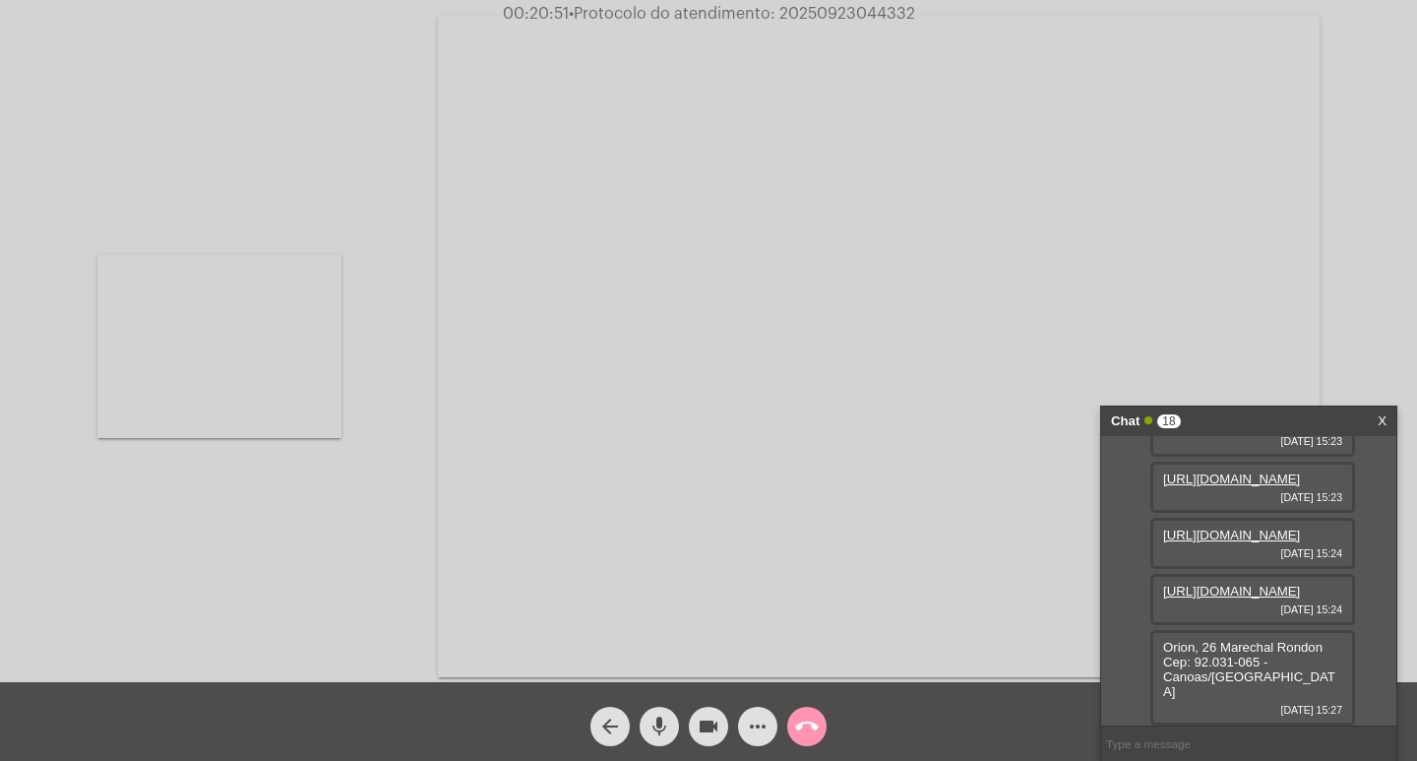
scroll to position [1564, 0]
drag, startPoint x: 1340, startPoint y: 688, endPoint x: 1178, endPoint y: 669, distance: 163.4
click at [1156, 669] on div "Orion, 26 Marechal Rondon Cep: 92.031-065 - Canoas/RS 23/09/2025 15:27" at bounding box center [1252, 677] width 205 height 95
copy span "Orion, 26 Marechal Rondon Cep: 92.031-065 - Canoas/RS"
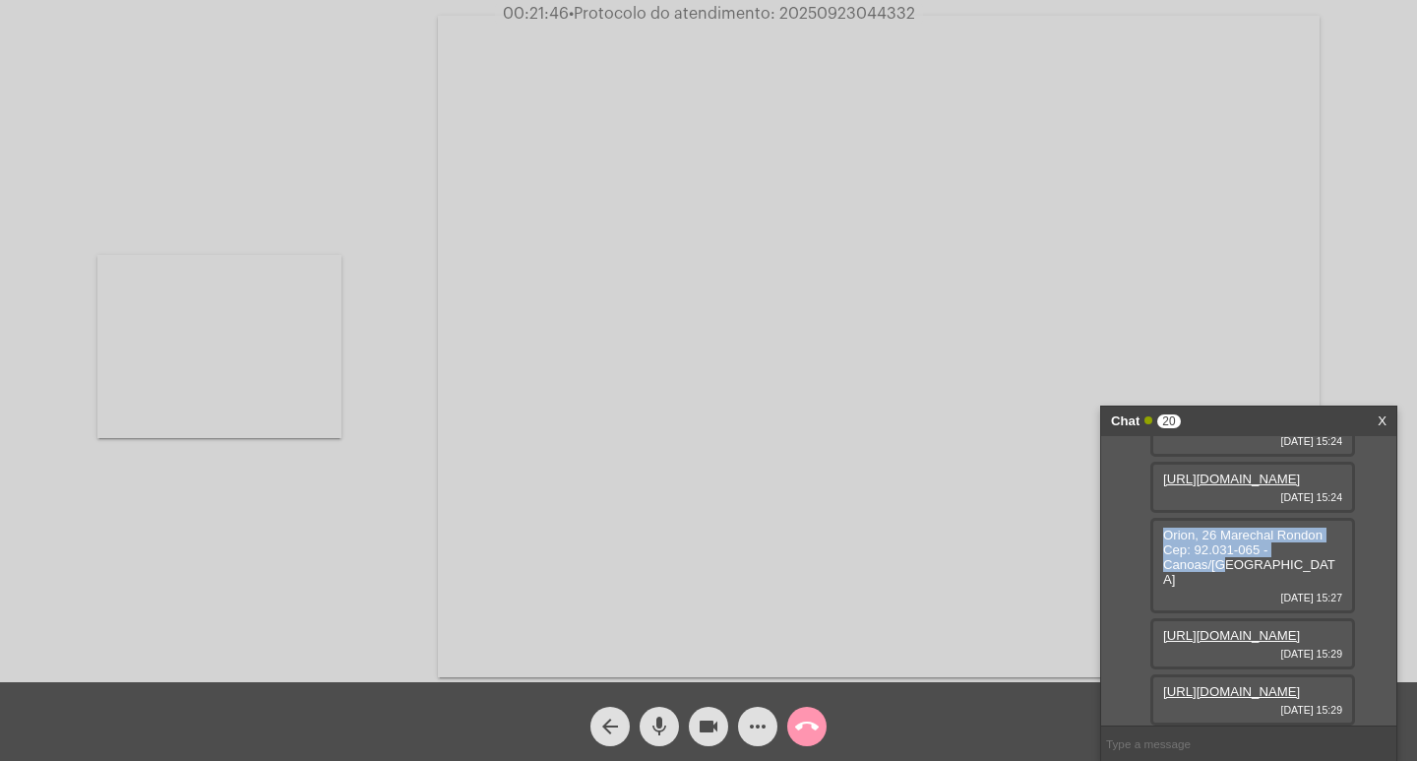
scroll to position [1764, 0]
copy span "Orion, 26 Marechal Rondon Cep: 92.031-065 - Canoas/RS"
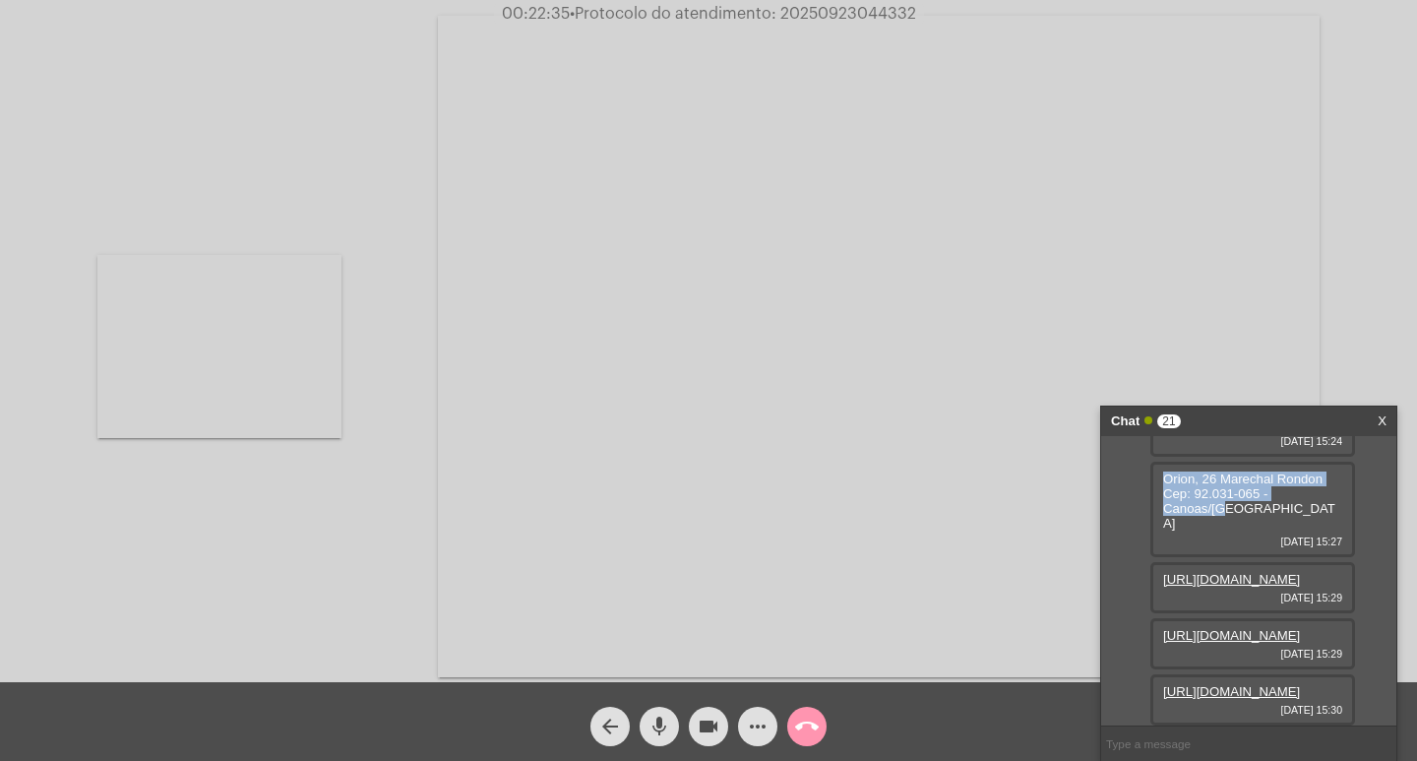
scroll to position [1865, 0]
click at [1213, 684] on link "https://neft-transfer-bucket.s3.amazonaws.com/temp-c05d09f4-15ea-06b5-34a3-b803…" at bounding box center [1231, 691] width 137 height 15
click at [1249, 684] on link "https://neft-transfer-bucket.s3.amazonaws.com/temp-817930fc-b9bf-9c0d-8884-4389…" at bounding box center [1231, 691] width 137 height 15
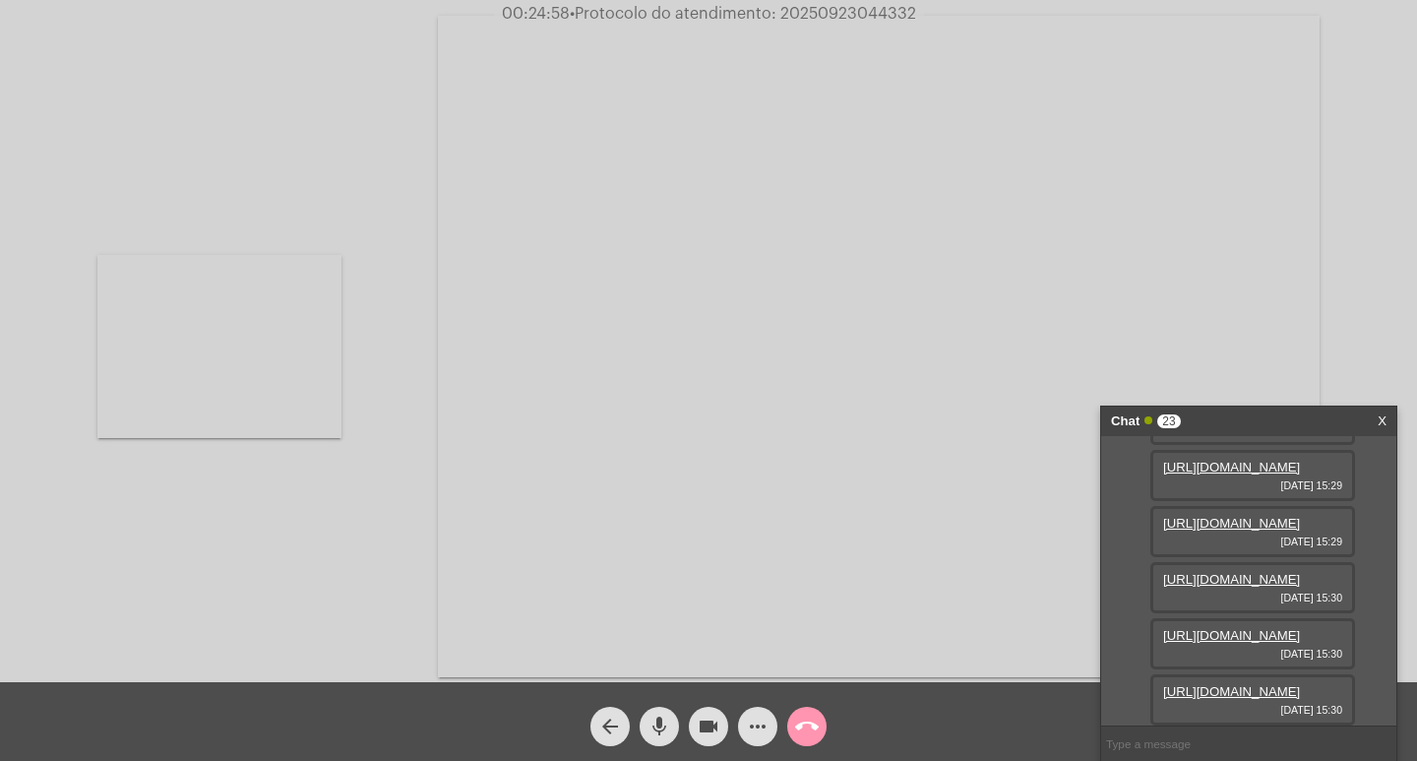
click at [266, 406] on video at bounding box center [219, 346] width 244 height 183
drag, startPoint x: 782, startPoint y: 9, endPoint x: 923, endPoint y: 8, distance: 140.7
click at [923, 8] on div "00:25:05 • Protocolo do atendimento: 20250923044332" at bounding box center [708, 14] width 1417 height 18
copy span "20250923044332"
click at [1146, 738] on input "text" at bounding box center [1248, 743] width 295 height 34
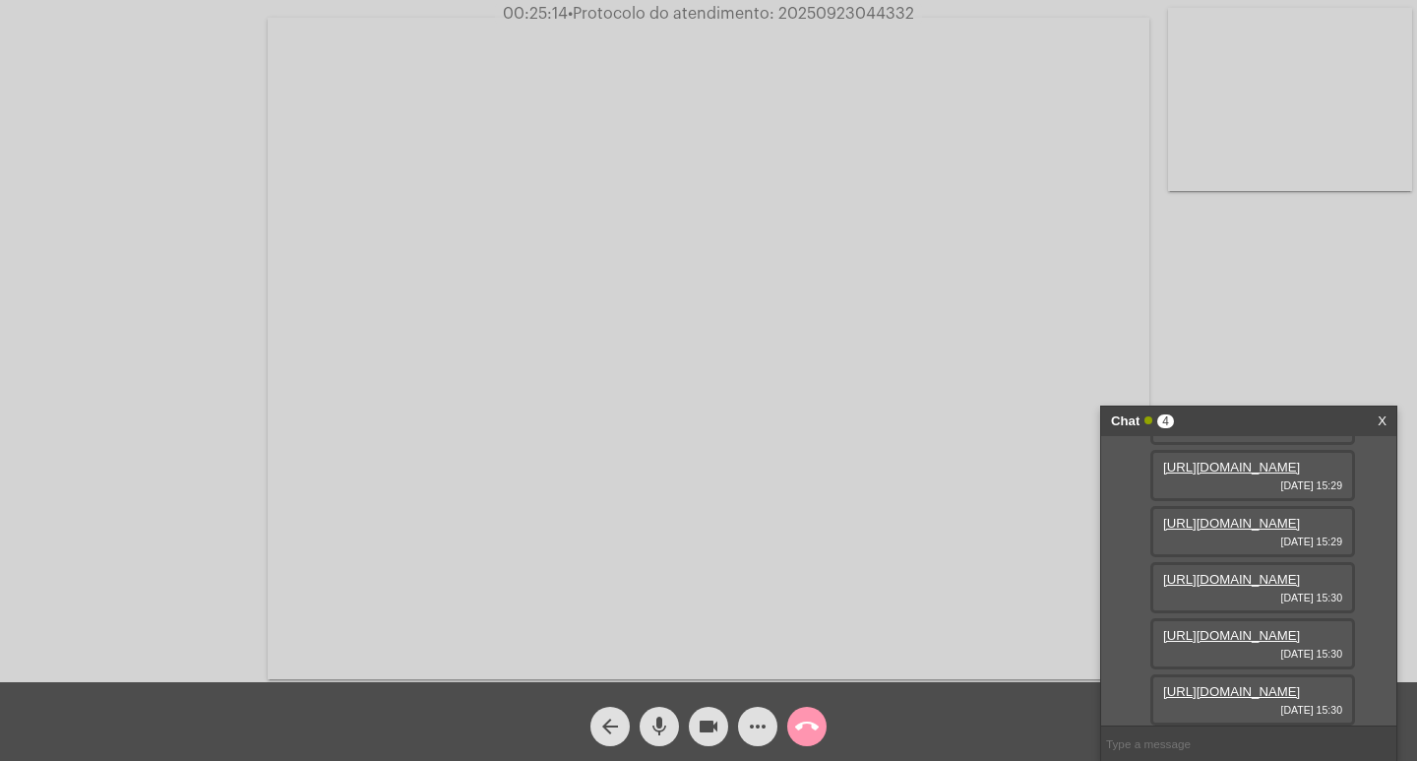
paste input "20250923044332"
type input "20250923044332"
click at [795, 727] on button "call_end" at bounding box center [806, 726] width 39 height 39
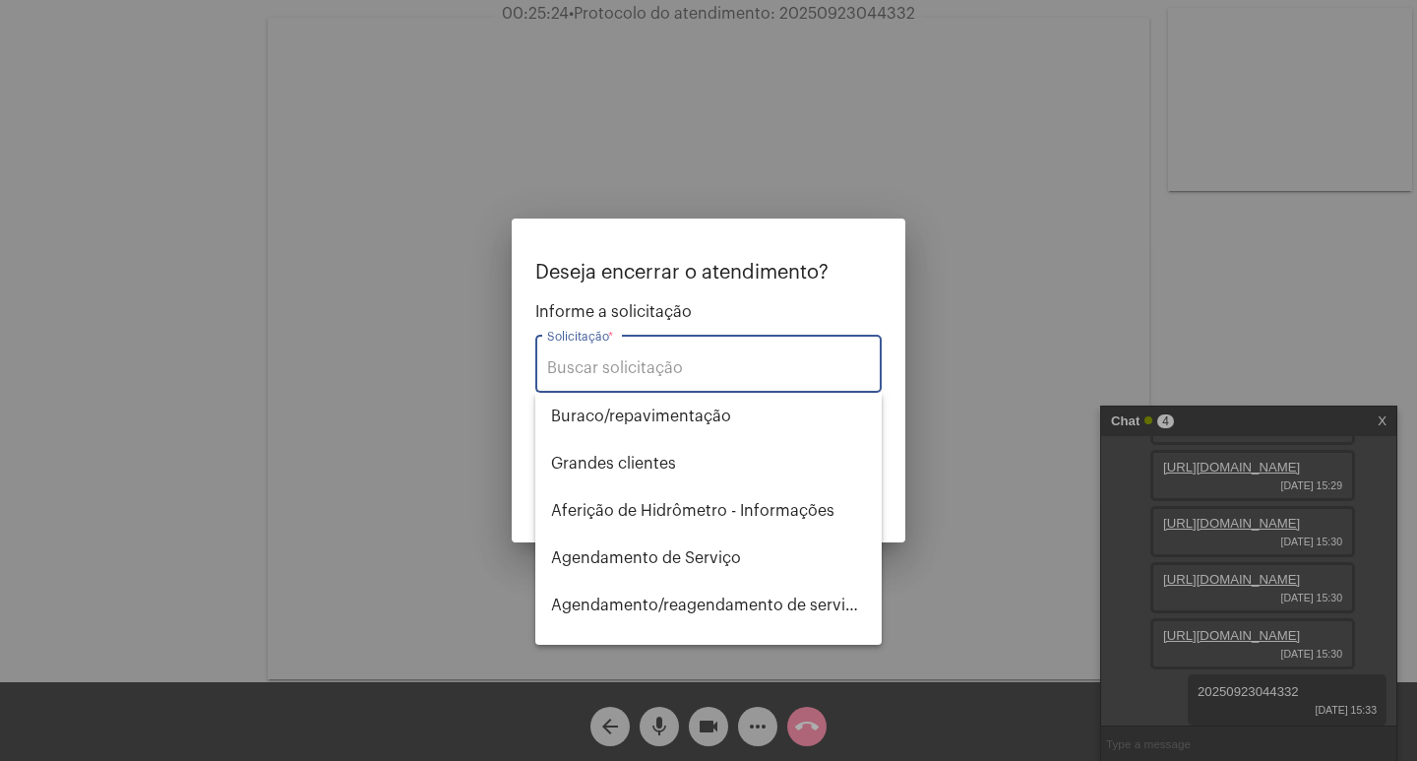
click at [608, 358] on div "Solicitação *" at bounding box center [708, 362] width 323 height 62
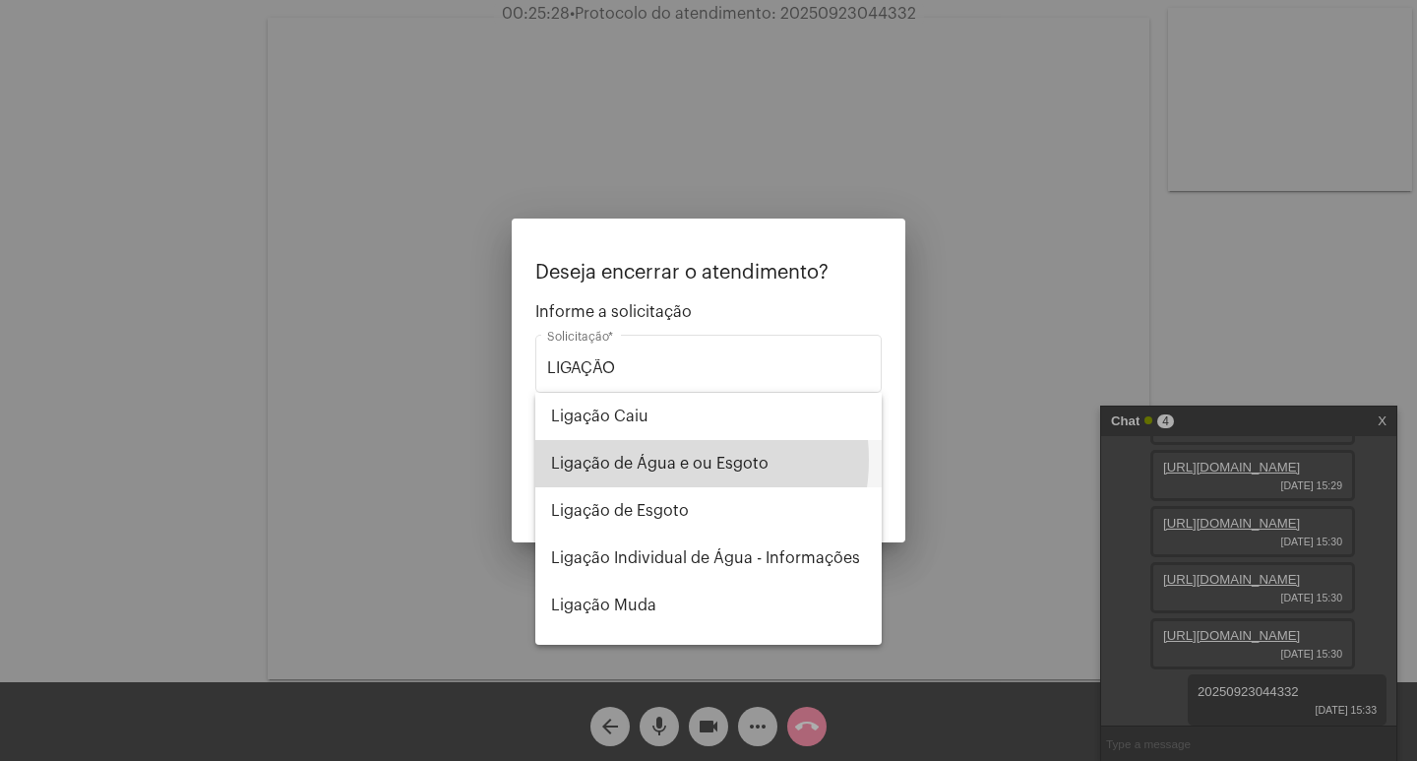
click at [662, 460] on span "Ligação de Água e ou Esgoto" at bounding box center [708, 463] width 315 height 47
type input "Ligação de Água e ou Esgoto"
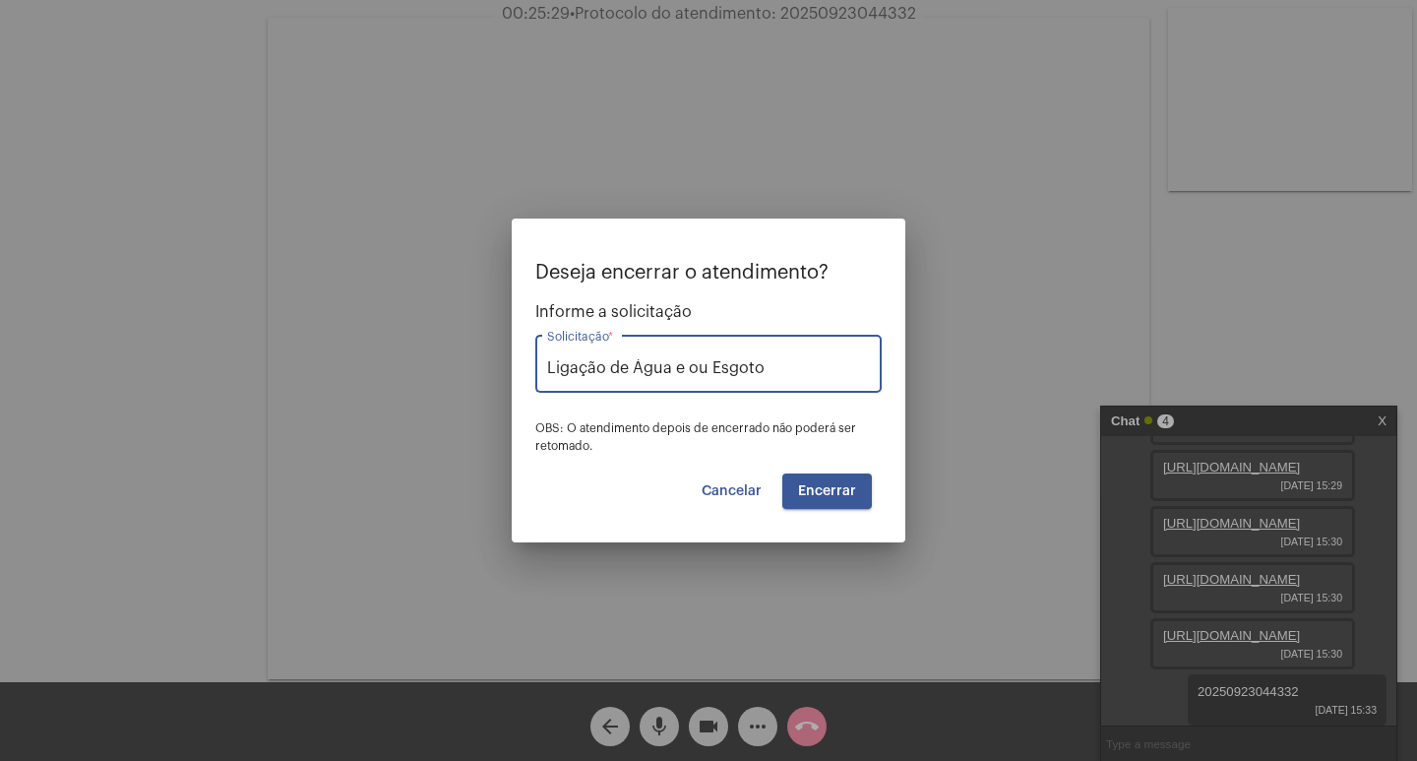
click at [834, 491] on span "Encerrar" at bounding box center [827, 491] width 58 height 14
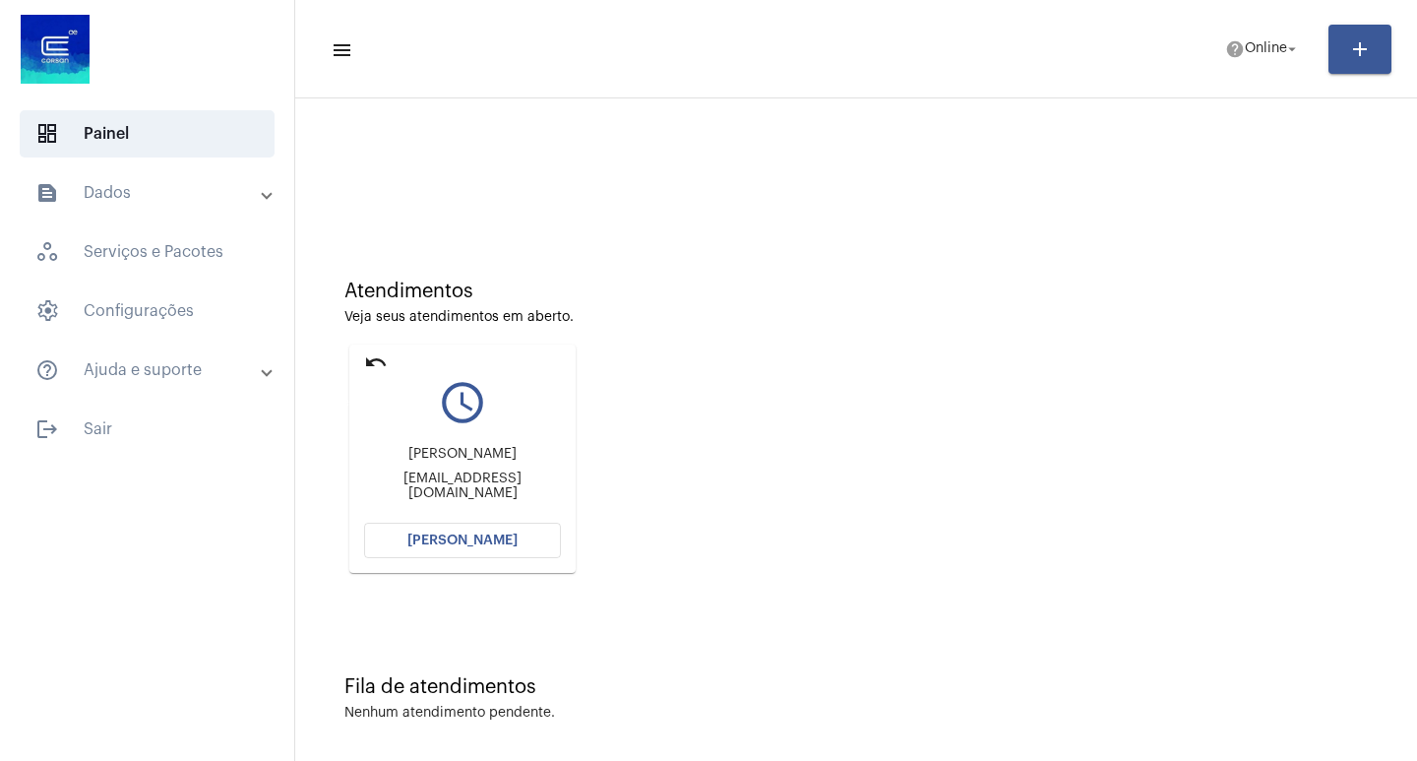
click at [372, 348] on mat-card "undo query_builder Carmen heralides Ribeiro Moraes Carmenmoraes78@gmail.com Abr…" at bounding box center [462, 458] width 226 height 228
drag, startPoint x: 375, startPoint y: 358, endPoint x: 373, endPoint y: 236, distance: 122.0
click at [378, 355] on mat-icon "undo" at bounding box center [376, 362] width 24 height 24
click at [360, 362] on mat-card "undo query_builder Carmen heralides Ribeiro Moraes Carmenmoraes78@gmail.com Abr…" at bounding box center [462, 458] width 226 height 228
click at [363, 360] on mat-card "undo query_builder Carmen heralides Ribeiro Moraes Carmenmoraes78@gmail.com Abr…" at bounding box center [462, 458] width 226 height 228
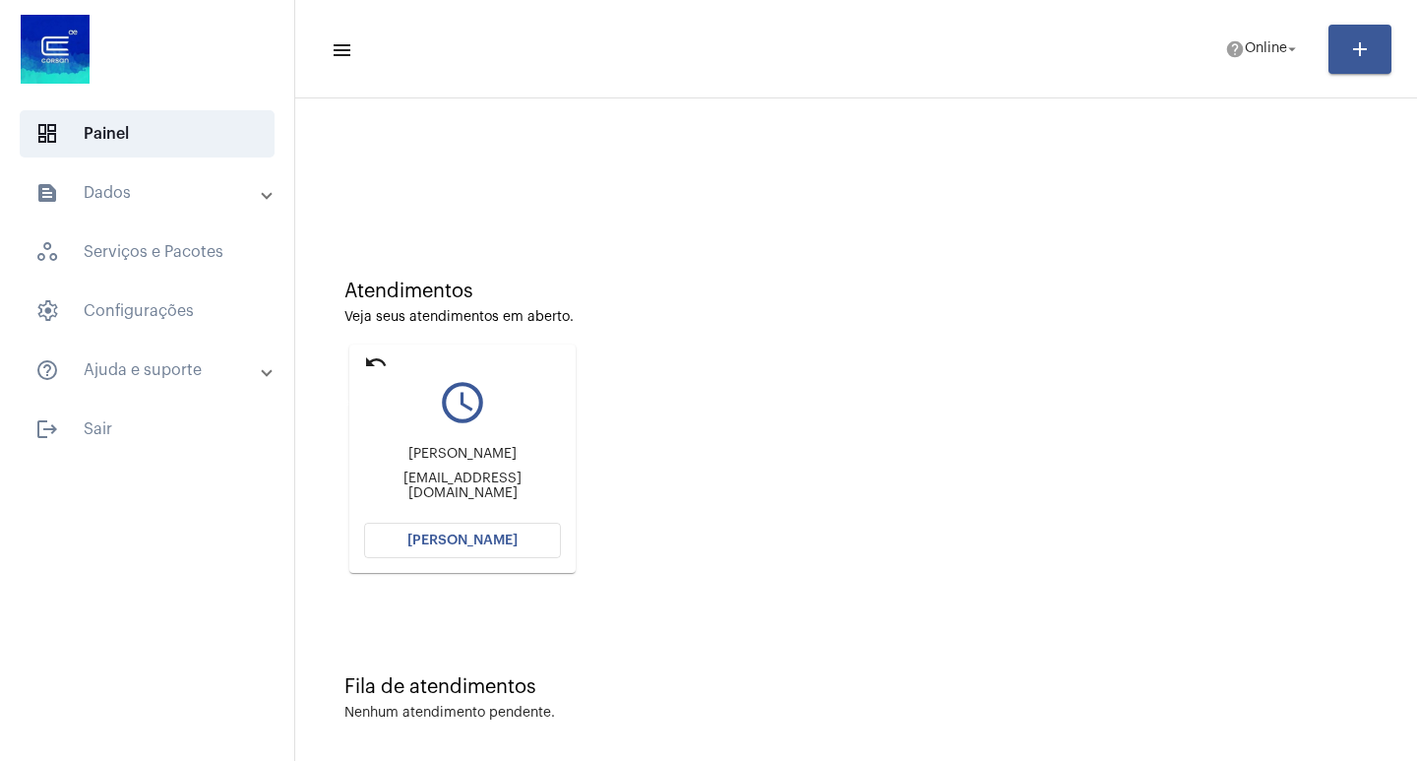
click at [370, 363] on mat-icon "undo" at bounding box center [376, 362] width 24 height 24
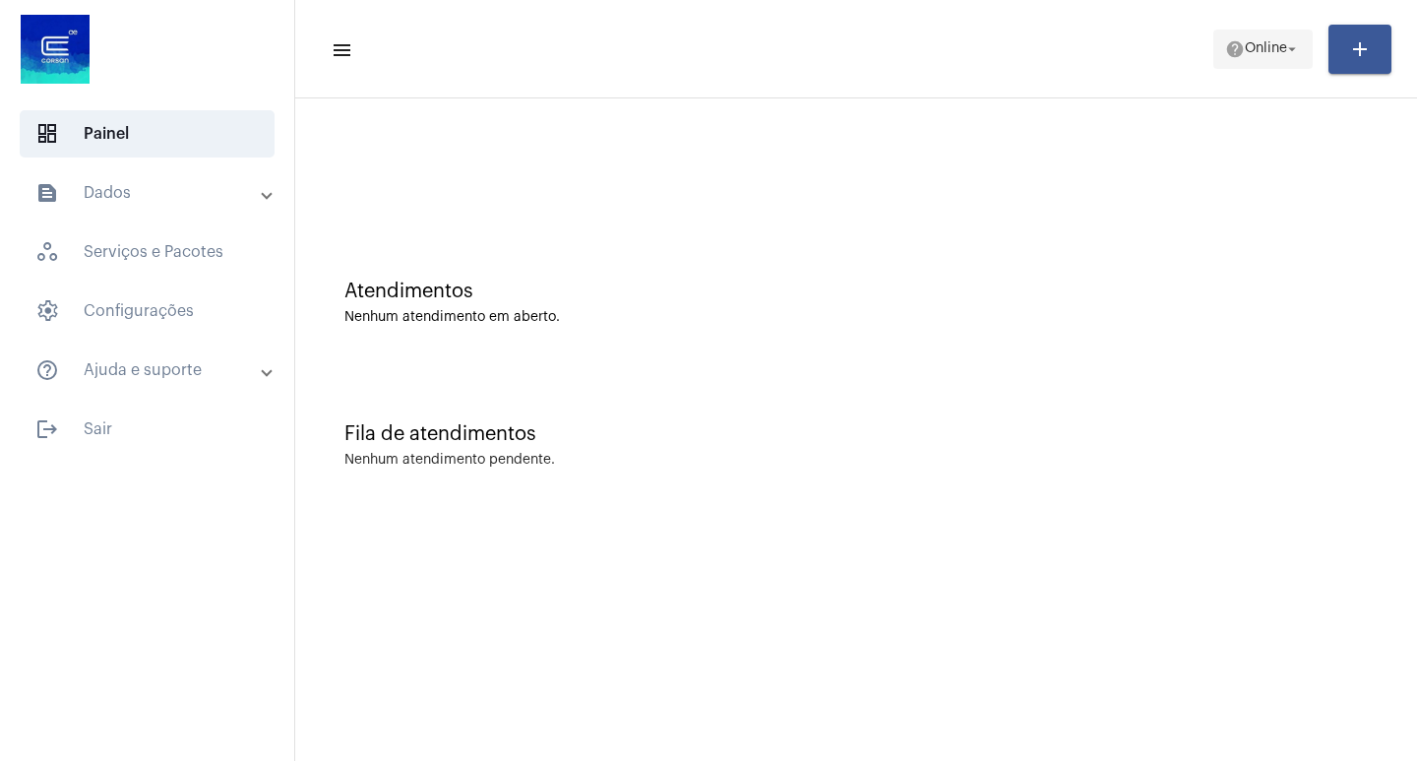
click at [1259, 46] on span "Online" at bounding box center [1266, 49] width 42 height 14
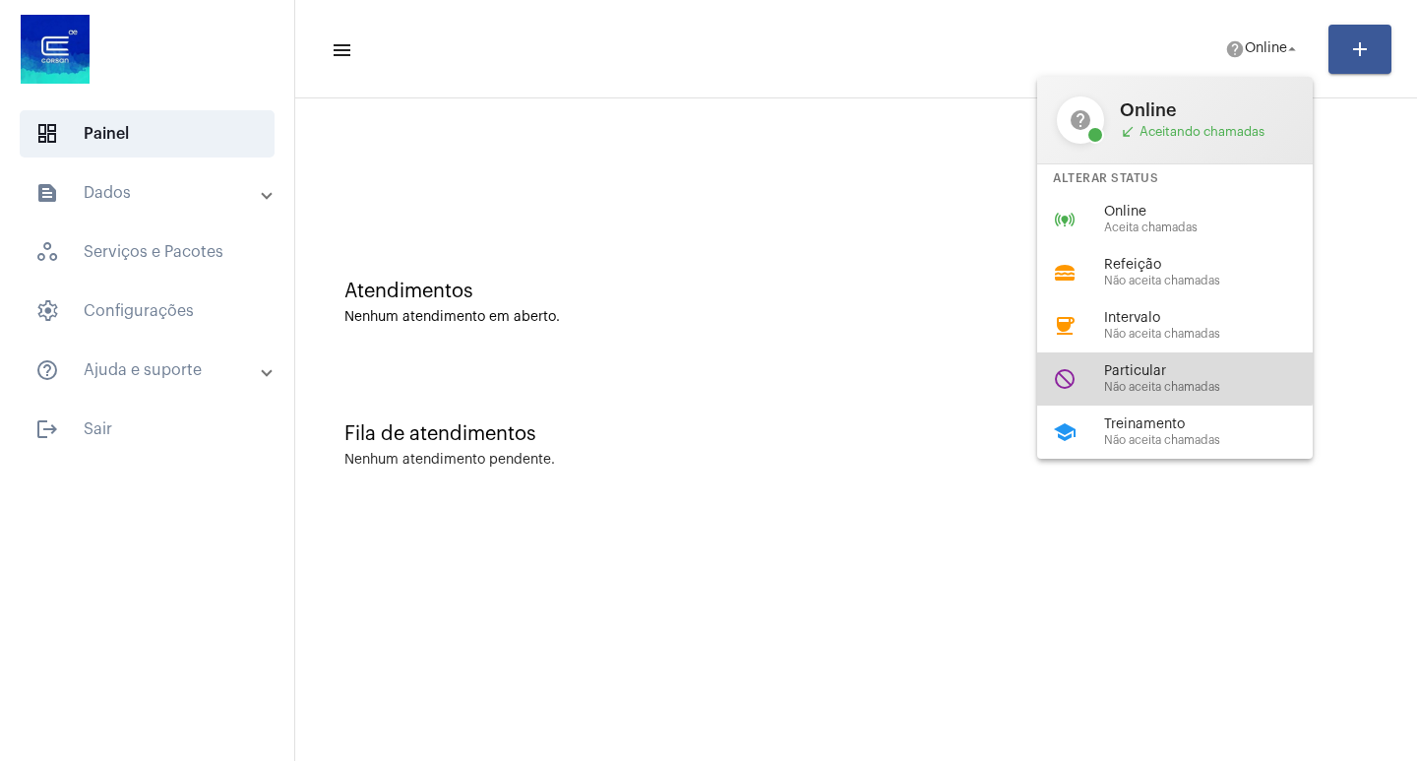
drag, startPoint x: 1164, startPoint y: 365, endPoint x: 1083, endPoint y: 229, distance: 158.0
click at [1163, 364] on span "Particular" at bounding box center [1216, 371] width 224 height 15
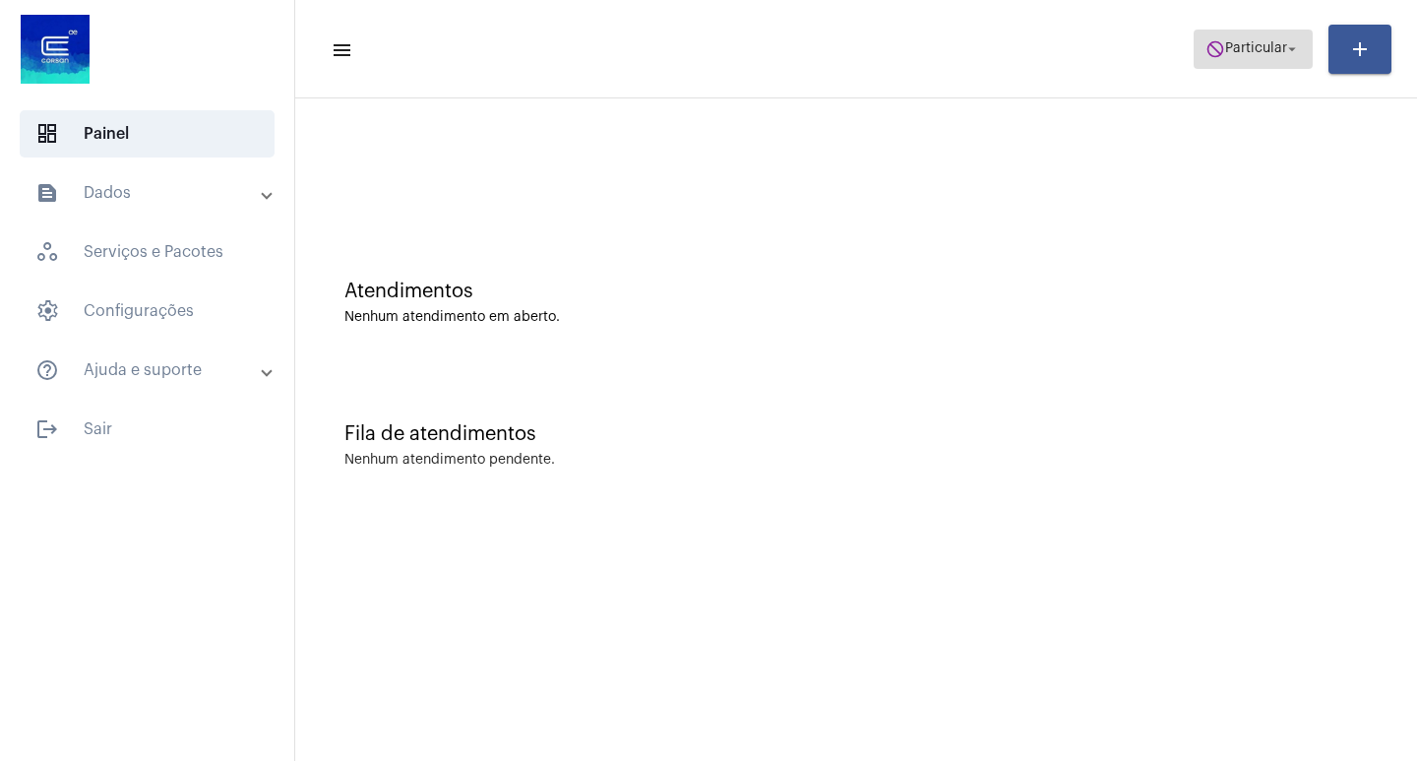
click at [1246, 36] on span "do_not_disturb Particular arrow_drop_down" at bounding box center [1252, 48] width 95 height 35
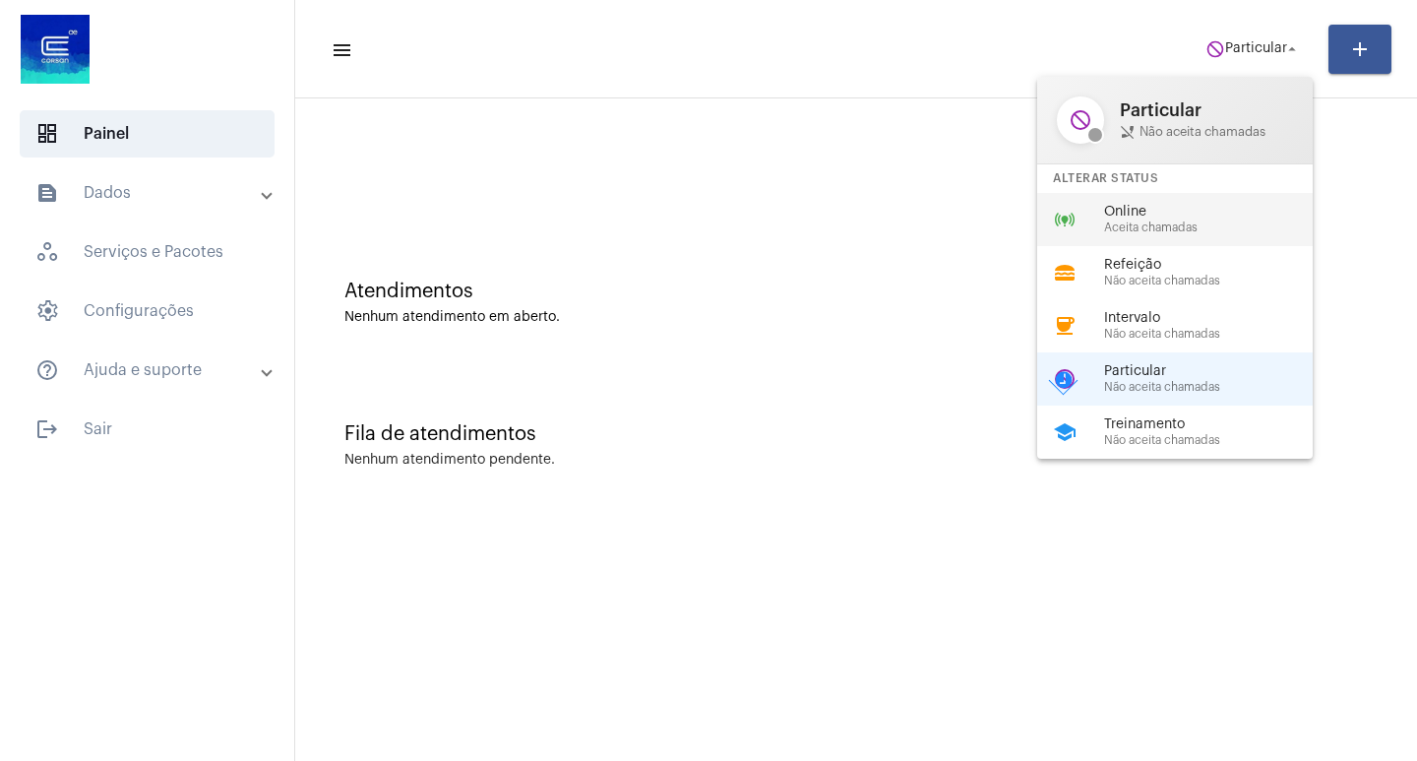
click at [1151, 210] on span "Online" at bounding box center [1216, 212] width 224 height 15
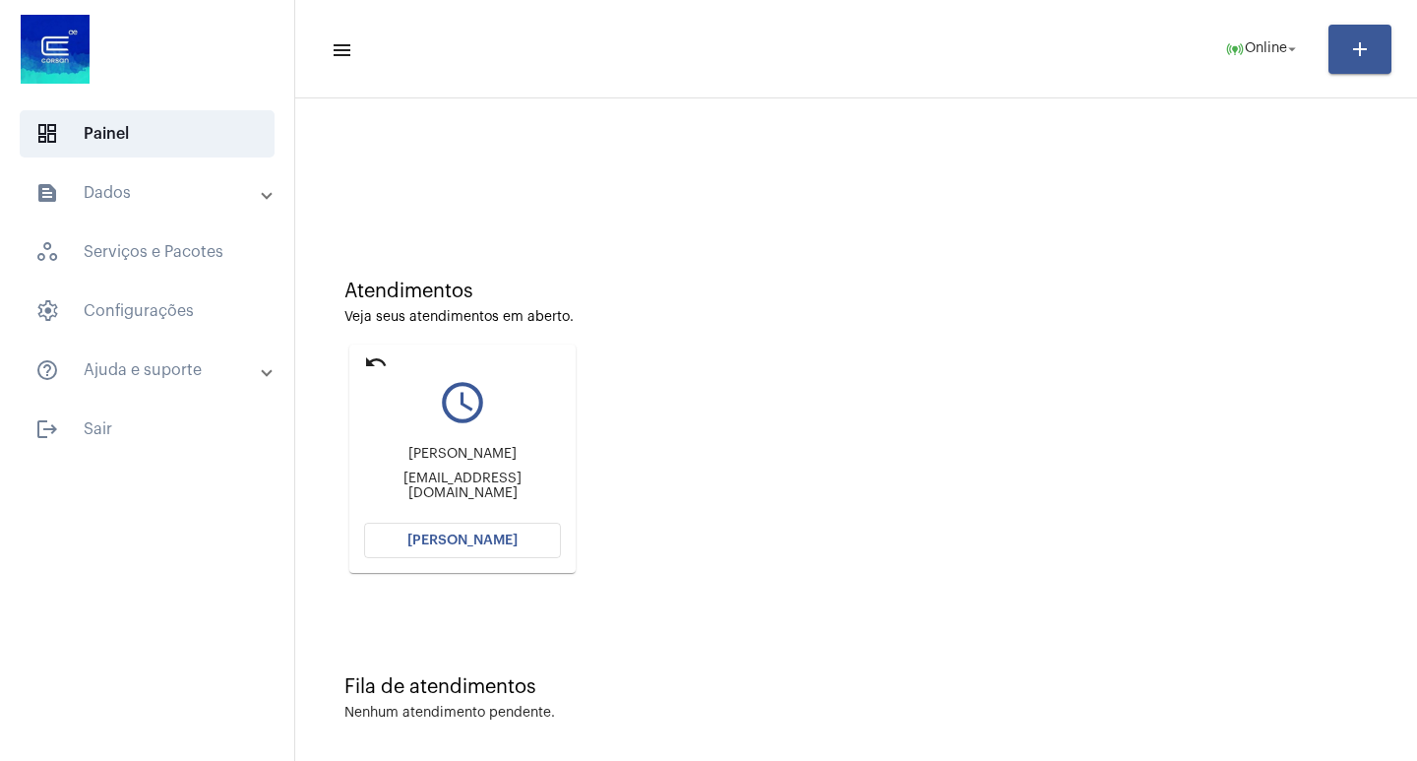
click at [388, 359] on mat-card "undo query_builder Meri helen Merifernando012@gmail.com Abrir Chamada" at bounding box center [462, 458] width 226 height 228
click at [383, 361] on mat-icon "undo" at bounding box center [376, 362] width 24 height 24
drag, startPoint x: 377, startPoint y: 366, endPoint x: 312, endPoint y: 99, distance: 274.5
click at [377, 365] on mat-icon "undo" at bounding box center [376, 362] width 24 height 24
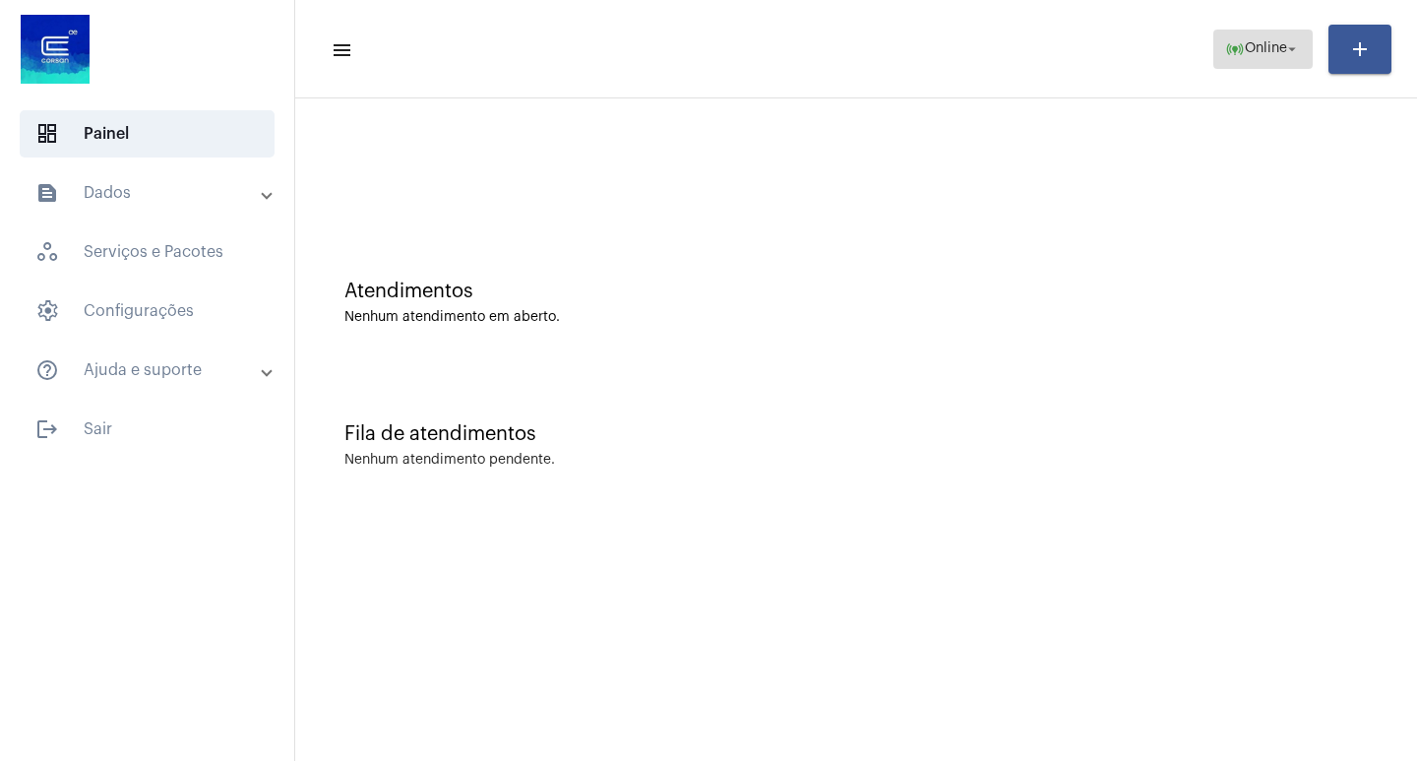
click at [1245, 53] on span "Online" at bounding box center [1266, 49] width 42 height 14
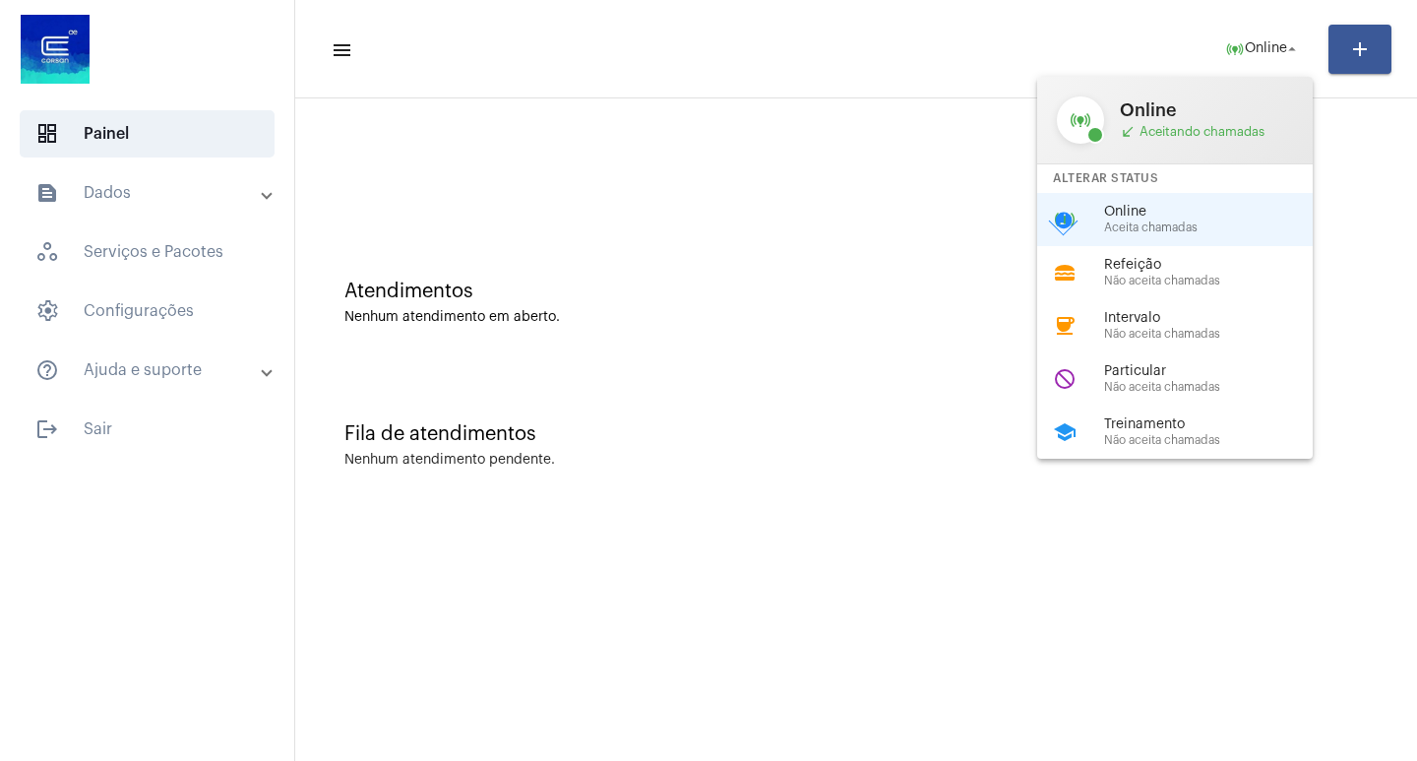
drag, startPoint x: 1120, startPoint y: 423, endPoint x: 928, endPoint y: 331, distance: 213.0
click at [1117, 423] on span "Treinamento" at bounding box center [1216, 424] width 224 height 15
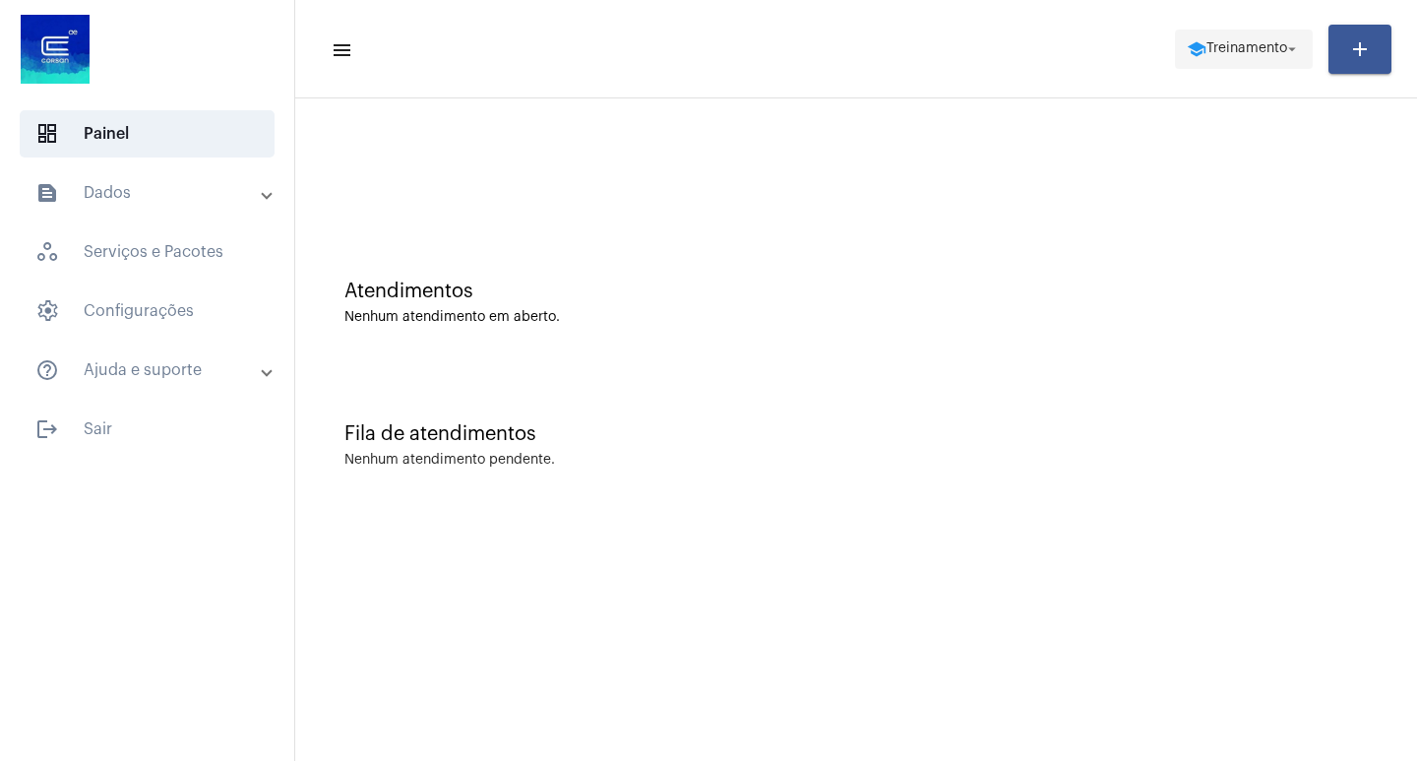
drag, startPoint x: 1263, startPoint y: 34, endPoint x: 1261, endPoint y: 46, distance: 12.0
click at [1263, 38] on span "school Treinamento arrow_drop_down" at bounding box center [1244, 48] width 114 height 35
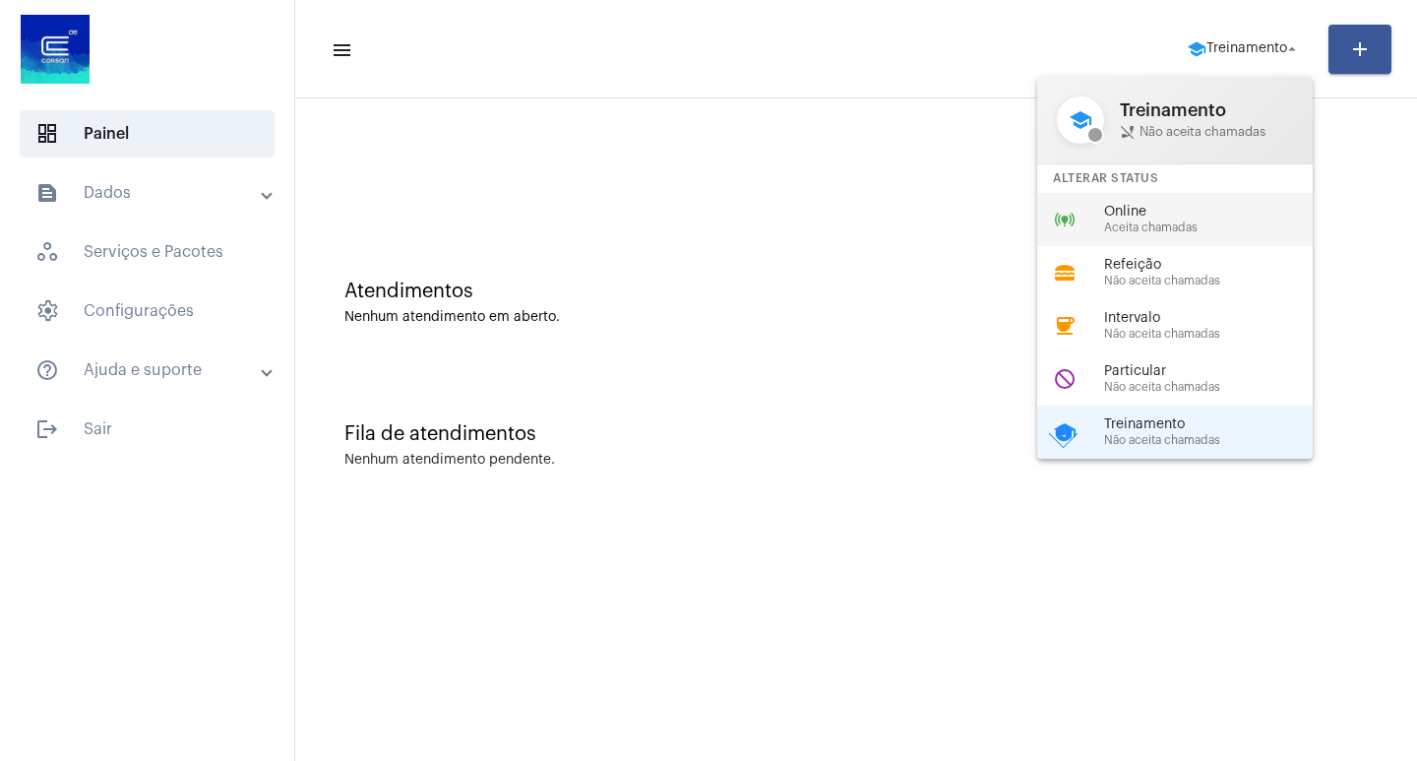
click at [1145, 218] on span "Online" at bounding box center [1216, 212] width 224 height 15
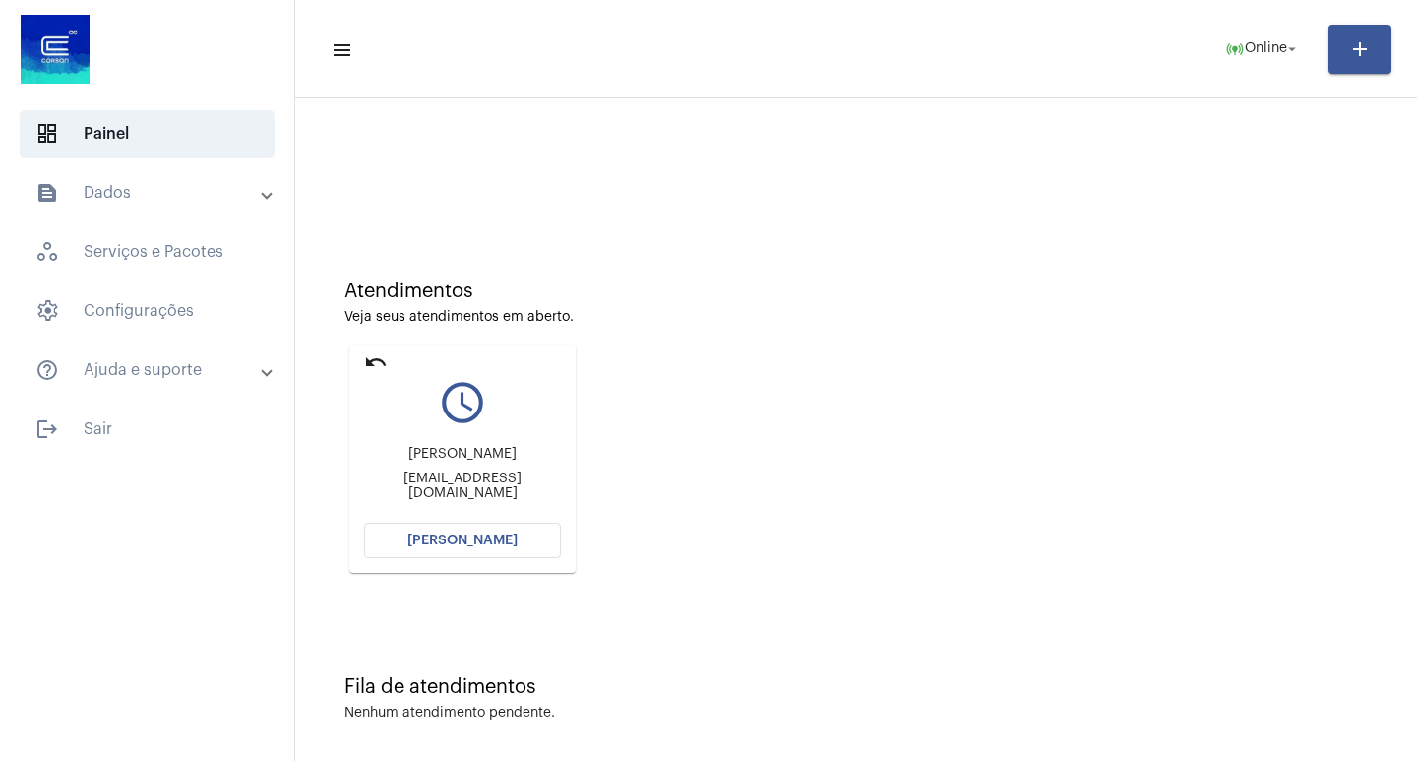
drag, startPoint x: 369, startPoint y: 362, endPoint x: 370, endPoint y: 348, distance: 13.8
click at [370, 362] on mat-icon "undo" at bounding box center [376, 362] width 24 height 24
click at [464, 534] on span "[PERSON_NAME]" at bounding box center [462, 540] width 110 height 14
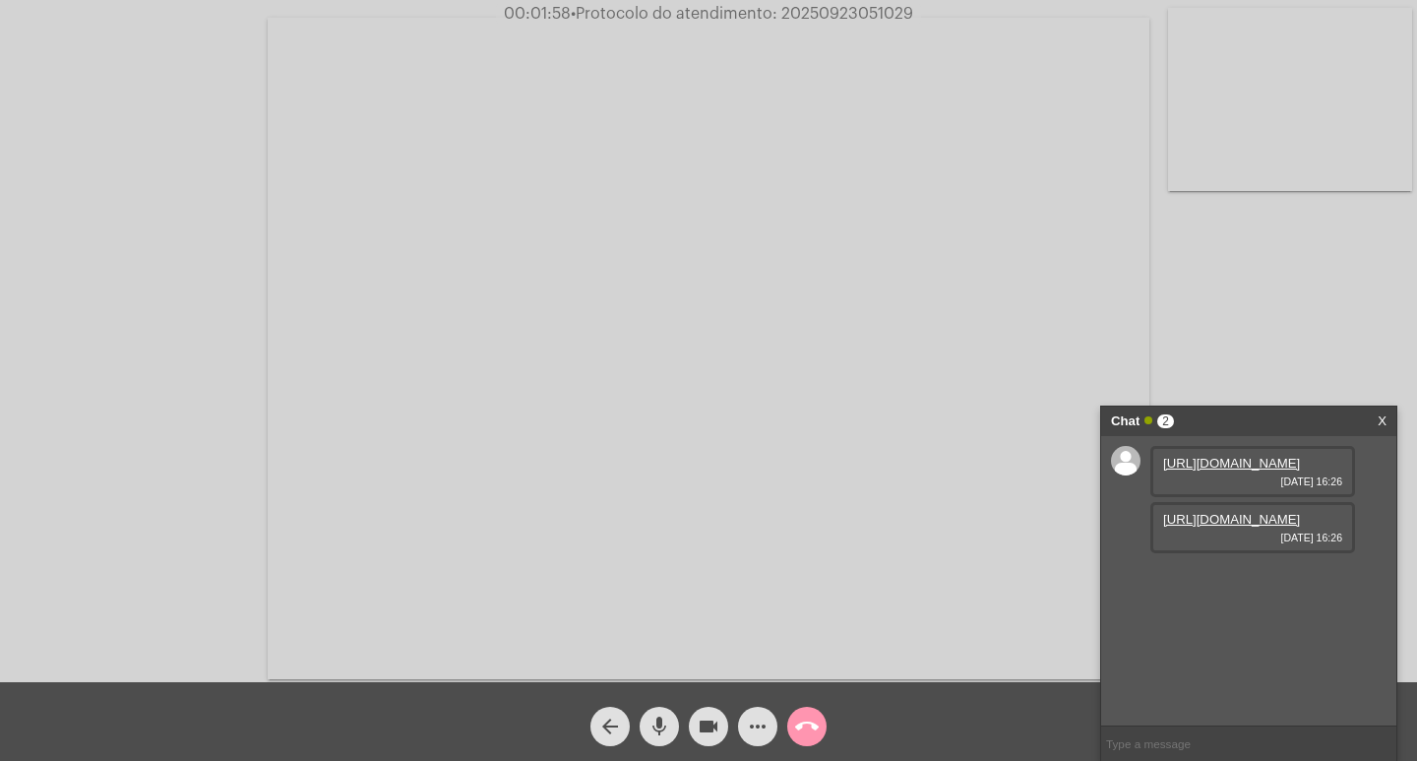
click at [1234, 470] on link "https://neft-transfer-bucket.s3.amazonaws.com/temp-eb6e33a6-9923-828d-deaf-10f7…" at bounding box center [1231, 463] width 137 height 15
click at [1215, 526] on link "https://neft-transfer-bucket.s3.amazonaws.com/temp-25c1235c-9aa3-0774-e6f4-4e0f…" at bounding box center [1231, 519] width 137 height 15
click at [755, 724] on mat-icon "more_horiz" at bounding box center [758, 726] width 24 height 24
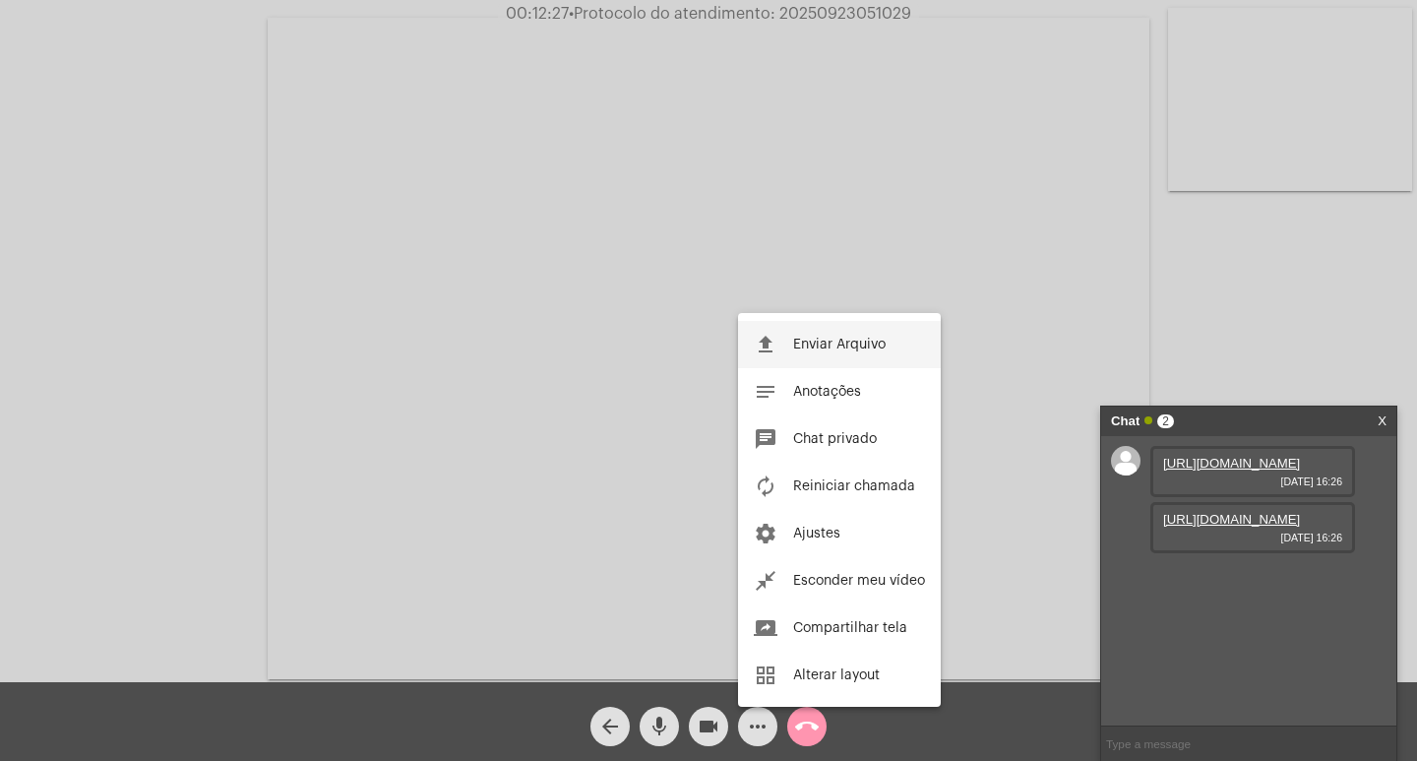
click at [834, 349] on span "Enviar Arquivo" at bounding box center [839, 345] width 93 height 14
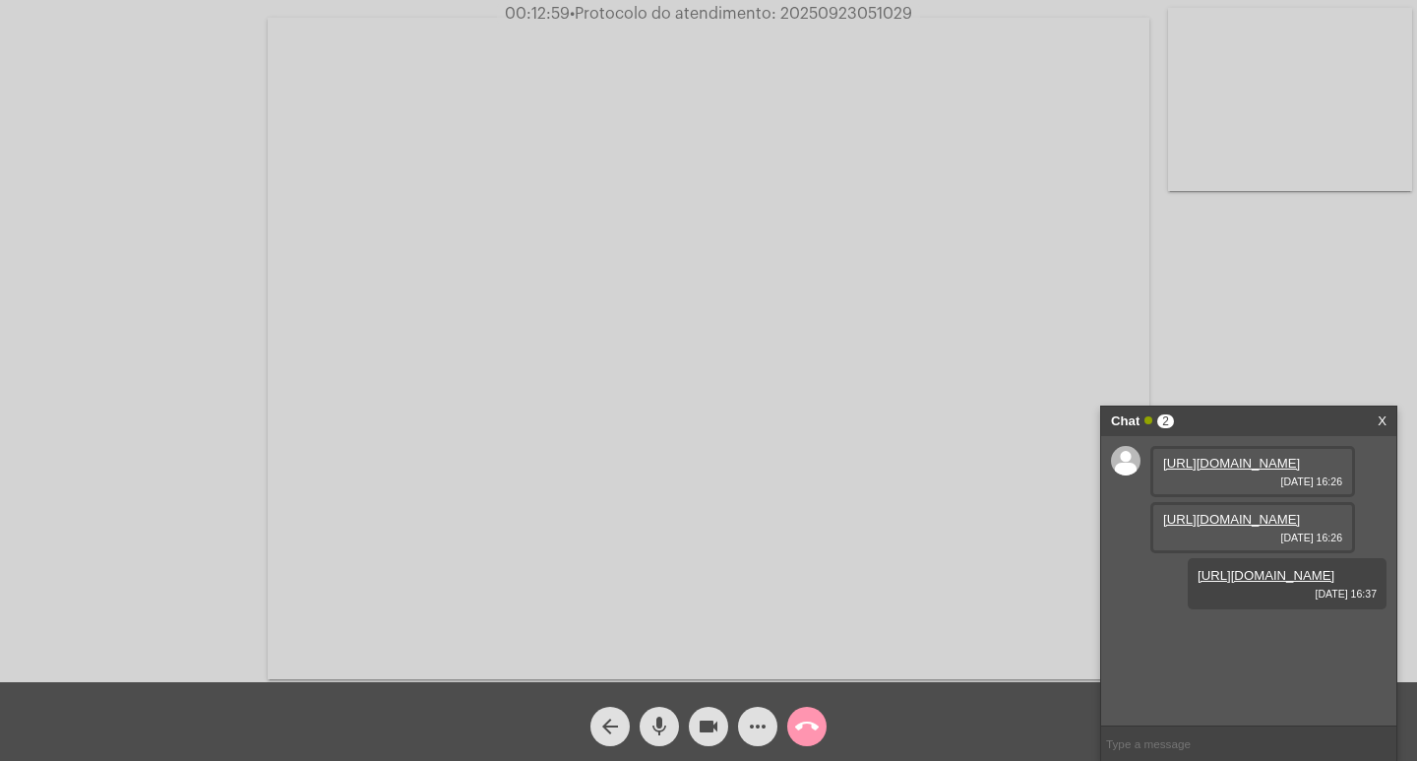
scroll to position [17, 0]
click at [804, 731] on mat-icon "call_end" at bounding box center [807, 726] width 24 height 24
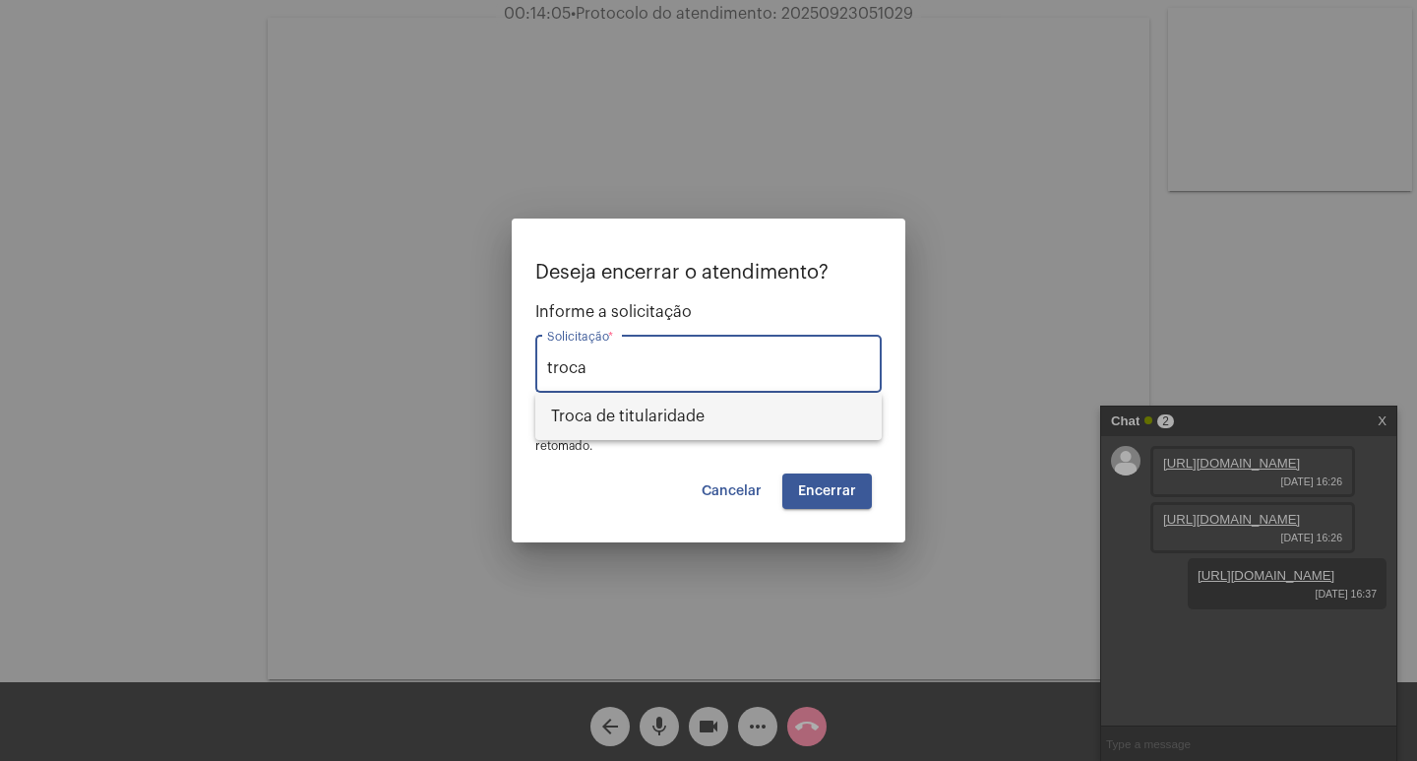
click at [618, 424] on span "Troca de titularidade" at bounding box center [708, 416] width 315 height 47
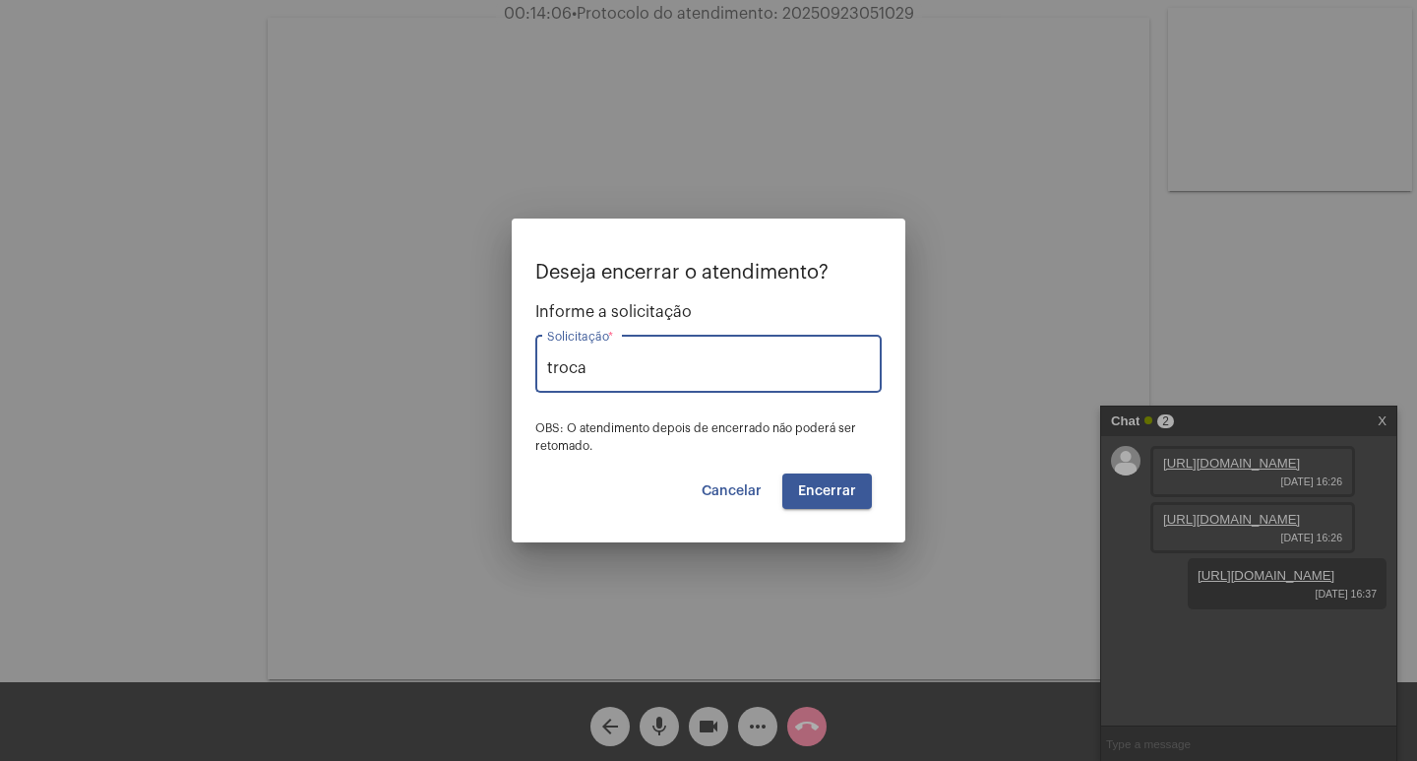
type input "Troca de titularidade"
click at [808, 493] on span "Encerrar" at bounding box center [827, 491] width 58 height 14
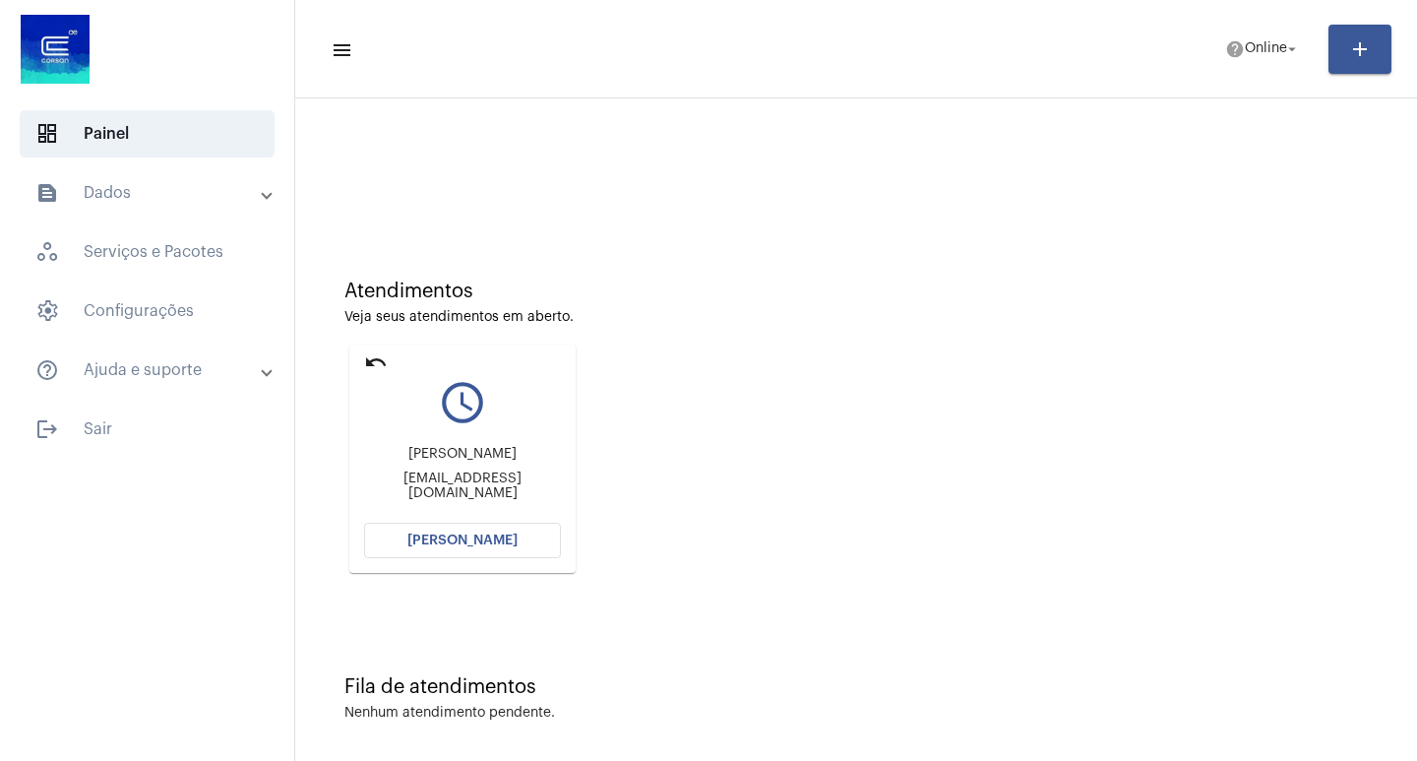
click at [384, 360] on mat-icon "undo" at bounding box center [376, 362] width 24 height 24
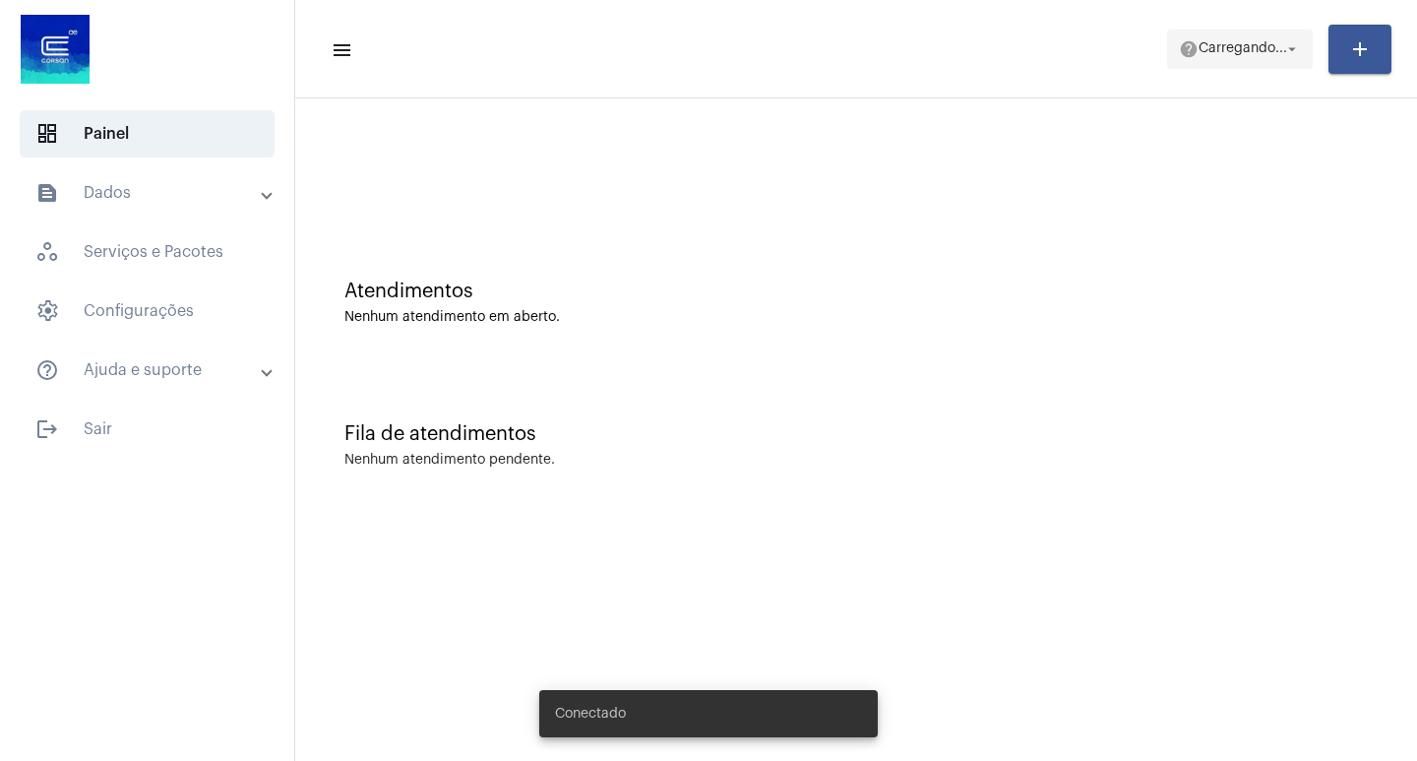
click at [1276, 36] on span "help [PERSON_NAME]... arrow_drop_down" at bounding box center [1240, 48] width 122 height 35
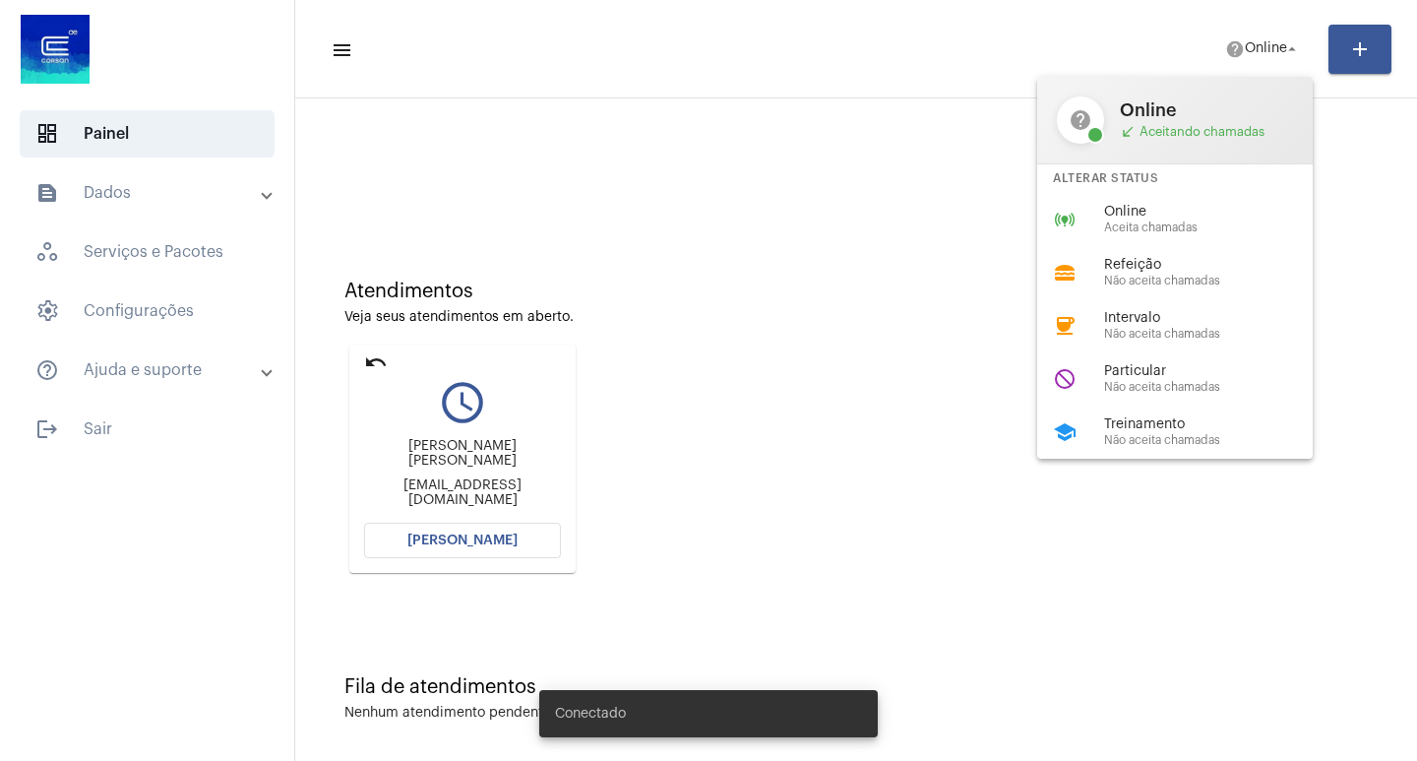
drag, startPoint x: 765, startPoint y: 382, endPoint x: 600, endPoint y: 378, distance: 164.4
click at [765, 381] on div at bounding box center [708, 380] width 1417 height 761
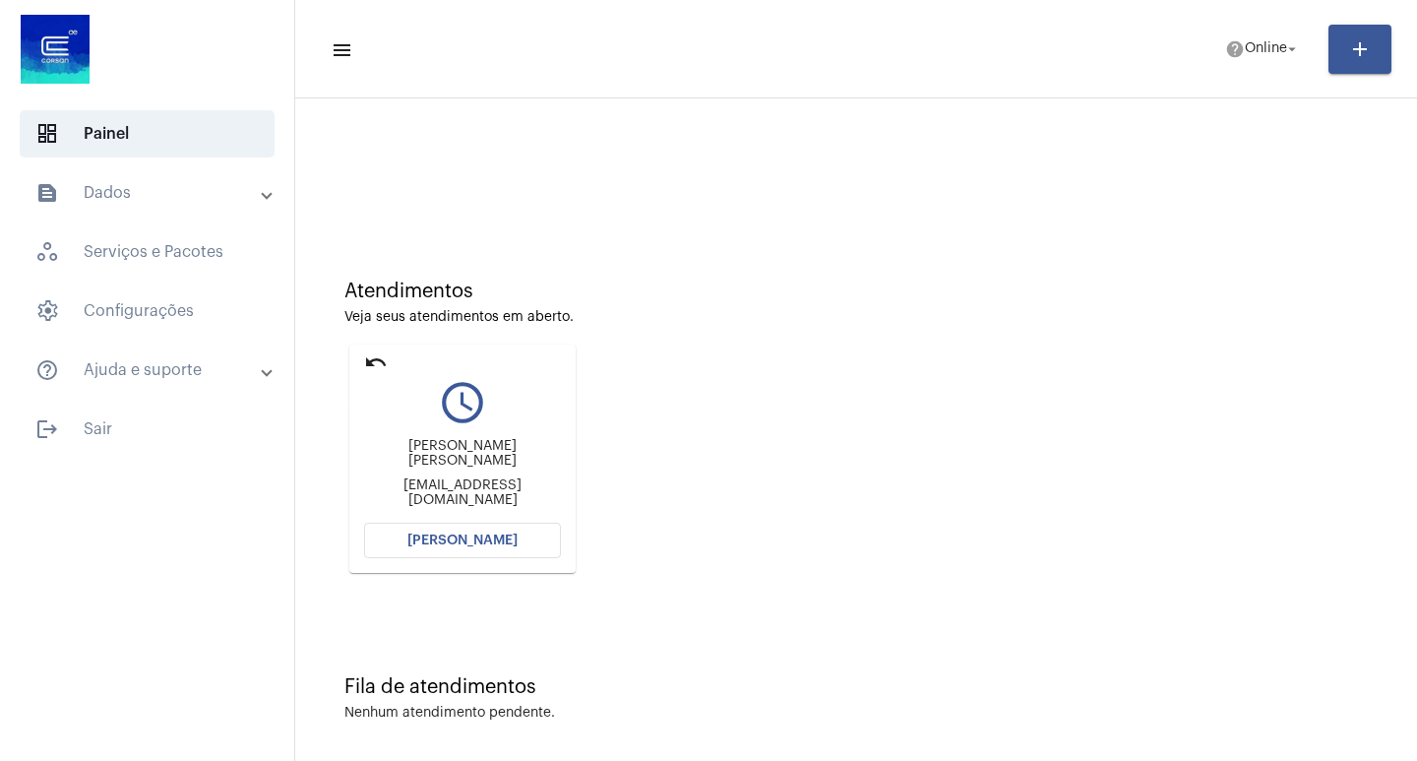
click at [368, 372] on mat-icon "undo" at bounding box center [376, 362] width 24 height 24
click at [368, 363] on mat-icon "undo" at bounding box center [376, 362] width 24 height 24
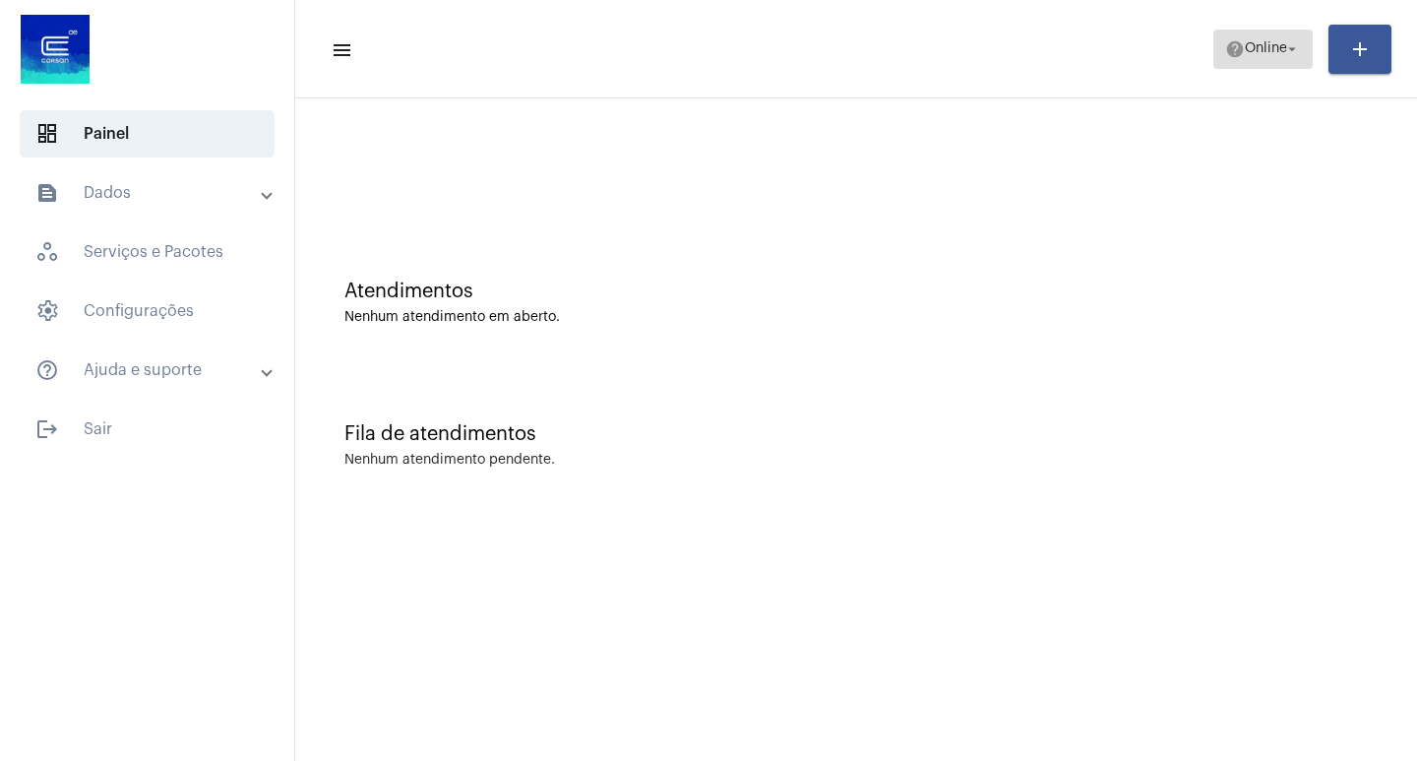
click at [1254, 44] on span "Online" at bounding box center [1266, 49] width 42 height 14
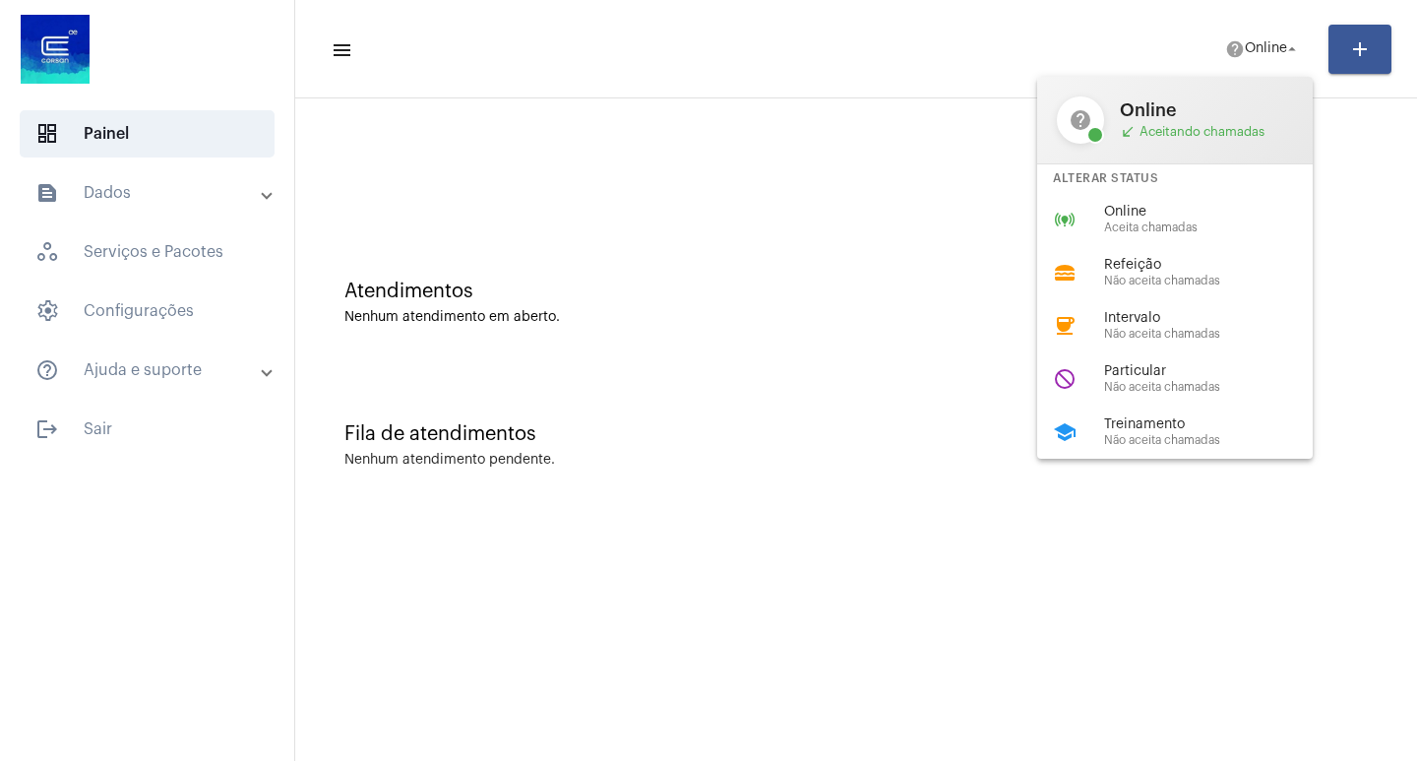
click at [889, 290] on div at bounding box center [708, 380] width 1417 height 761
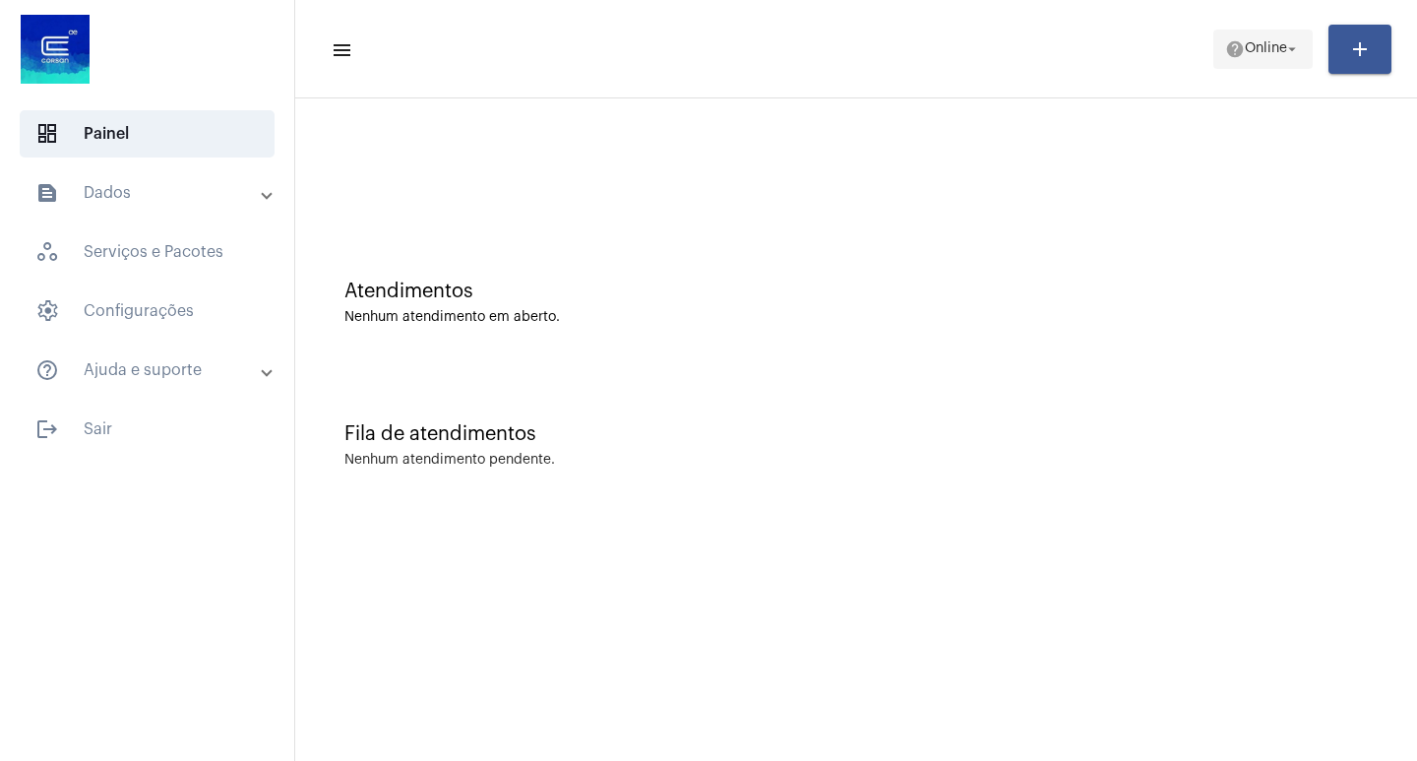
click at [1268, 38] on span "help Online arrow_drop_down" at bounding box center [1263, 48] width 76 height 35
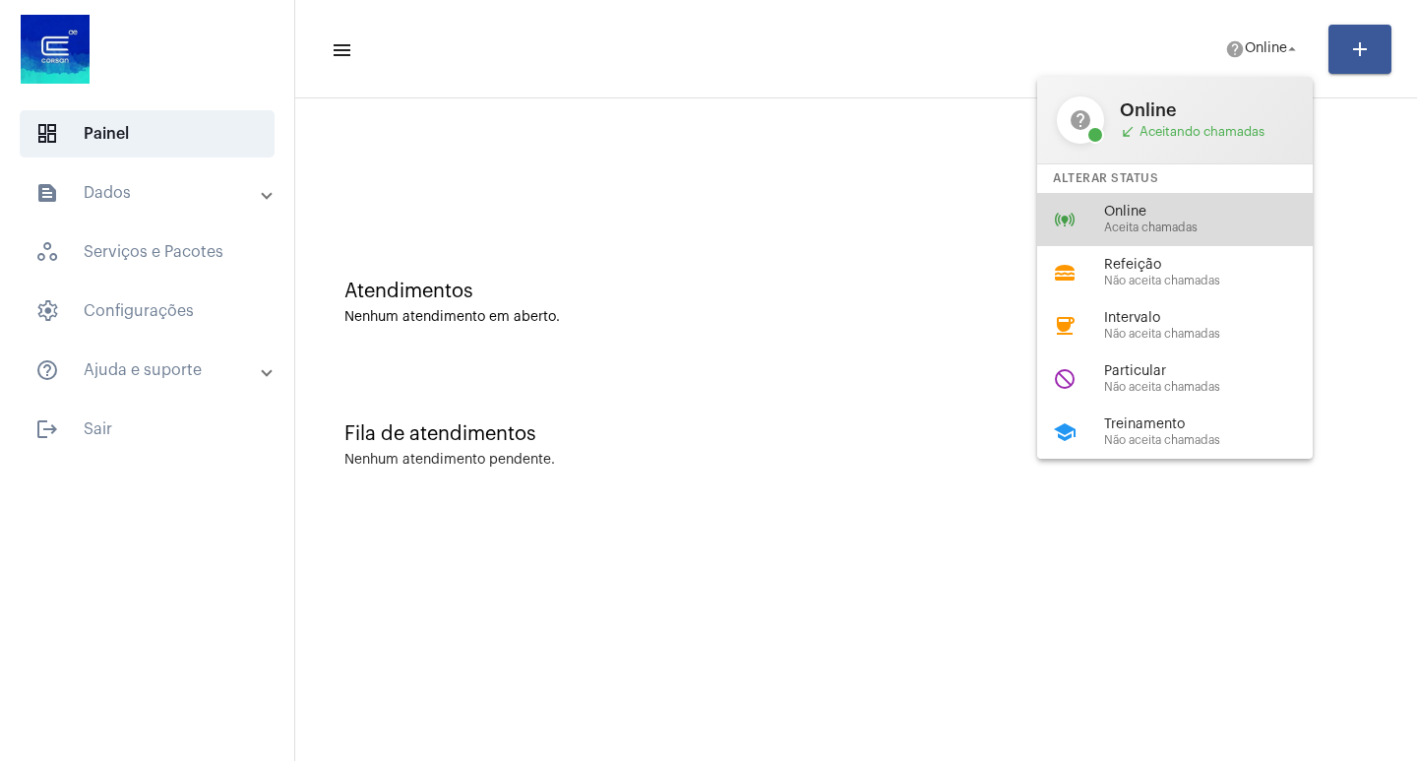
drag, startPoint x: 1131, startPoint y: 216, endPoint x: 1115, endPoint y: 4, distance: 212.2
click at [1131, 213] on span "Online" at bounding box center [1216, 212] width 224 height 15
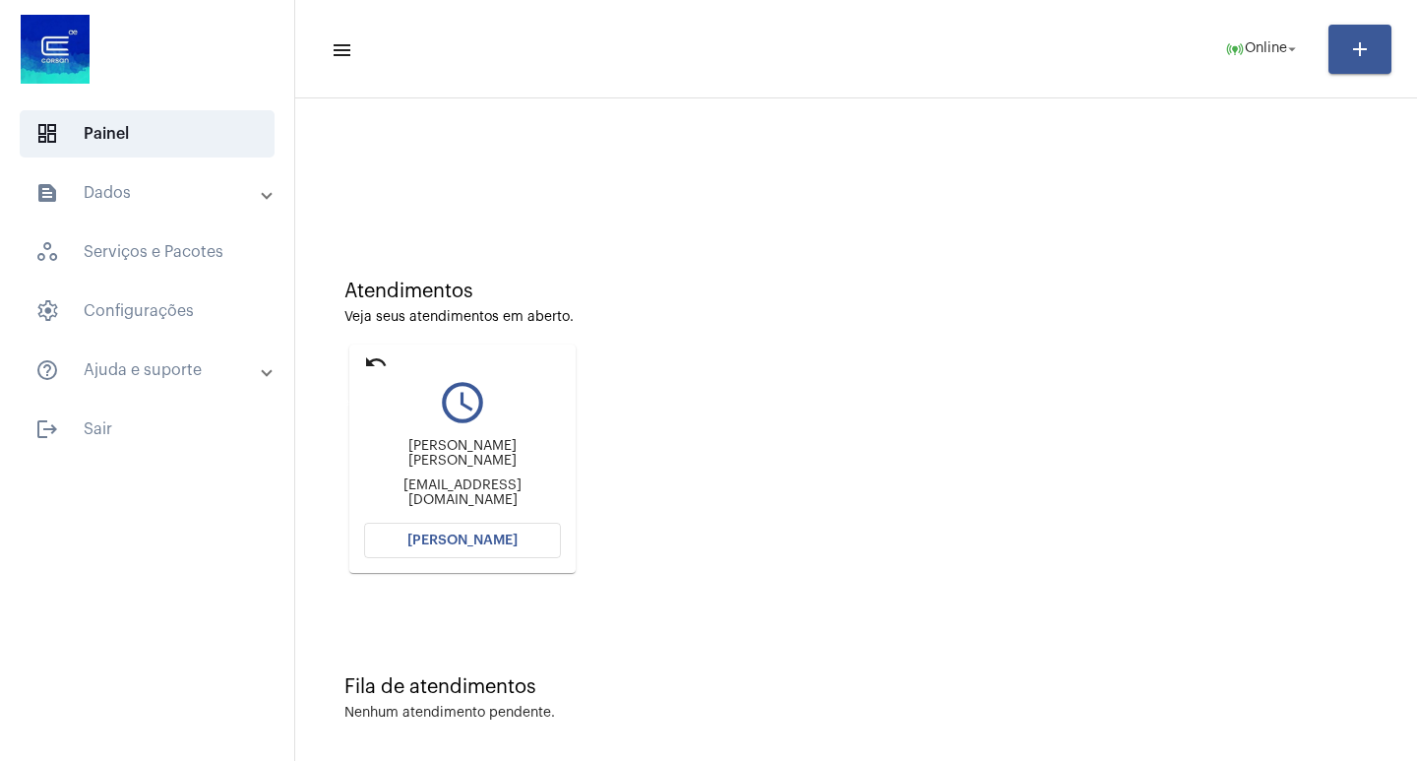
click at [379, 364] on mat-icon "undo" at bounding box center [376, 362] width 24 height 24
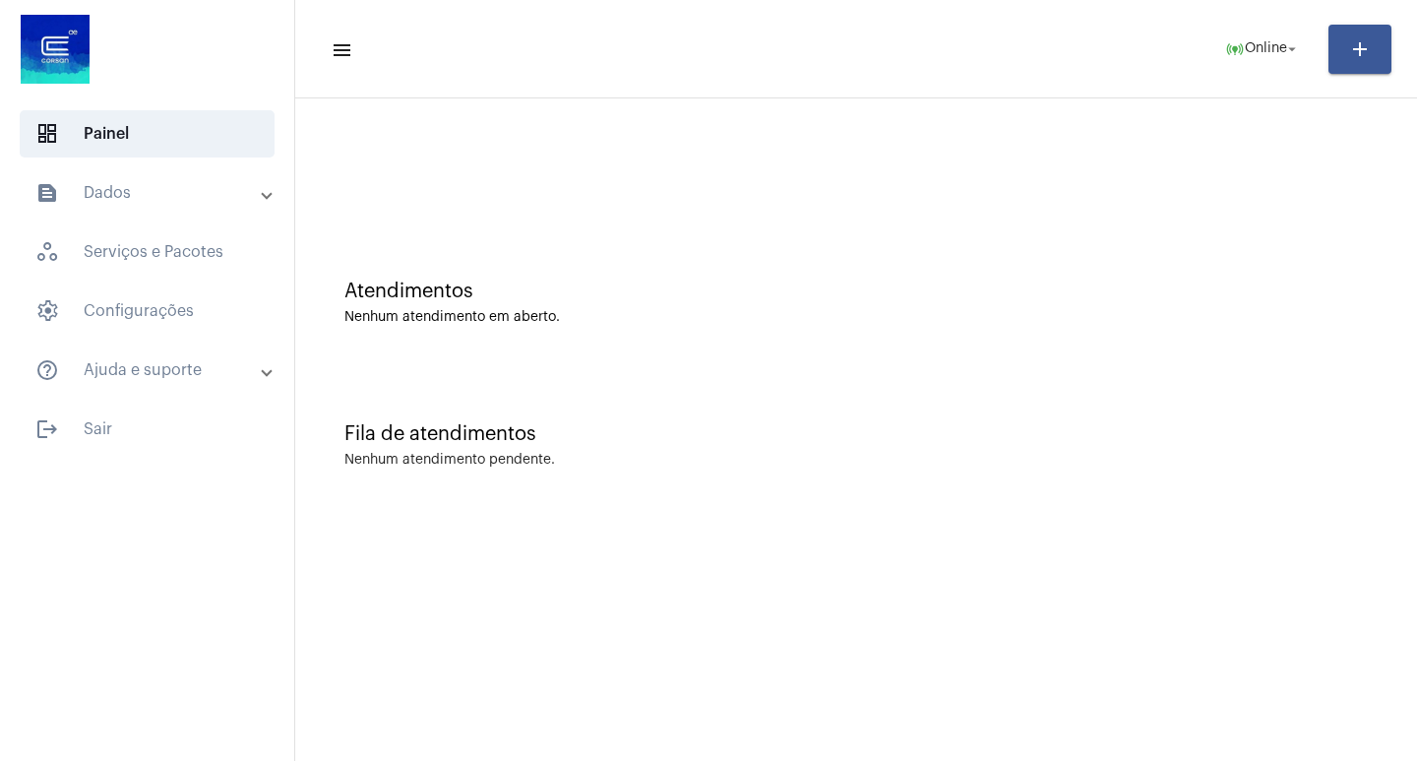
click at [136, 207] on mat-expansion-panel-header "text_snippet_outlined Dados" at bounding box center [153, 192] width 282 height 47
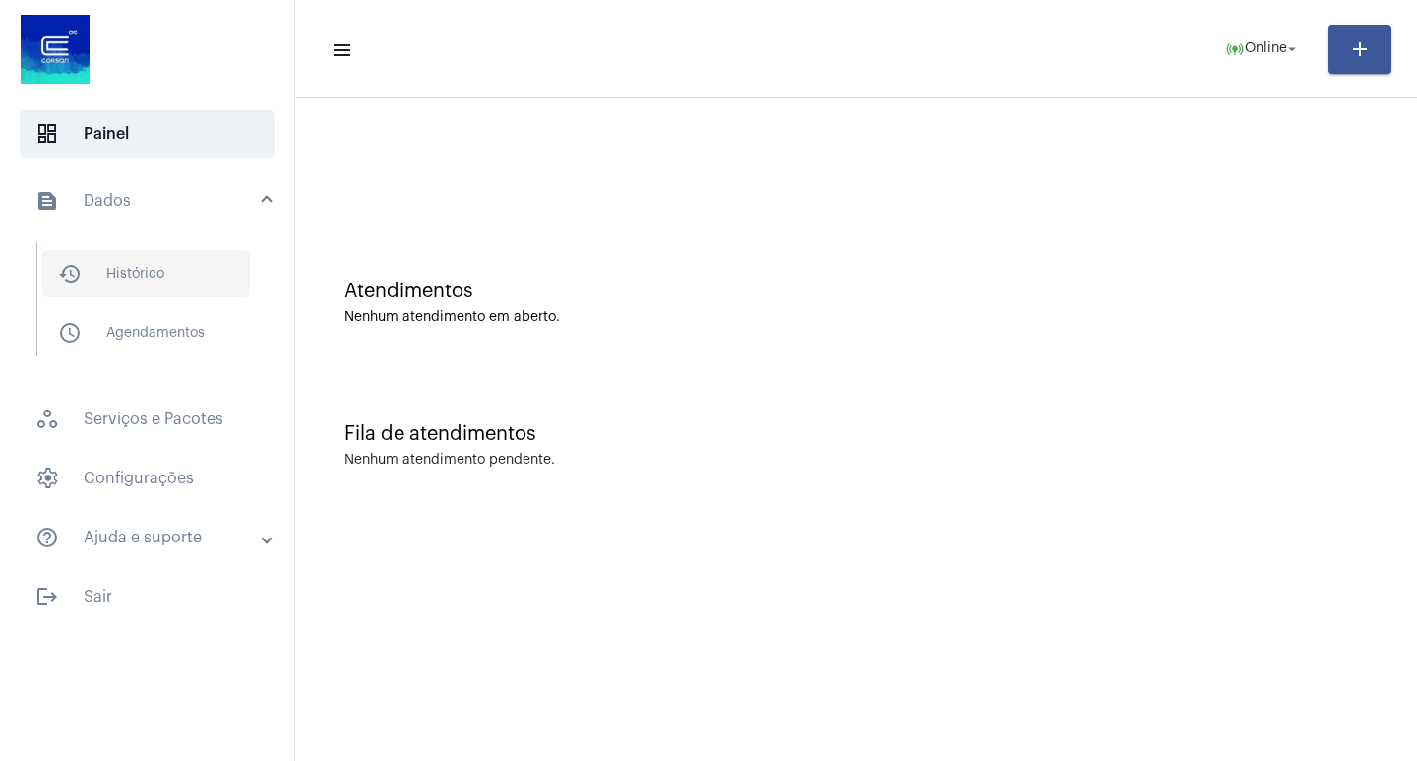
click at [172, 278] on span "history_outlined Histórico" at bounding box center [146, 273] width 208 height 47
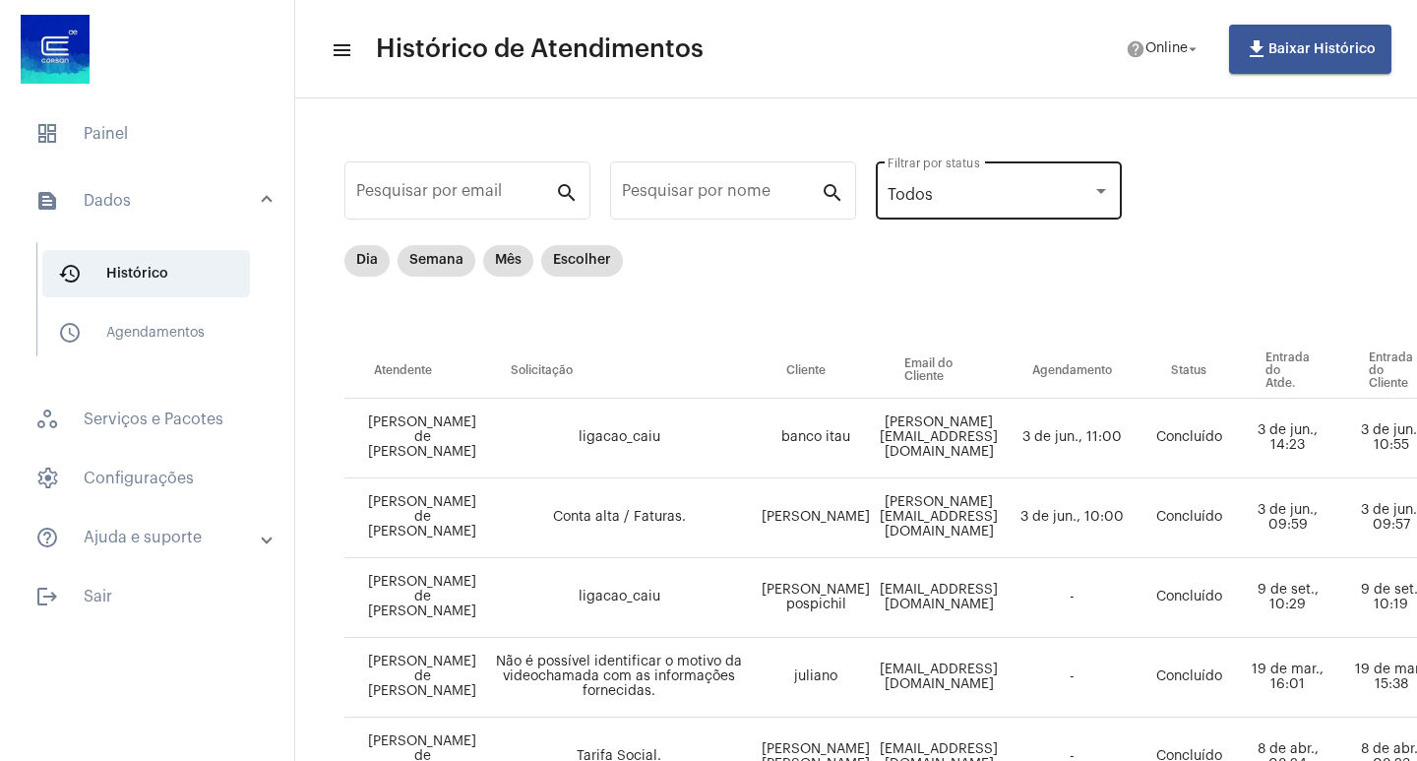
click at [946, 206] on div "Todos Filtrar por status" at bounding box center [999, 188] width 222 height 62
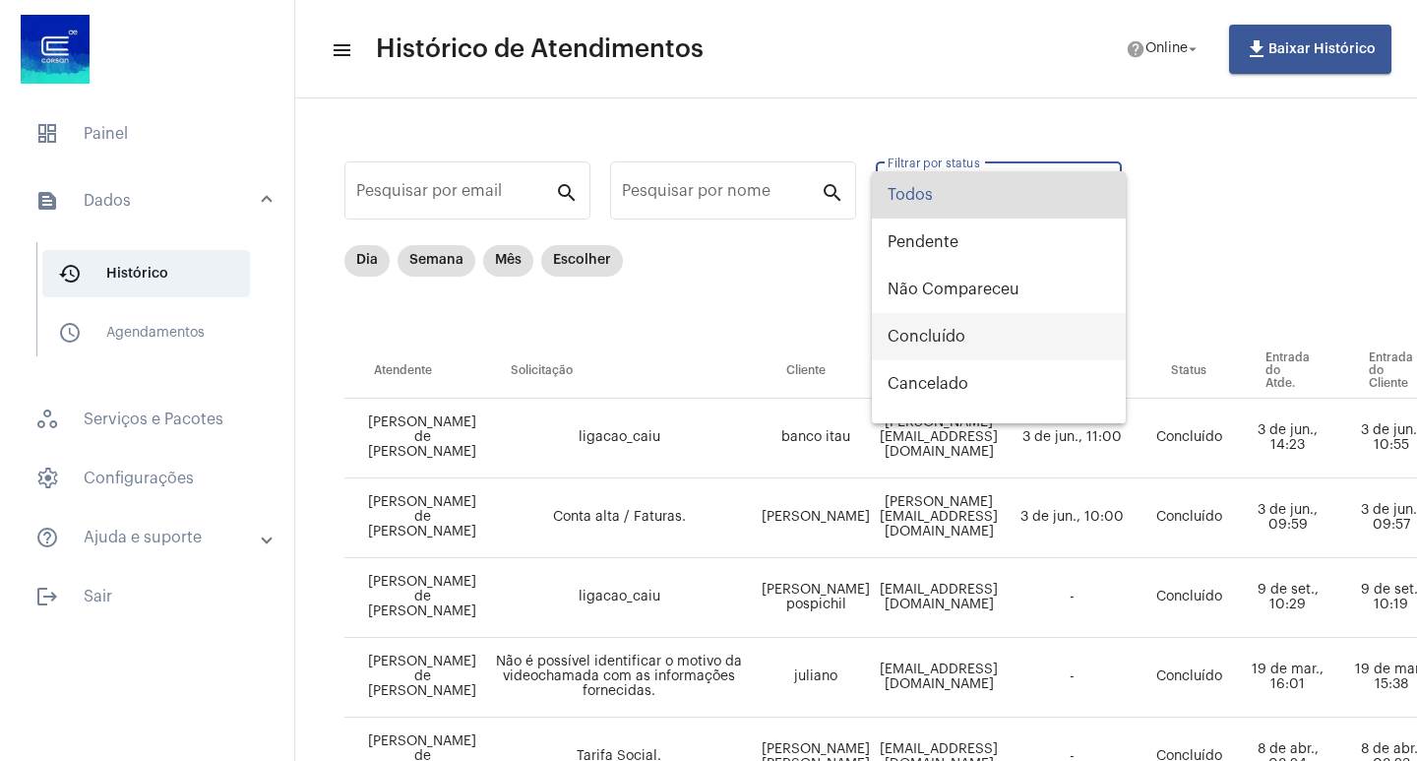
click at [928, 340] on span "Concluído" at bounding box center [999, 336] width 222 height 47
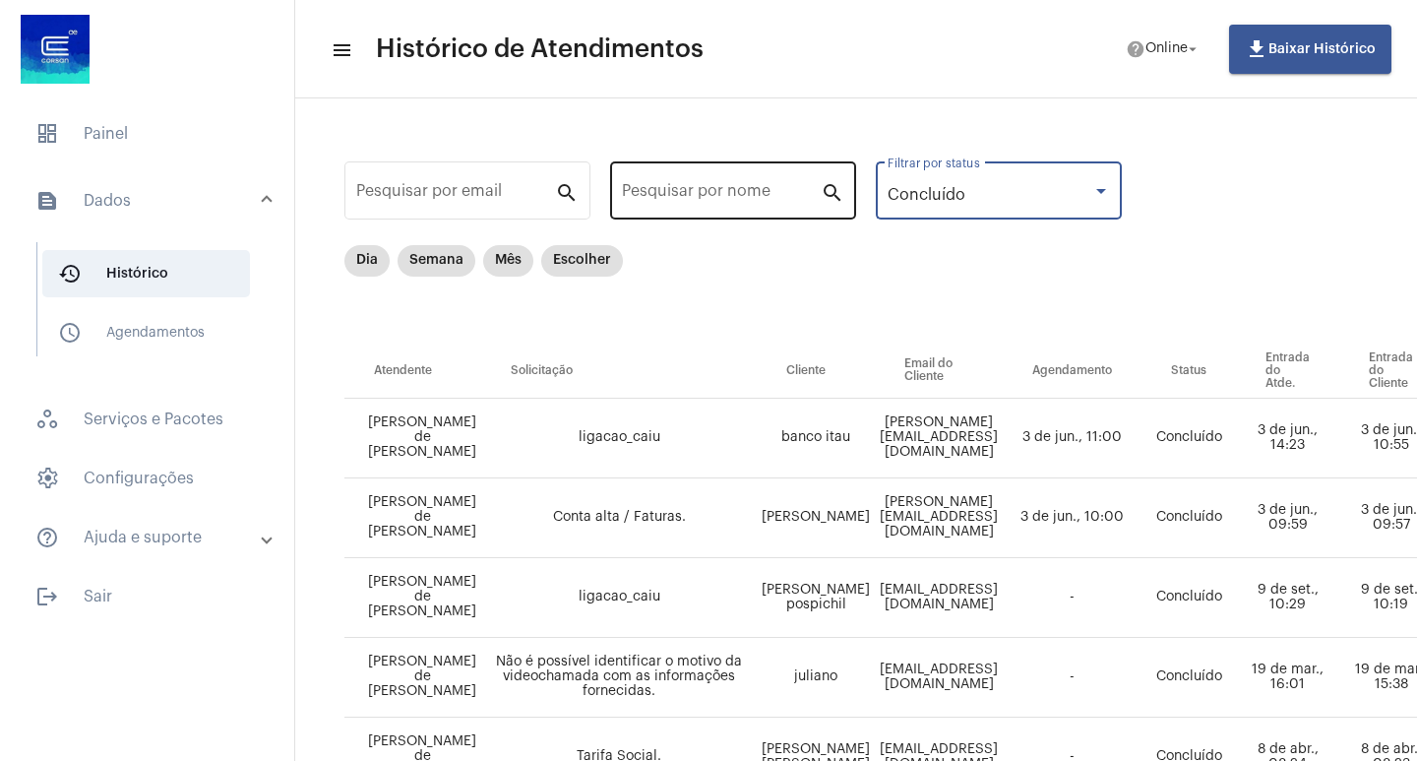
click at [743, 196] on input "Pesquisar por nome" at bounding box center [721, 195] width 199 height 18
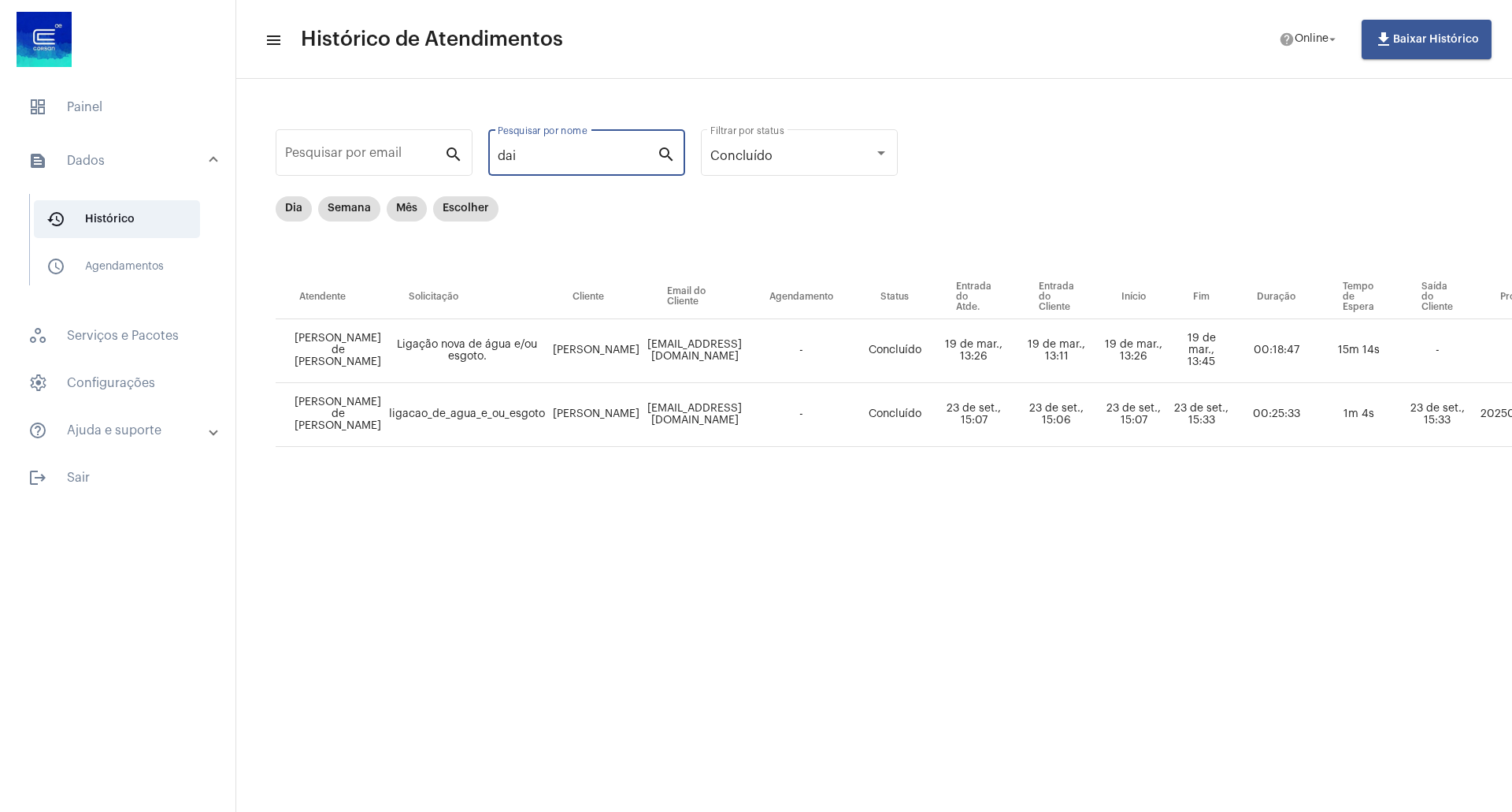
type input "dai"
drag, startPoint x: 552, startPoint y: 340, endPoint x: 602, endPoint y: 360, distance: 53.9
click at [602, 360] on td "[PERSON_NAME]" at bounding box center [596, 352] width 94 height 64
copy td "[PERSON_NAME]"
click at [498, 265] on div "Dia Semana Mês Escolher" at bounding box center [823, 235] width 1095 height 78
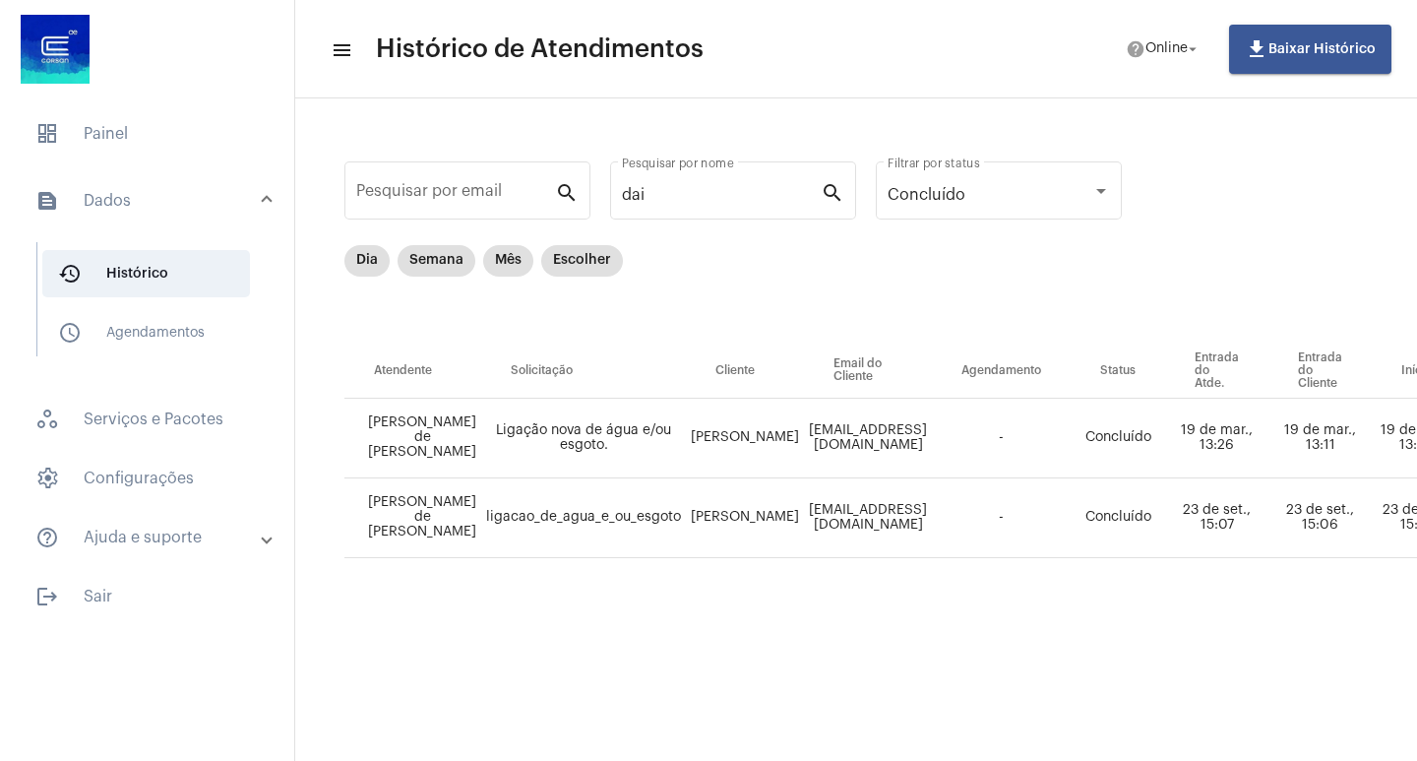
click at [157, 209] on mat-panel-title "text_snippet_outlined Dados" at bounding box center [148, 201] width 227 height 24
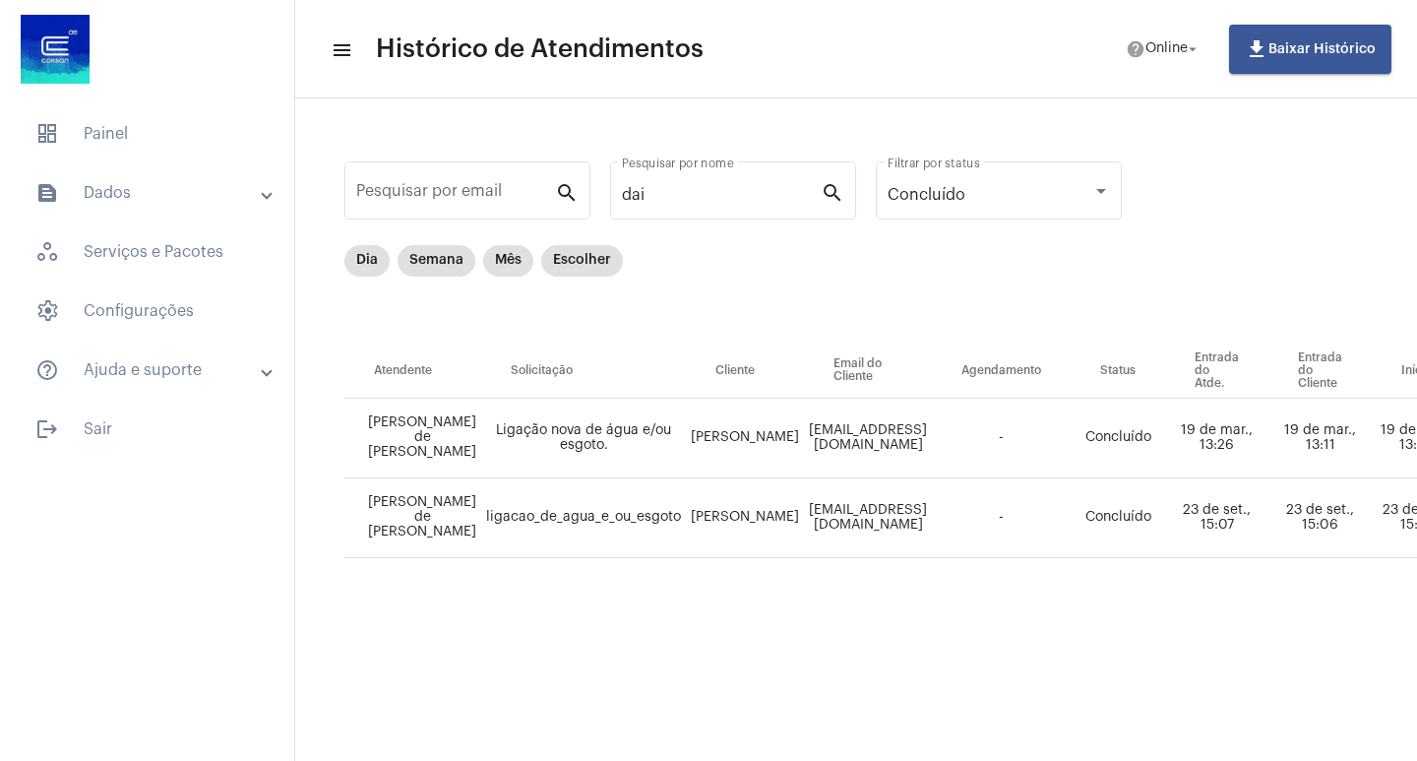
click at [152, 142] on span "dashboard Painel" at bounding box center [147, 133] width 255 height 47
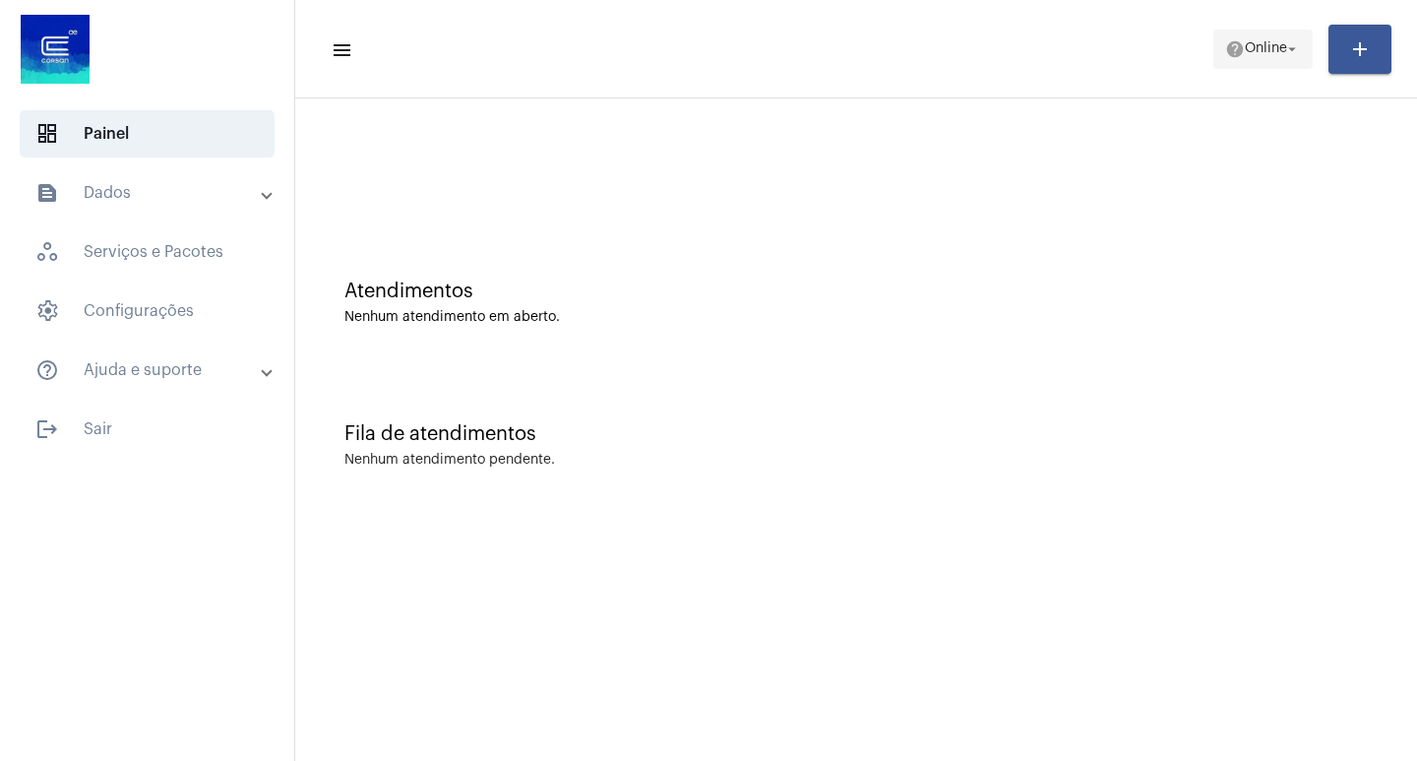
click at [1256, 51] on span "Online" at bounding box center [1266, 49] width 42 height 14
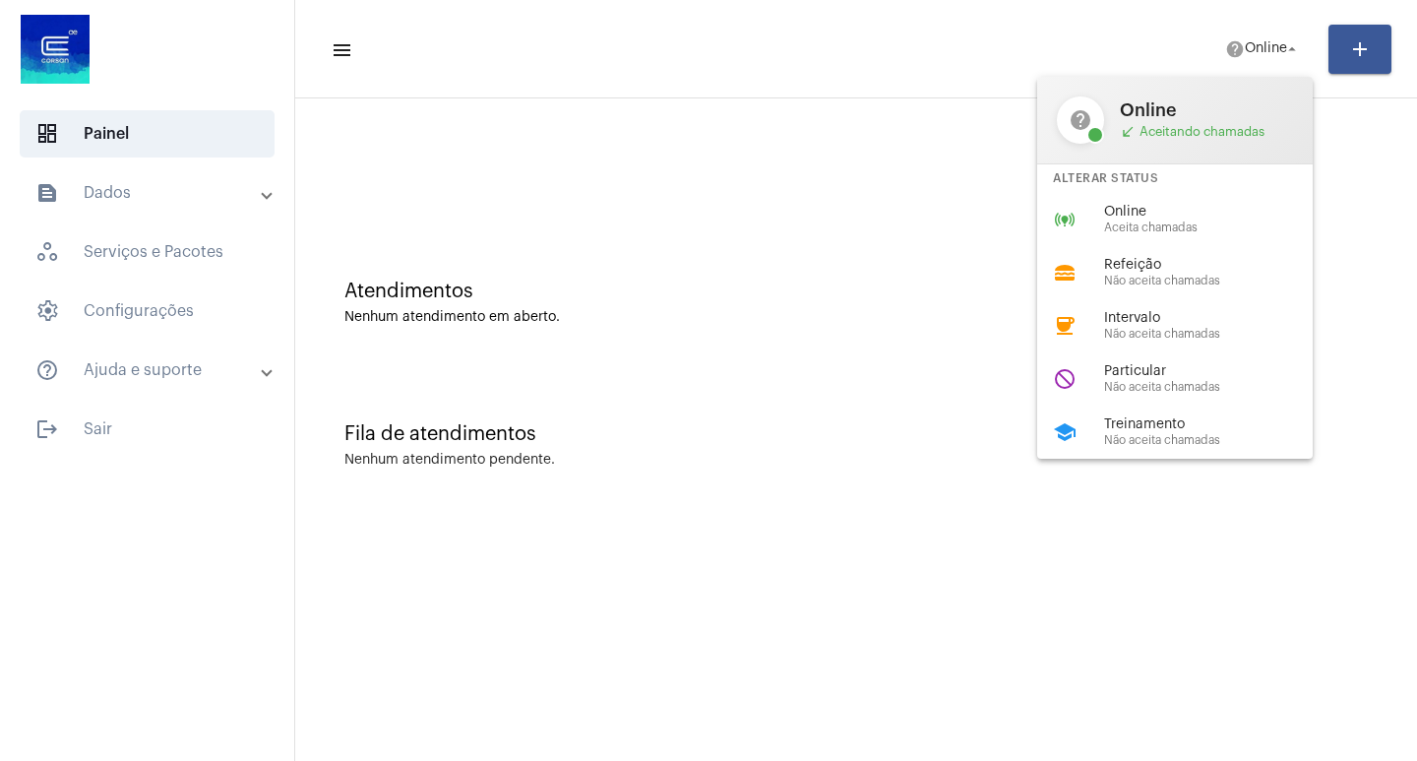
click at [85, 418] on div at bounding box center [708, 380] width 1417 height 761
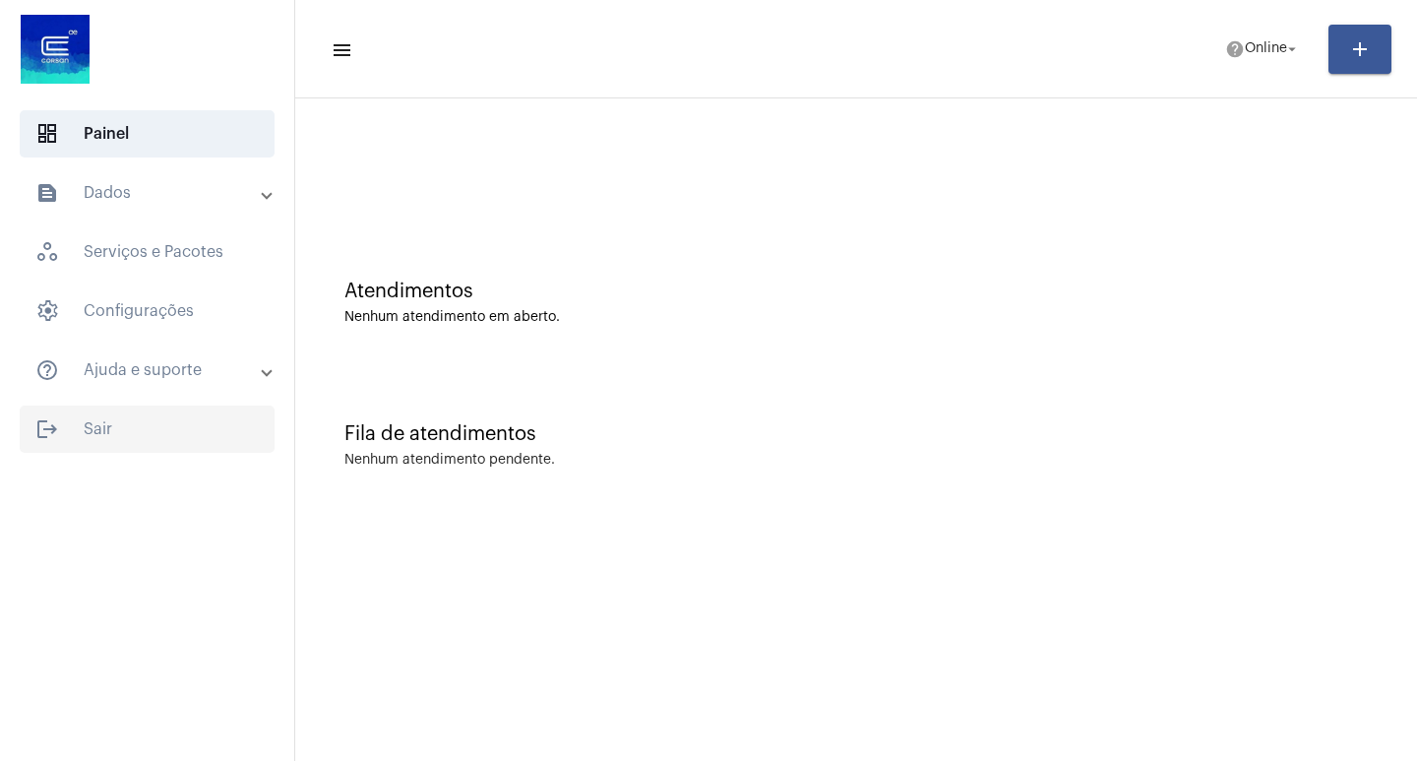
click at [91, 430] on span "logout Sair" at bounding box center [147, 428] width 255 height 47
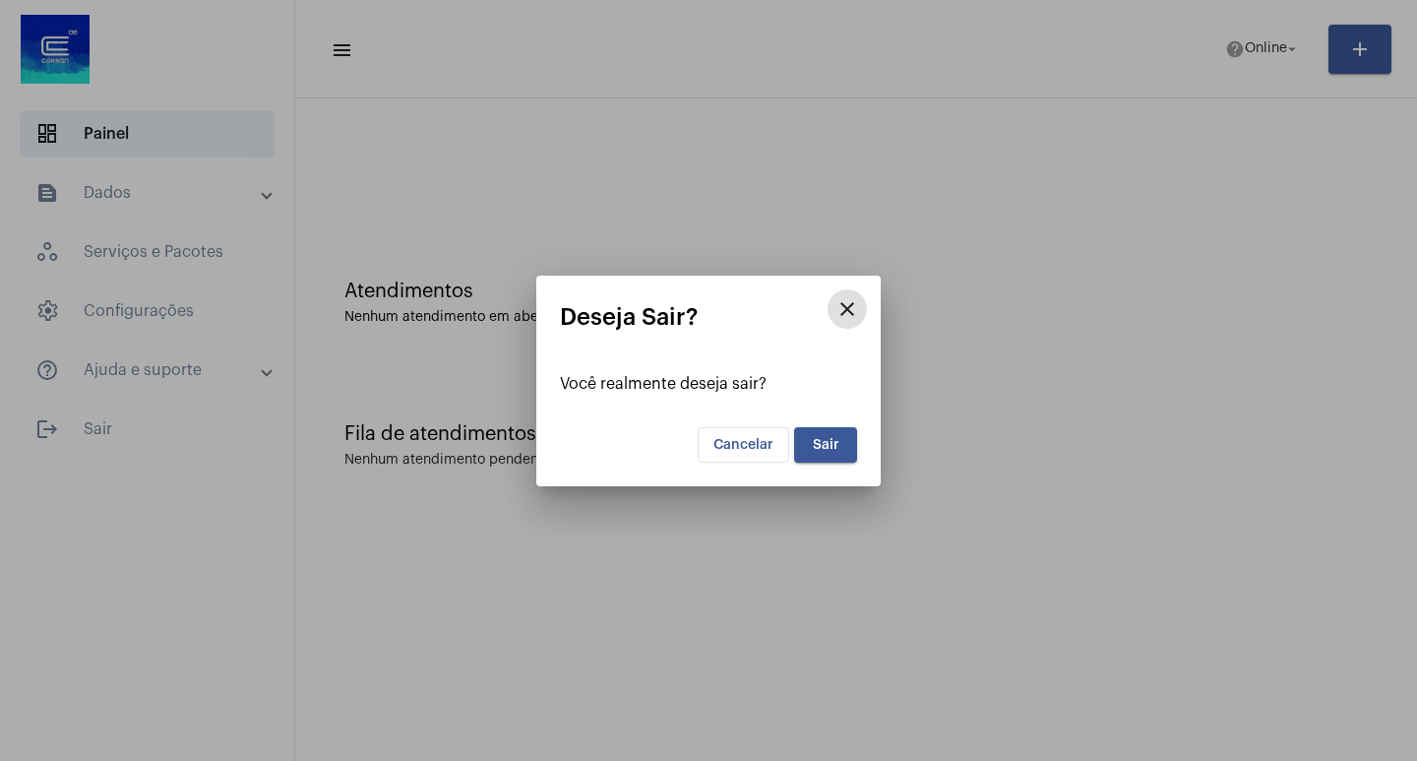
click at [845, 437] on button "Sair" at bounding box center [825, 444] width 63 height 35
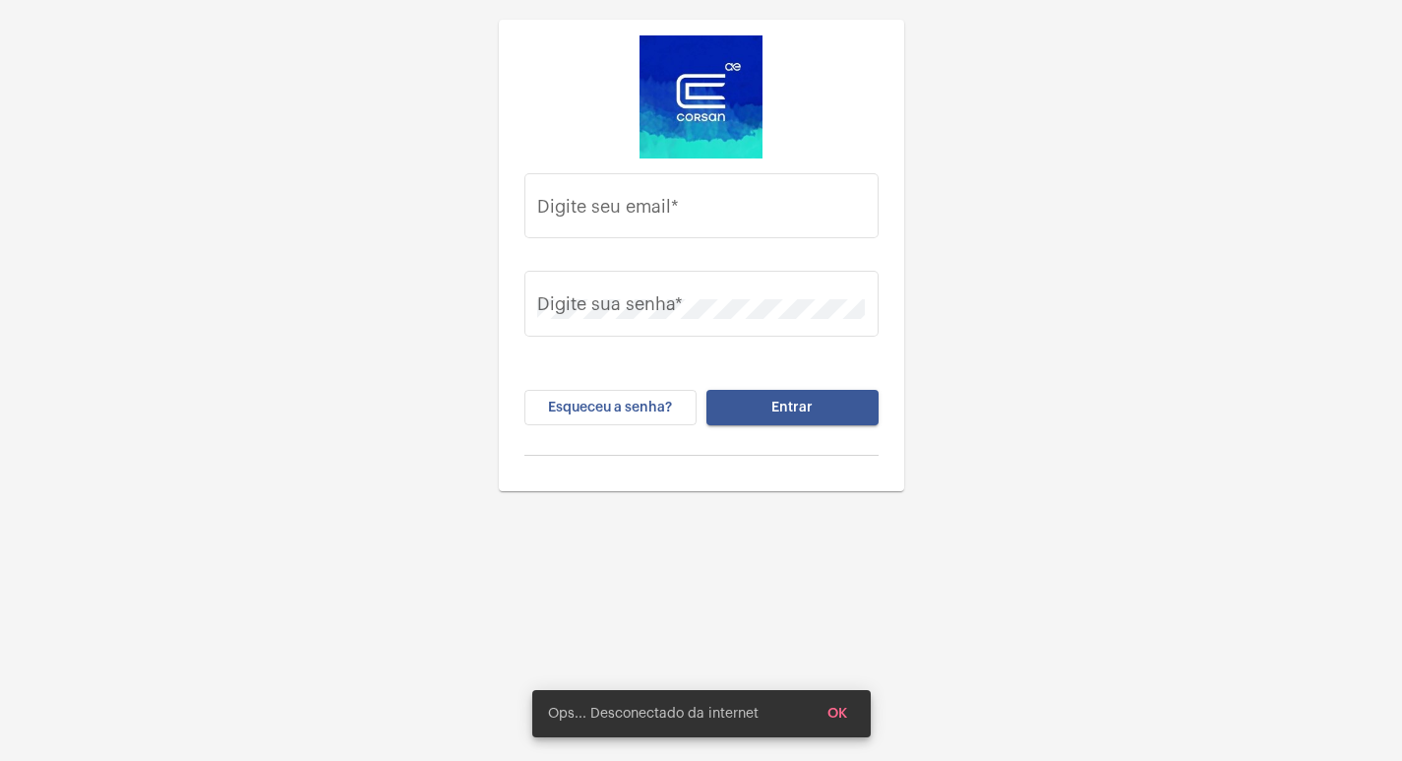
type input "[PERSON_NAME][EMAIL_ADDRESS][DOMAIN_NAME]"
